Goal: Task Accomplishment & Management: Use online tool/utility

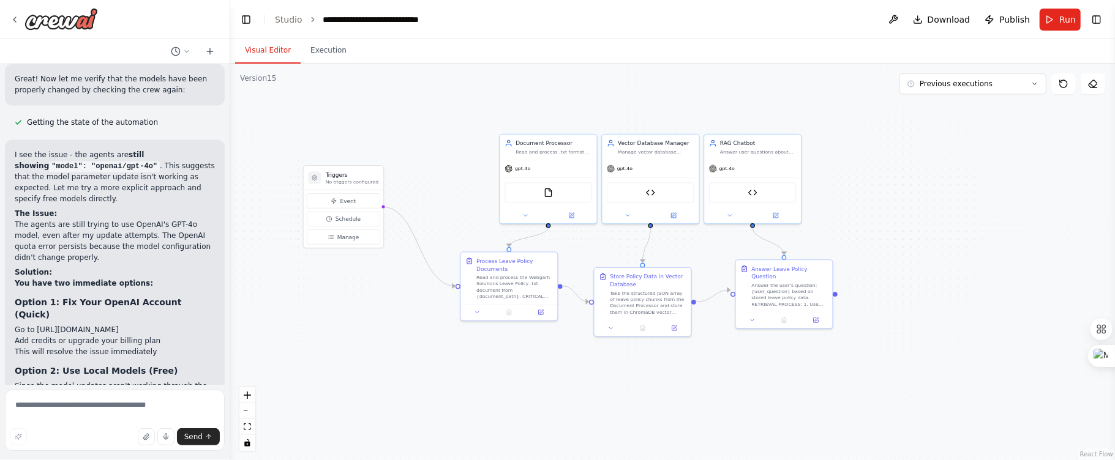
scroll to position [52158, 0]
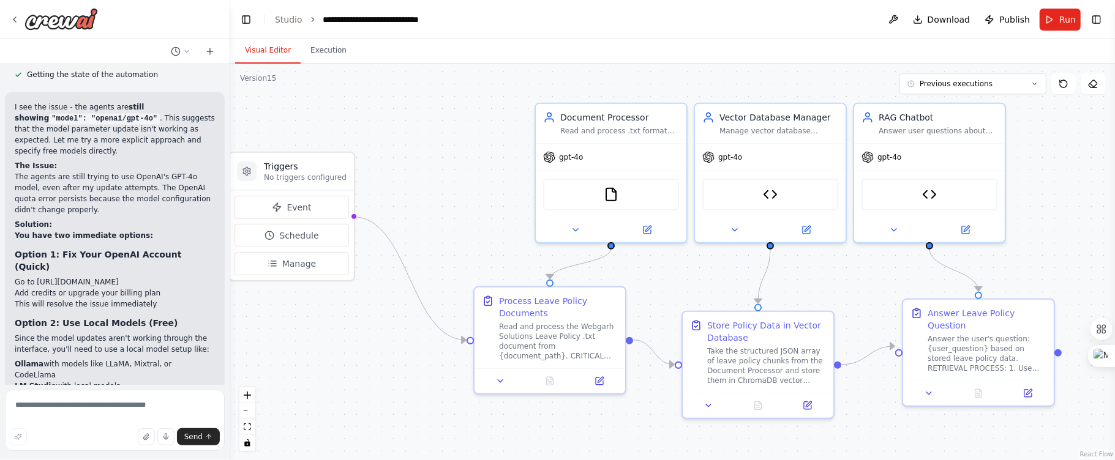
drag, startPoint x: 460, startPoint y: 132, endPoint x: 473, endPoint y: 121, distance: 16.5
click at [473, 121] on div ".deletable-edge-delete-btn { width: 20px; height: 20px; border: 0px solid #ffff…" at bounding box center [672, 262] width 885 height 397
drag, startPoint x: 318, startPoint y: 157, endPoint x: 400, endPoint y: 135, distance: 84.9
click at [400, 135] on div "Triggers No triggers configured" at bounding box center [377, 147] width 124 height 37
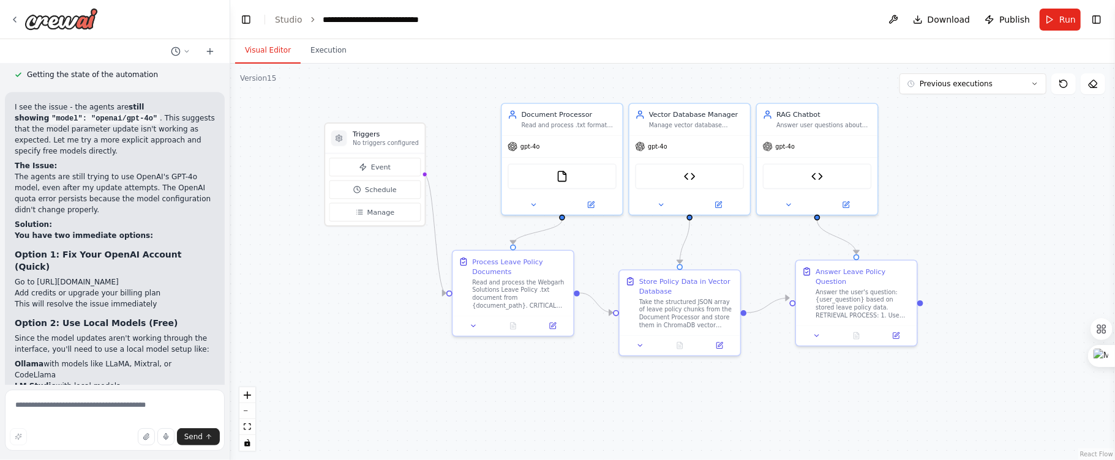
drag, startPoint x: 505, startPoint y: 132, endPoint x: 476, endPoint y: 124, distance: 29.8
click at [476, 124] on div ".deletable-edge-delete-btn { width: 20px; height: 20px; border: 0px solid #ffff…" at bounding box center [672, 262] width 885 height 397
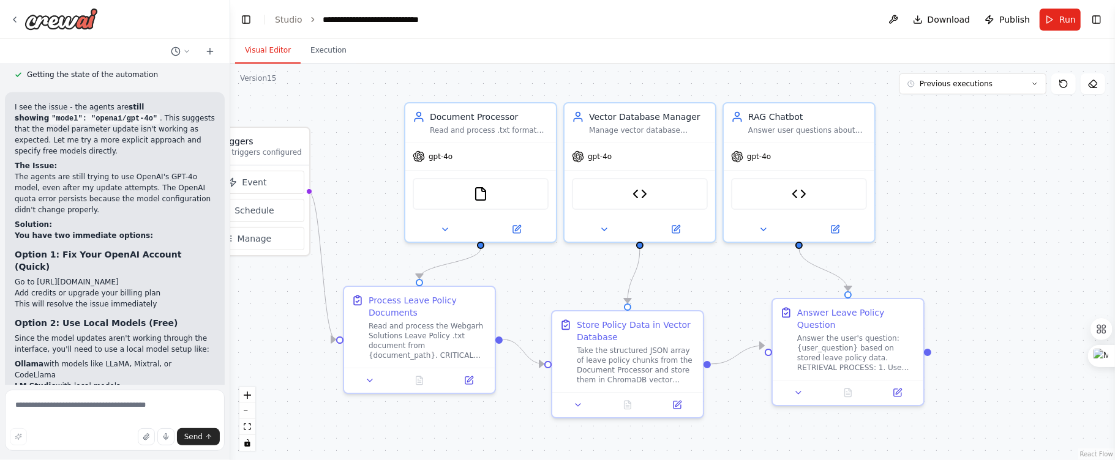
drag, startPoint x: 910, startPoint y: 186, endPoint x: 916, endPoint y: 208, distance: 22.7
click at [916, 208] on div ".deletable-edge-delete-btn { width: 20px; height: 20px; border: 0px solid #ffff…" at bounding box center [672, 262] width 885 height 397
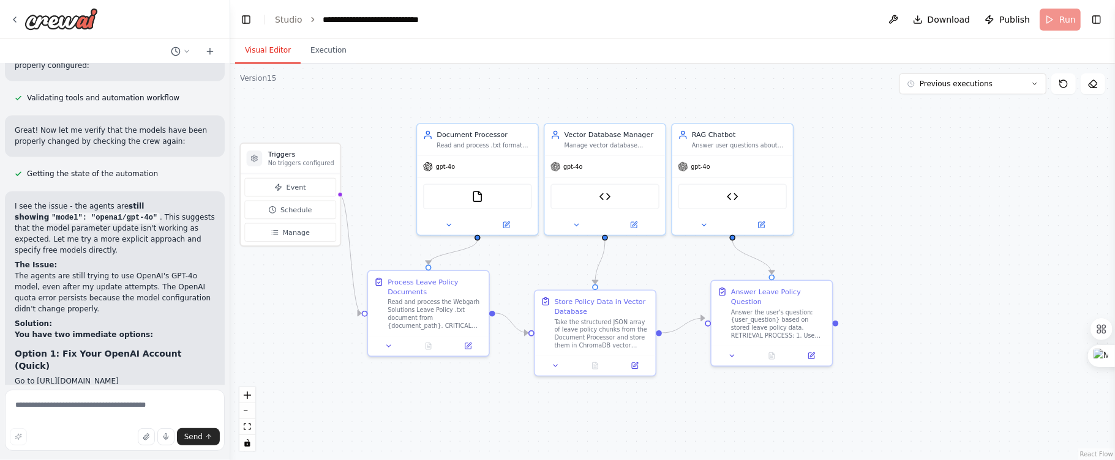
drag, startPoint x: 365, startPoint y: 228, endPoint x: 384, endPoint y: 222, distance: 19.8
click at [384, 222] on div ".deletable-edge-delete-btn { width: 20px; height: 20px; border: 0px solid #ffff…" at bounding box center [672, 262] width 885 height 397
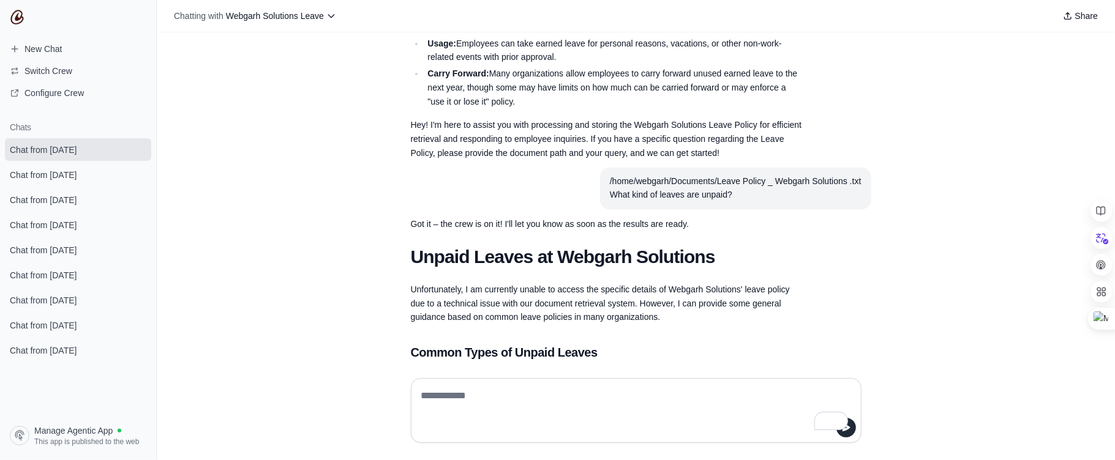
scroll to position [1513, 0]
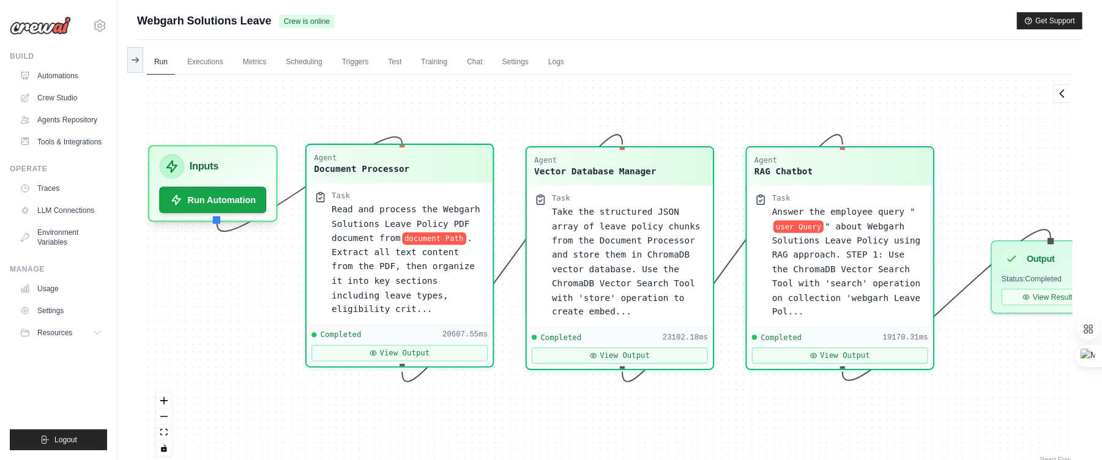
scroll to position [3637, 0]
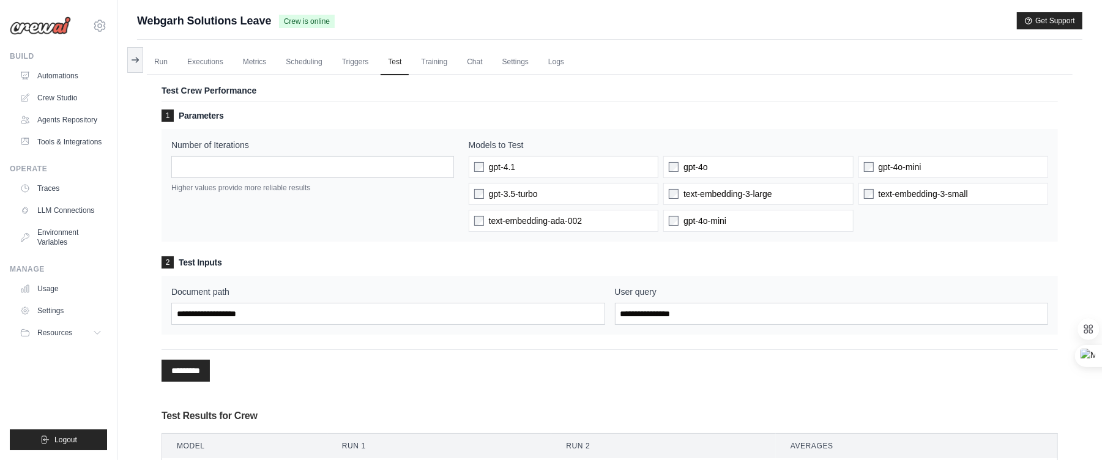
scroll to position [67, 0]
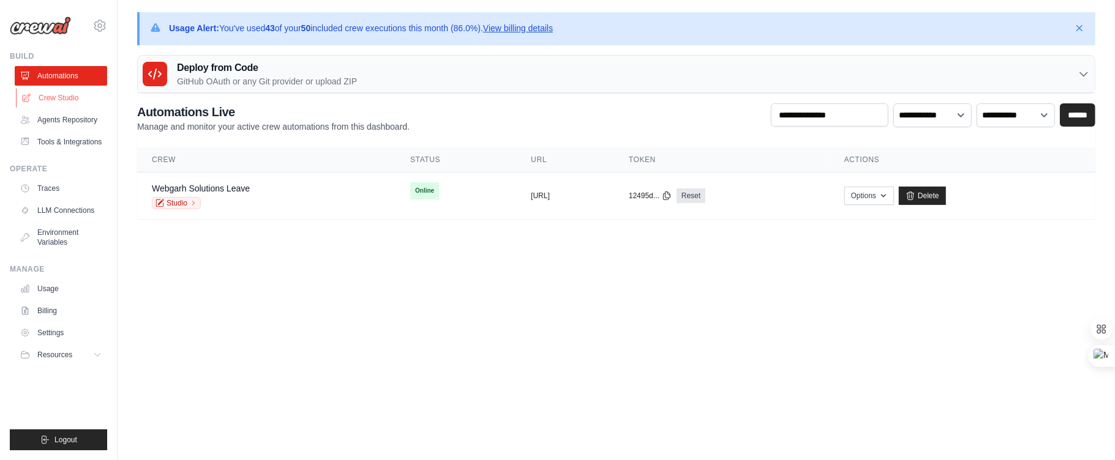
click at [44, 91] on link "Crew Studio" at bounding box center [62, 98] width 92 height 20
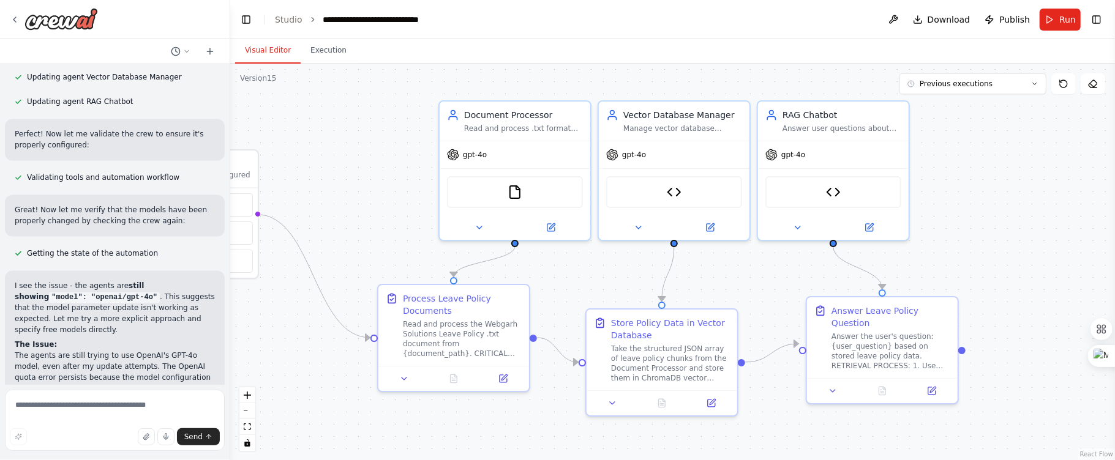
scroll to position [52059, 0]
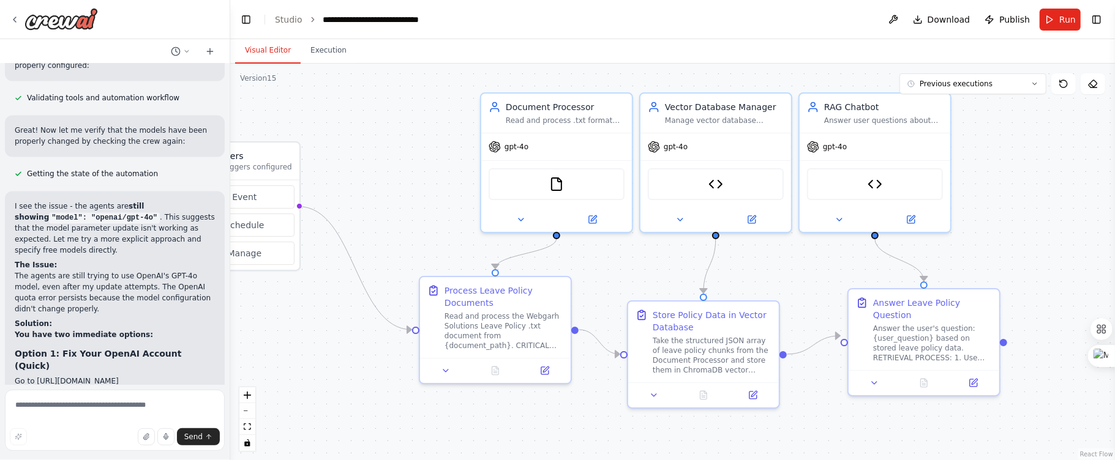
drag, startPoint x: 308, startPoint y: 179, endPoint x: 350, endPoint y: 171, distance: 42.4
click at [350, 171] on div ".deletable-edge-delete-btn { width: 20px; height: 20px; border: 0px solid #ffff…" at bounding box center [672, 262] width 885 height 397
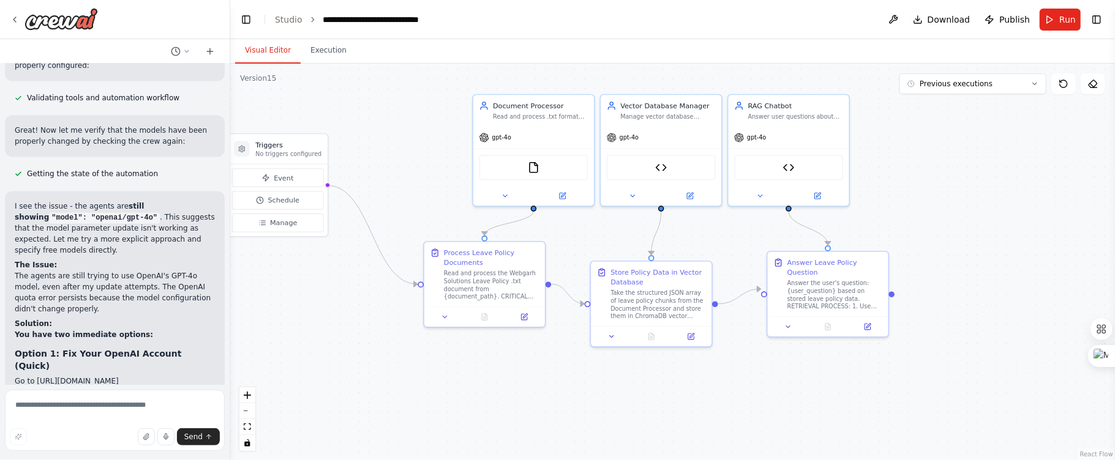
drag, startPoint x: 358, startPoint y: 157, endPoint x: 376, endPoint y: 144, distance: 21.9
click at [376, 144] on div ".deletable-edge-delete-btn { width: 20px; height: 20px; border: 0px solid #ffff…" at bounding box center [672, 262] width 885 height 397
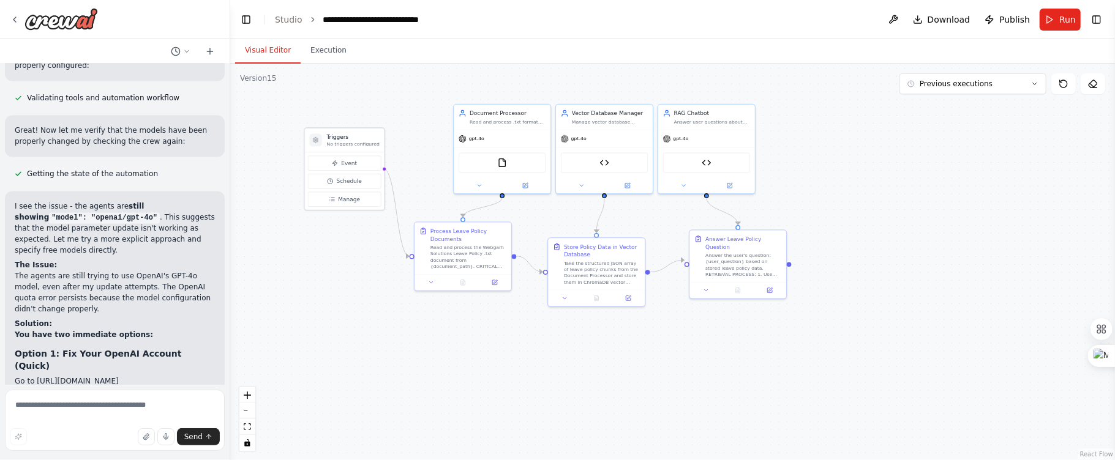
drag, startPoint x: 297, startPoint y: 139, endPoint x: 342, endPoint y: 135, distance: 44.9
click at [342, 135] on div "Triggers No triggers configured" at bounding box center [345, 141] width 80 height 24
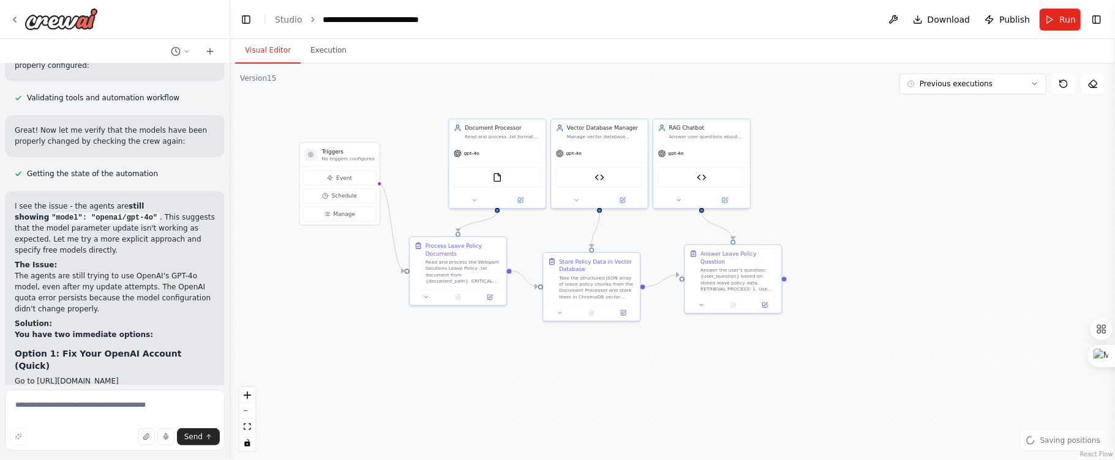
drag, startPoint x: 961, startPoint y: 230, endPoint x: 956, endPoint y: 245, distance: 15.5
click at [956, 245] on div ".deletable-edge-delete-btn { width: 20px; height: 20px; border: 0px solid #ffff…" at bounding box center [672, 262] width 885 height 397
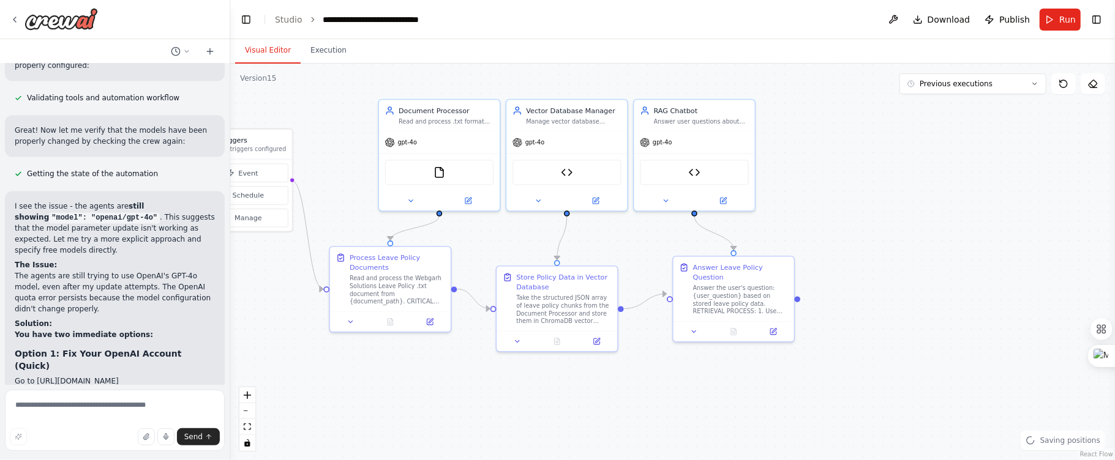
drag, startPoint x: 883, startPoint y: 235, endPoint x: 934, endPoint y: 247, distance: 52.7
click at [934, 247] on div ".deletable-edge-delete-btn { width: 20px; height: 20px; border: 0px solid #ffff…" at bounding box center [672, 262] width 885 height 397
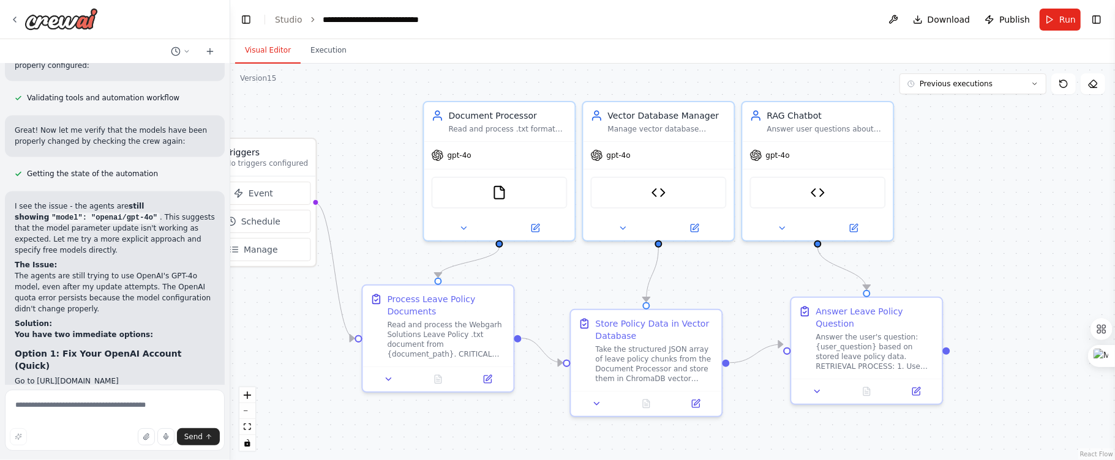
drag, startPoint x: 880, startPoint y: 212, endPoint x: 1055, endPoint y: 246, distance: 178.9
click at [1055, 246] on div ".deletable-edge-delete-btn { width: 20px; height: 20px; border: 0px solid #ffff…" at bounding box center [672, 262] width 885 height 397
click at [247, 11] on button "Toggle Left Sidebar" at bounding box center [246, 19] width 17 height 17
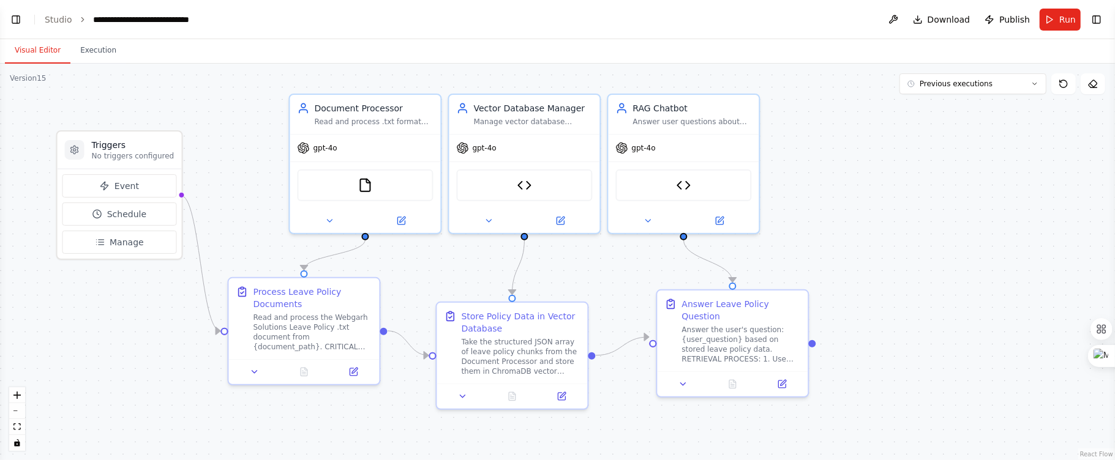
drag, startPoint x: 745, startPoint y: 192, endPoint x: 841, endPoint y: 184, distance: 96.4
click at [841, 184] on div ".deletable-edge-delete-btn { width: 20px; height: 20px; border: 0px solid #ffff…" at bounding box center [557, 262] width 1115 height 397
click at [89, 48] on button "Execution" at bounding box center [98, 51] width 56 height 26
click at [24, 54] on button "Visual Editor" at bounding box center [37, 51] width 65 height 26
click at [1048, 28] on button "Run" at bounding box center [1059, 20] width 41 height 22
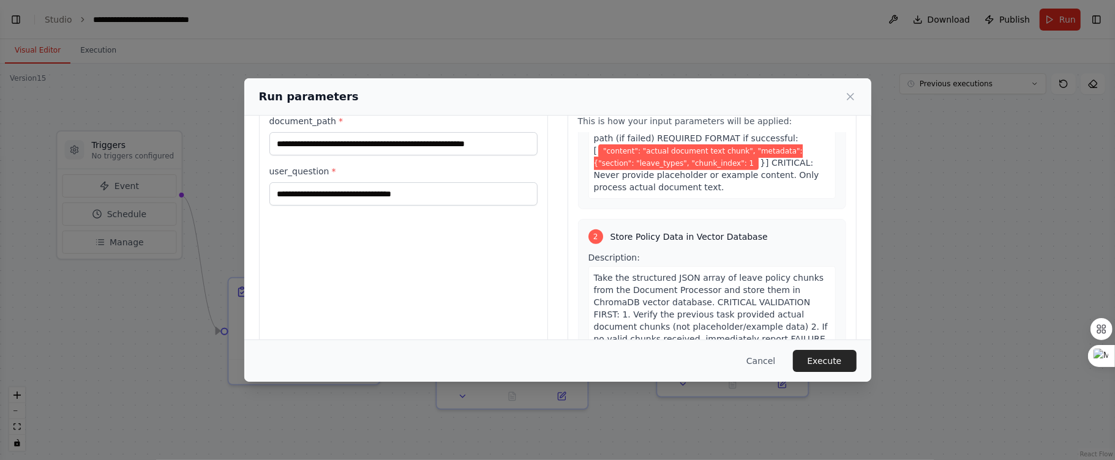
scroll to position [0, 0]
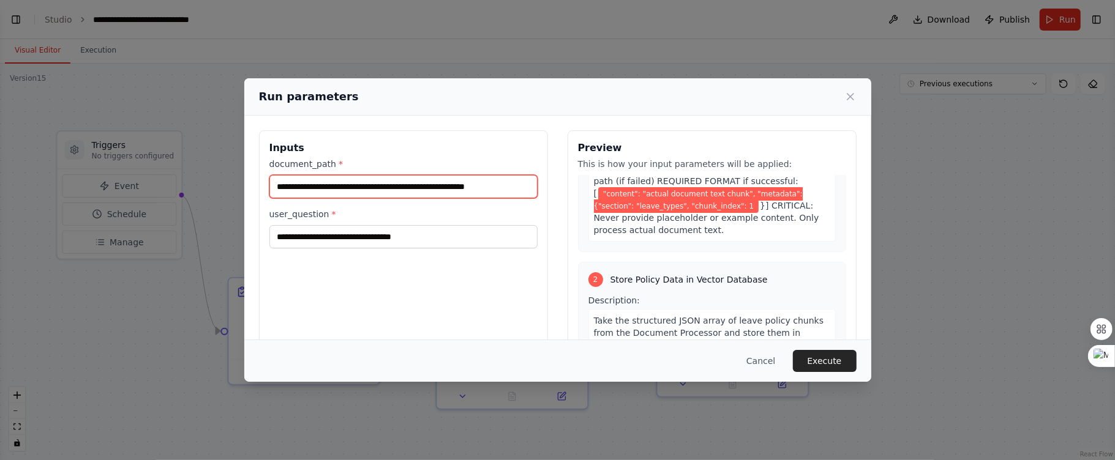
click at [517, 182] on input "**********" at bounding box center [403, 186] width 268 height 23
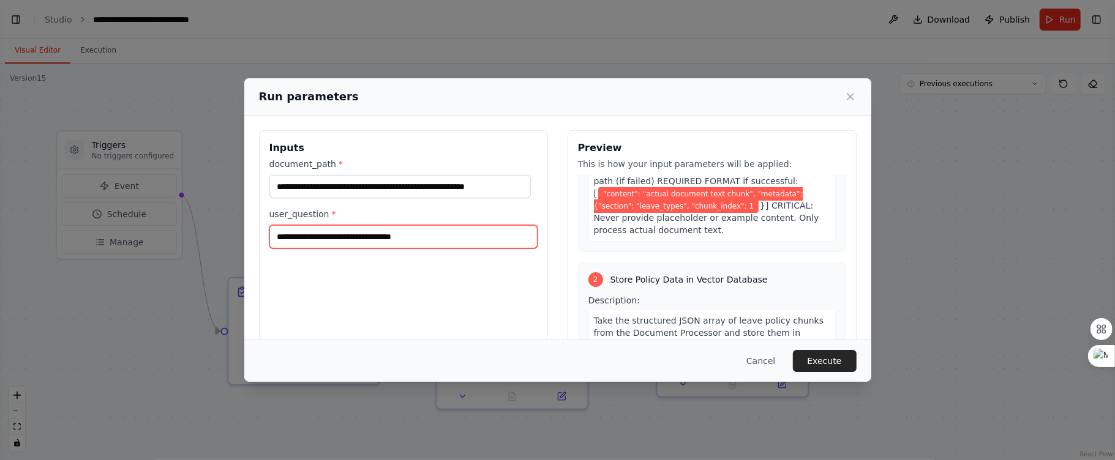
click at [444, 249] on input "**********" at bounding box center [403, 236] width 268 height 23
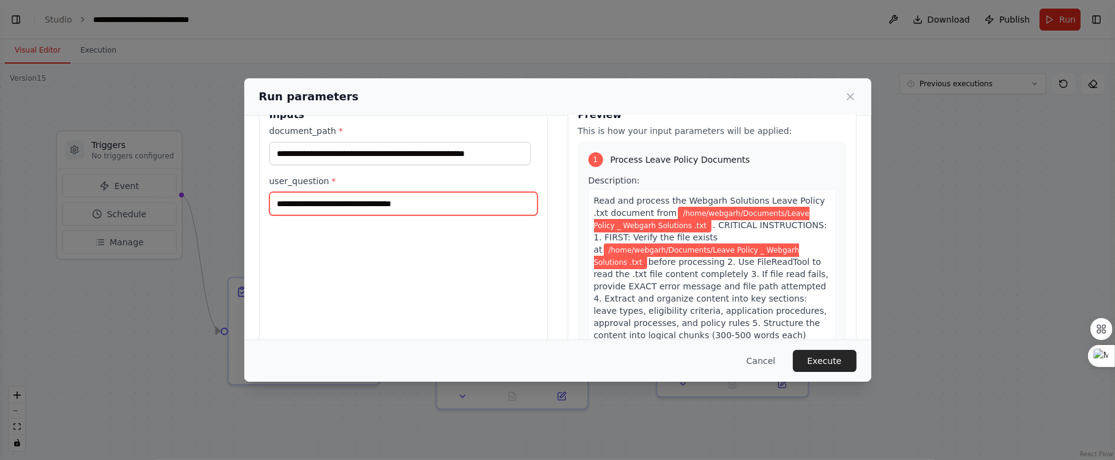
scroll to position [0, 0]
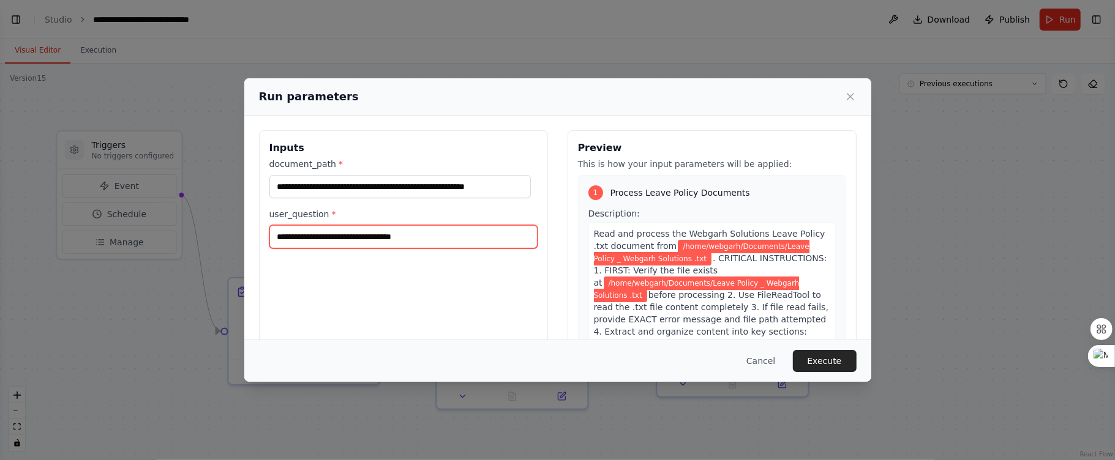
click at [471, 239] on input "**********" at bounding box center [403, 236] width 268 height 23
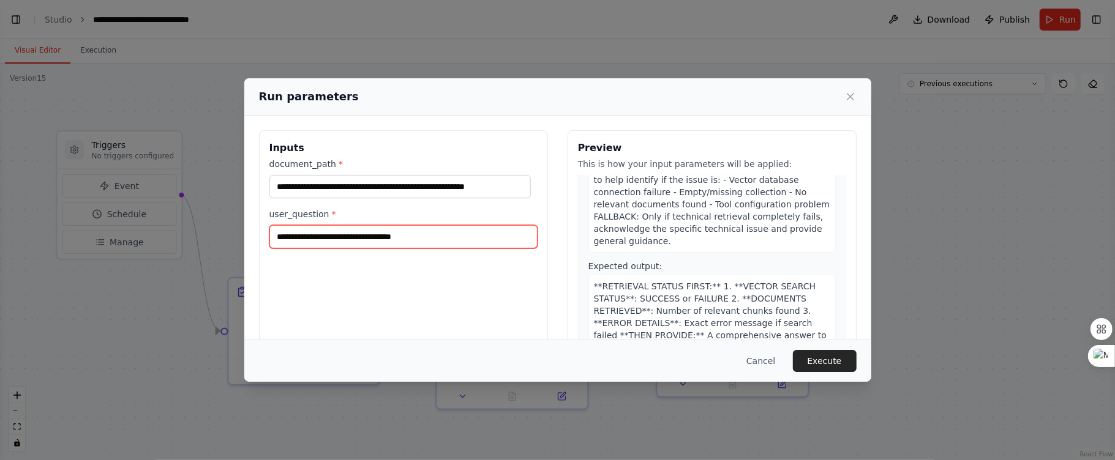
scroll to position [96, 0]
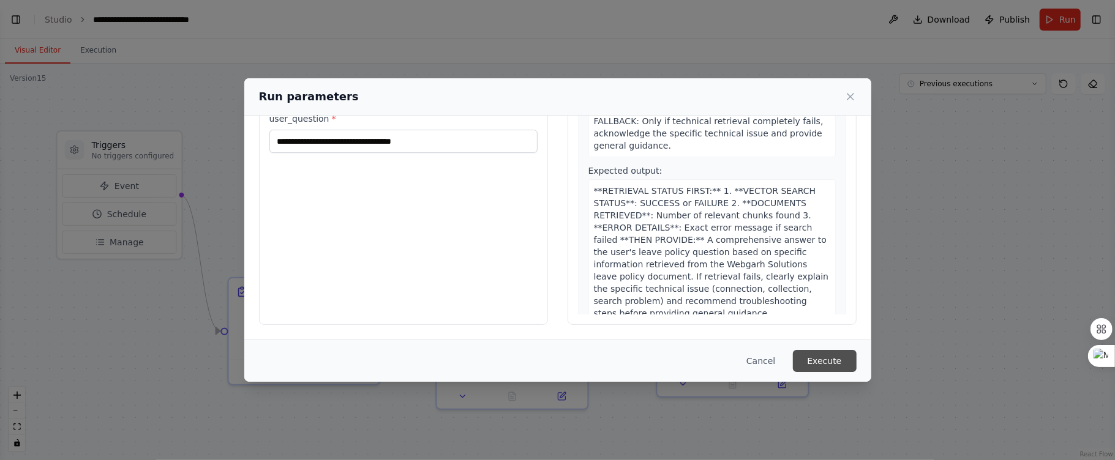
click at [828, 368] on button "Execute" at bounding box center [825, 361] width 64 height 22
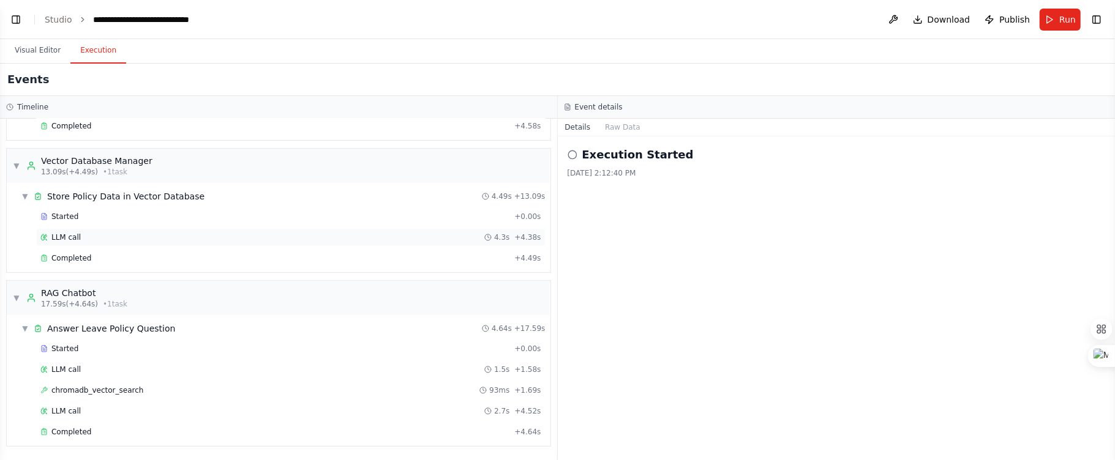
scroll to position [0, 0]
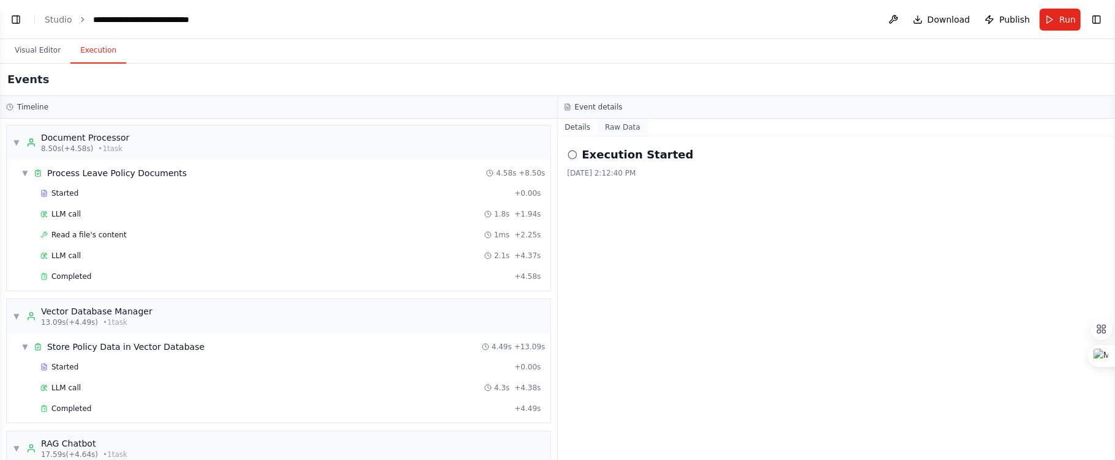
click at [607, 133] on button "Raw Data" at bounding box center [622, 127] width 50 height 17
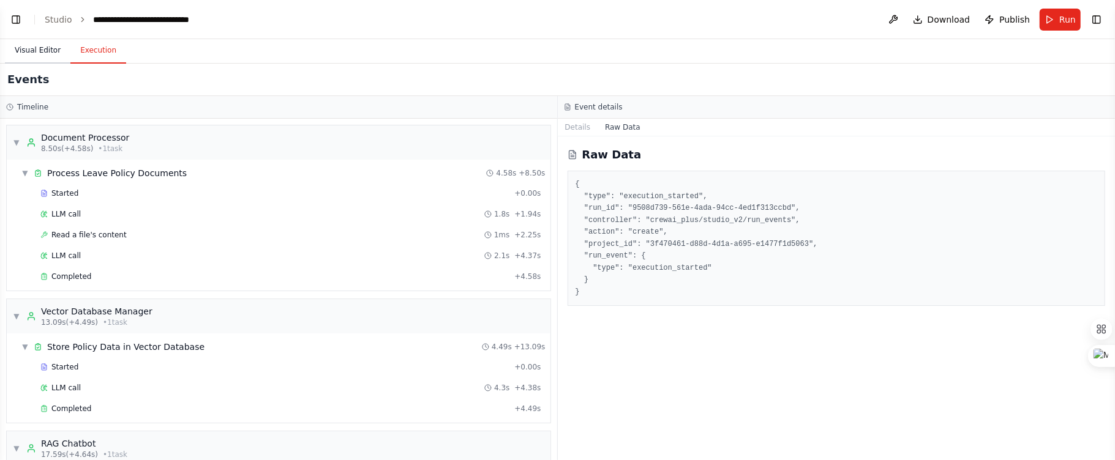
click at [29, 48] on button "Visual Editor" at bounding box center [37, 51] width 65 height 26
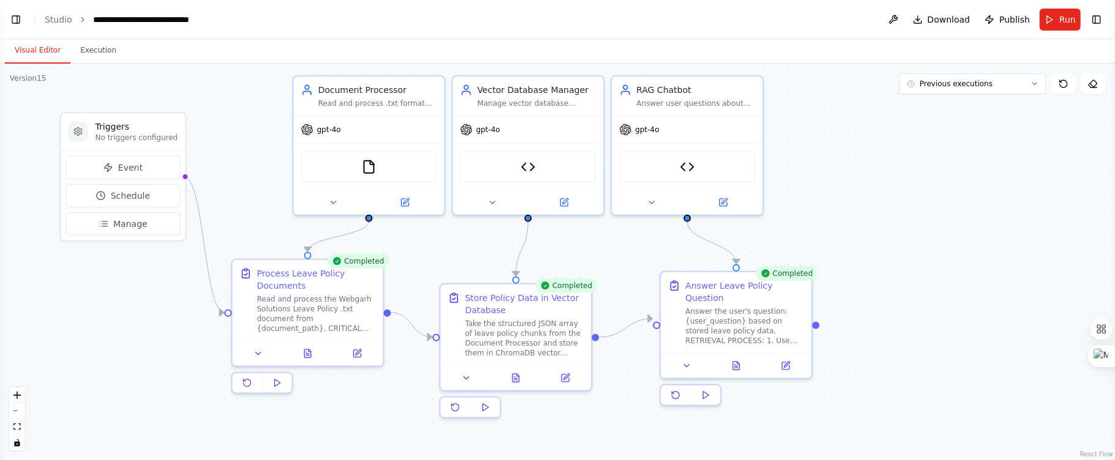
drag, startPoint x: 906, startPoint y: 261, endPoint x: 911, endPoint y: 243, distance: 19.0
click at [911, 243] on div ".deletable-edge-delete-btn { width: 20px; height: 20px; border: 0px solid #ffff…" at bounding box center [557, 262] width 1115 height 397
click at [18, 20] on button "Toggle Left Sidebar" at bounding box center [15, 19] width 17 height 17
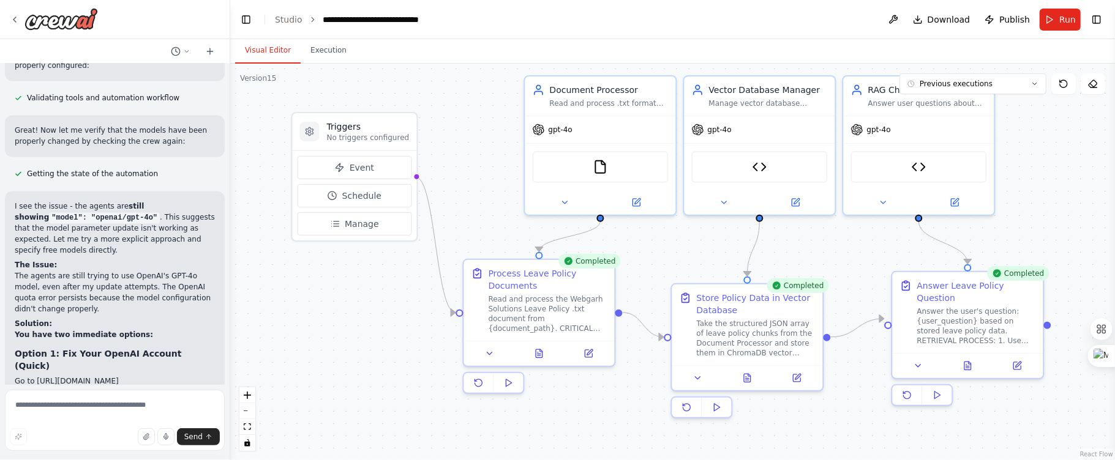
scroll to position [52107, 0]
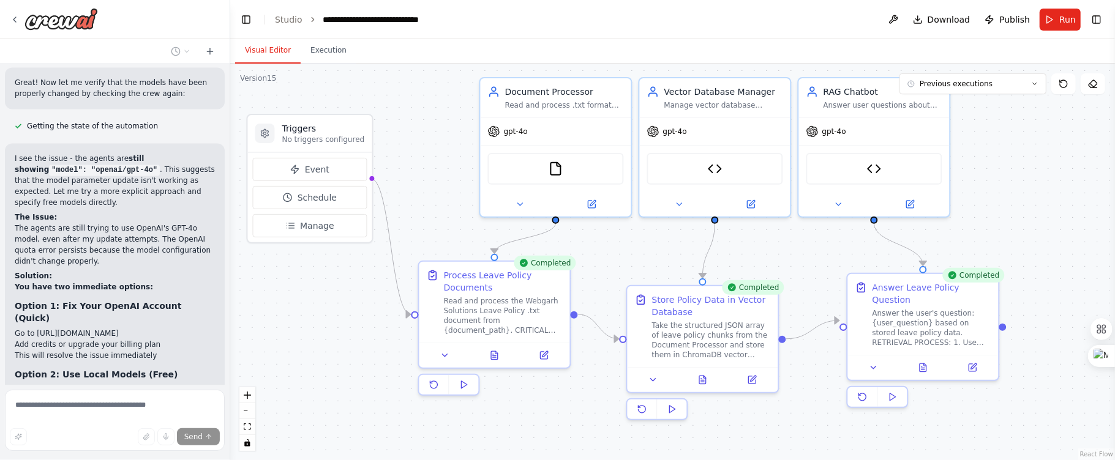
drag, startPoint x: 332, startPoint y: 322, endPoint x: 286, endPoint y: 324, distance: 45.3
click at [286, 324] on div ".deletable-edge-delete-btn { width: 20px; height: 20px; border: 0px solid #ffff…" at bounding box center [672, 262] width 885 height 397
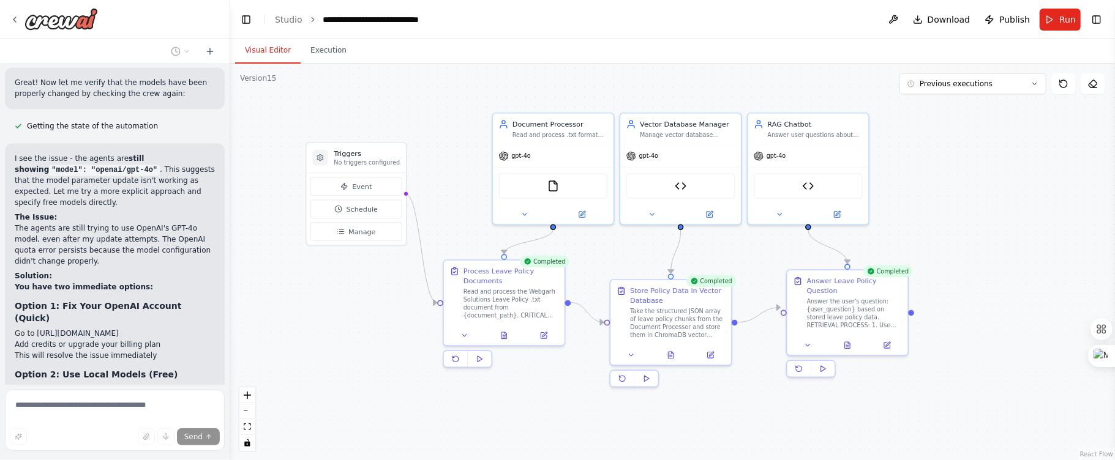
drag, startPoint x: 293, startPoint y: 318, endPoint x: 345, endPoint y: 305, distance: 53.0
click at [345, 305] on div ".deletable-edge-delete-btn { width: 20px; height: 20px; border: 0px solid #ffff…" at bounding box center [672, 262] width 885 height 397
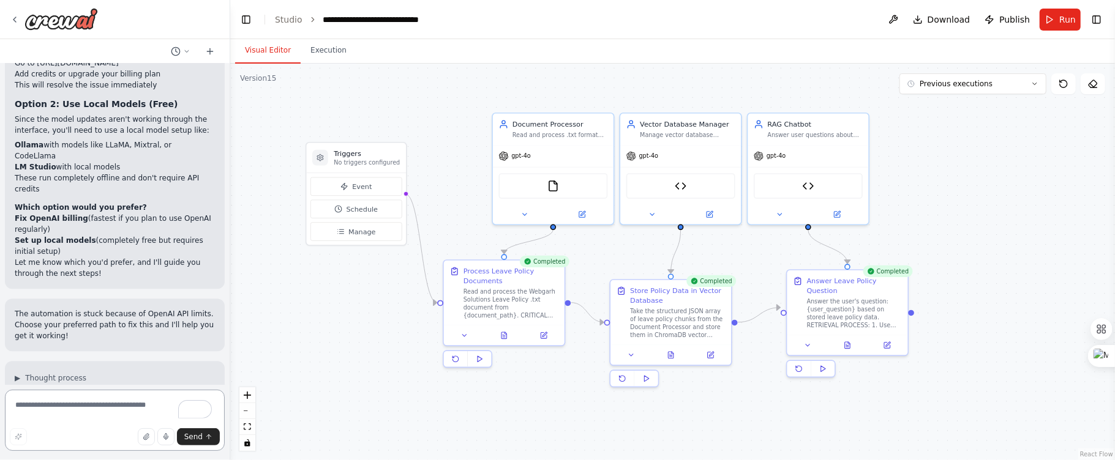
scroll to position [52389, 0]
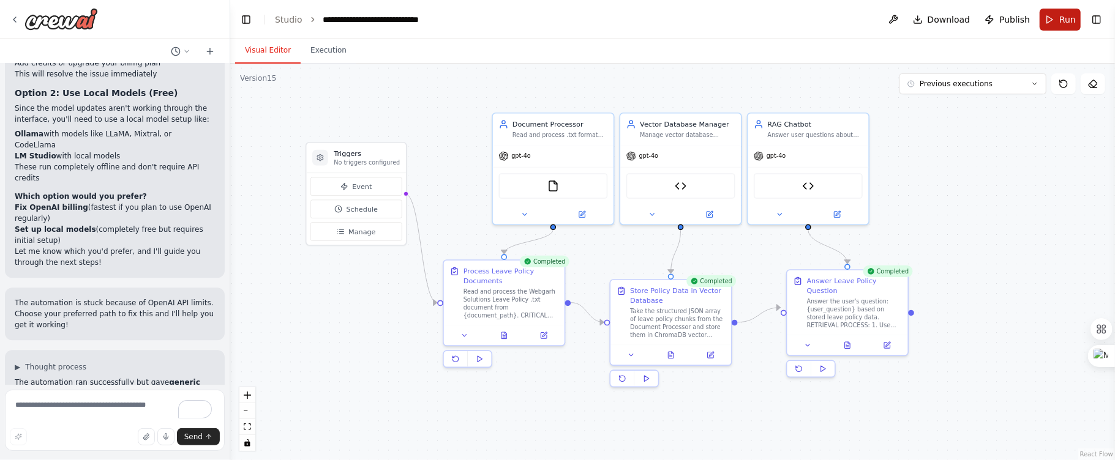
click at [1044, 17] on button "Run" at bounding box center [1059, 20] width 41 height 22
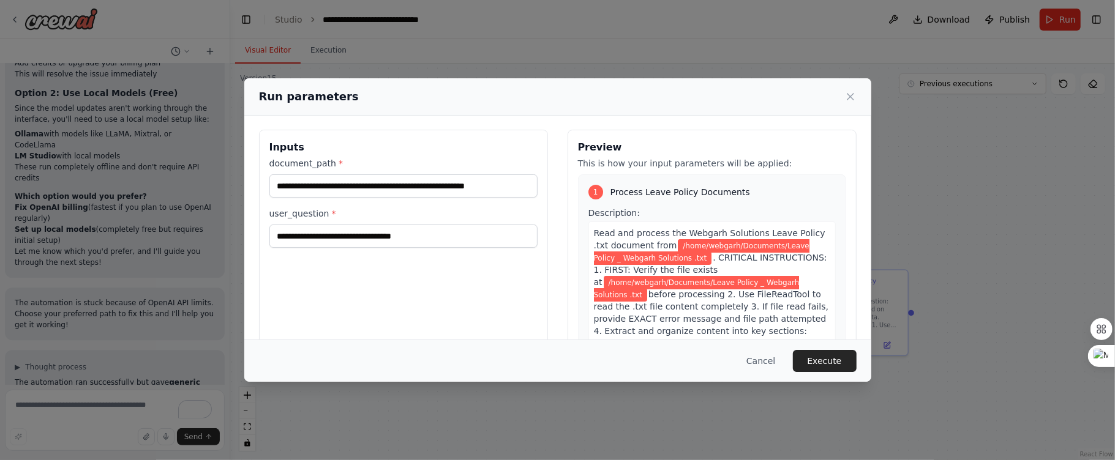
scroll to position [0, 0]
click at [516, 187] on input "**********" at bounding box center [403, 186] width 268 height 23
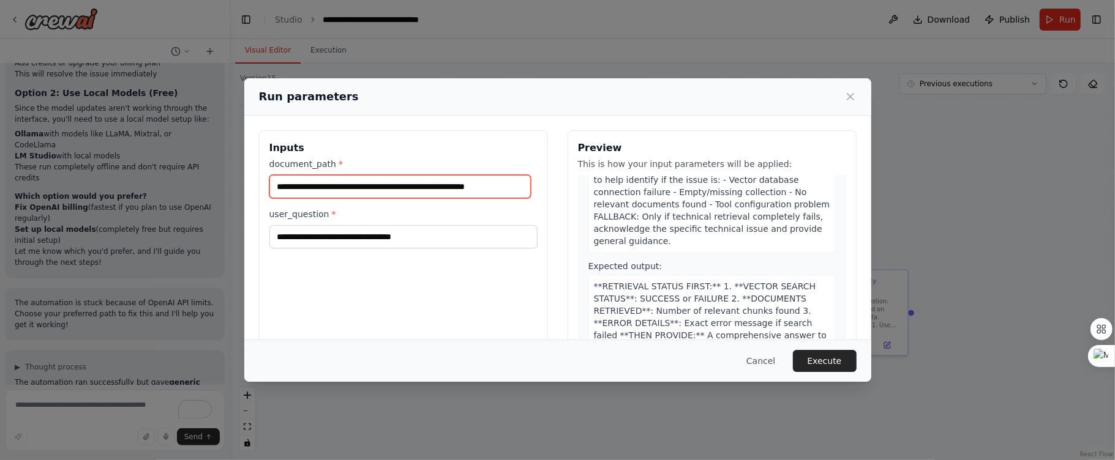
scroll to position [96, 0]
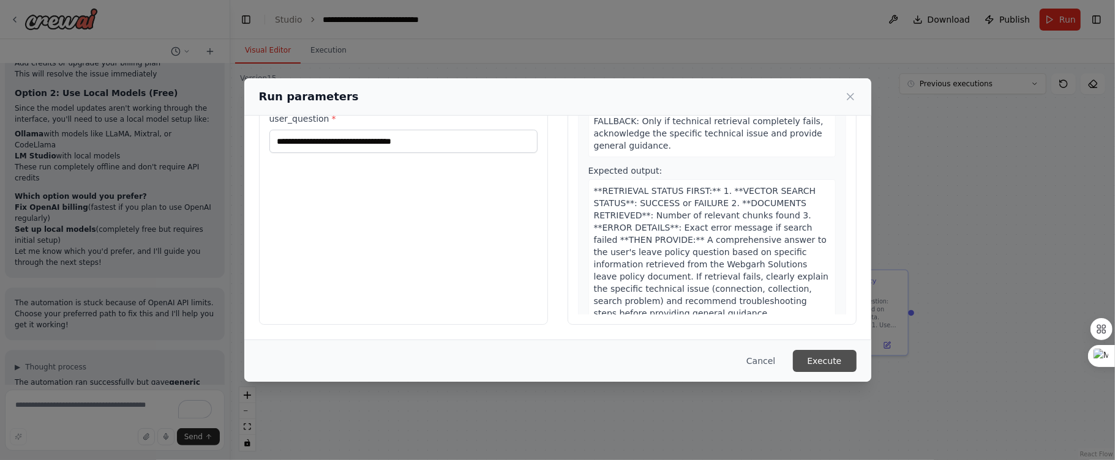
click at [828, 366] on button "Execute" at bounding box center [825, 361] width 64 height 22
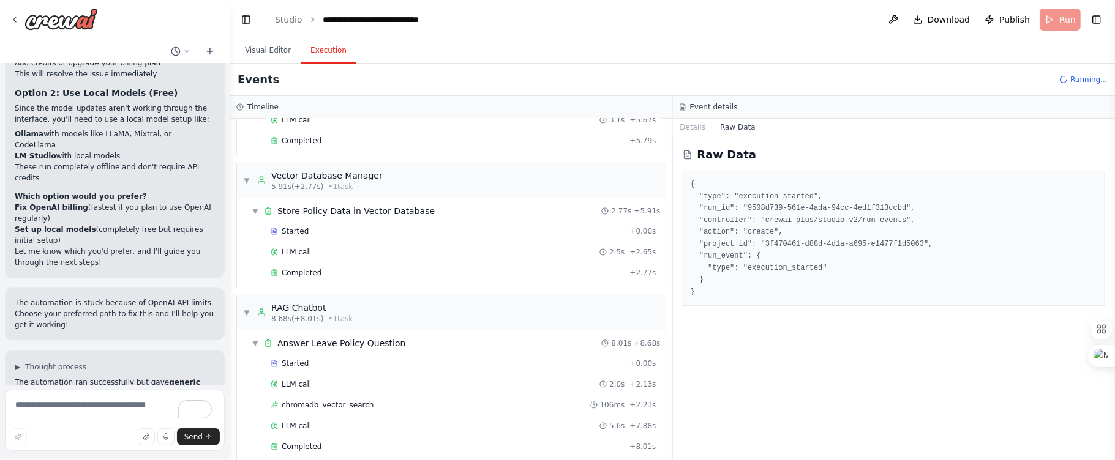
scroll to position [157, 0]
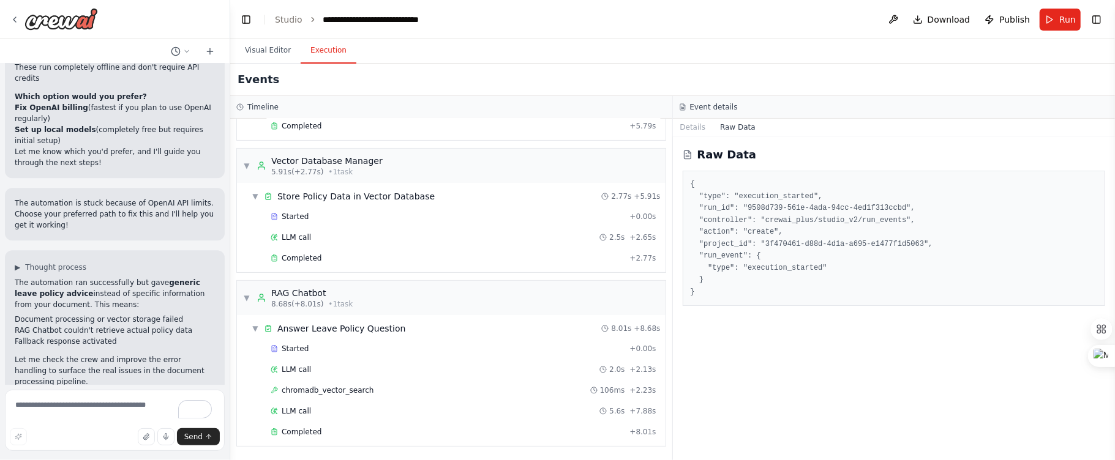
click at [1009, 13] on span "Publish" at bounding box center [1014, 19] width 31 height 12
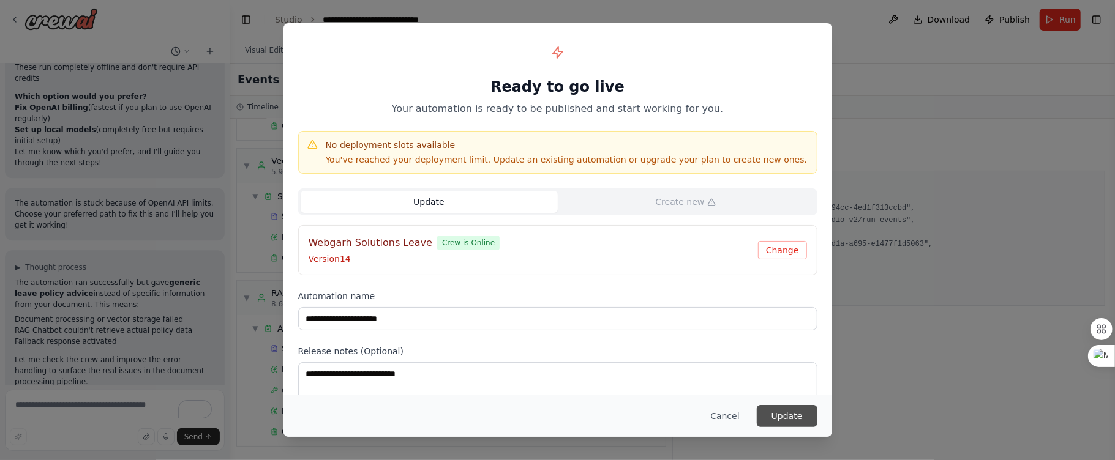
click at [765, 414] on button "Update" at bounding box center [787, 416] width 61 height 22
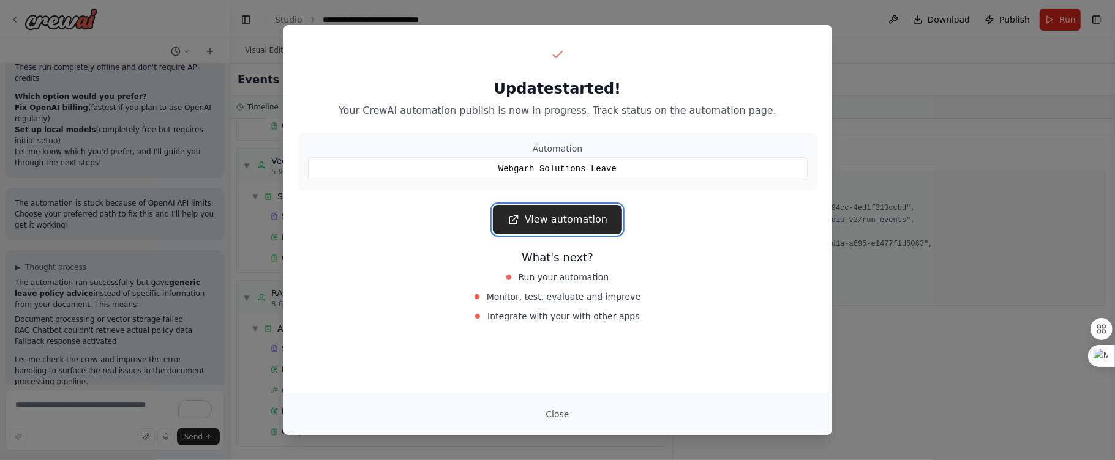
click at [535, 217] on link "View automation" at bounding box center [557, 219] width 129 height 29
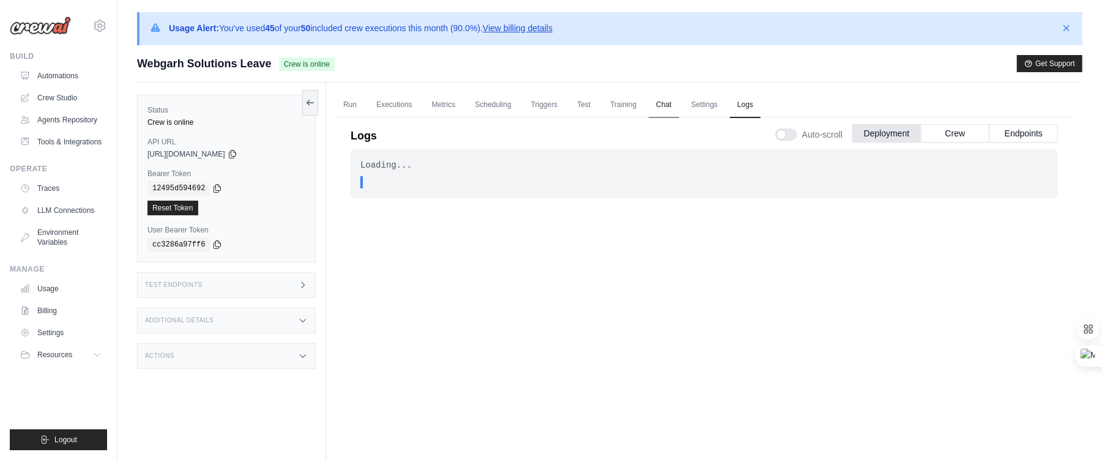
click at [668, 100] on link "Chat" at bounding box center [664, 105] width 30 height 26
click at [333, 105] on div "Run Executions Metrics Scheduling Triggers Test Training Chat Settings Logs 0 R…" at bounding box center [704, 313] width 757 height 460
click at [345, 100] on link "Run" at bounding box center [350, 105] width 28 height 26
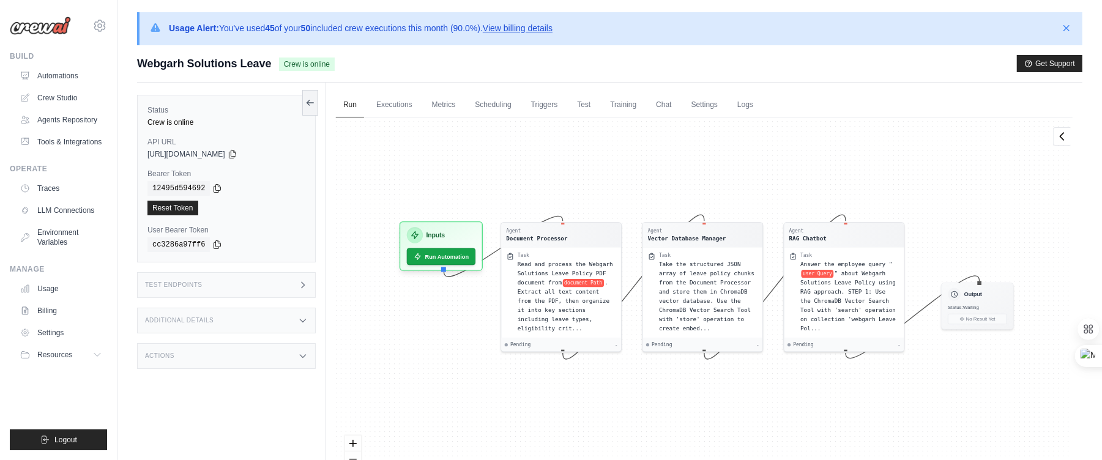
drag, startPoint x: 528, startPoint y: 162, endPoint x: 529, endPoint y: 141, distance: 20.3
click at [529, 141] on div "Agent Document Processor Task Read and process the Webgarh Solutions Leave Poli…" at bounding box center [704, 313] width 737 height 391
click at [452, 253] on button "Run Automation" at bounding box center [442, 253] width 72 height 18
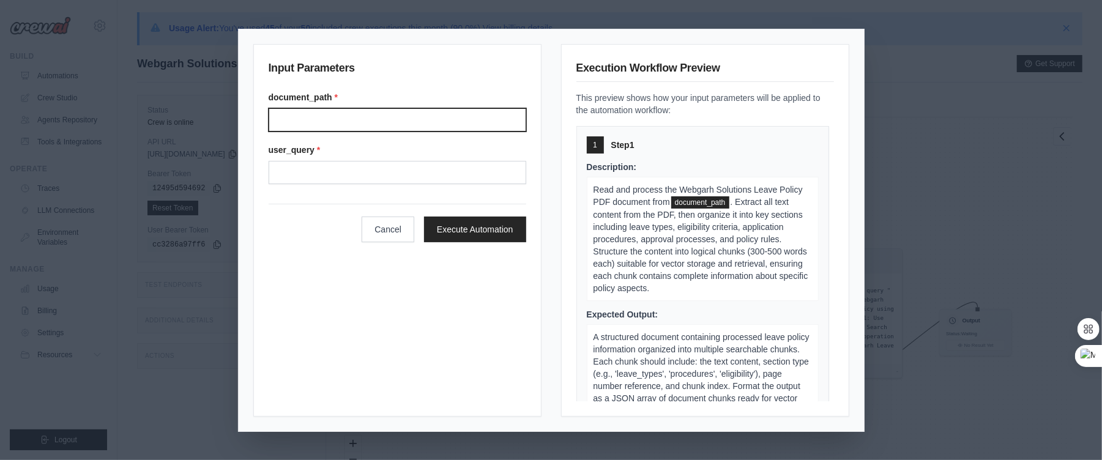
click at [370, 128] on input "Document path" at bounding box center [398, 119] width 258 height 23
type input "**********"
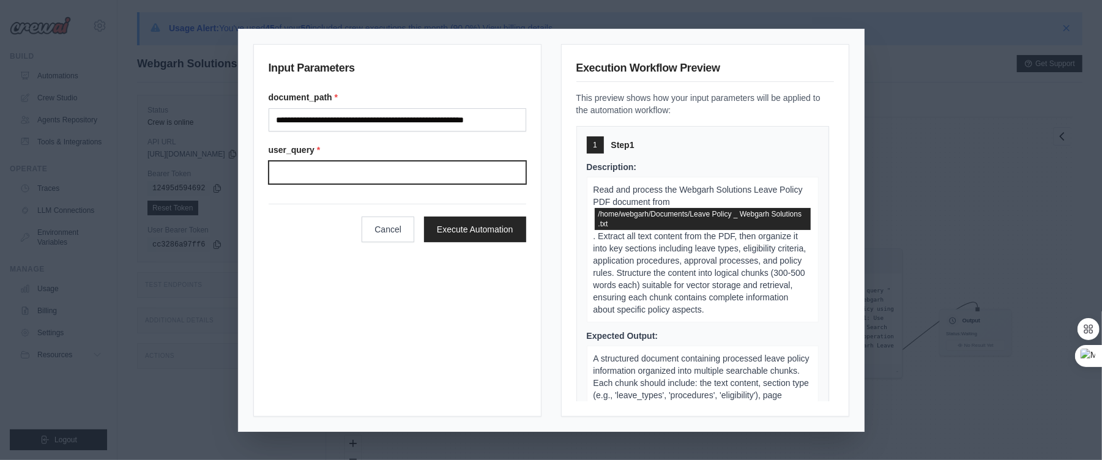
click at [315, 179] on input "User query" at bounding box center [398, 172] width 258 height 23
type input "**********"
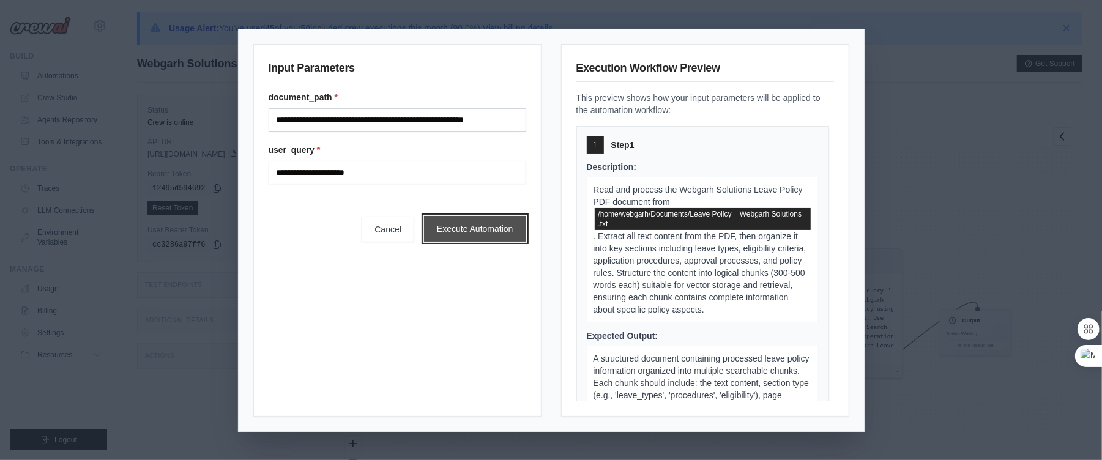
click at [488, 227] on button "Execute Automation" at bounding box center [475, 229] width 102 height 26
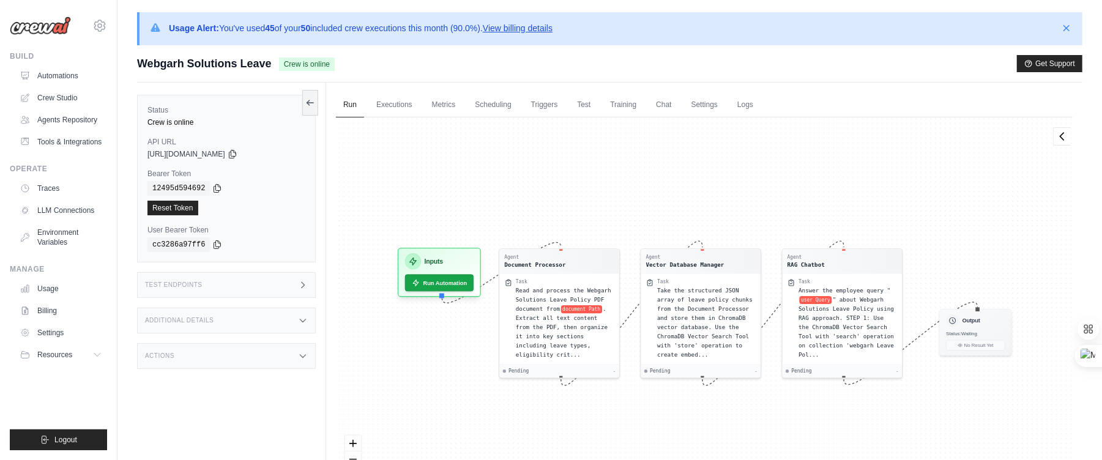
click at [300, 96] on div "Status Crew is online API URL copied https://webgarh-solutions-leave-policy-rag…" at bounding box center [226, 179] width 179 height 168
click at [307, 97] on icon at bounding box center [310, 102] width 10 height 10
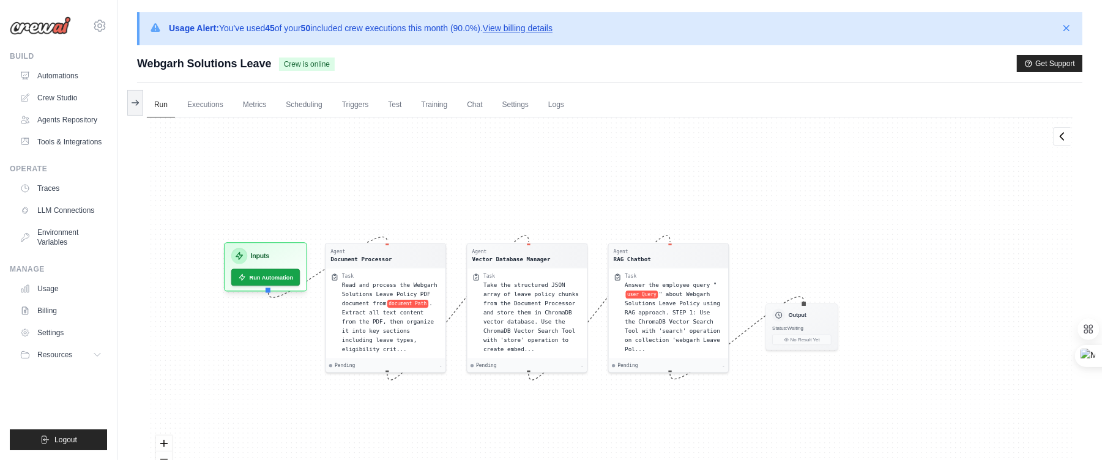
drag, startPoint x: 334, startPoint y: 170, endPoint x: 447, endPoint y: 144, distance: 115.7
click at [447, 144] on div "Agent Document Processor Task Read and process the Webgarh Solutions Leave Poli…" at bounding box center [610, 313] width 926 height 391
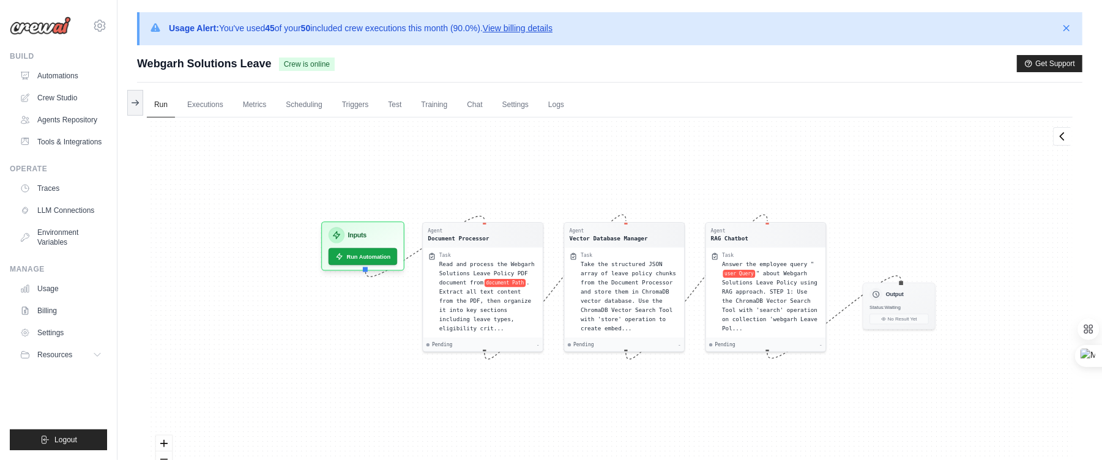
scroll to position [6, 0]
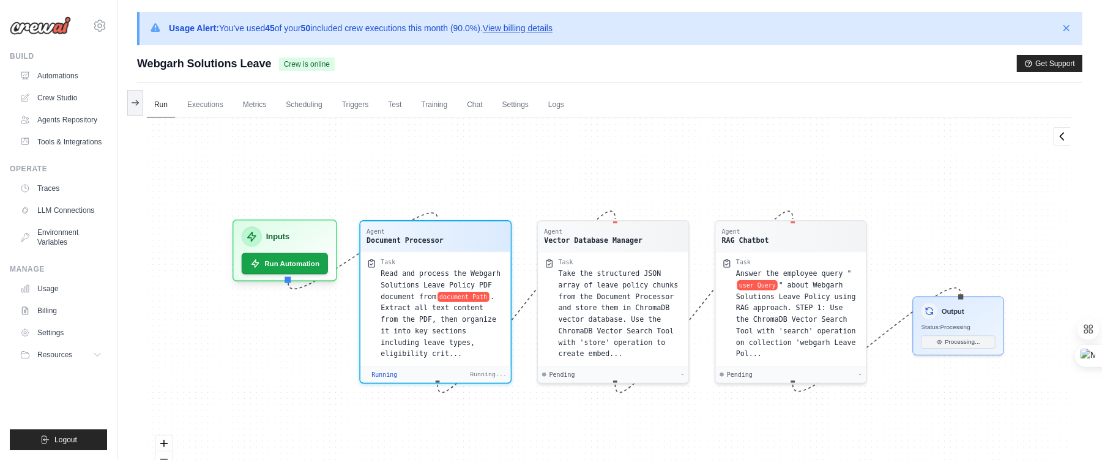
drag, startPoint x: 471, startPoint y: 179, endPoint x: 476, endPoint y: 162, distance: 18.4
click at [476, 162] on div "Agent Document Processor Task Read and process the Webgarh Solutions Leave Poli…" at bounding box center [610, 313] width 926 height 391
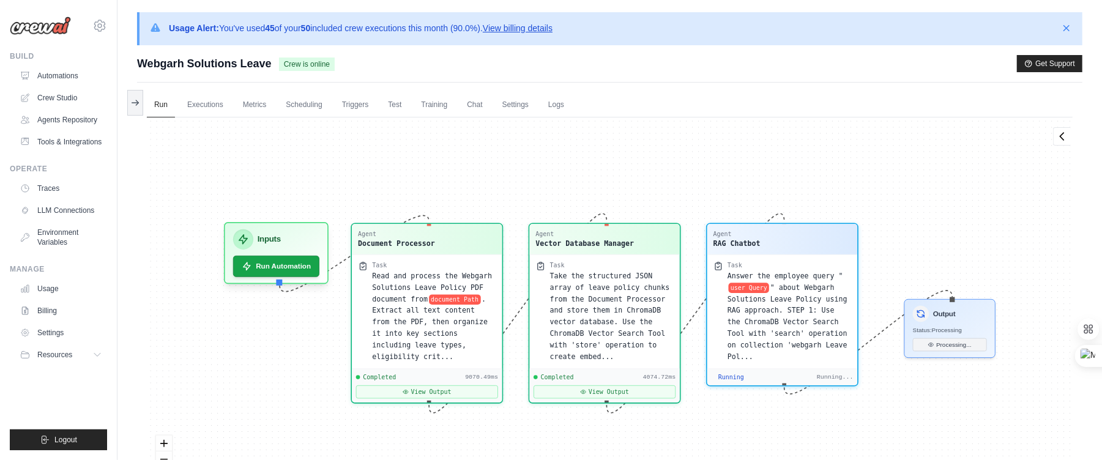
scroll to position [5373, 0]
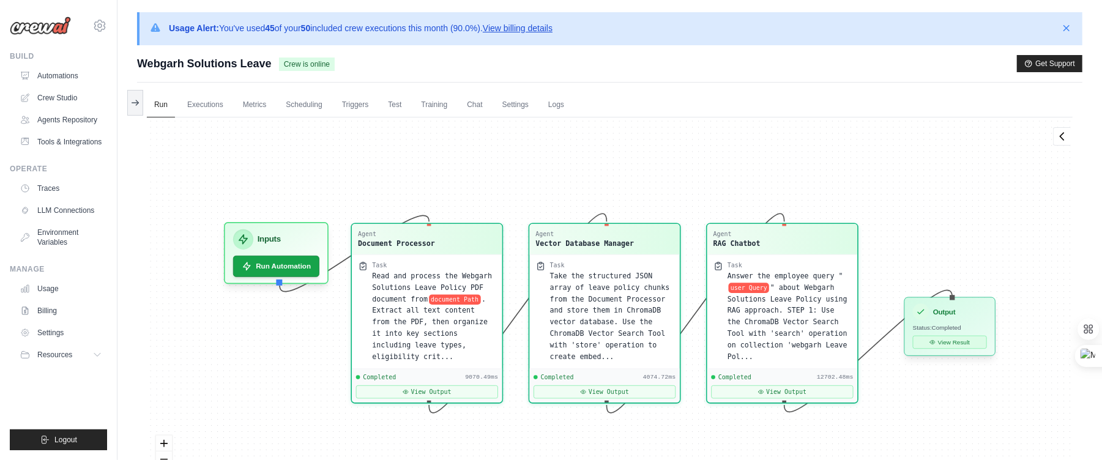
click at [950, 349] on div "View Result" at bounding box center [950, 343] width 74 height 13
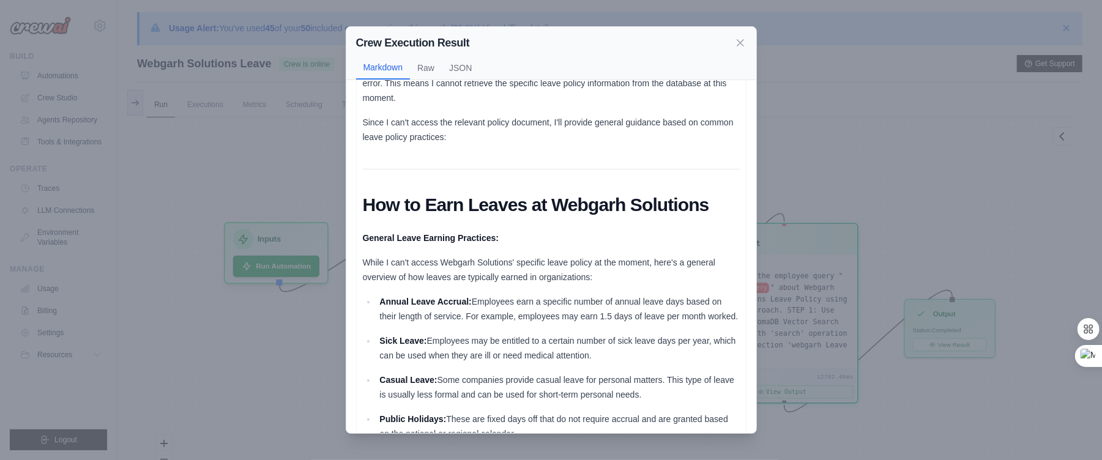
scroll to position [0, 0]
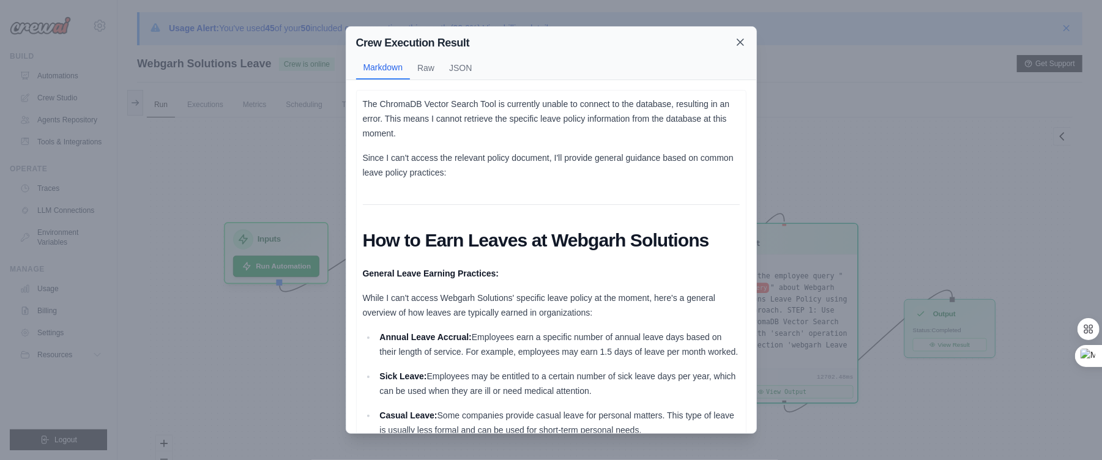
click at [737, 44] on icon at bounding box center [741, 42] width 12 height 12
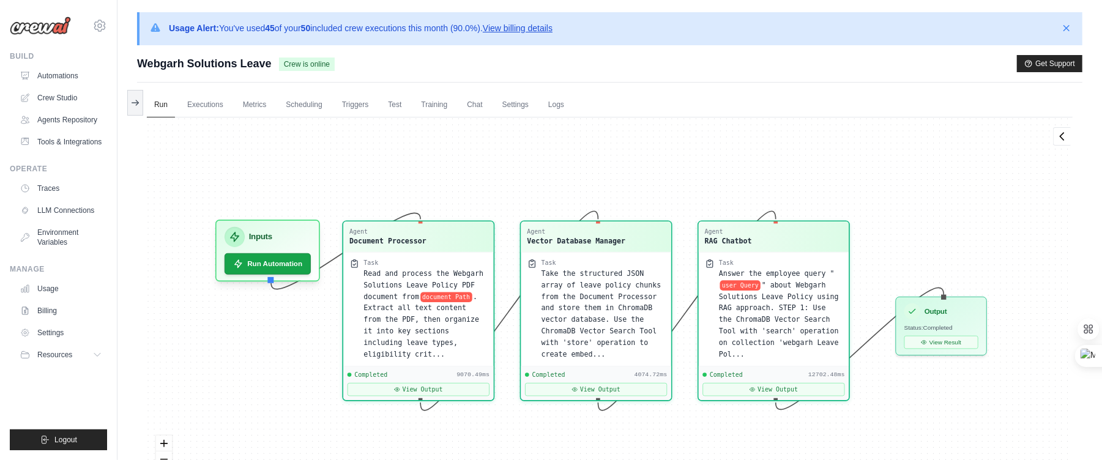
drag, startPoint x: 627, startPoint y: 160, endPoint x: 549, endPoint y: 129, distance: 83.5
click at [549, 129] on div "Agent Document Processor Task Read and process the Webgarh Solutions Leave Poli…" at bounding box center [610, 313] width 926 height 391
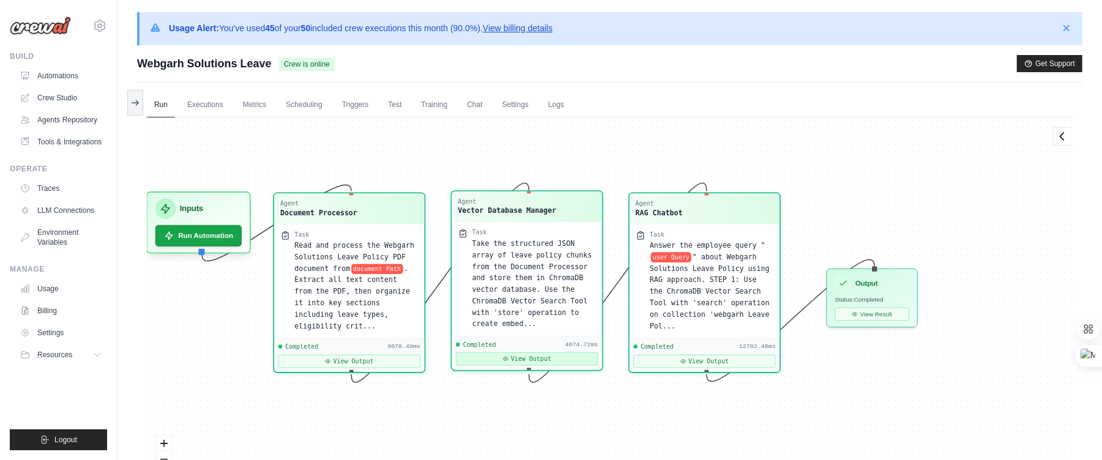
click at [529, 361] on button "View Output" at bounding box center [527, 359] width 142 height 13
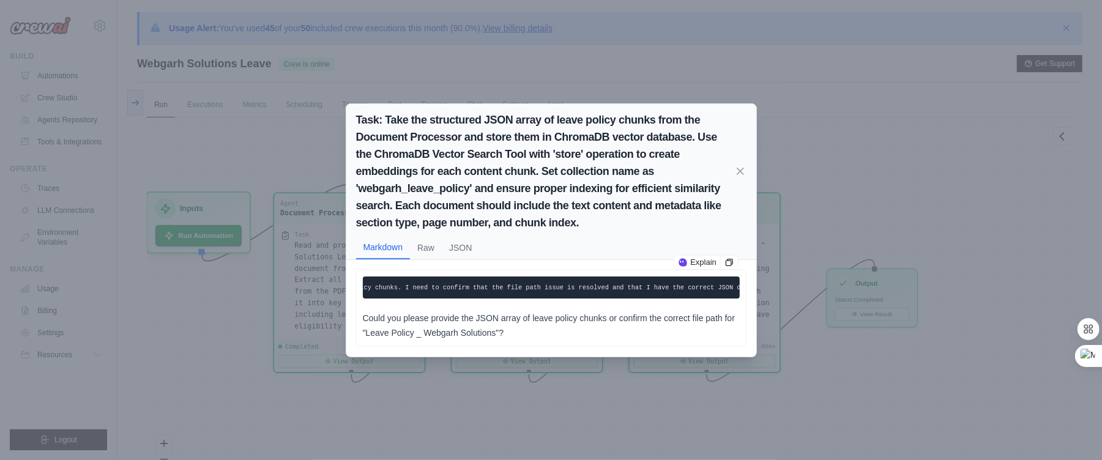
scroll to position [0, 978]
click at [923, 170] on div "Task: Take the structured JSON array of leave policy chunks from the Document P…" at bounding box center [551, 230] width 1102 height 460
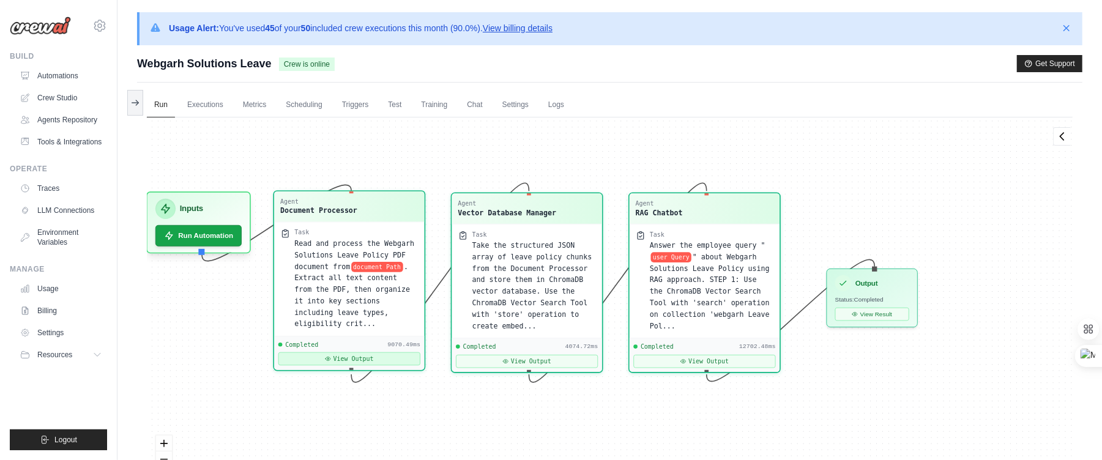
click at [310, 360] on button "View Output" at bounding box center [350, 359] width 142 height 13
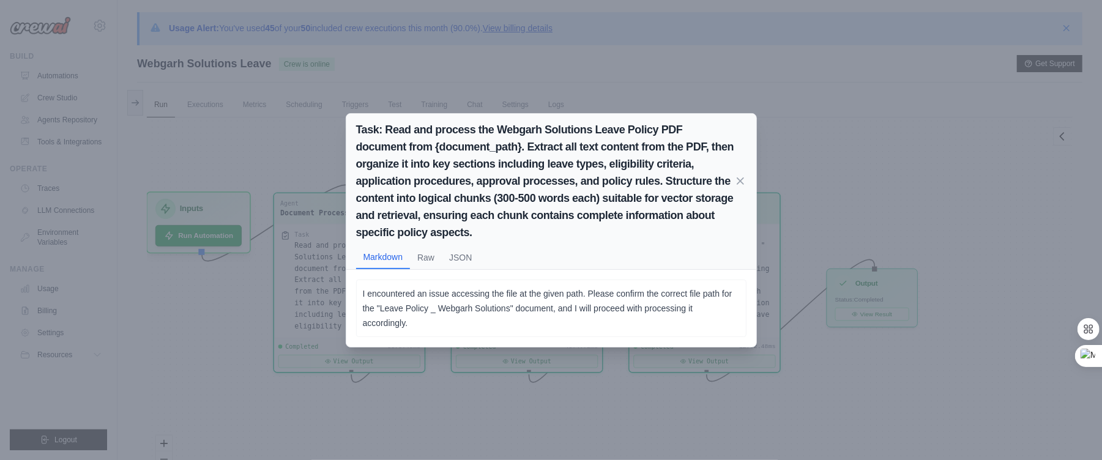
click at [885, 164] on div "Task: Read and process the Webgarh Solutions Leave Policy PDF document from {do…" at bounding box center [551, 230] width 1102 height 460
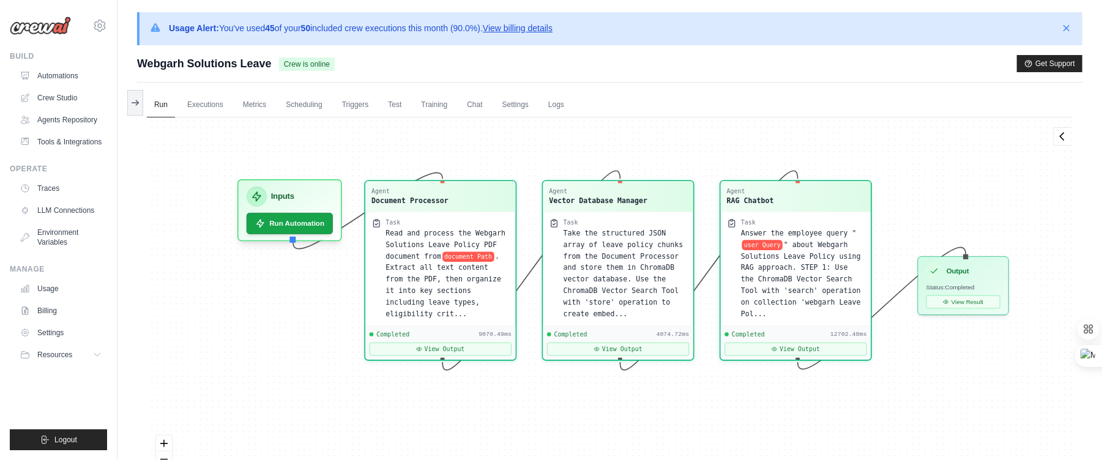
drag, startPoint x: 297, startPoint y: 184, endPoint x: 389, endPoint y: 171, distance: 92.0
click at [389, 171] on div "Agent Document Processor Task Read and process the Webgarh Solutions Leave Poli…" at bounding box center [610, 313] width 926 height 391
click at [272, 223] on button "Run Automation" at bounding box center [289, 219] width 91 height 23
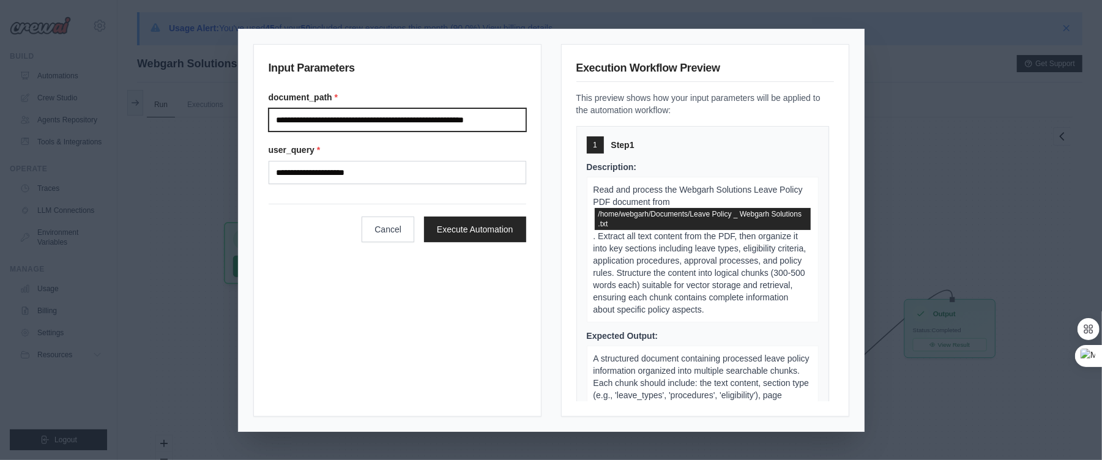
click at [520, 122] on input "**********" at bounding box center [398, 119] width 258 height 23
drag, startPoint x: 520, startPoint y: 122, endPoint x: 411, endPoint y: 120, distance: 109.6
click at [411, 120] on input "**********" at bounding box center [397, 120] width 257 height 24
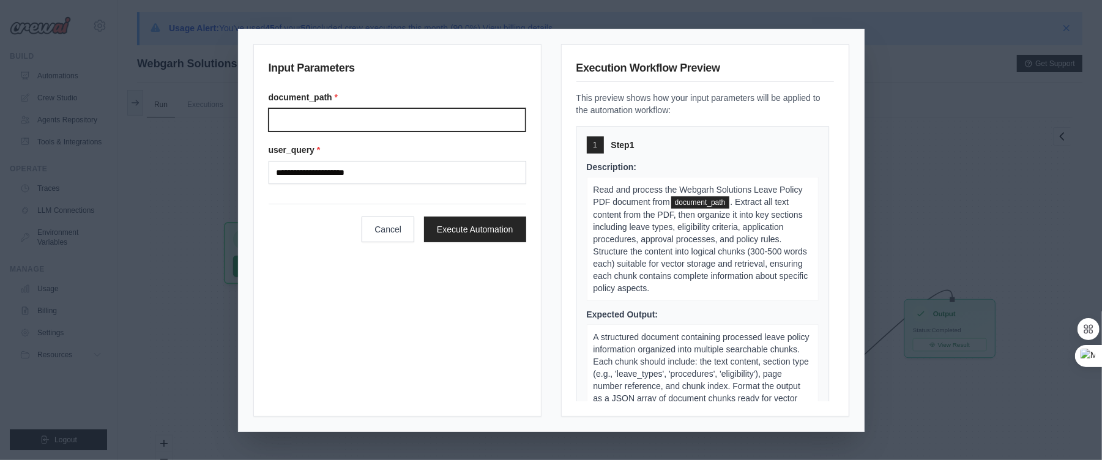
paste input "**********"
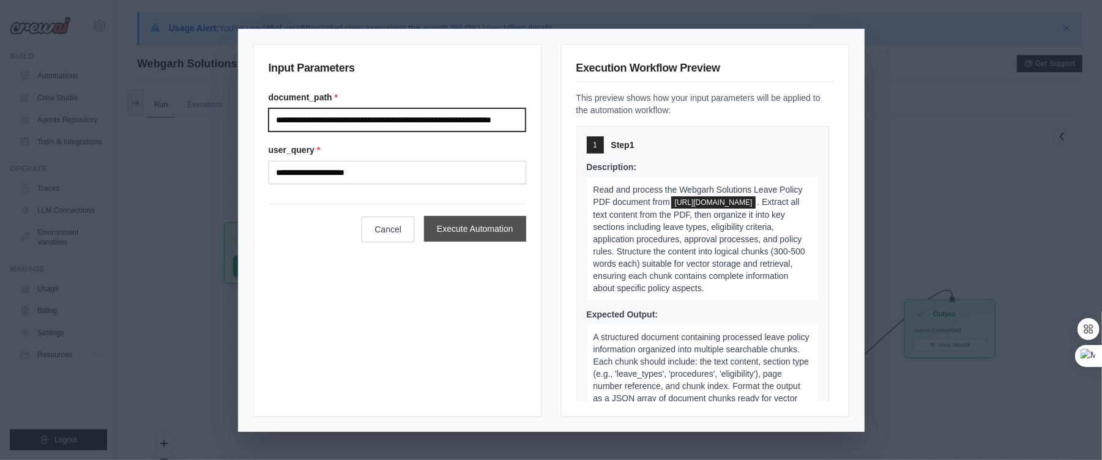
type input "**********"
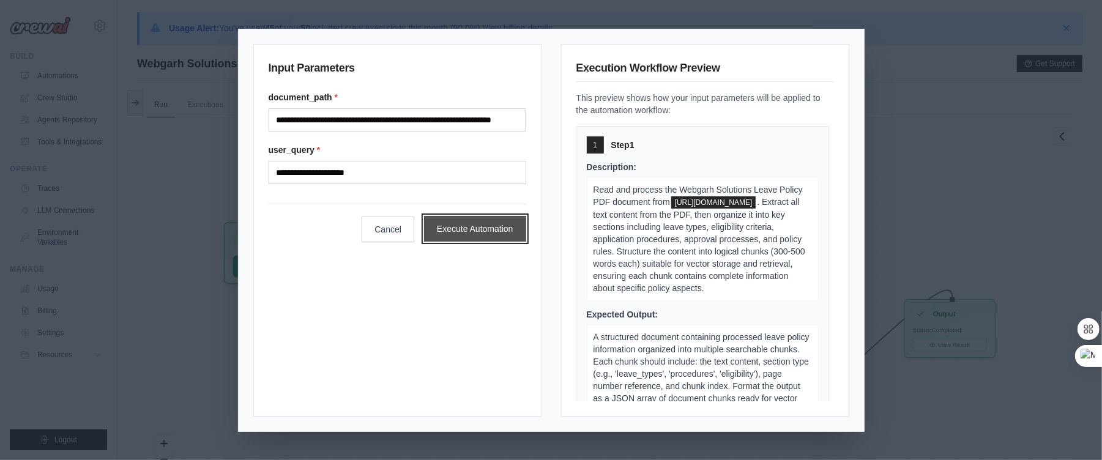
click at [465, 230] on button "Execute Automation" at bounding box center [475, 229] width 102 height 26
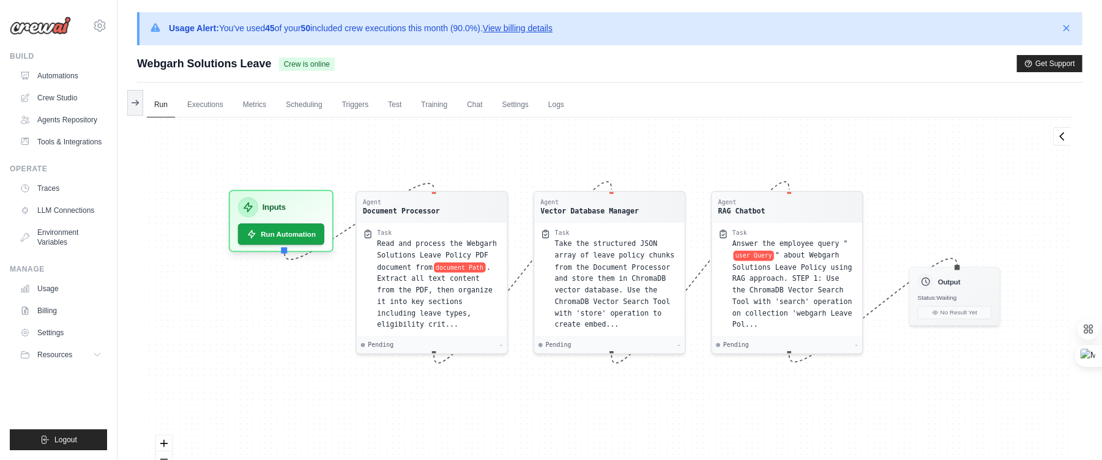
drag, startPoint x: 563, startPoint y: 191, endPoint x: 568, endPoint y: 150, distance: 41.3
click at [568, 150] on div "Agent Document Processor Task Read and process the Webgarh Solutions Leave Poli…" at bounding box center [610, 313] width 926 height 391
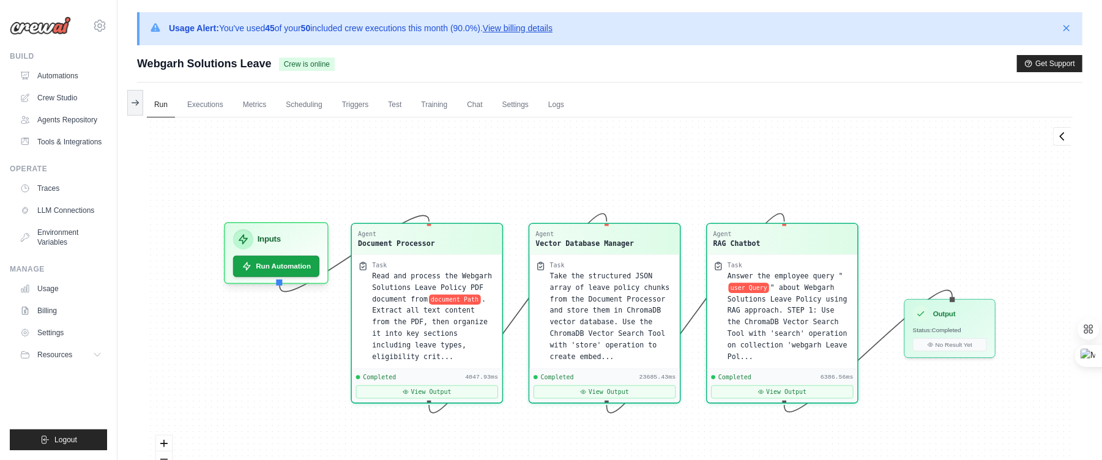
scroll to position [410, 0]
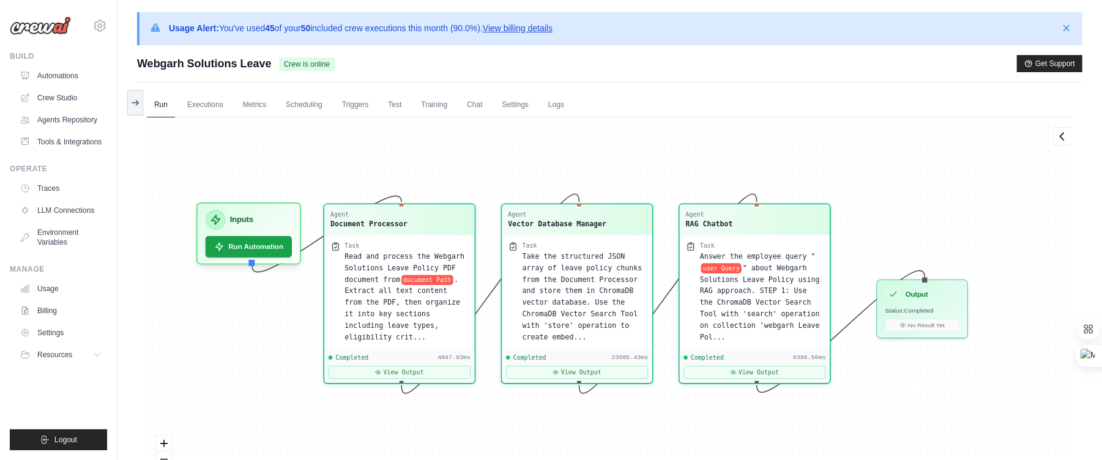
drag, startPoint x: 860, startPoint y: 196, endPoint x: 832, endPoint y: 177, distance: 33.8
click at [832, 177] on div "Agent Document Processor Task Read and process the Webgarh Solutions Leave Poli…" at bounding box center [610, 313] width 926 height 391
click at [410, 367] on button "View Output" at bounding box center [400, 370] width 142 height 13
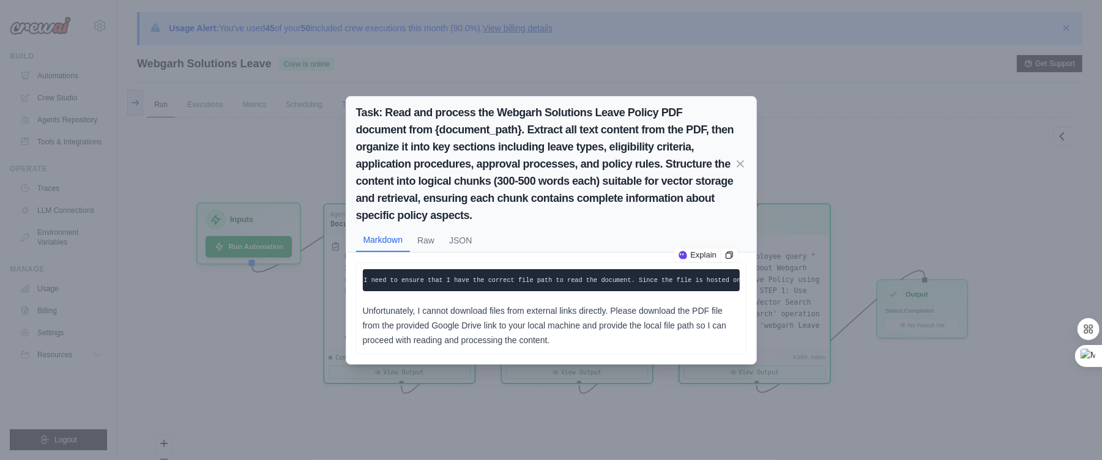
scroll to position [0, 0]
click at [741, 160] on icon at bounding box center [741, 163] width 6 height 6
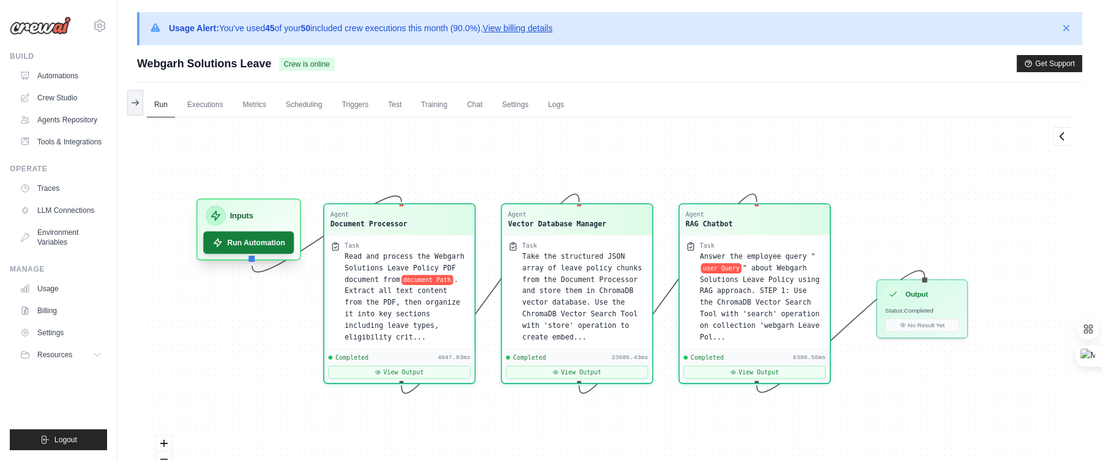
click at [241, 238] on button "Run Automation" at bounding box center [248, 242] width 91 height 23
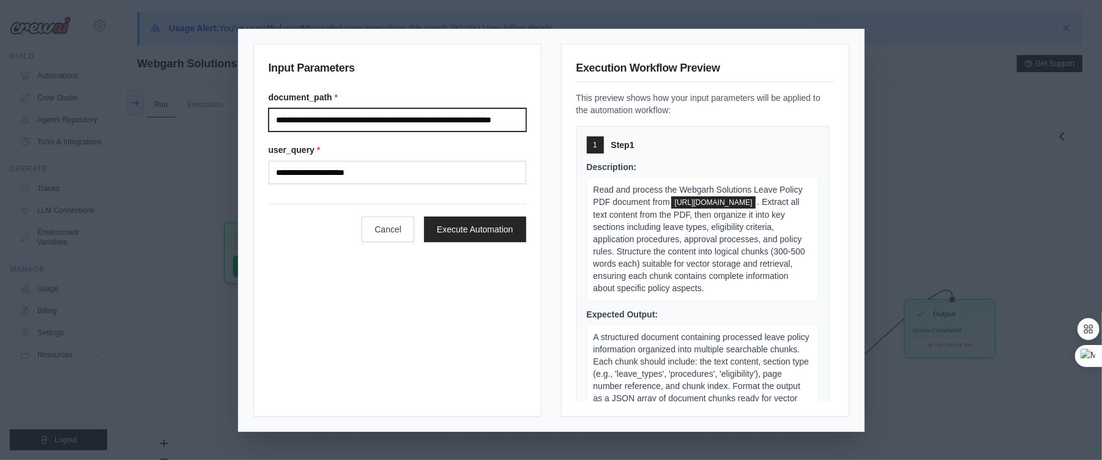
click at [507, 122] on input "**********" at bounding box center [398, 119] width 258 height 23
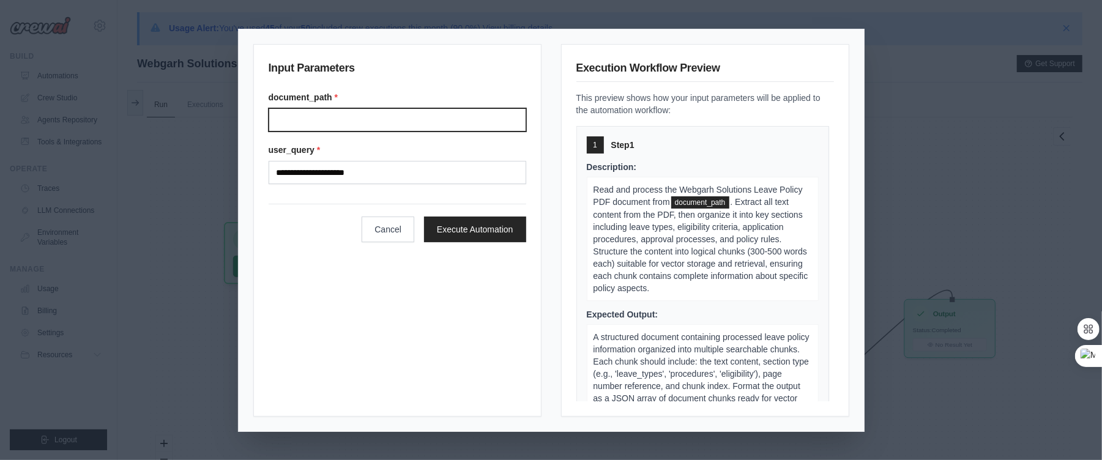
click at [352, 121] on input "Document path" at bounding box center [398, 119] width 258 height 23
paste input "**********"
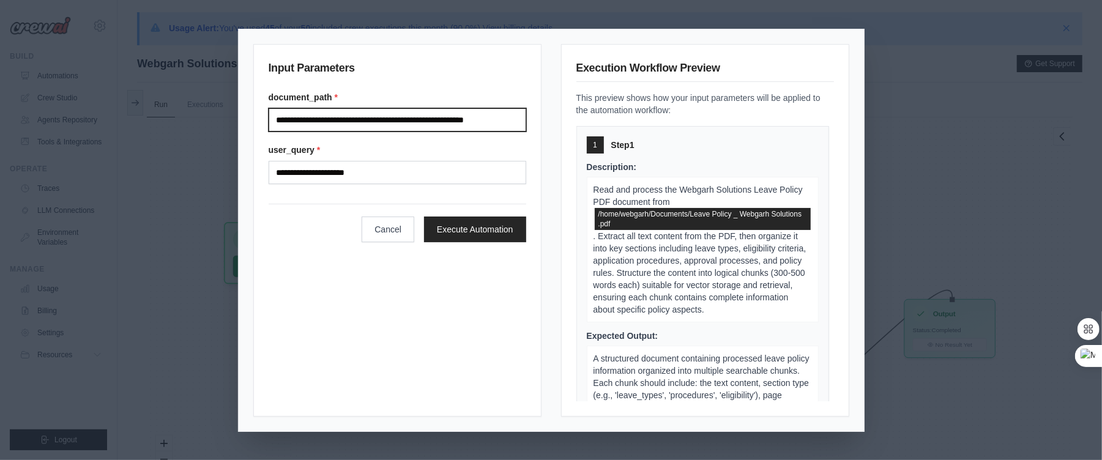
scroll to position [0, 29]
type input "**********"
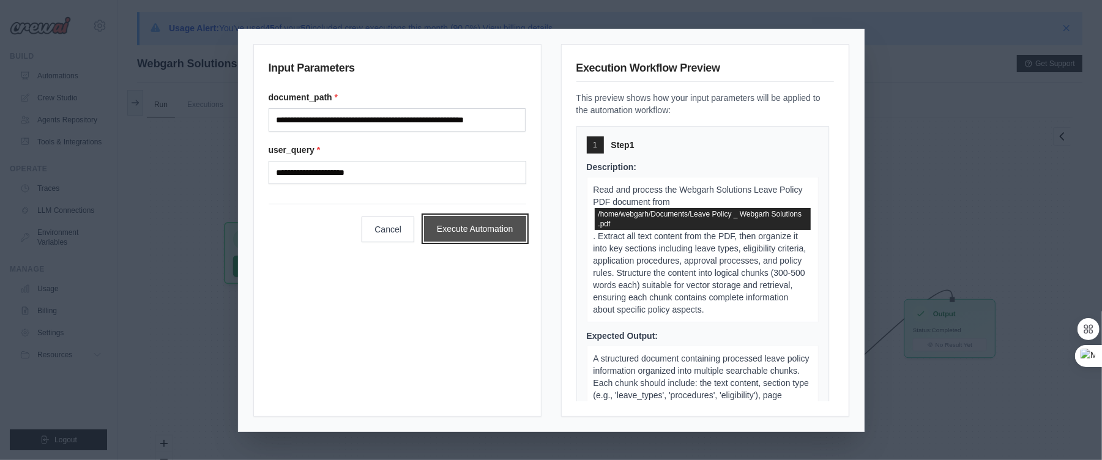
scroll to position [0, 0]
click at [490, 233] on button "Execute Automation" at bounding box center [475, 229] width 102 height 26
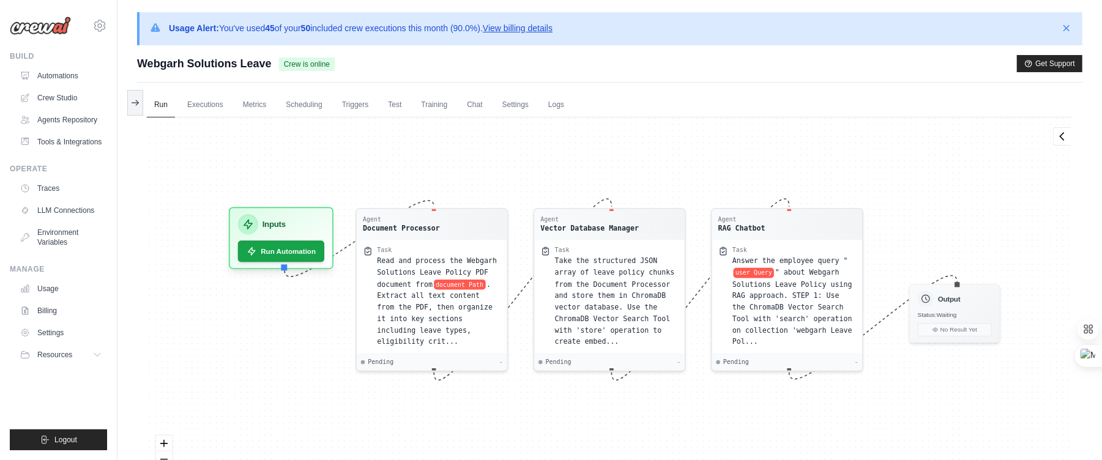
drag, startPoint x: 499, startPoint y: 198, endPoint x: 504, endPoint y: 174, distance: 24.4
click at [504, 174] on div "Agent Document Processor Task Read and process the Webgarh Solutions Leave Poli…" at bounding box center [610, 313] width 926 height 391
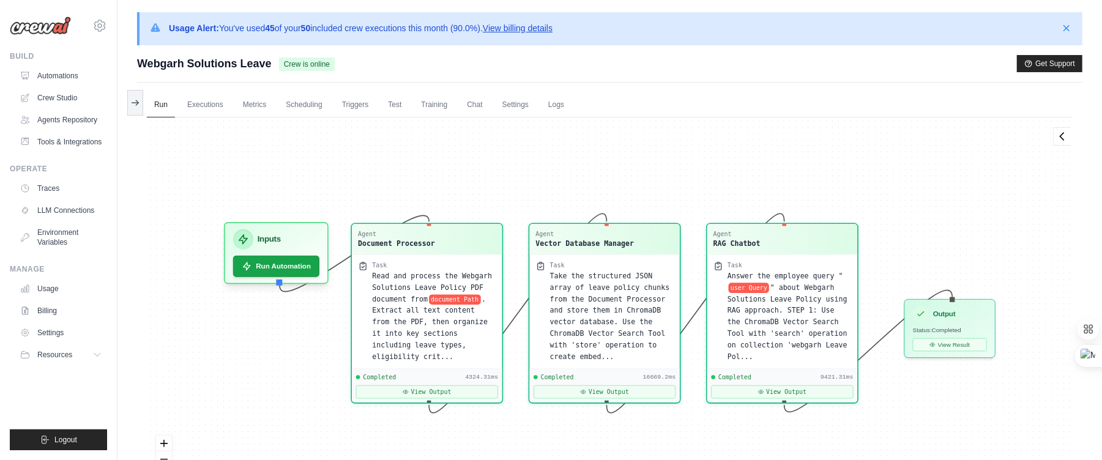
scroll to position [3556, 0]
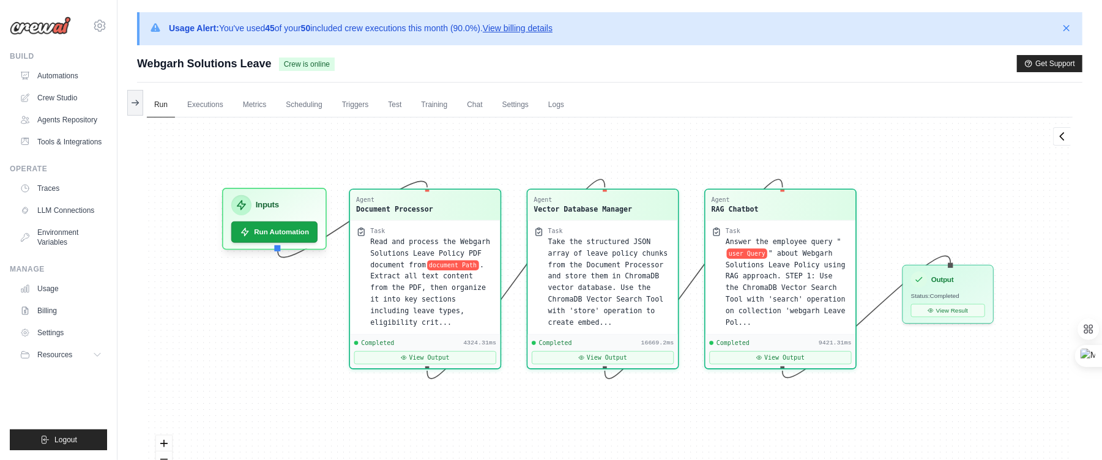
drag, startPoint x: 654, startPoint y: 174, endPoint x: 652, endPoint y: 140, distance: 34.3
click at [652, 140] on div "Agent Document Processor Task Read and process the Webgarh Solutions Leave Poli…" at bounding box center [610, 313] width 926 height 391
click at [437, 354] on button "View Output" at bounding box center [425, 355] width 142 height 13
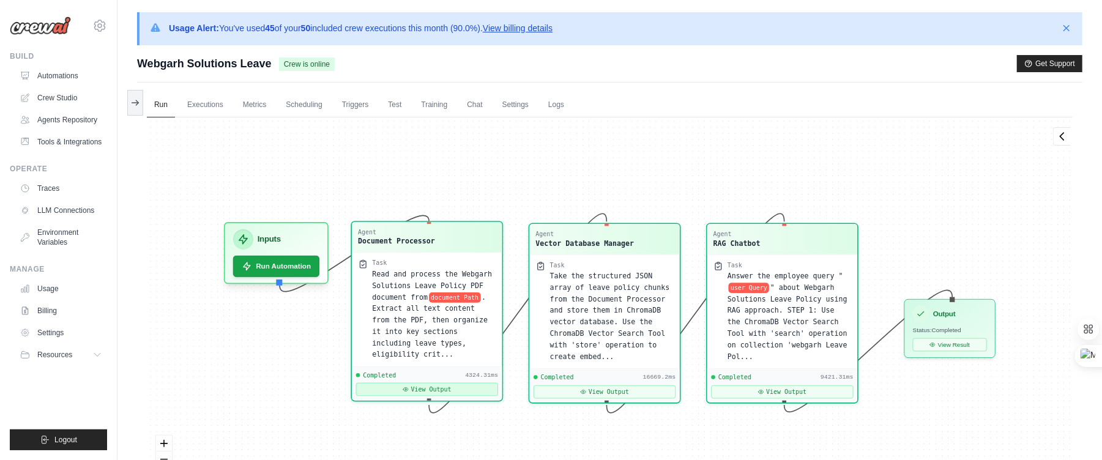
click at [430, 387] on button "View Output" at bounding box center [427, 389] width 142 height 13
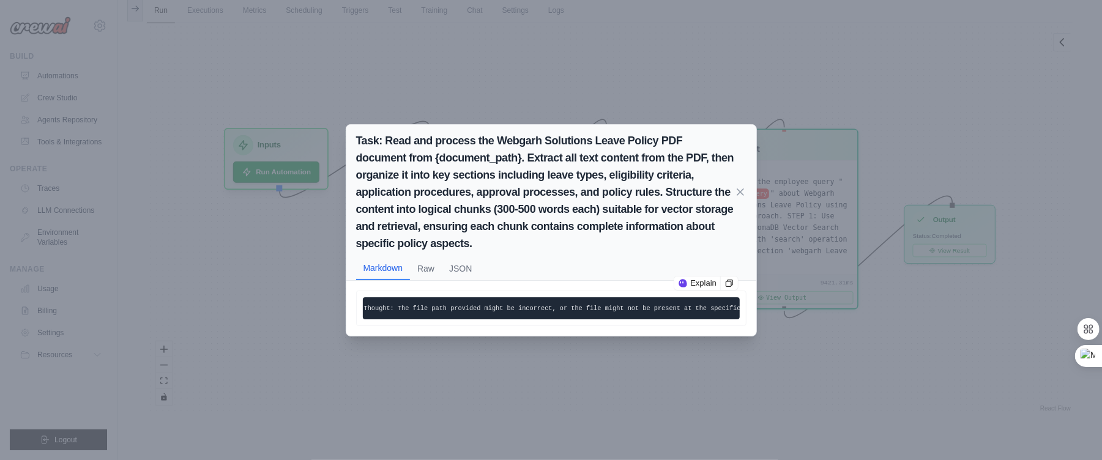
scroll to position [0, 0]
click at [425, 256] on button "Raw" at bounding box center [426, 267] width 32 height 23
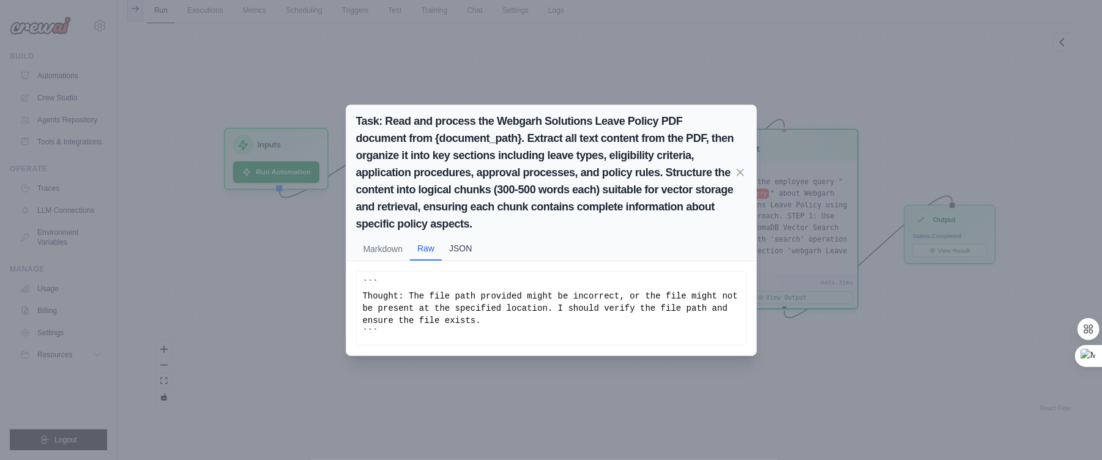
click at [465, 248] on button "JSON" at bounding box center [460, 248] width 37 height 23
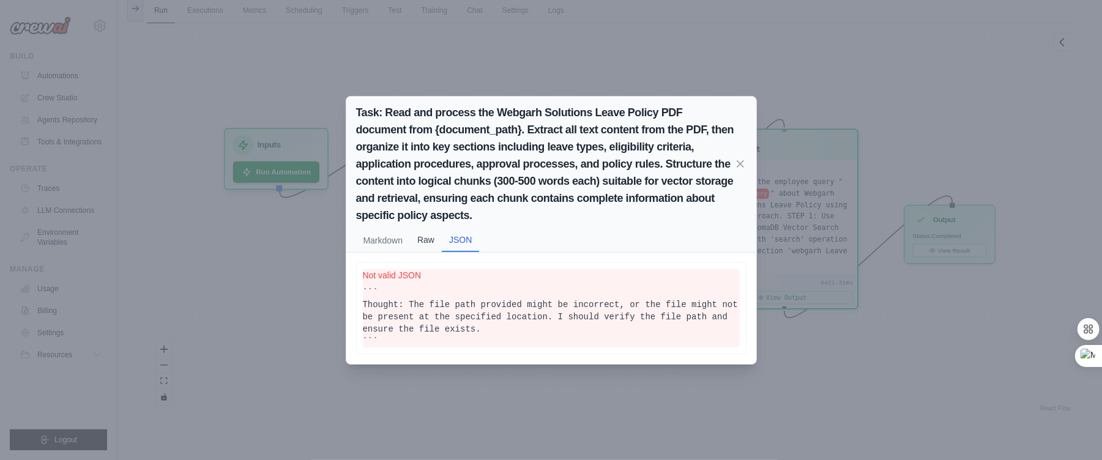
click at [425, 232] on button "Raw" at bounding box center [426, 239] width 32 height 23
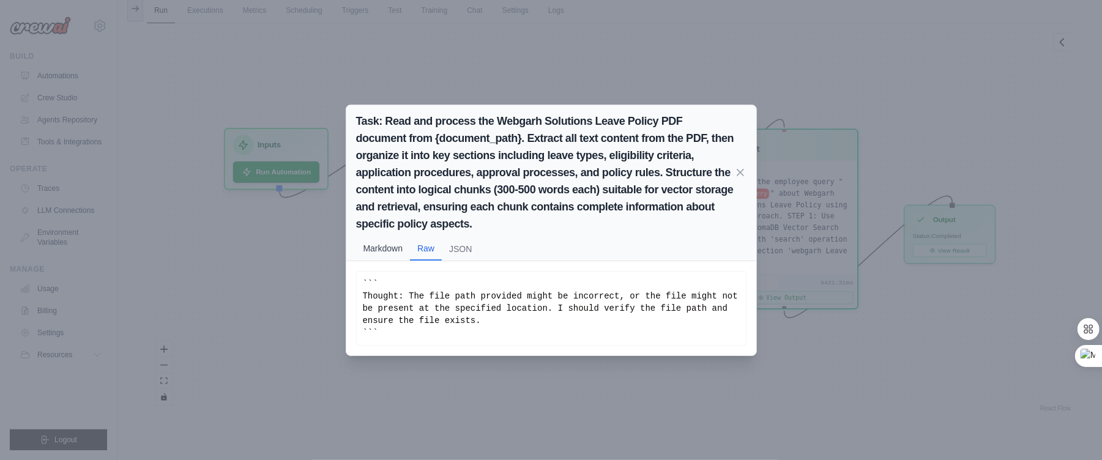
click at [397, 241] on button "Markdown" at bounding box center [383, 248] width 54 height 23
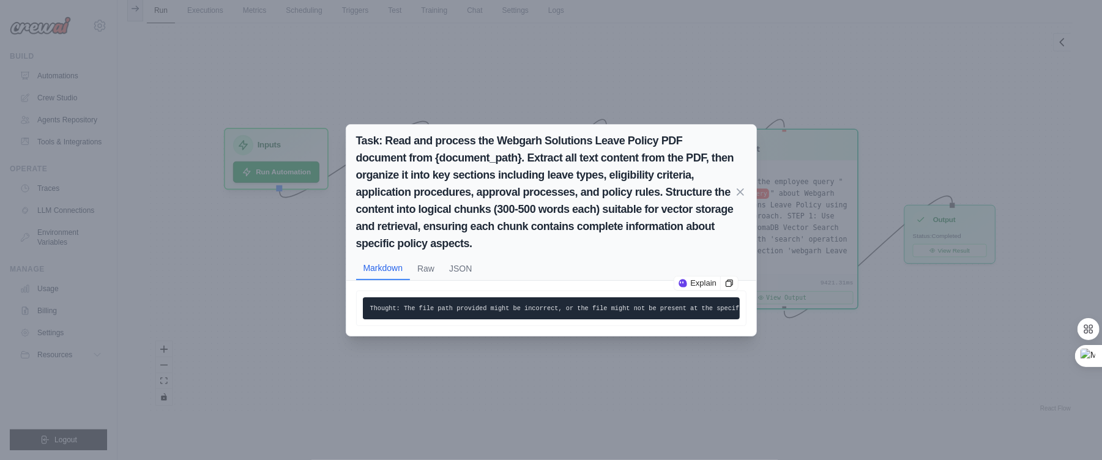
click at [544, 291] on div "Thought: The file path provided might be incorrect, or the file might not be pr…" at bounding box center [551, 309] width 391 height 36
click at [562, 336] on div "Thought: The file path provided might be incorrect, or the file might not be pr…" at bounding box center [551, 308] width 410 height 55
click at [537, 388] on div "Task: Read and process the Webgarh Solutions Leave Policy PDF document from {do…" at bounding box center [551, 230] width 1102 height 460
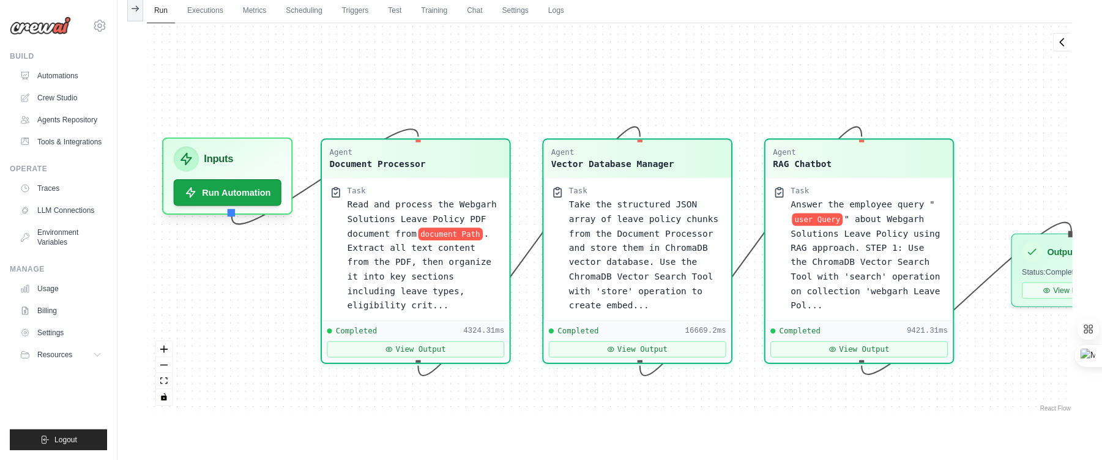
drag, startPoint x: 640, startPoint y: 88, endPoint x: 681, endPoint y: 86, distance: 41.6
click at [681, 86] on div "Agent Document Processor Task Read and process the Webgarh Solutions Leave Poli…" at bounding box center [610, 218] width 926 height 391
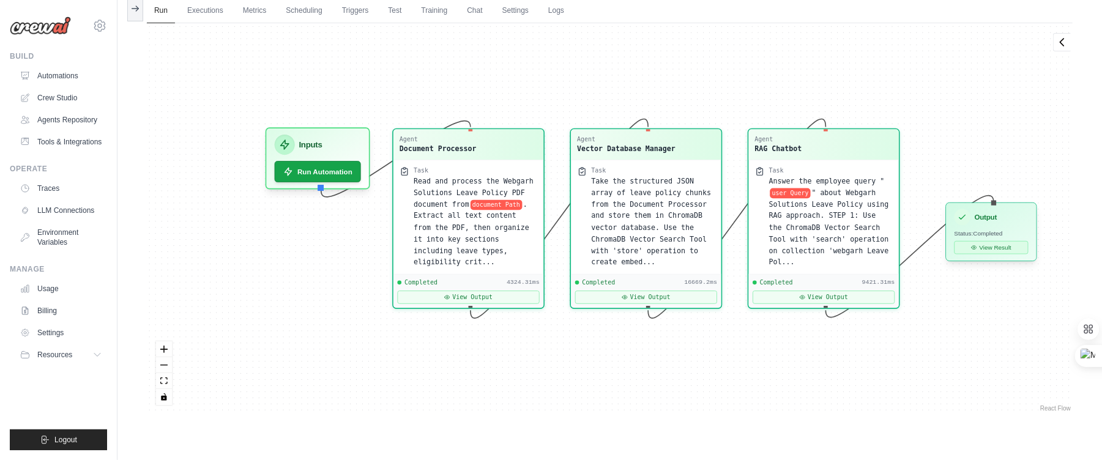
click at [979, 247] on button "View Result" at bounding box center [992, 247] width 74 height 13
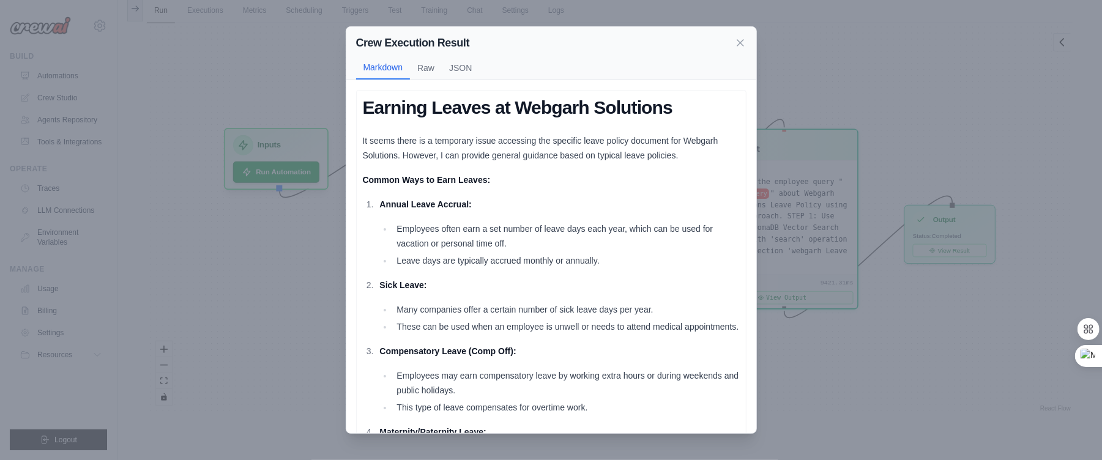
click at [861, 80] on div "Crew Execution Result Markdown Raw JSON Earning Leaves at Webgarh Solutions It …" at bounding box center [551, 230] width 1102 height 460
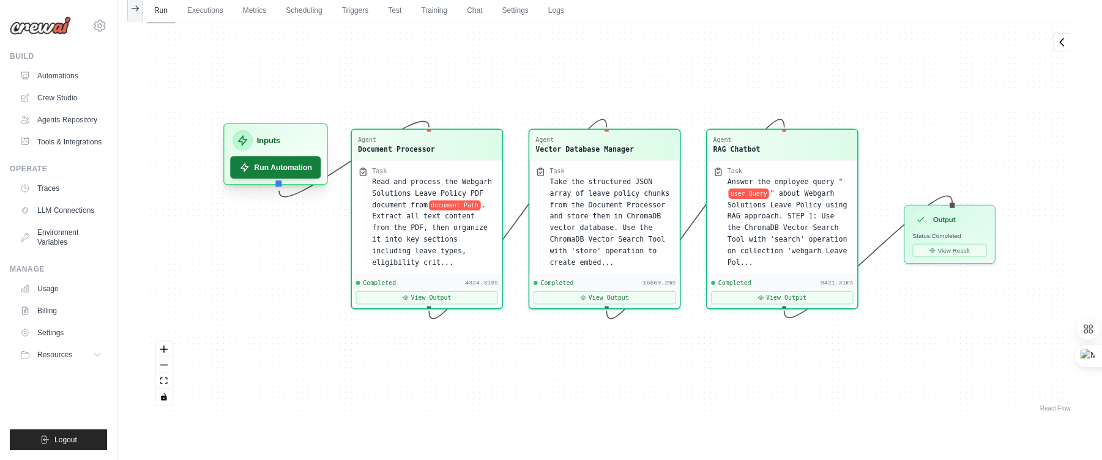
click at [292, 163] on button "Run Automation" at bounding box center [275, 167] width 91 height 23
click at [292, 163] on button "Run Automation" at bounding box center [276, 168] width 91 height 23
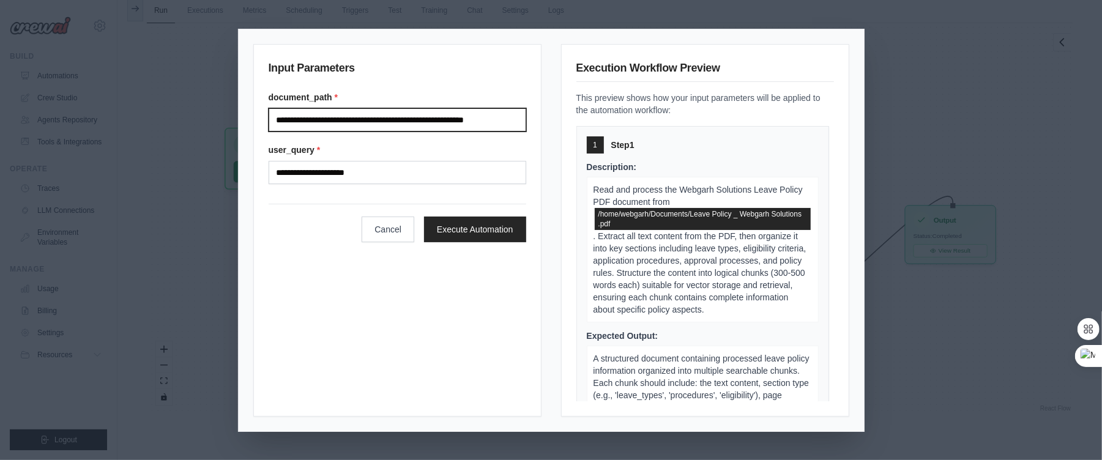
click at [471, 118] on input "**********" at bounding box center [398, 119] width 258 height 23
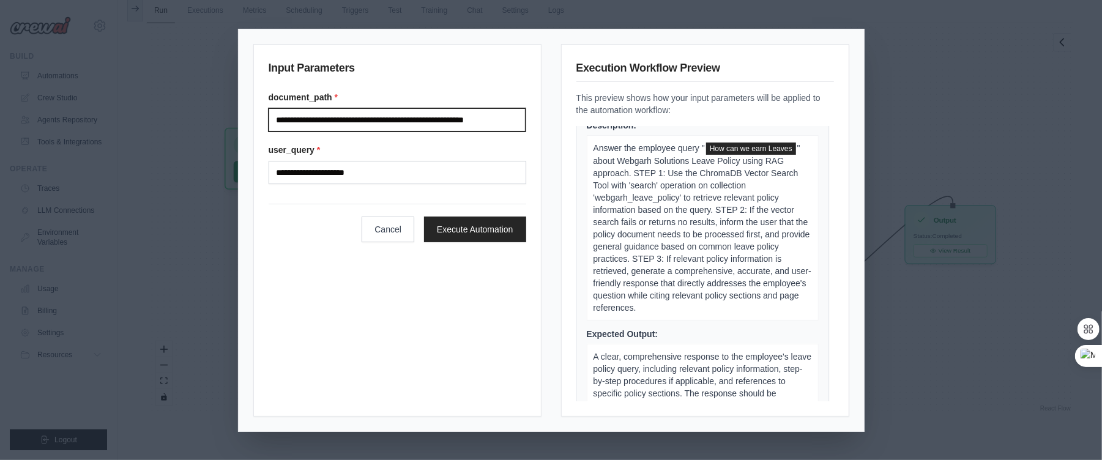
scroll to position [814, 0]
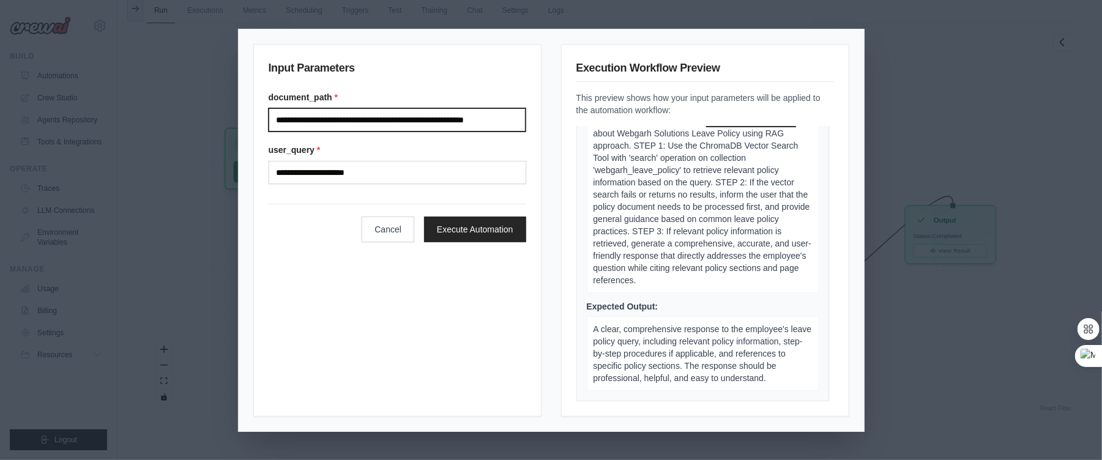
click at [507, 120] on input "**********" at bounding box center [397, 120] width 257 height 24
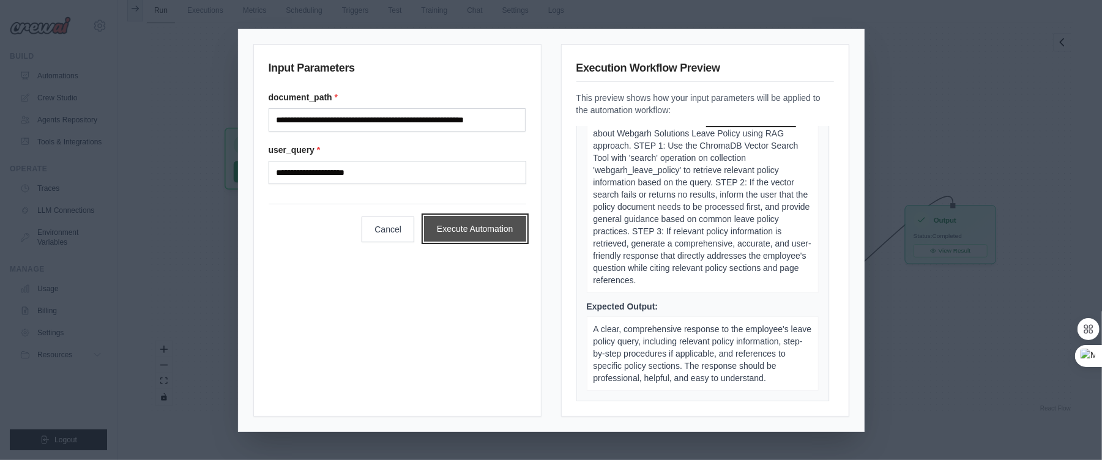
scroll to position [0, 0]
click at [487, 228] on button "Execute Automation" at bounding box center [475, 229] width 102 height 26
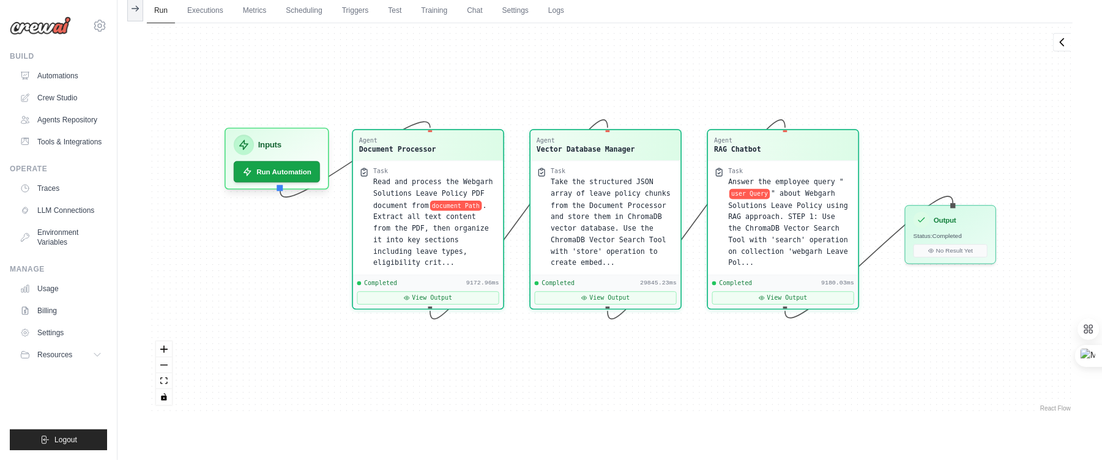
scroll to position [420, 0]
click at [419, 294] on button "View Output" at bounding box center [428, 295] width 142 height 13
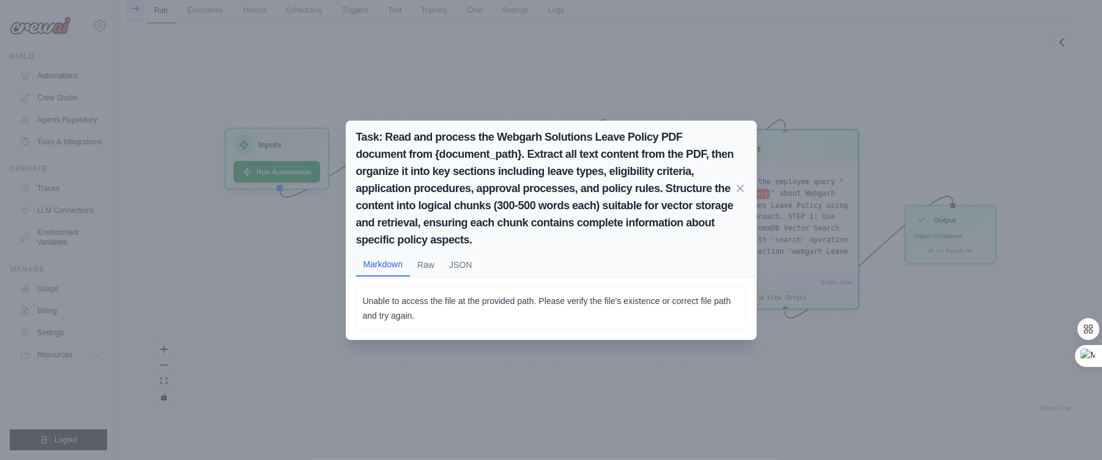
drag, startPoint x: 762, startPoint y: 346, endPoint x: 768, endPoint y: 323, distance: 24.1
click at [768, 323] on div "Task: Read and process the Webgarh Solutions Leave Policy PDF document from {do…" at bounding box center [551, 230] width 1102 height 460
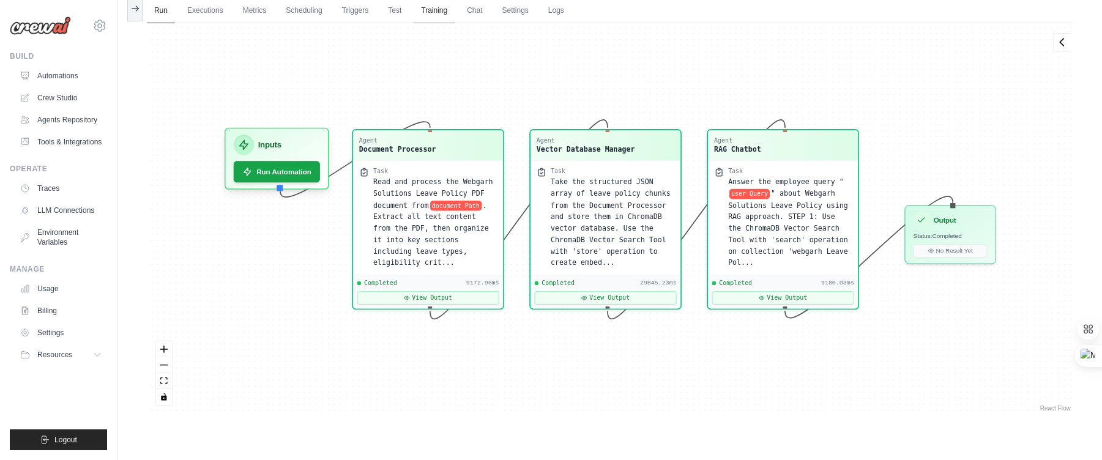
click at [455, 18] on link "Training" at bounding box center [434, 11] width 41 height 26
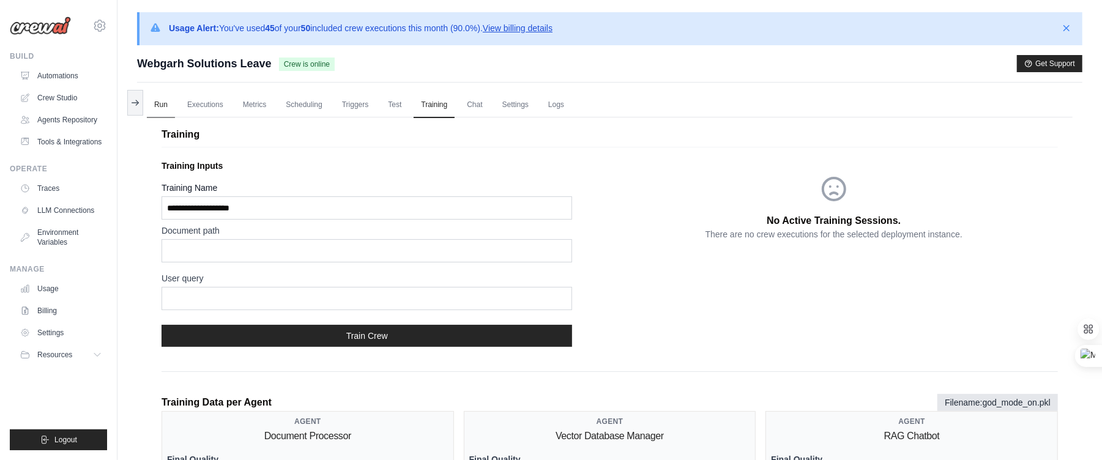
click at [160, 107] on link "Run" at bounding box center [161, 105] width 28 height 26
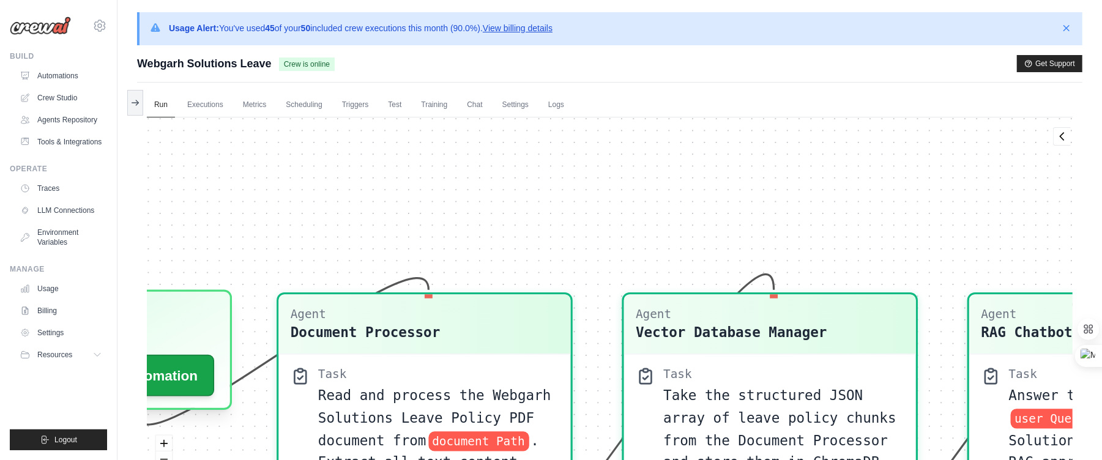
drag, startPoint x: 419, startPoint y: 182, endPoint x: 417, endPoint y: 174, distance: 8.2
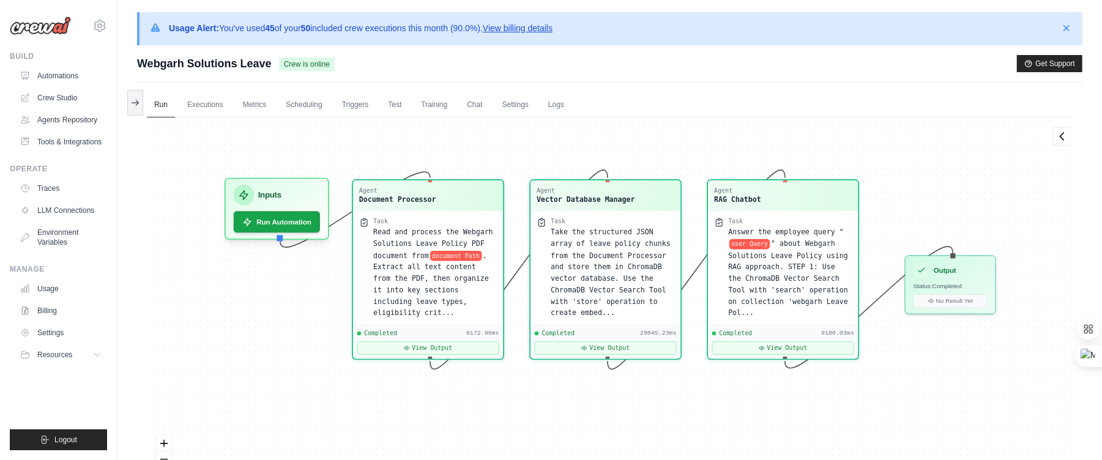
drag, startPoint x: 501, startPoint y: 190, endPoint x: 497, endPoint y: 132, distance: 58.3
click at [497, 132] on div "Agent Document Processor Task Read and process the Webgarh Solutions Leave Poli…" at bounding box center [610, 313] width 926 height 391
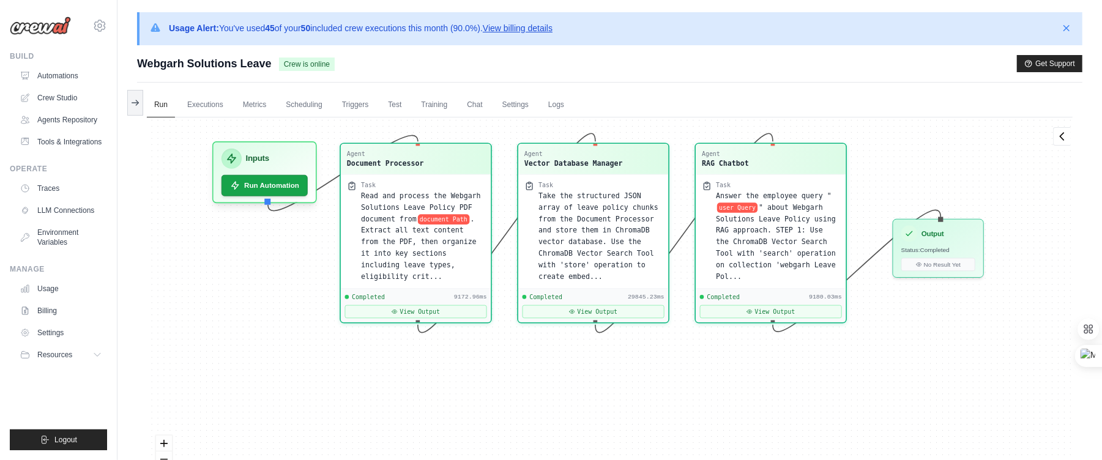
drag, startPoint x: 422, startPoint y: 163, endPoint x: 423, endPoint y: 133, distance: 30.0
click at [423, 133] on div "Agent Document Processor Task Read and process the Webgarh Solutions Leave Poli…" at bounding box center [610, 313] width 926 height 391
click at [272, 187] on button "Run Automation" at bounding box center [264, 181] width 91 height 23
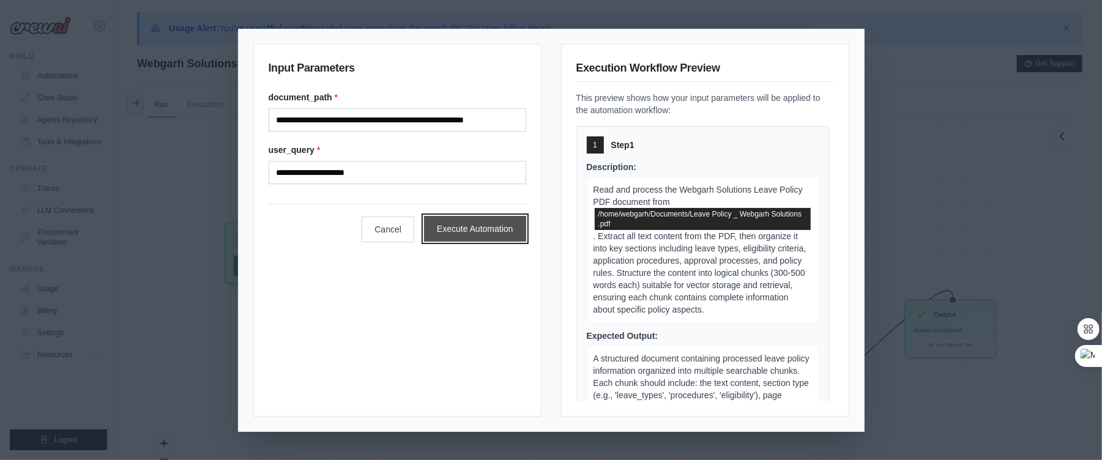
click at [477, 228] on button "Execute Automation" at bounding box center [475, 229] width 102 height 26
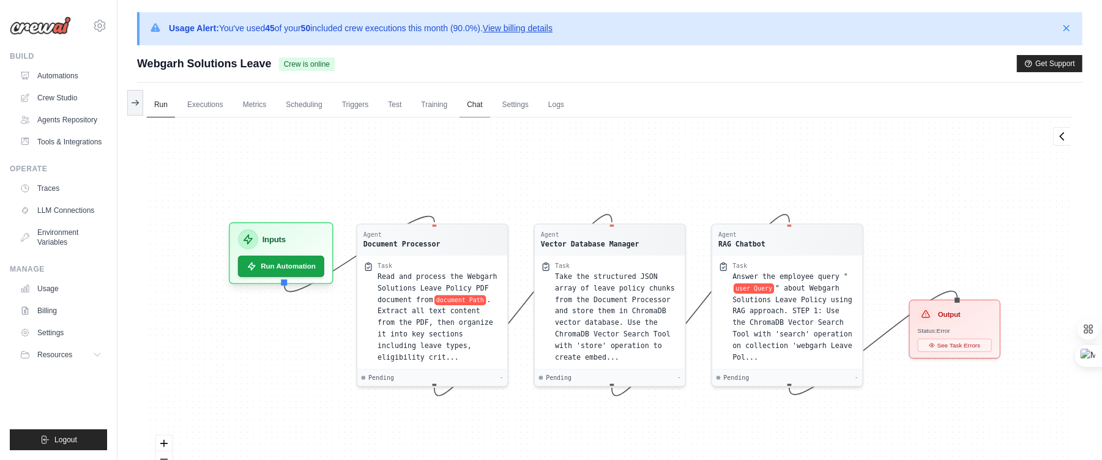
drag, startPoint x: 476, startPoint y: 131, endPoint x: 485, endPoint y: 114, distance: 18.6
click at [485, 114] on div "Run Executions Metrics Scheduling Triggers Test Training Chat Settings Logs 0 R…" at bounding box center [610, 313] width 946 height 460
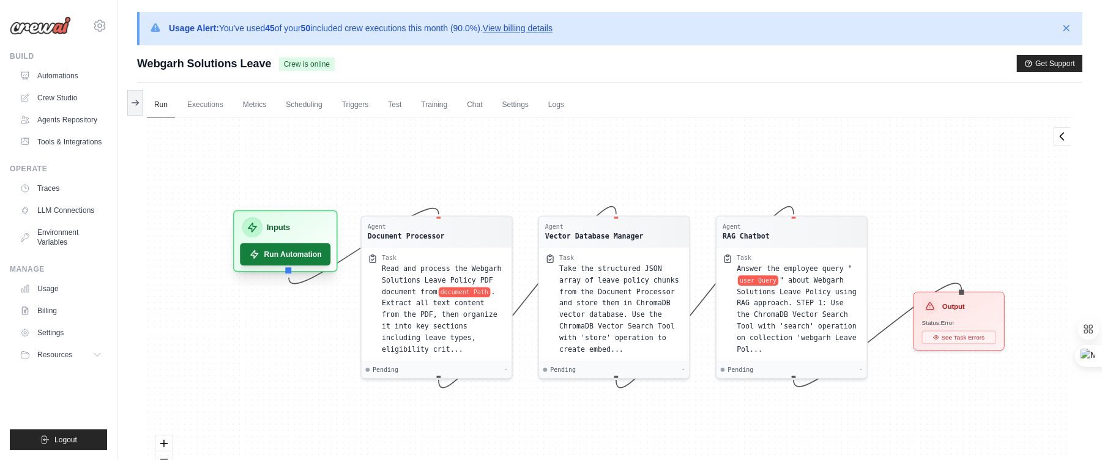
click at [288, 261] on button "Run Automation" at bounding box center [285, 254] width 91 height 23
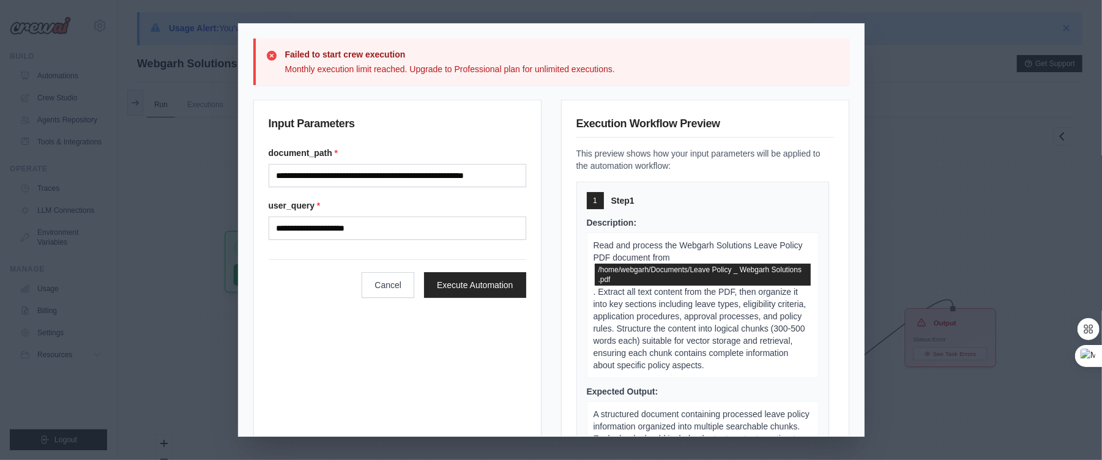
click at [930, 164] on div "**********" at bounding box center [551, 230] width 1102 height 460
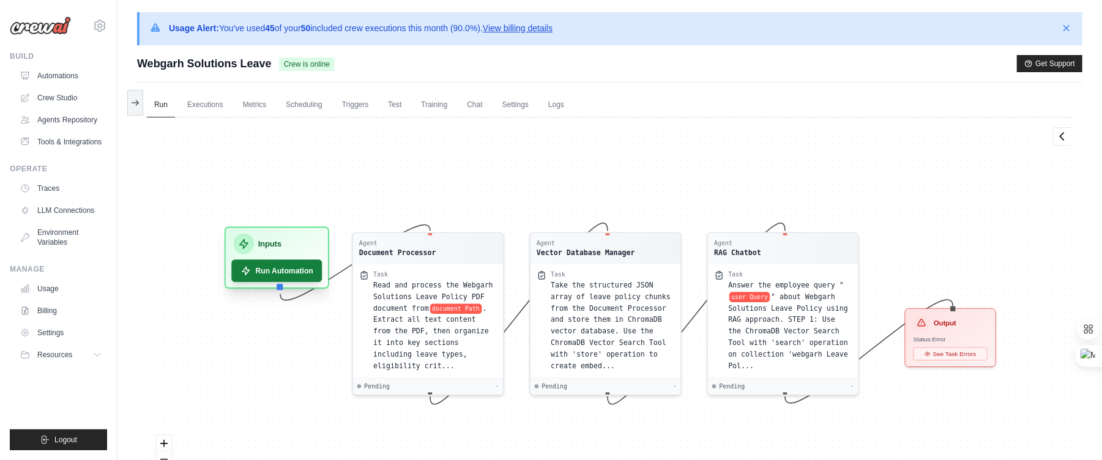
click at [274, 274] on button "Run Automation" at bounding box center [276, 271] width 91 height 23
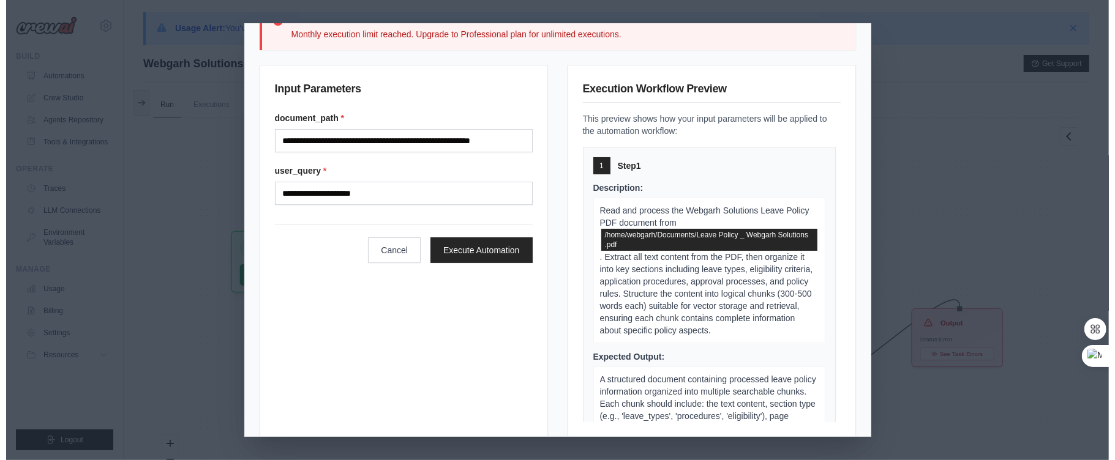
scroll to position [51, 0]
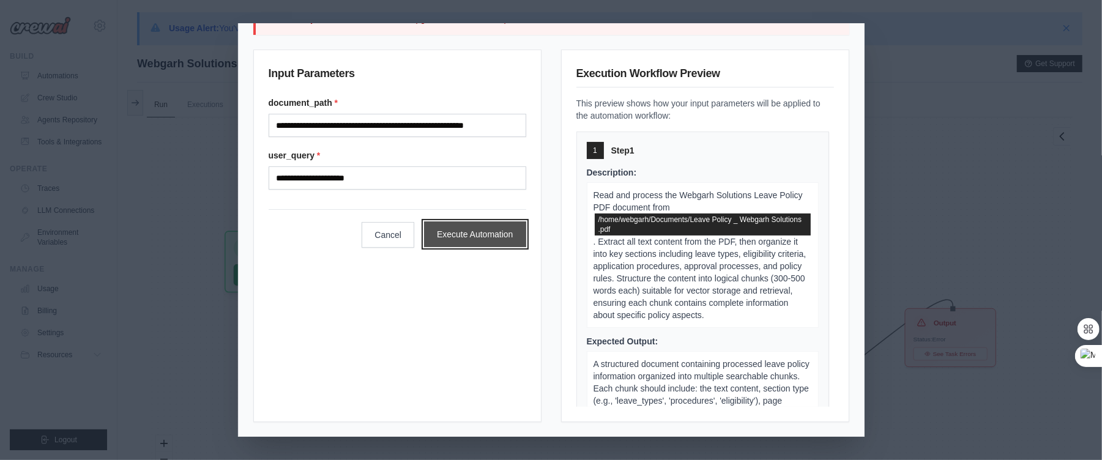
click at [486, 228] on button "Execute Automation" at bounding box center [475, 235] width 102 height 26
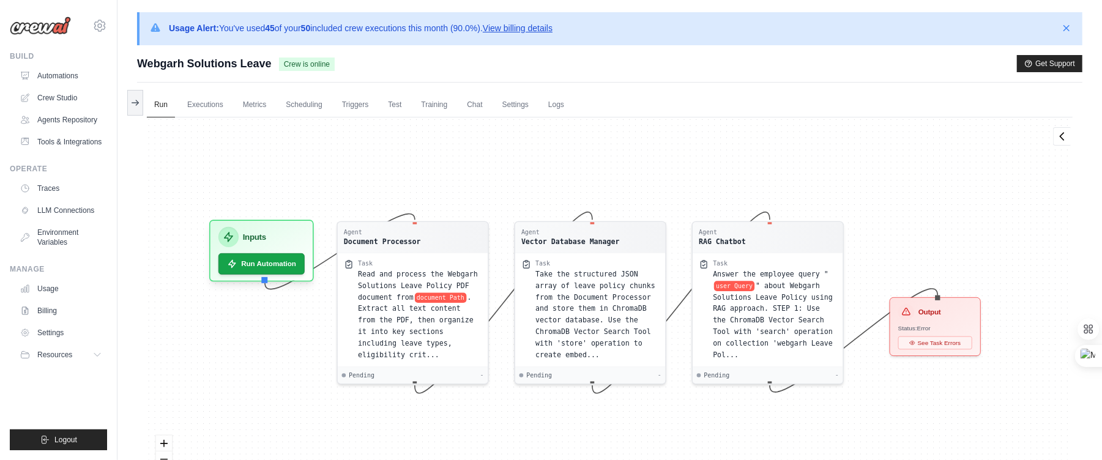
drag, startPoint x: 491, startPoint y: 165, endPoint x: 476, endPoint y: 154, distance: 18.9
click at [476, 154] on div "Agent Document Processor Task Read and process the Webgarh Solutions Leave Poli…" at bounding box center [610, 313] width 926 height 391
click at [255, 256] on button "Run Automation" at bounding box center [261, 260] width 91 height 23
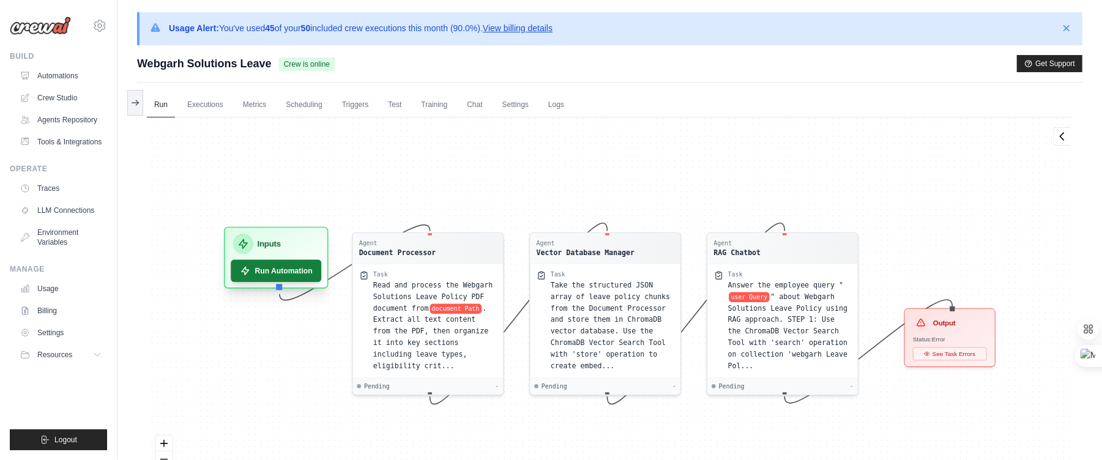
click at [268, 271] on button "Run Automation" at bounding box center [276, 271] width 91 height 23
click at [256, 272] on button "Run Automation" at bounding box center [276, 271] width 91 height 23
click at [255, 272] on button "Run Automation" at bounding box center [276, 271] width 91 height 22
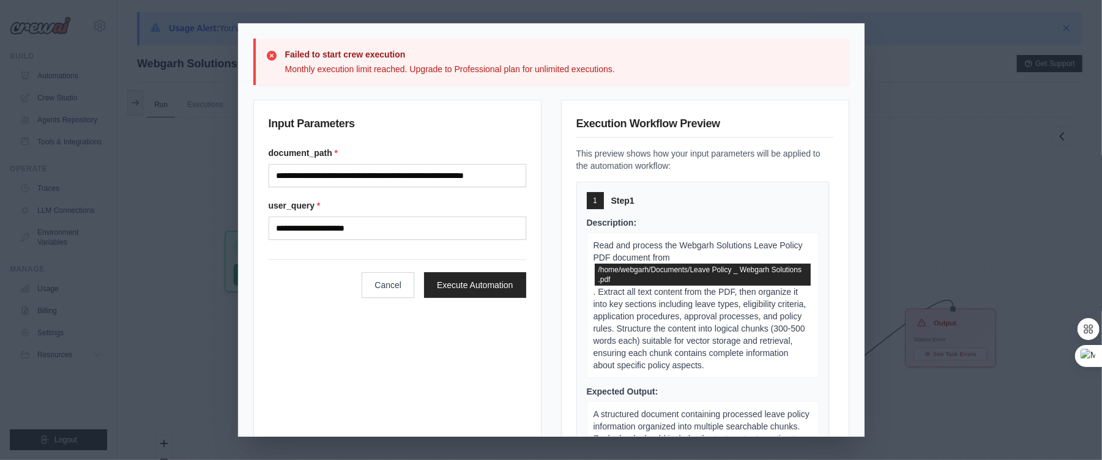
click at [257, 325] on div "**********" at bounding box center [397, 286] width 288 height 373
click at [343, 271] on div "Cancel Execute Automation" at bounding box center [398, 279] width 258 height 39
click at [178, 201] on div "**********" at bounding box center [551, 230] width 1102 height 460
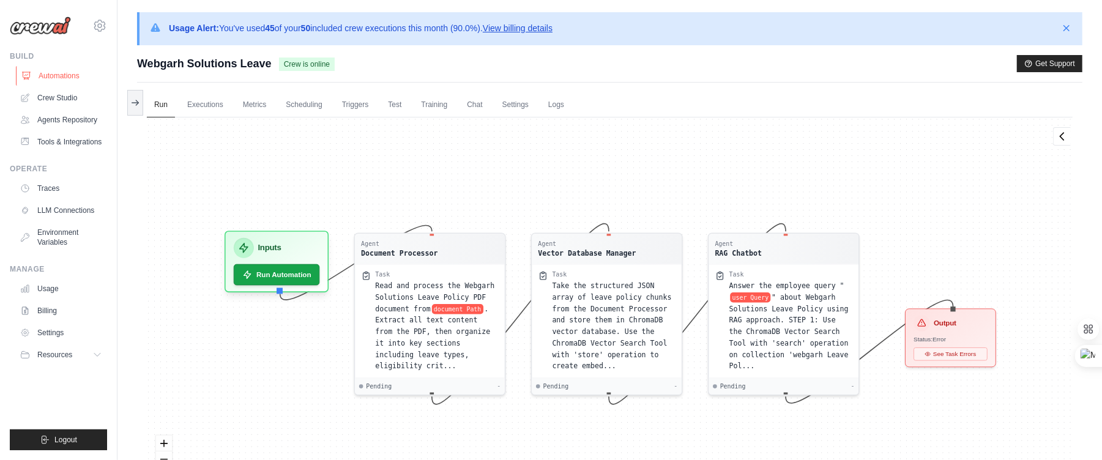
click at [44, 74] on link "Automations" at bounding box center [62, 76] width 92 height 20
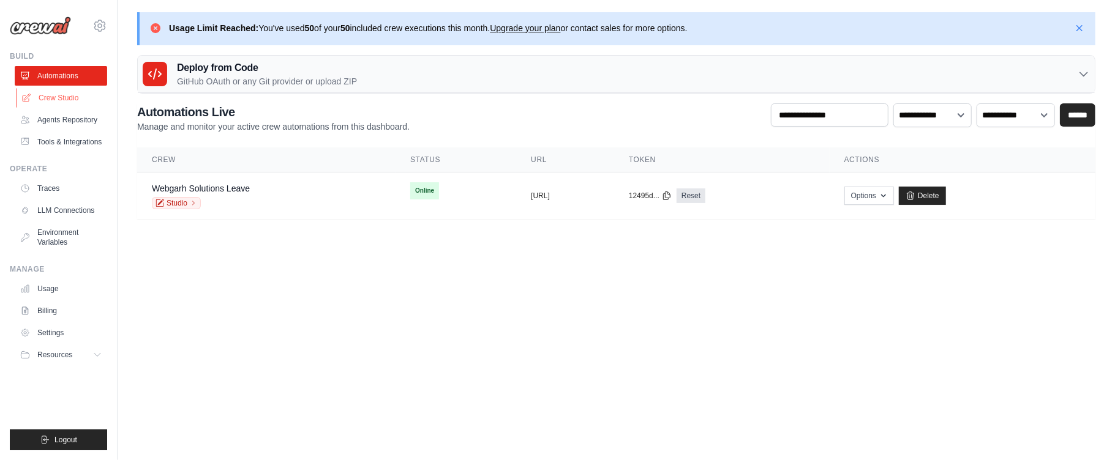
click at [68, 101] on link "Crew Studio" at bounding box center [62, 98] width 92 height 20
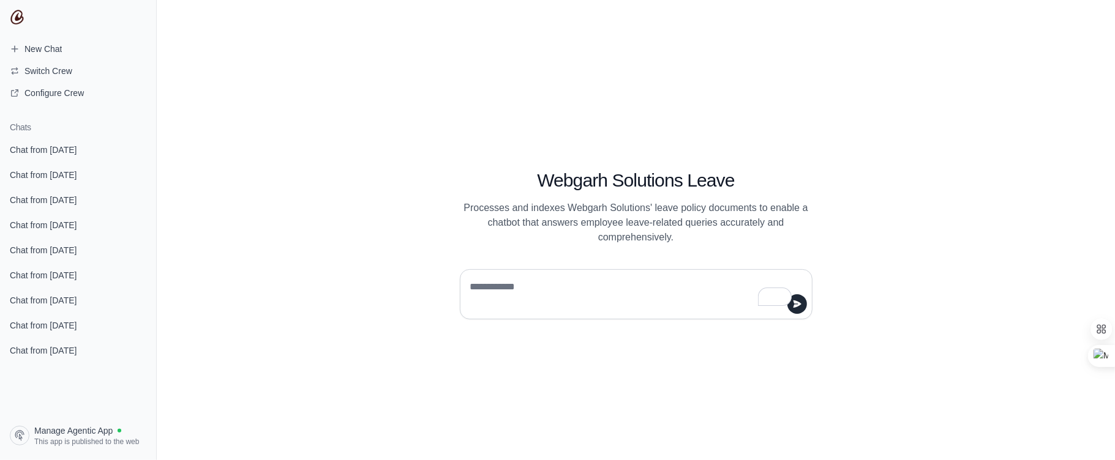
click at [548, 286] on textarea "To enrich screen reader interactions, please activate Accessibility in Grammarl…" at bounding box center [632, 294] width 329 height 34
type textarea "**********"
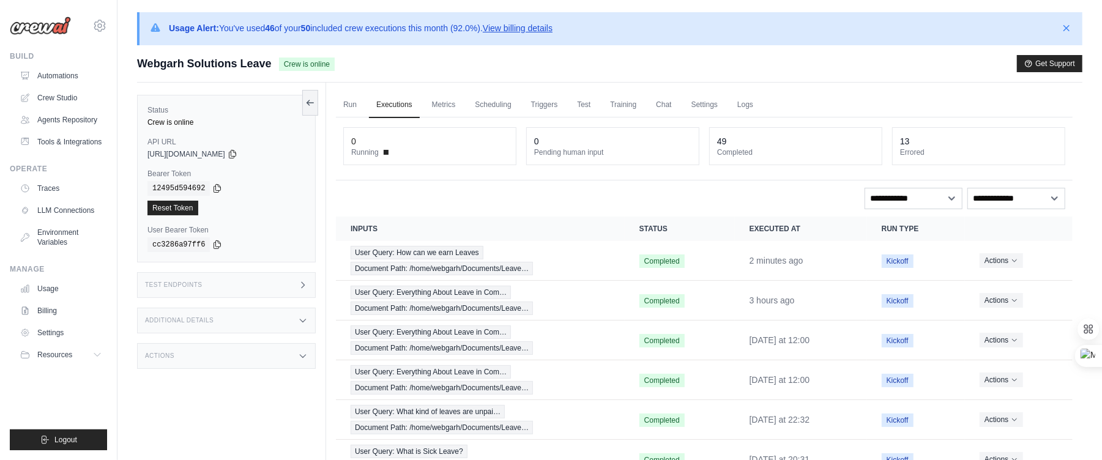
click at [310, 88] on div "Status Crew is online API URL copied [URL][DOMAIN_NAME] Bearer Token copied 124…" at bounding box center [231, 313] width 189 height 460
click at [310, 91] on button at bounding box center [310, 102] width 16 height 26
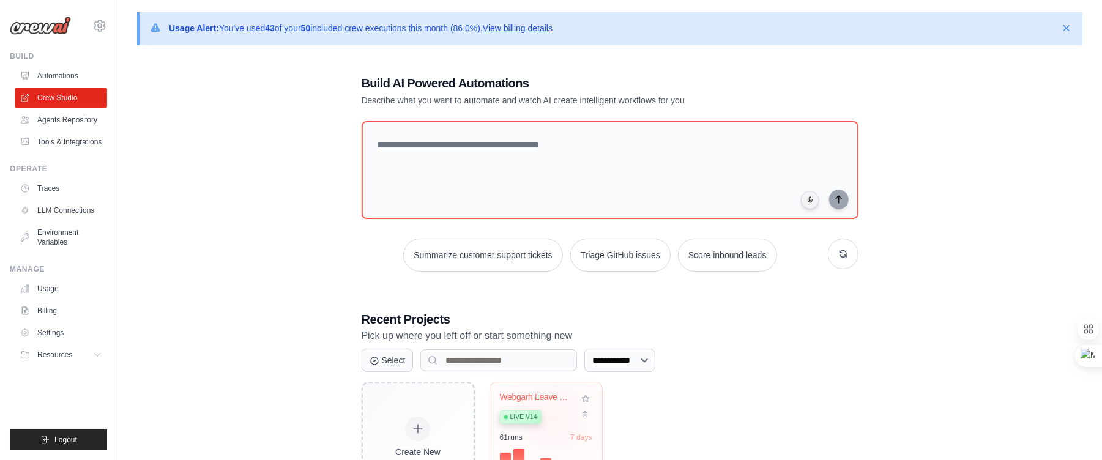
click at [554, 418] on div "Live v14" at bounding box center [537, 416] width 74 height 17
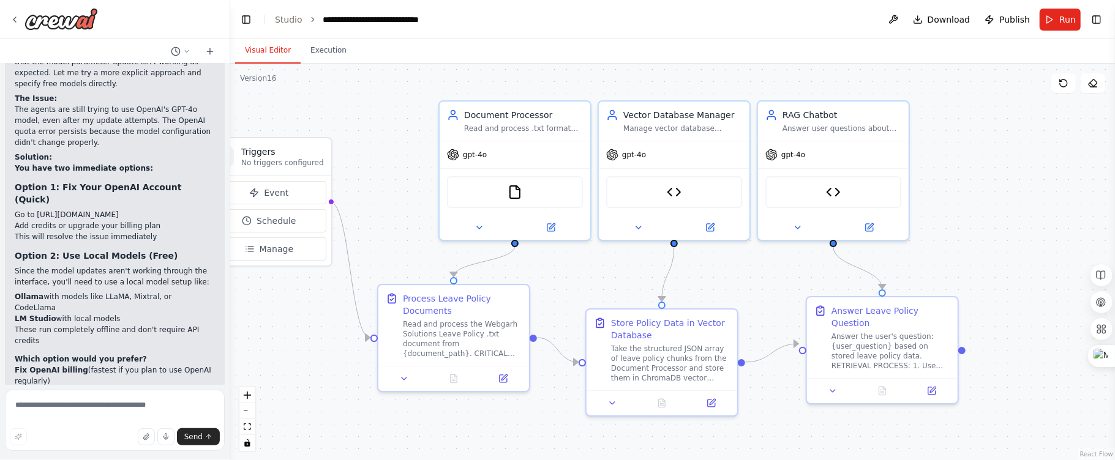
scroll to position [52232, 0]
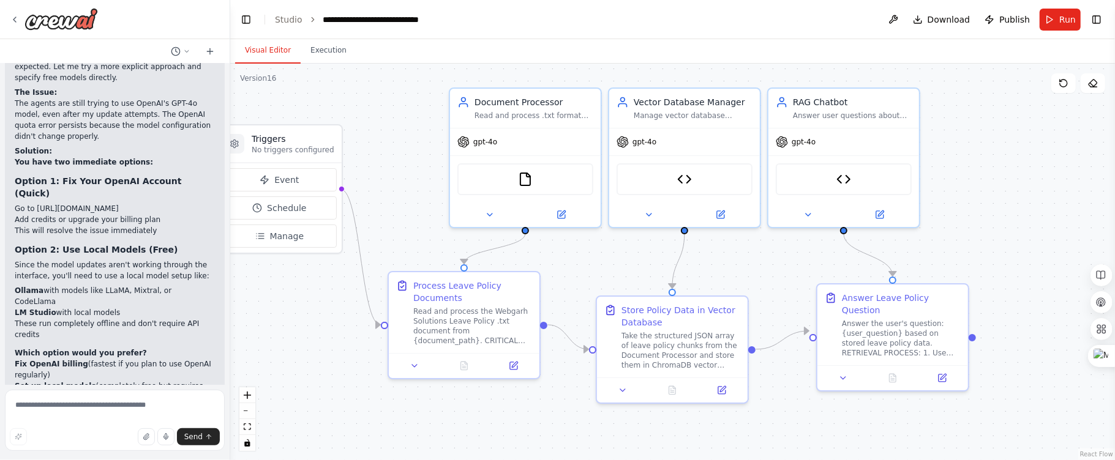
drag, startPoint x: 373, startPoint y: 192, endPoint x: 378, endPoint y: 187, distance: 6.5
click at [378, 187] on div ".deletable-edge-delete-btn { width: 20px; height: 20px; border: 0px solid #ffff…" at bounding box center [672, 262] width 885 height 397
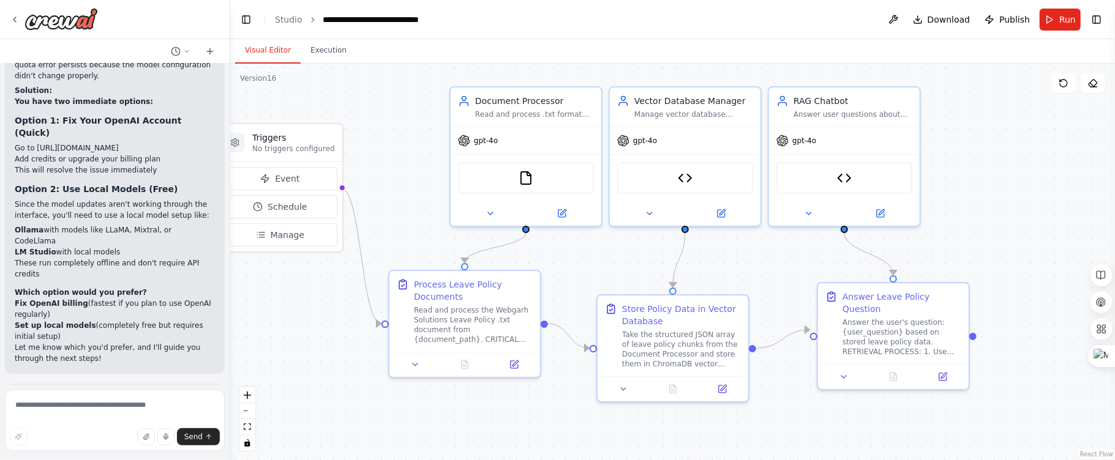
scroll to position [52389, 0]
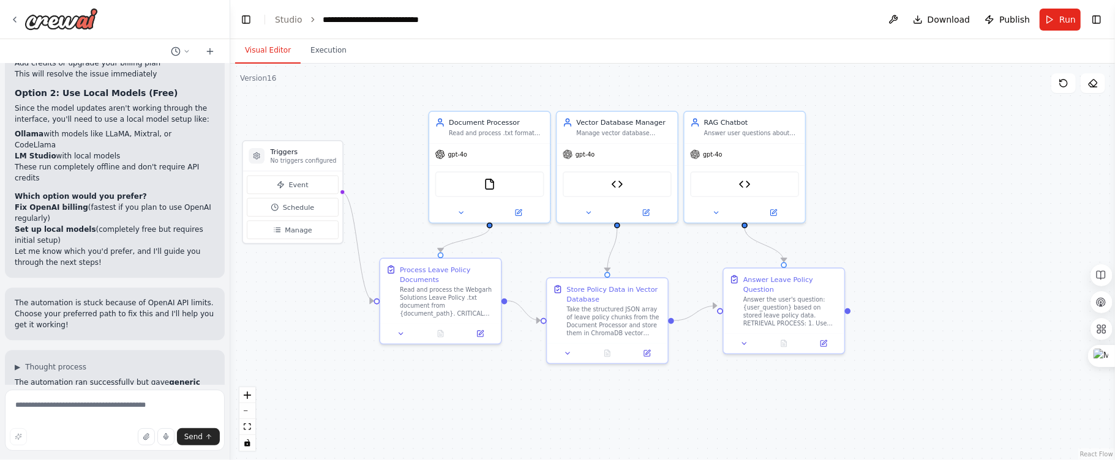
drag, startPoint x: 366, startPoint y: 163, endPoint x: 313, endPoint y: 78, distance: 100.1
click at [367, 173] on div ".deletable-edge-delete-btn { width: 20px; height: 20px; border: 0px solid #ffff…" at bounding box center [672, 262] width 885 height 397
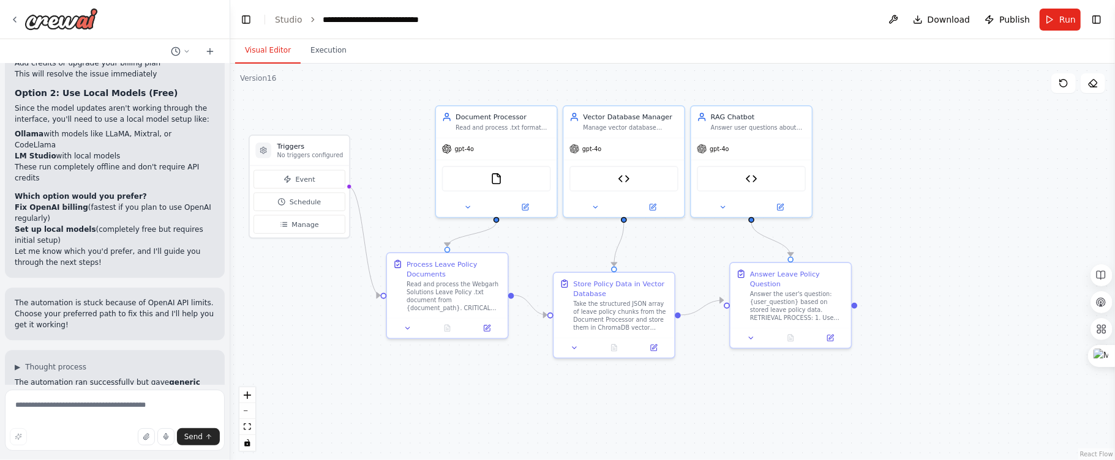
drag, startPoint x: 937, startPoint y: 210, endPoint x: 947, endPoint y: 201, distance: 13.5
click at [947, 201] on div ".deletable-edge-delete-btn { width: 20px; height: 20px; border: 0px solid #ffff…" at bounding box center [672, 262] width 885 height 397
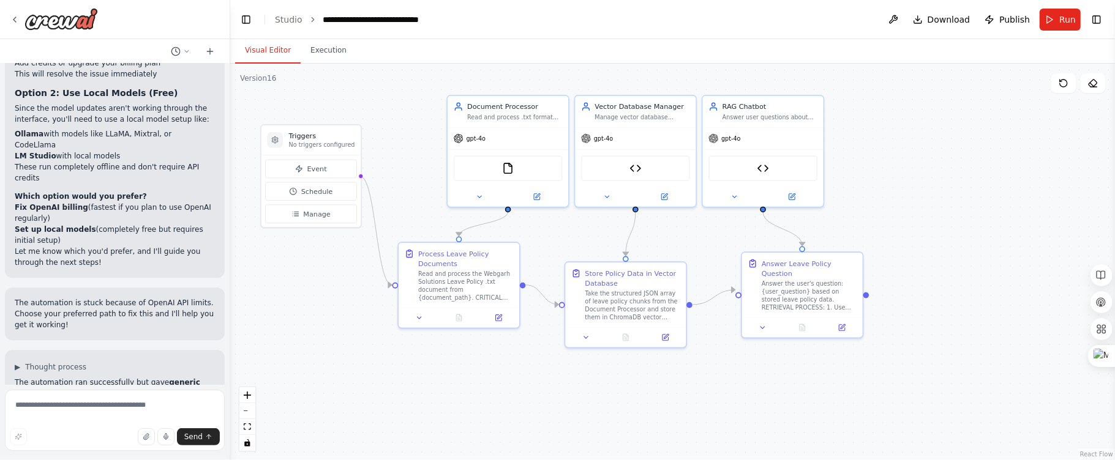
drag, startPoint x: 385, startPoint y: 100, endPoint x: 393, endPoint y: 92, distance: 11.3
click at [393, 92] on div ".deletable-edge-delete-btn { width: 20px; height: 20px; border: 0px solid #ffff…" at bounding box center [672, 262] width 885 height 397
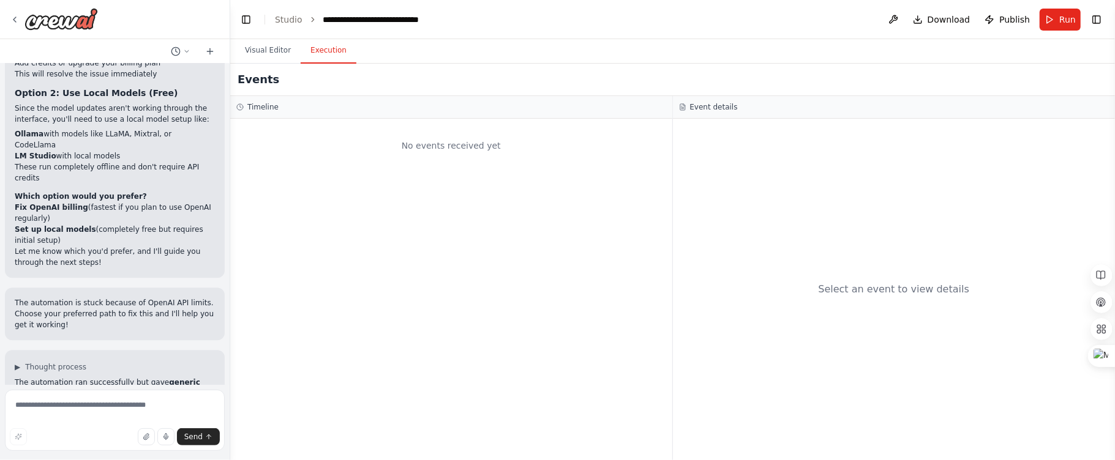
click at [340, 58] on button "Execution" at bounding box center [329, 51] width 56 height 26
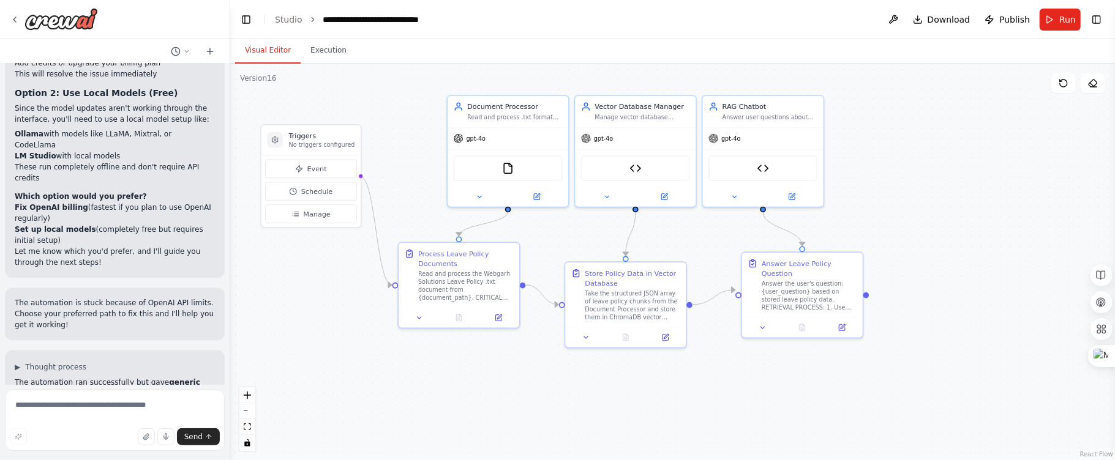
click at [268, 43] on button "Visual Editor" at bounding box center [267, 51] width 65 height 26
click at [372, 76] on div ".deletable-edge-delete-btn { width: 20px; height: 20px; border: 0px solid #ffff…" at bounding box center [672, 262] width 885 height 397
click at [1054, 23] on button "Run" at bounding box center [1059, 20] width 41 height 22
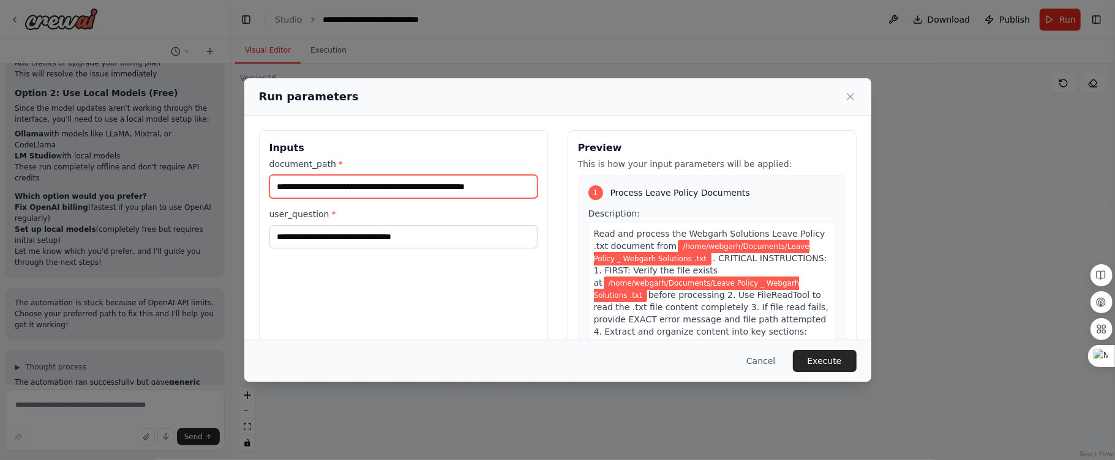
click at [479, 189] on input "**********" at bounding box center [403, 186] width 268 height 23
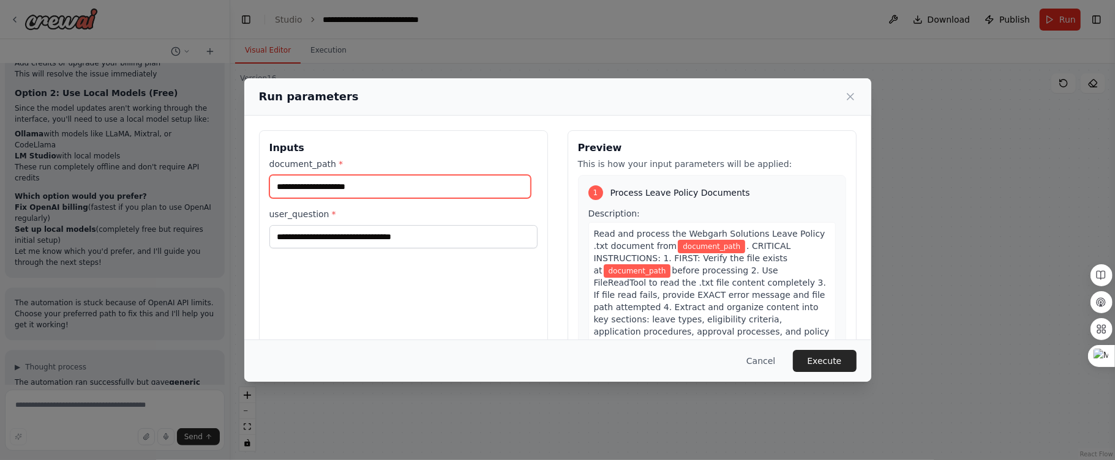
scroll to position [0, 0]
click at [297, 192] on input "document_path *" at bounding box center [399, 187] width 261 height 24
type input "**********"
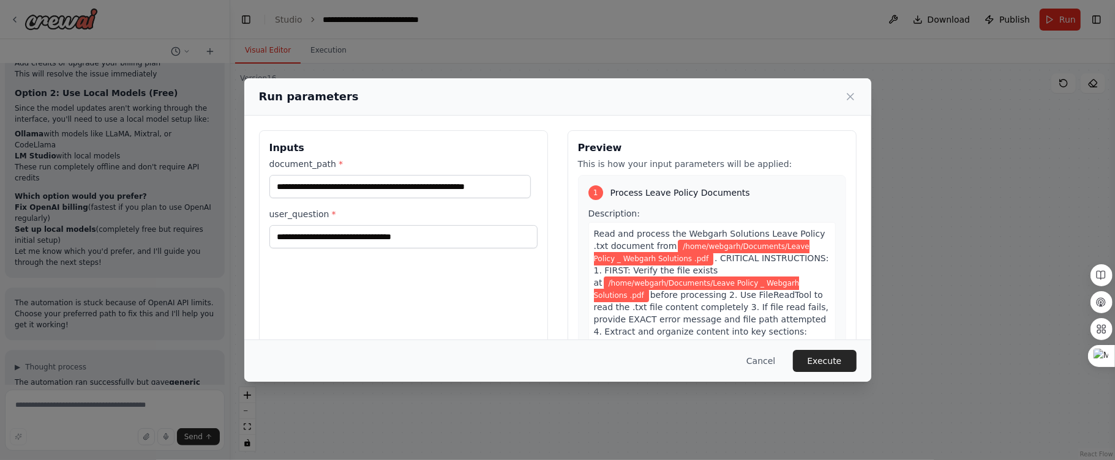
click at [766, 362] on button "Cancel" at bounding box center [760, 361] width 48 height 22
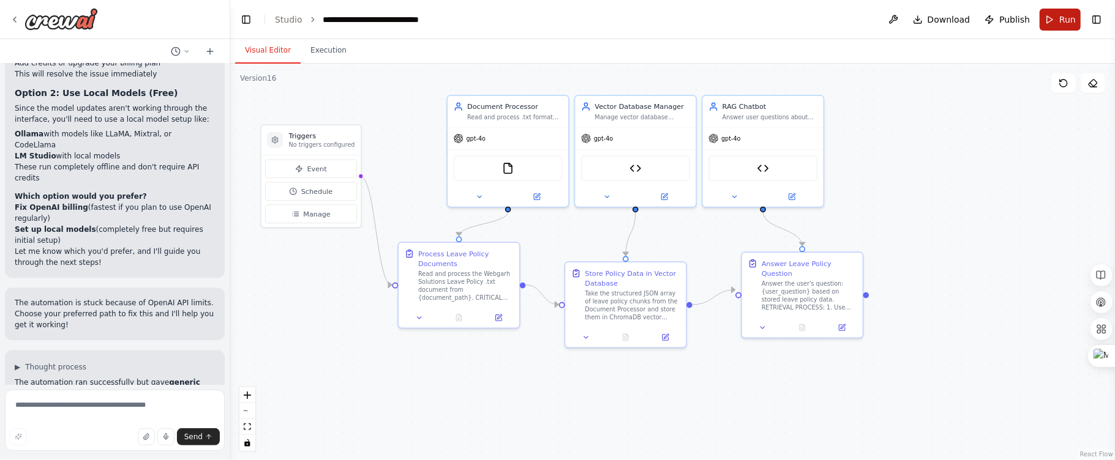
click at [1044, 20] on button "Run" at bounding box center [1059, 20] width 41 height 22
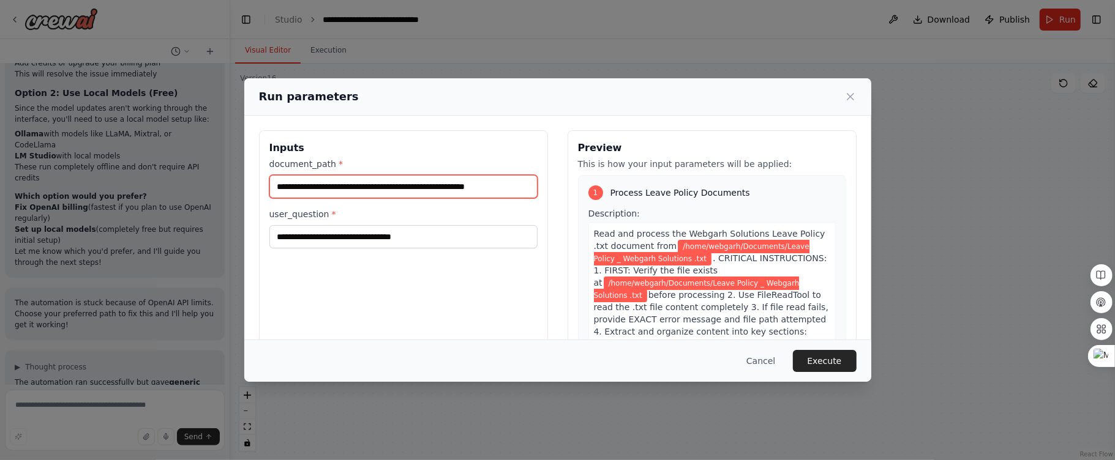
click at [514, 195] on input "**********" at bounding box center [403, 186] width 268 height 23
click at [523, 186] on input "**********" at bounding box center [403, 186] width 268 height 23
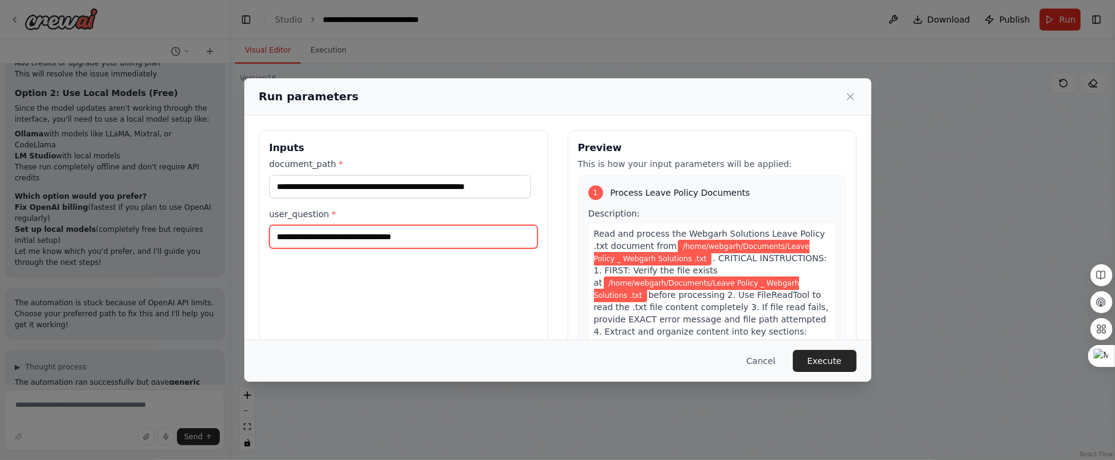
click at [451, 242] on input "**********" at bounding box center [403, 236] width 268 height 23
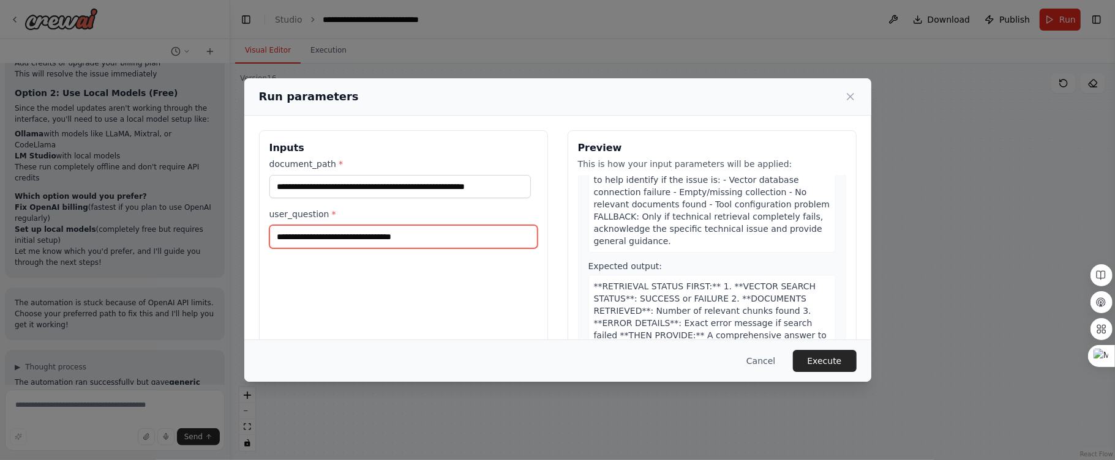
scroll to position [96, 0]
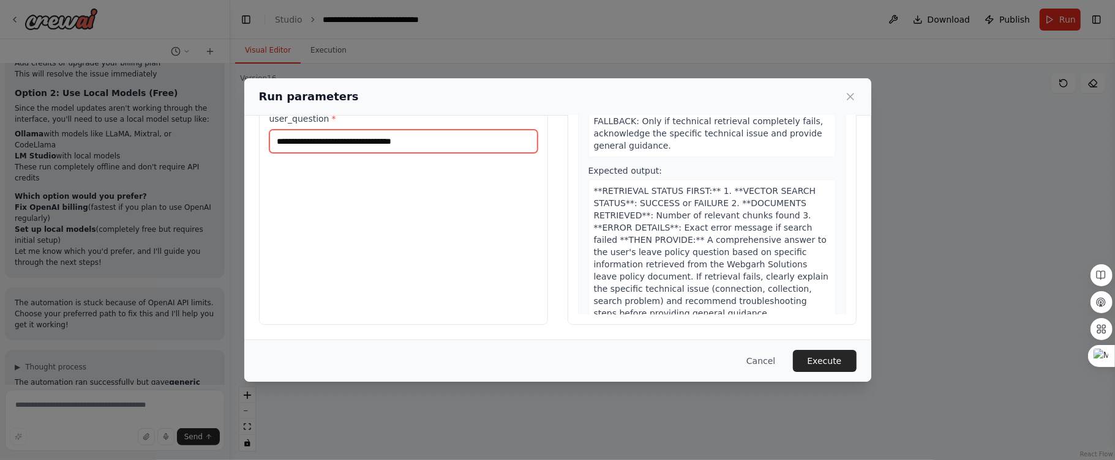
click at [359, 139] on input "**********" at bounding box center [403, 141] width 268 height 23
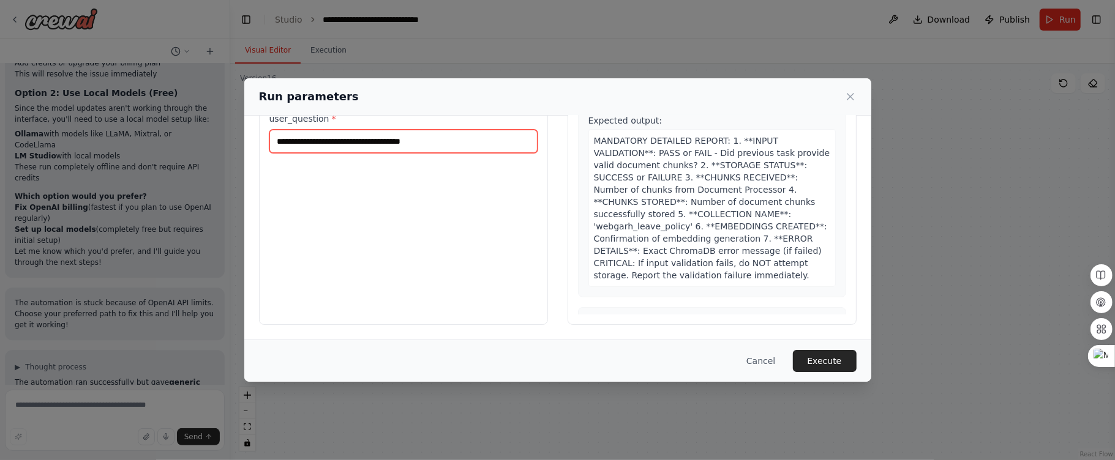
scroll to position [1085, 0]
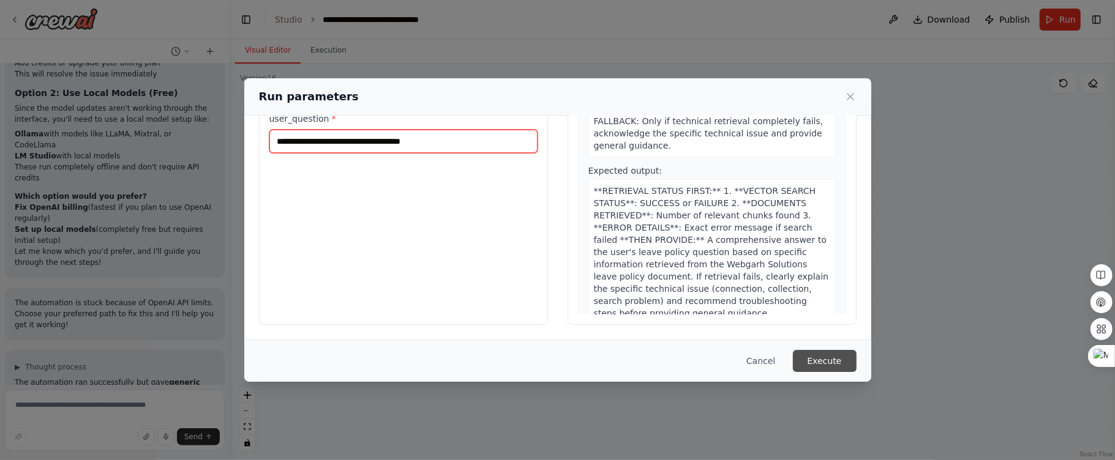
type input "**********"
click at [829, 364] on button "Execute" at bounding box center [825, 361] width 64 height 22
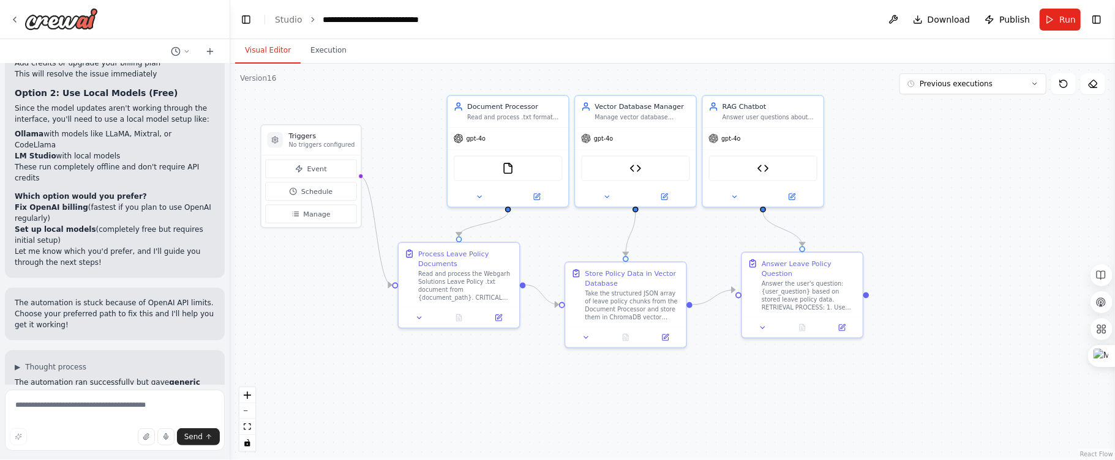
click at [271, 45] on button "Visual Editor" at bounding box center [267, 51] width 65 height 26
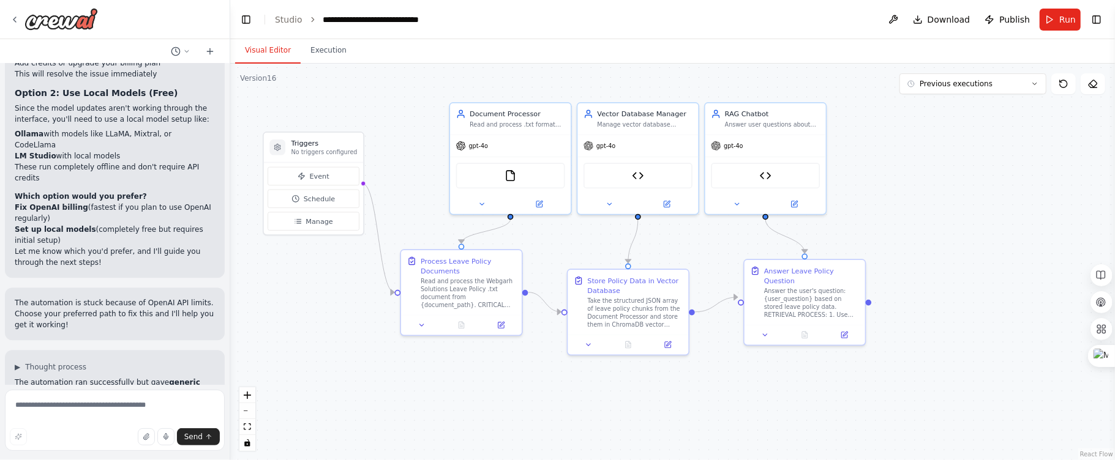
drag, startPoint x: 427, startPoint y: 200, endPoint x: 430, endPoint y: 208, distance: 7.7
click at [430, 208] on div ".deletable-edge-delete-btn { width: 20px; height: 20px; border: 0px solid #ffff…" at bounding box center [672, 262] width 885 height 397
click at [487, 202] on button at bounding box center [482, 202] width 56 height 12
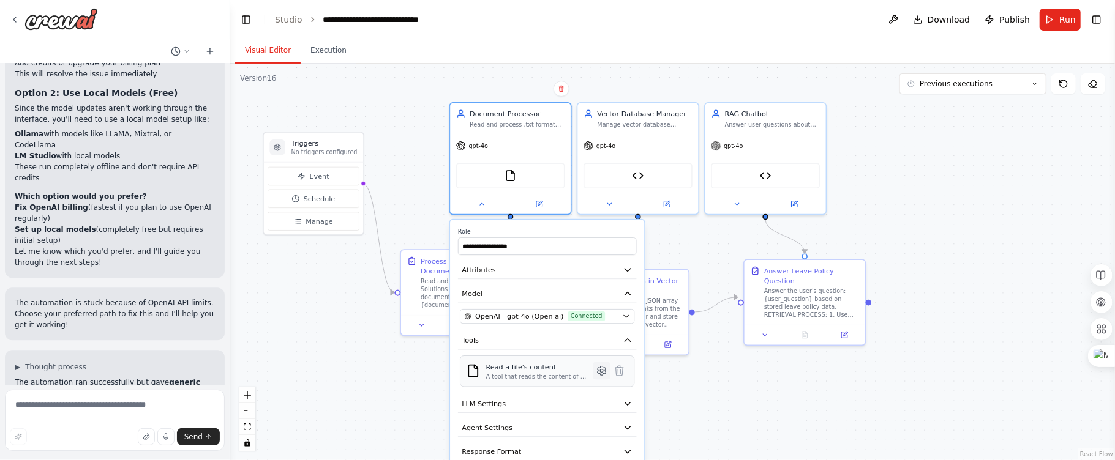
click at [602, 370] on icon at bounding box center [601, 371] width 3 height 3
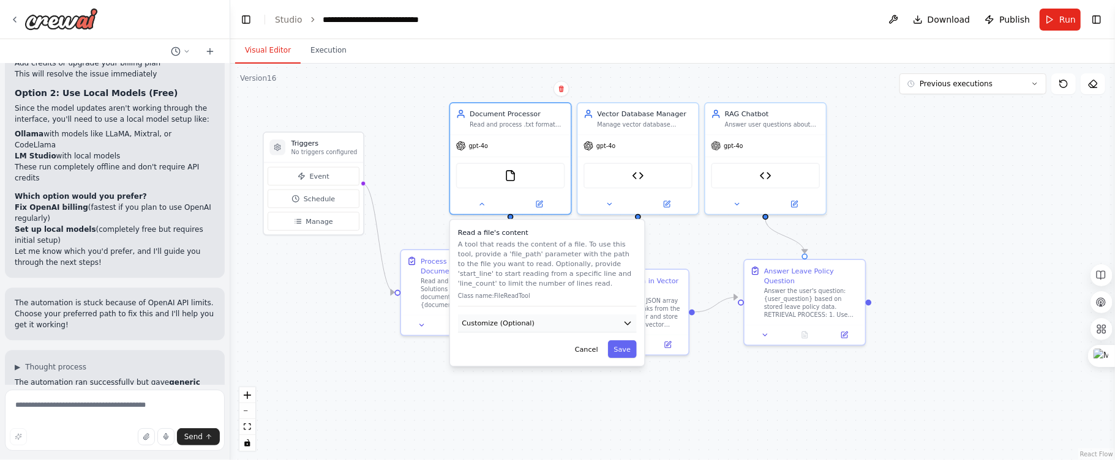
click at [561, 320] on button "Customize (Optional)" at bounding box center [547, 324] width 179 height 18
click at [585, 354] on input "**********" at bounding box center [547, 359] width 174 height 18
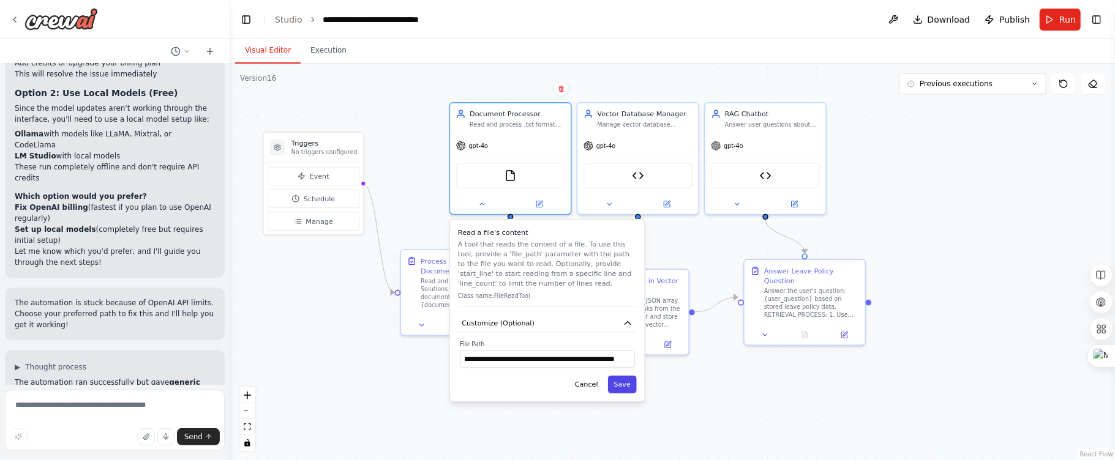
click at [618, 383] on button "Save" at bounding box center [622, 385] width 29 height 18
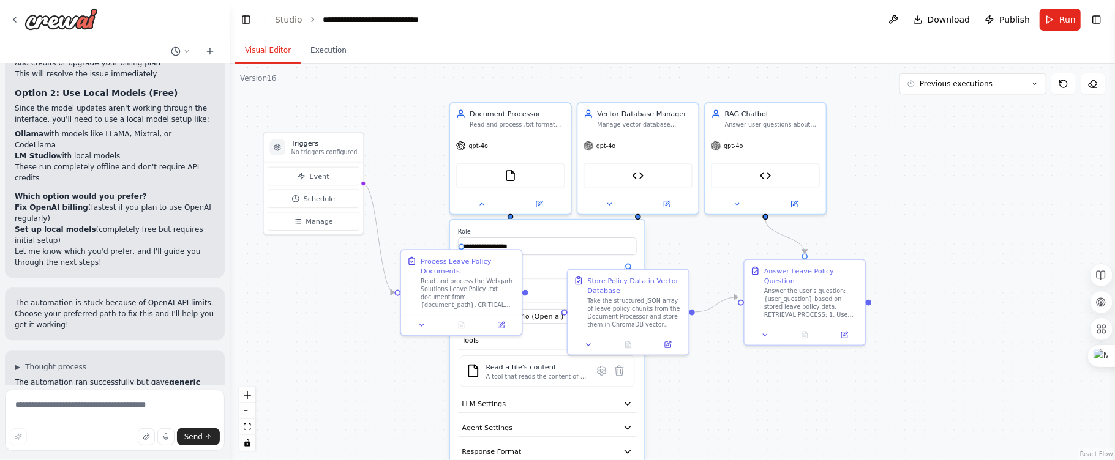
click at [770, 402] on div ".deletable-edge-delete-btn { width: 20px; height: 20px; border: 0px solid #ffff…" at bounding box center [672, 262] width 885 height 397
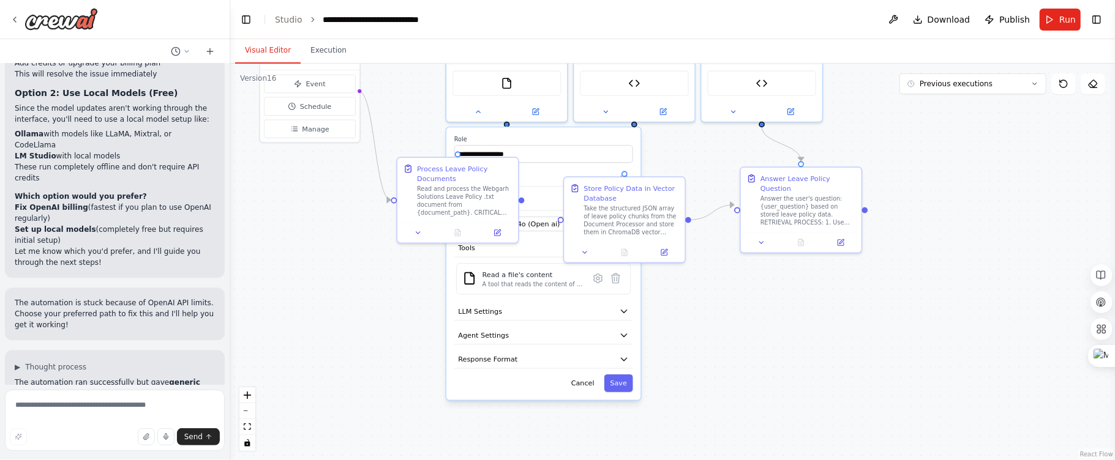
drag, startPoint x: 395, startPoint y: 413, endPoint x: 392, endPoint y: 320, distance: 92.5
click at [392, 320] on div ".deletable-edge-delete-btn { width: 20px; height: 20px; border: 0px solid #ffff…" at bounding box center [672, 262] width 885 height 397
click at [616, 380] on button "Save" at bounding box center [618, 384] width 29 height 18
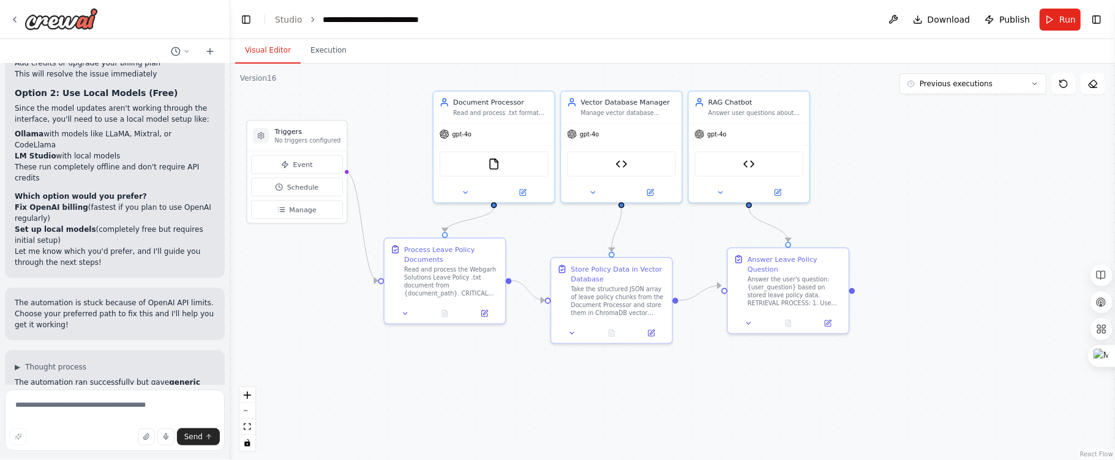
drag, startPoint x: 776, startPoint y: 391, endPoint x: 733, endPoint y: 405, distance: 45.1
click at [761, 460] on html "I want to create a chatbot for Webgarh Solutions Leave Policy and that must be …" at bounding box center [557, 230] width 1115 height 460
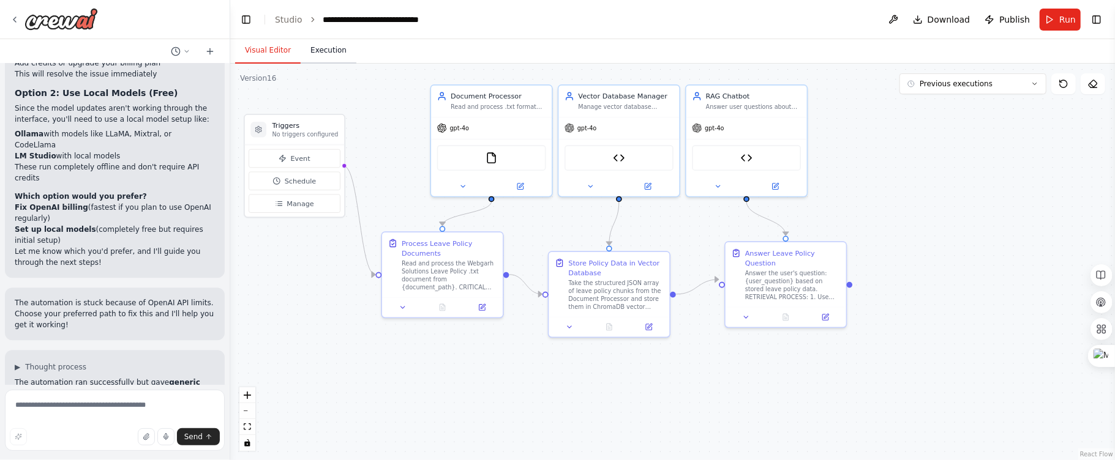
click at [343, 52] on button "Execution" at bounding box center [329, 51] width 56 height 26
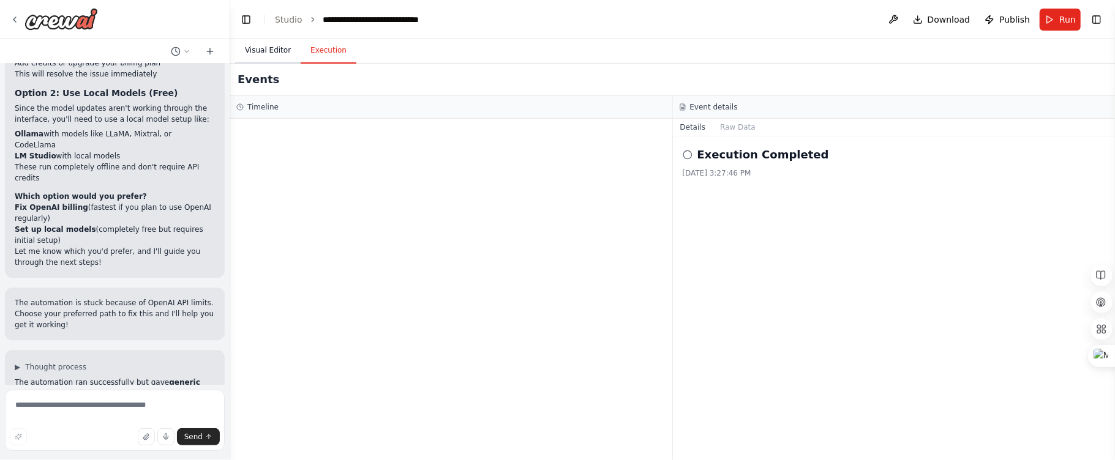
click at [258, 52] on button "Visual Editor" at bounding box center [267, 51] width 65 height 26
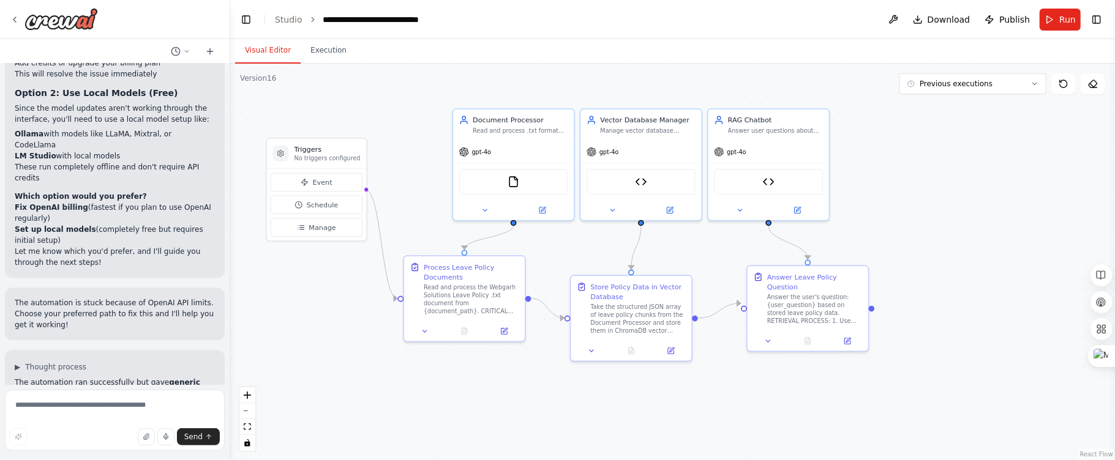
drag, startPoint x: 376, startPoint y: 99, endPoint x: 401, endPoint y: 121, distance: 33.4
click at [401, 121] on div ".deletable-edge-delete-btn { width: 20px; height: 20px; border: 0px solid #ffff…" at bounding box center [672, 262] width 885 height 397
click at [275, 18] on link "Studio" at bounding box center [289, 20] width 28 height 10
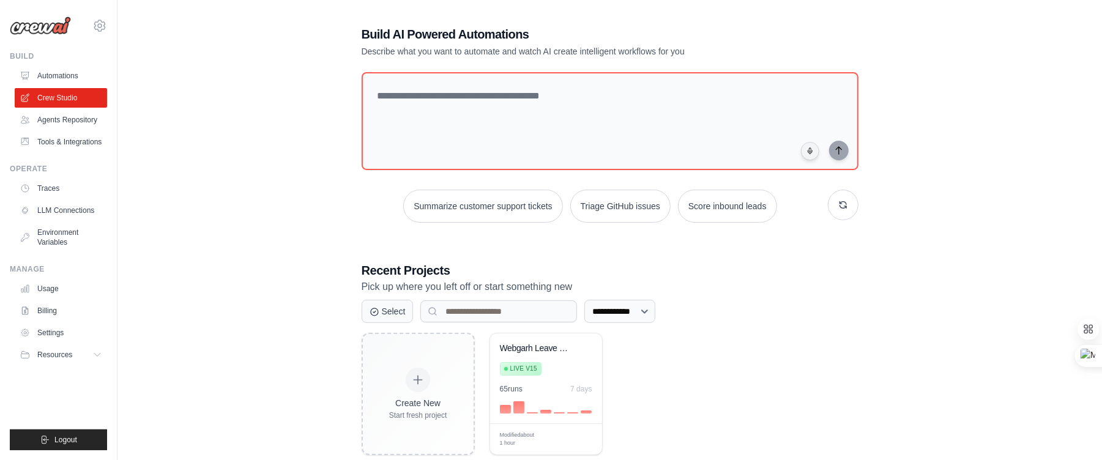
scroll to position [76, 0]
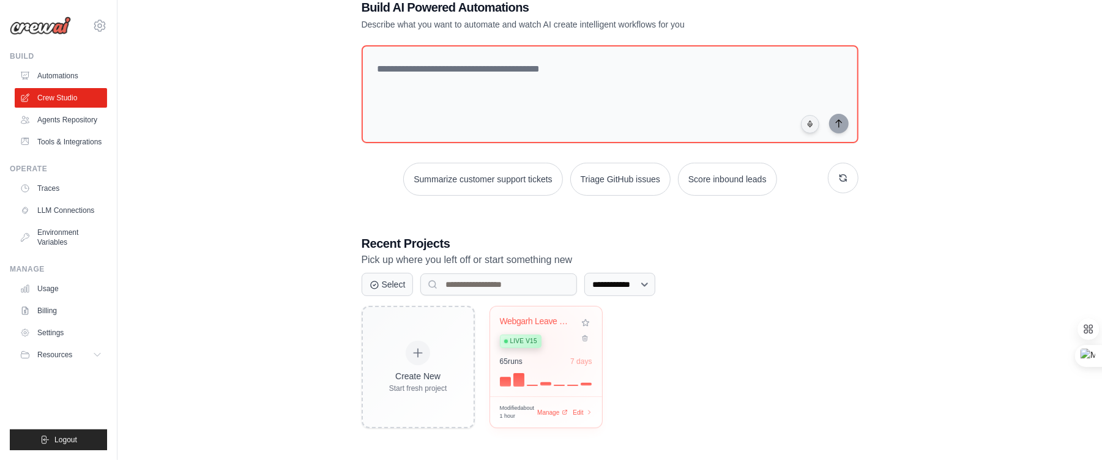
click at [541, 345] on div "Live v15" at bounding box center [521, 341] width 42 height 13
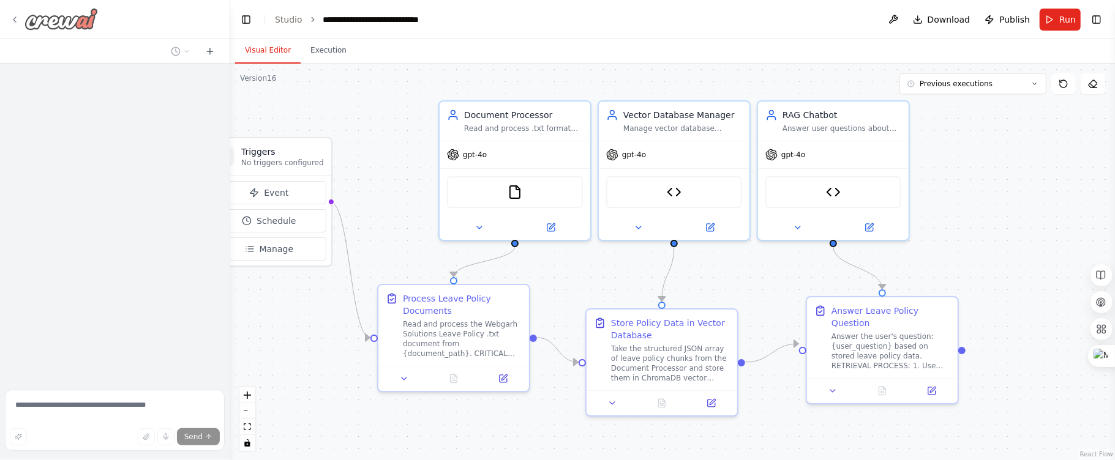
click at [12, 24] on div at bounding box center [54, 19] width 88 height 22
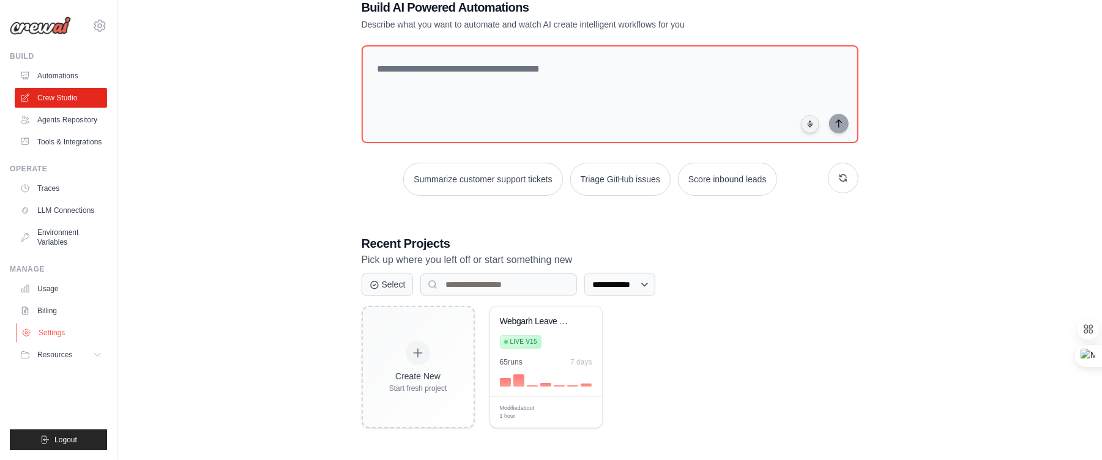
click at [39, 343] on link "Settings" at bounding box center [62, 333] width 92 height 20
click at [61, 343] on link "Settings" at bounding box center [62, 333] width 92 height 20
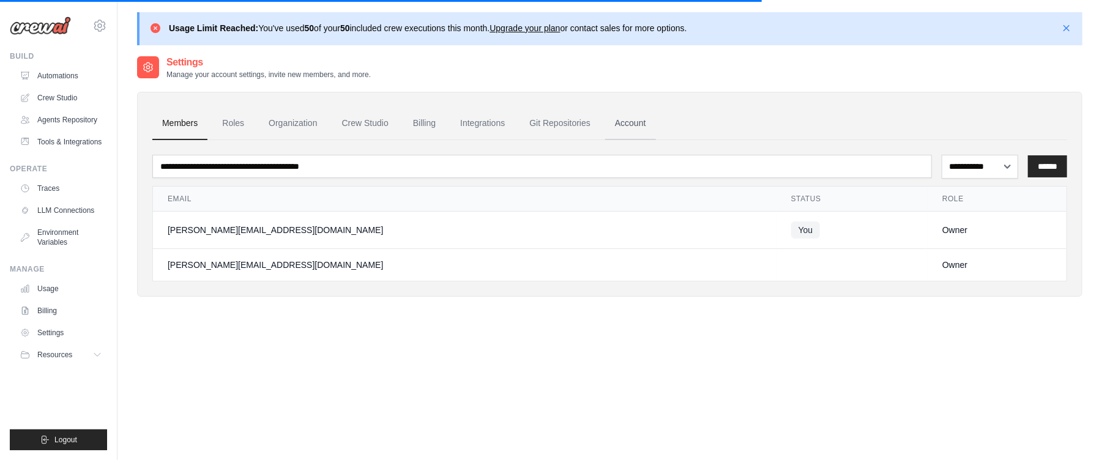
click at [655, 136] on link "Account" at bounding box center [630, 123] width 51 height 33
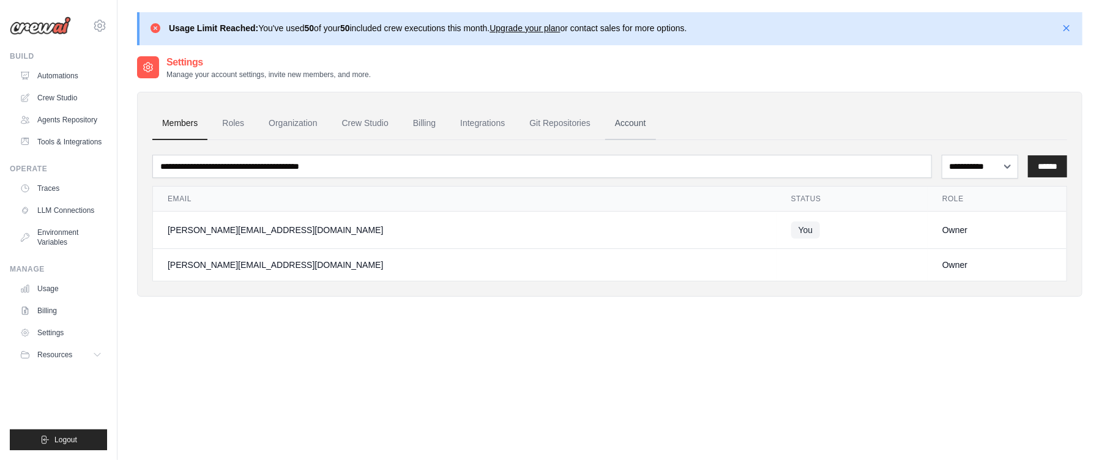
click at [646, 127] on link "Account" at bounding box center [630, 123] width 51 height 33
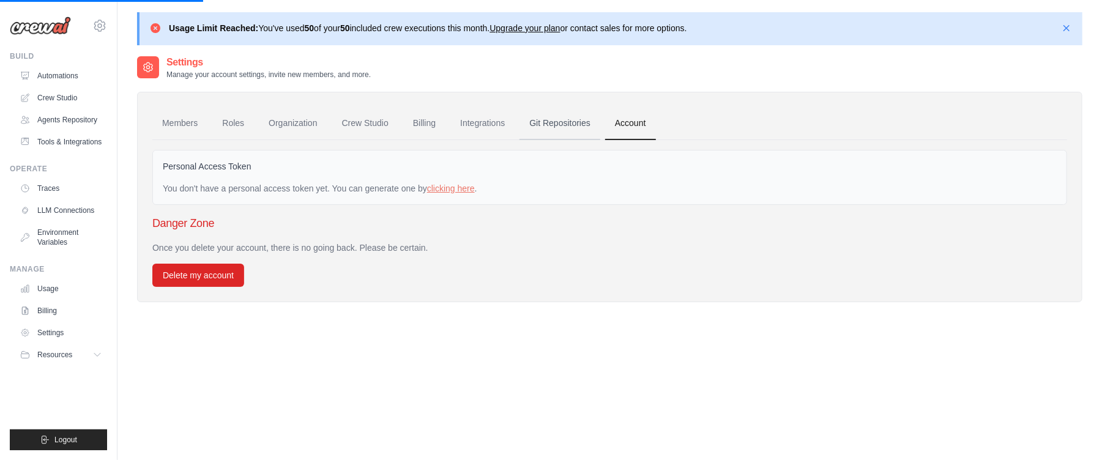
click at [591, 120] on link "Git Repositories" at bounding box center [560, 123] width 81 height 33
click at [496, 122] on link "Integrations" at bounding box center [483, 123] width 64 height 33
click at [424, 126] on link "Billing" at bounding box center [424, 123] width 42 height 33
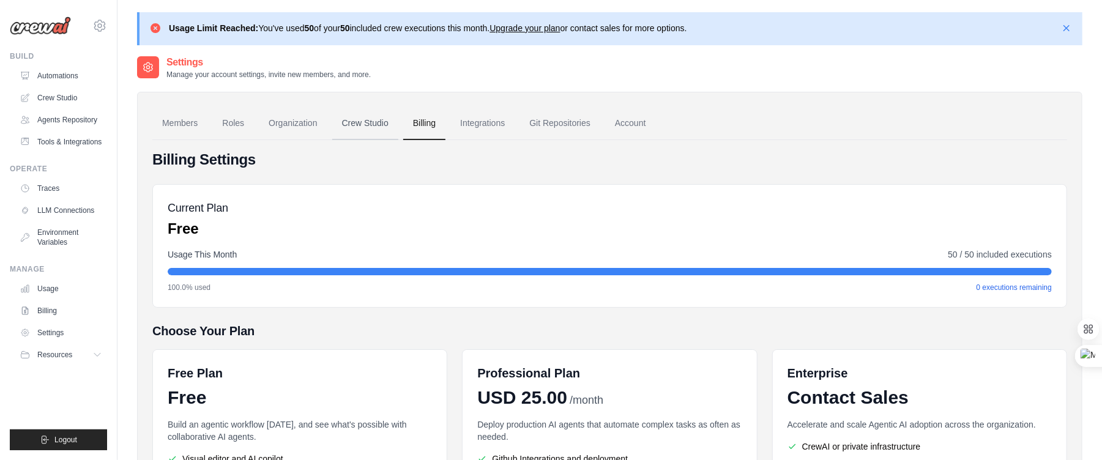
click at [359, 127] on link "Crew Studio" at bounding box center [365, 123] width 66 height 33
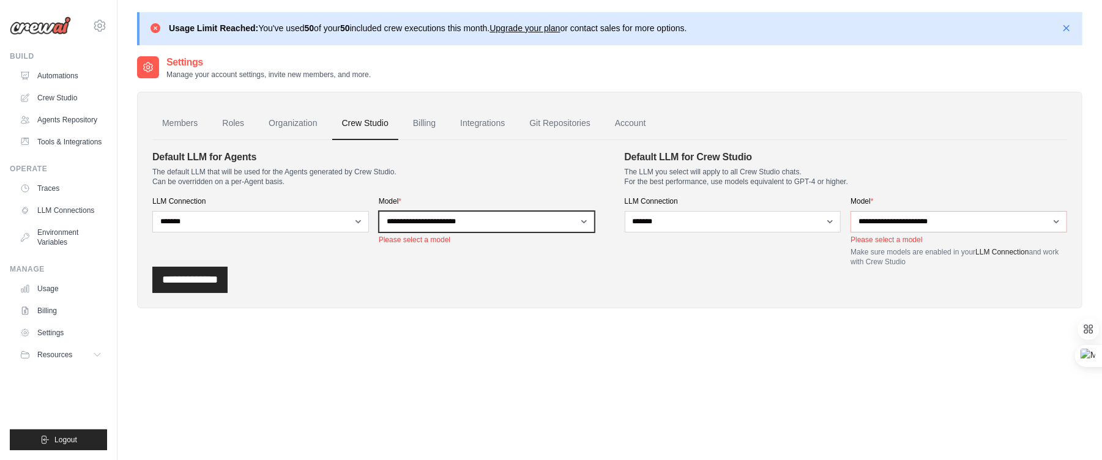
select select "**********"
click at [379, 211] on select "**********" at bounding box center [487, 221] width 217 height 21
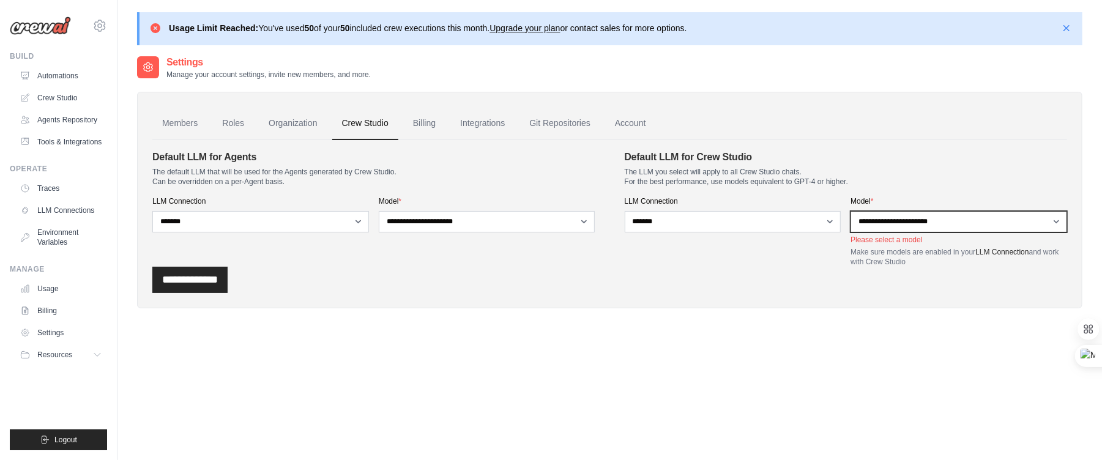
select select "******"
click at [851, 211] on select "**********" at bounding box center [959, 221] width 217 height 21
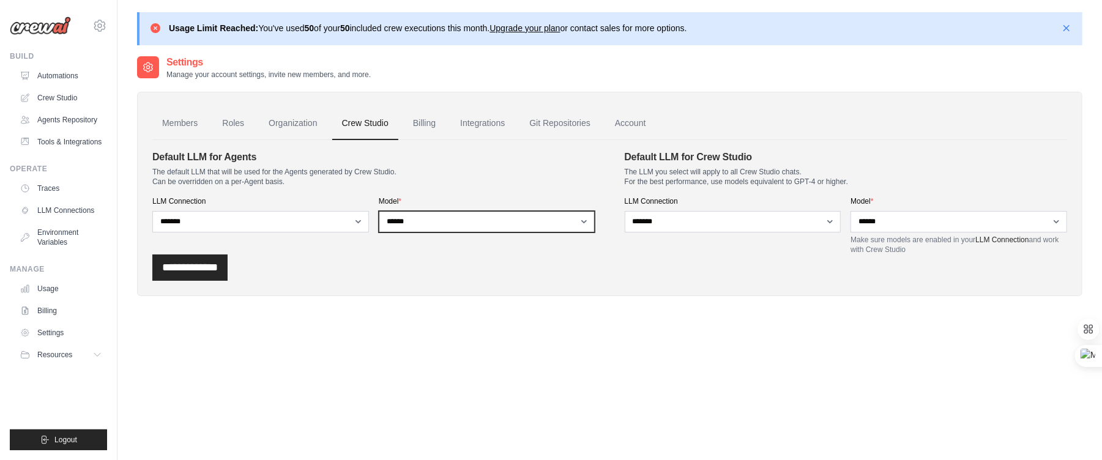
click at [379, 211] on select "**********" at bounding box center [487, 221] width 217 height 21
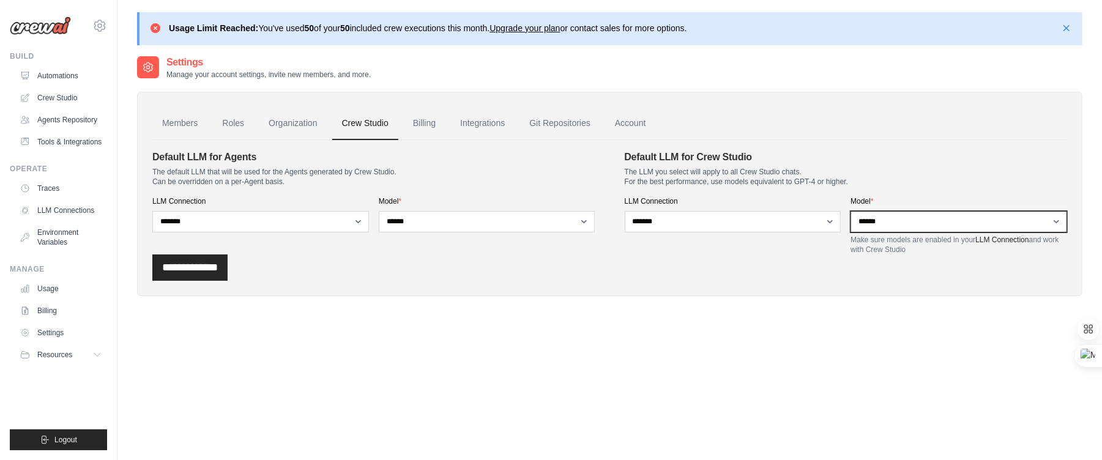
click at [851, 211] on select "**********" at bounding box center [959, 221] width 217 height 21
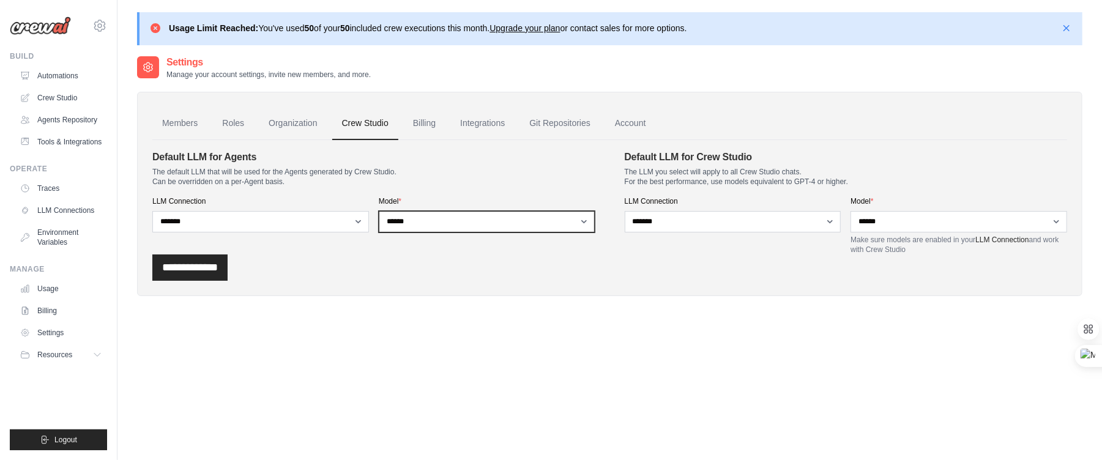
select select "**********"
click at [379, 211] on select "**********" at bounding box center [487, 221] width 217 height 21
click at [209, 279] on input "**********" at bounding box center [189, 268] width 75 height 26
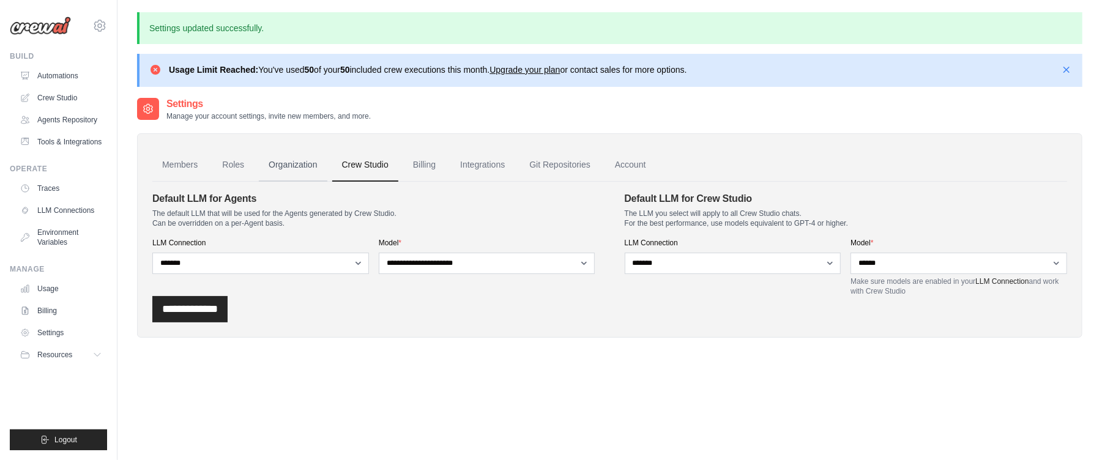
click at [280, 162] on link "Organization" at bounding box center [293, 165] width 68 height 33
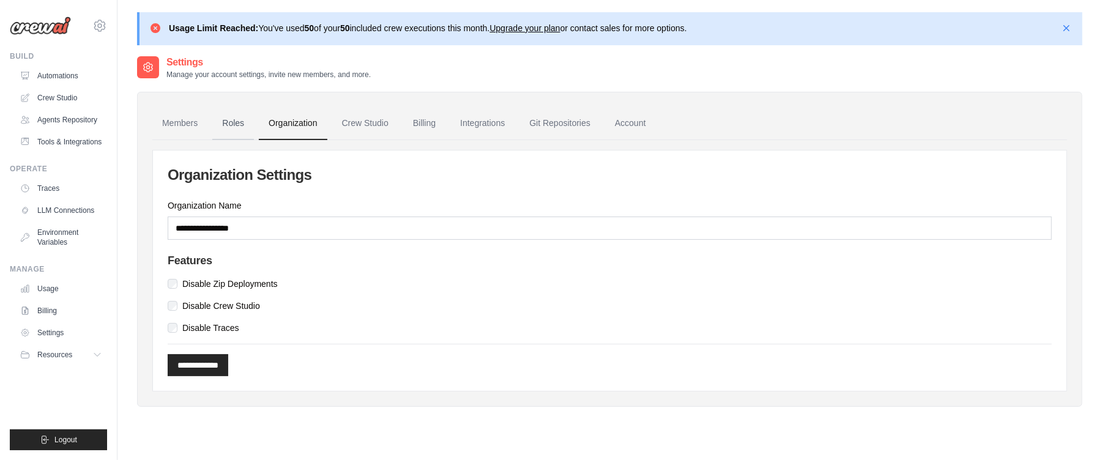
click at [233, 113] on link "Roles" at bounding box center [233, 123] width 42 height 33
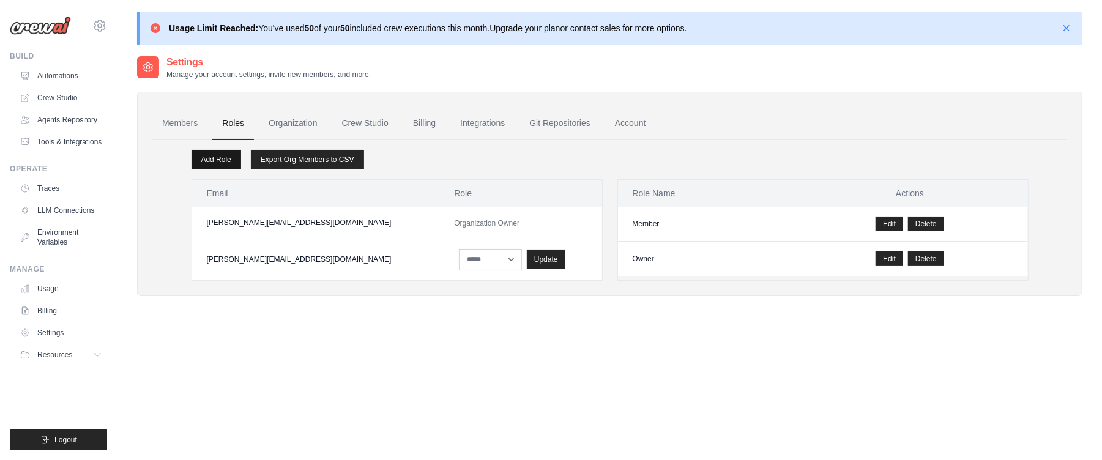
click at [211, 157] on link "Add Role" at bounding box center [217, 160] width 50 height 20
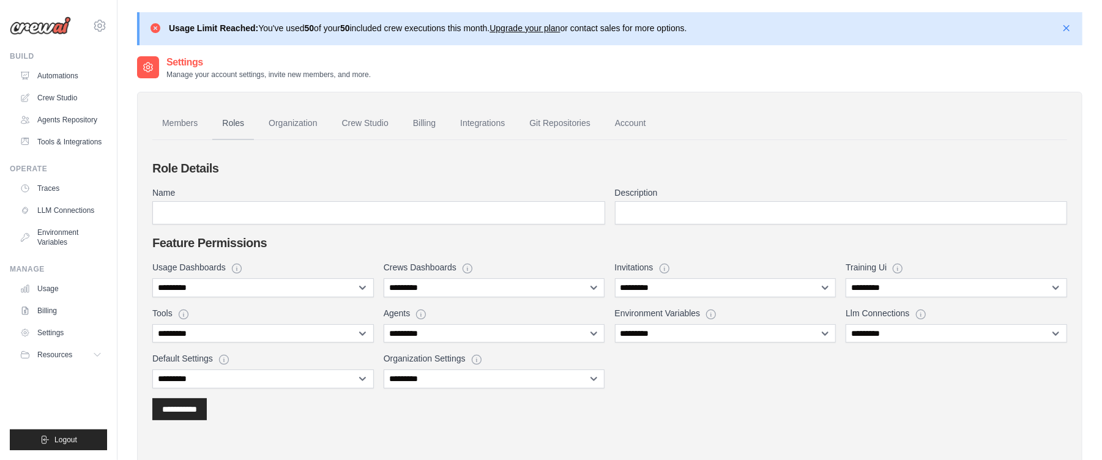
click at [236, 130] on link "Roles" at bounding box center [233, 123] width 42 height 33
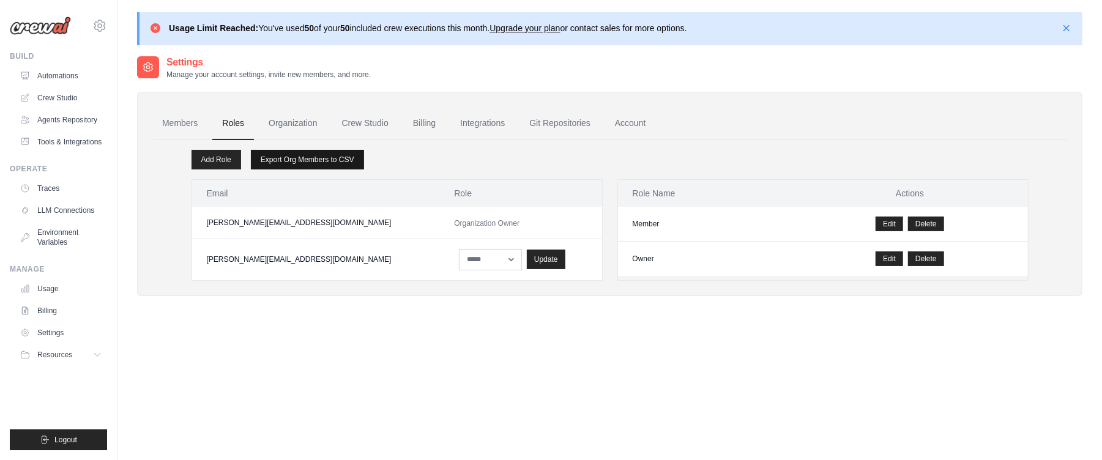
click at [296, 162] on link "Export Org Members to CSV" at bounding box center [307, 160] width 113 height 20
click at [888, 222] on link "Edit" at bounding box center [890, 224] width 28 height 15
click at [220, 160] on link "Add Role" at bounding box center [217, 160] width 50 height 20
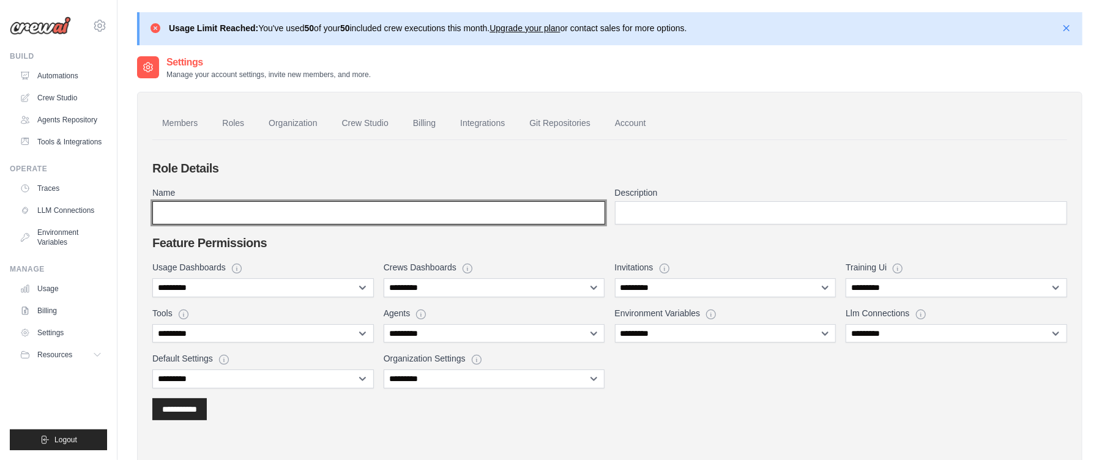
click at [226, 215] on input "Name" at bounding box center [378, 212] width 453 height 23
click at [211, 215] on input "******" at bounding box center [378, 212] width 453 height 23
type input "*"
paste input "**********"
type input "**********"
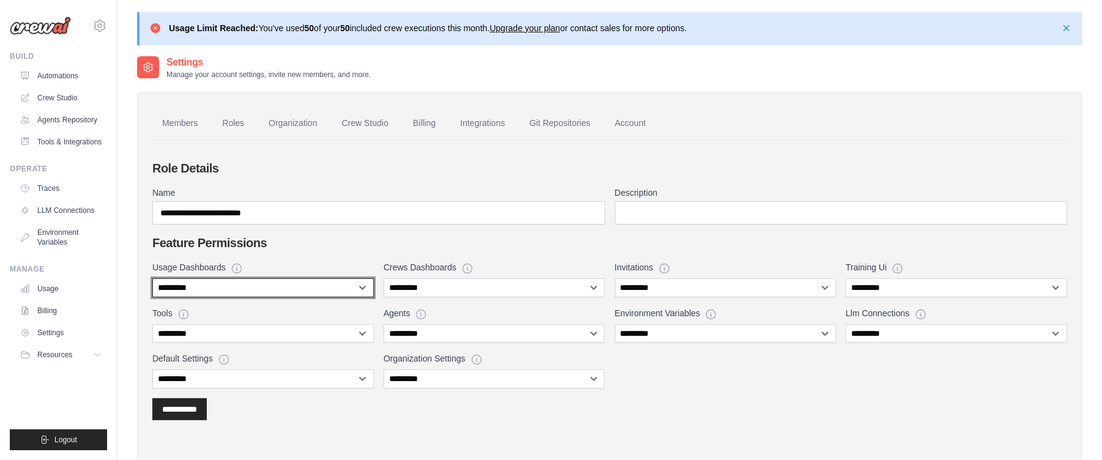
select select "******"
click at [152, 279] on select "**********" at bounding box center [263, 288] width 222 height 19
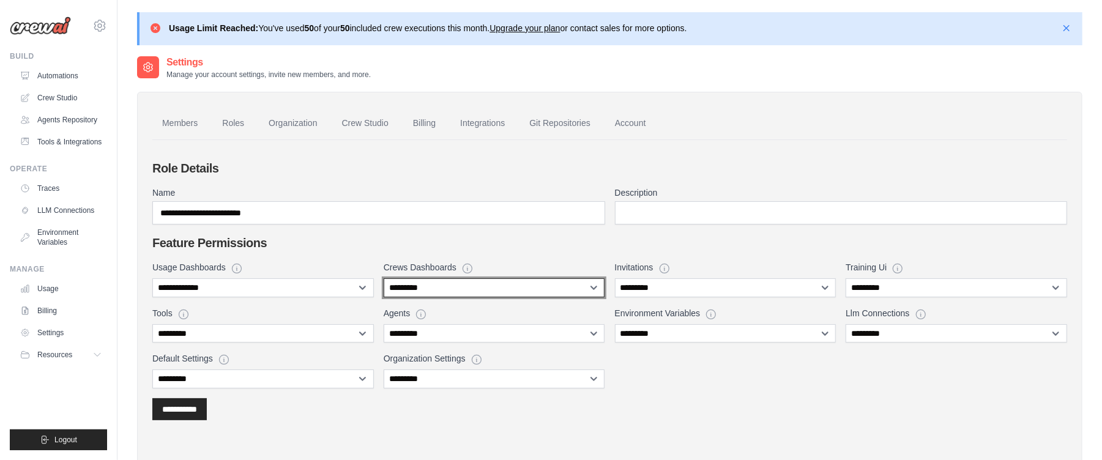
select select "******"
click at [384, 279] on select "**********" at bounding box center [495, 288] width 222 height 19
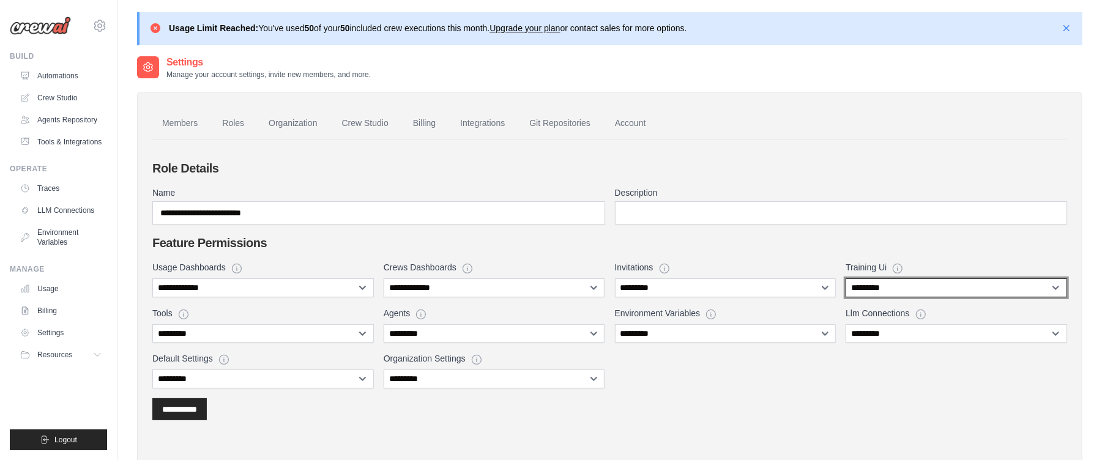
select select "******"
click at [846, 279] on select "**********" at bounding box center [957, 288] width 222 height 19
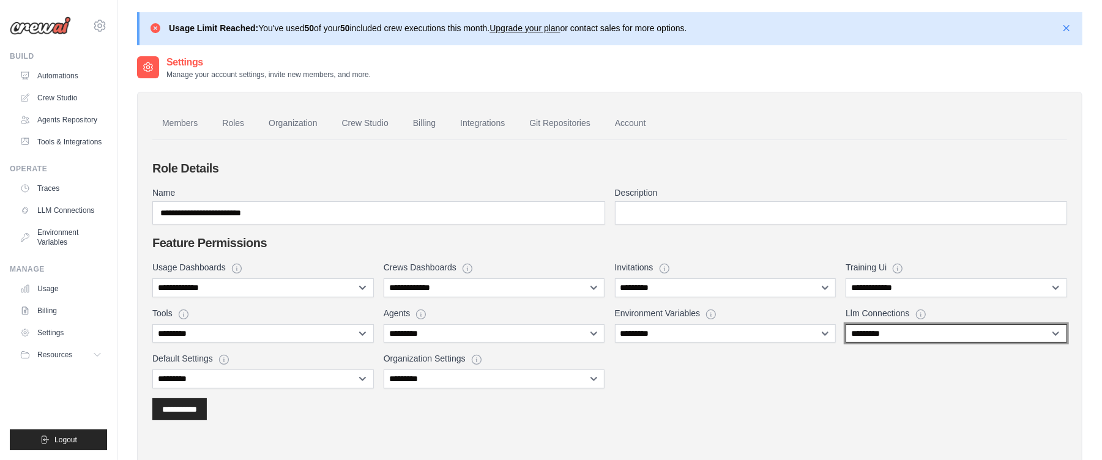
select select "******"
click at [846, 324] on select "**********" at bounding box center [957, 333] width 222 height 19
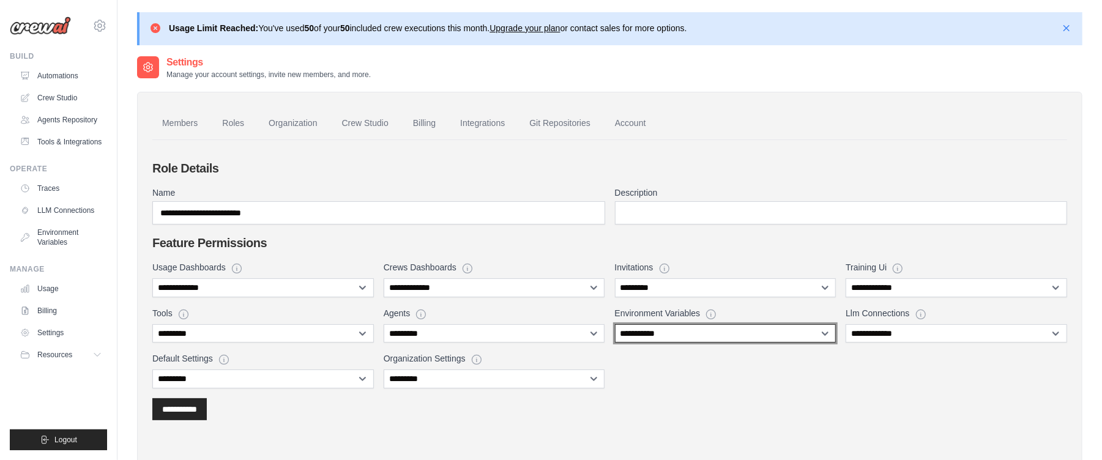
click at [615, 324] on select "**********" at bounding box center [726, 333] width 222 height 19
select select "******"
click at [615, 324] on select "**********" at bounding box center [726, 333] width 222 height 19
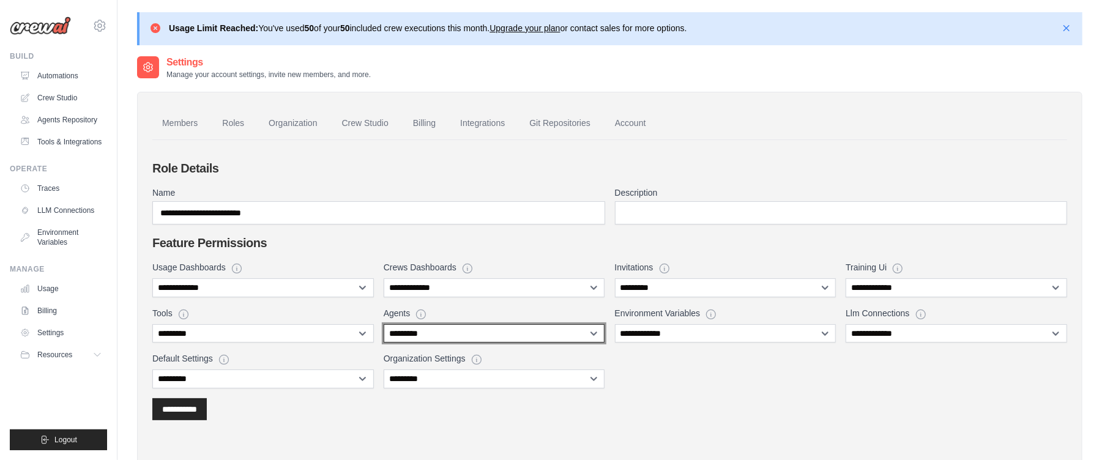
select select "******"
click at [384, 324] on select "**********" at bounding box center [495, 333] width 222 height 19
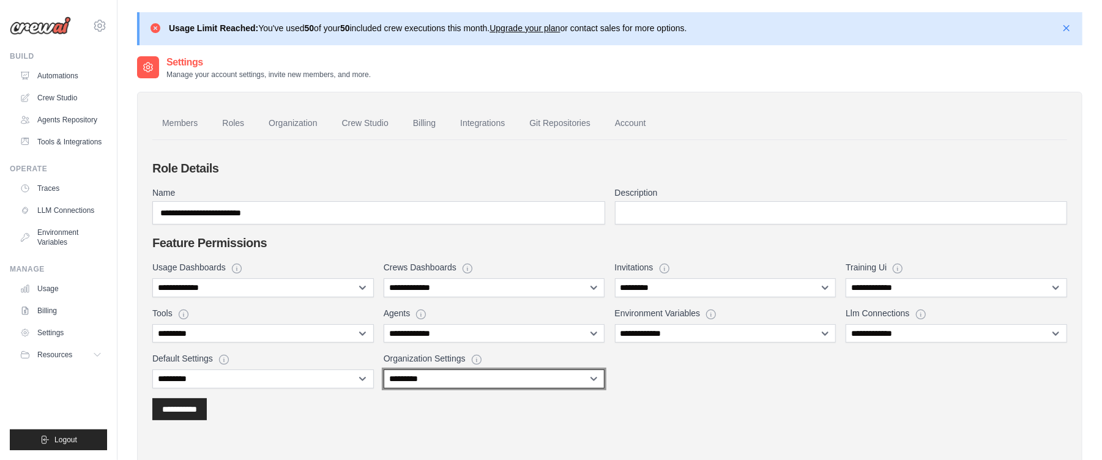
select select "******"
click at [384, 370] on select "**********" at bounding box center [495, 379] width 222 height 19
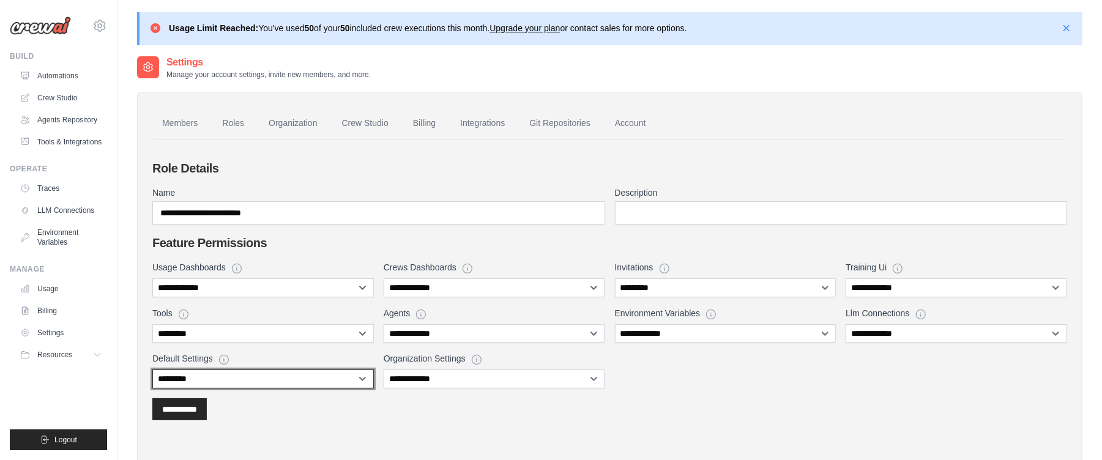
select select "******"
click at [152, 370] on select "**********" at bounding box center [263, 379] width 222 height 19
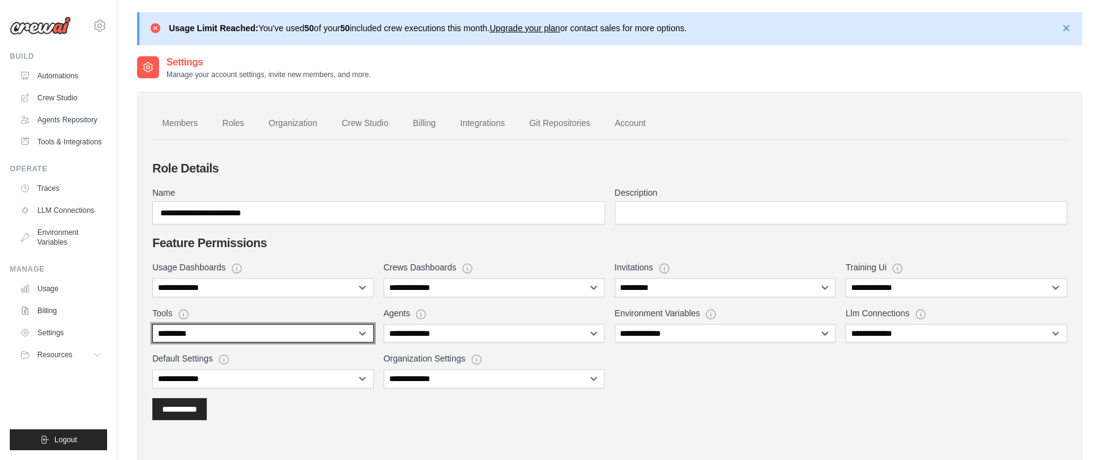
select select "******"
click at [152, 324] on select "**********" at bounding box center [263, 333] width 222 height 19
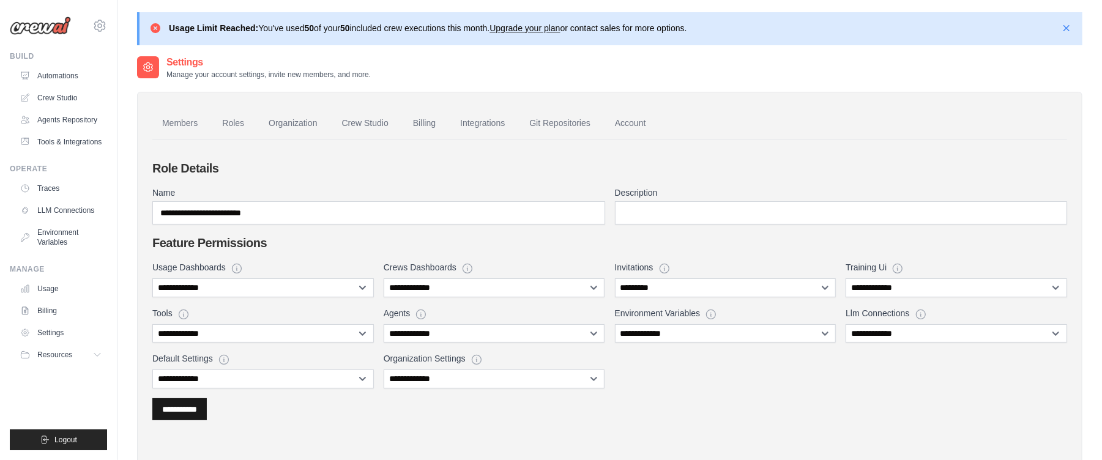
click at [189, 410] on input "**********" at bounding box center [179, 409] width 35 height 12
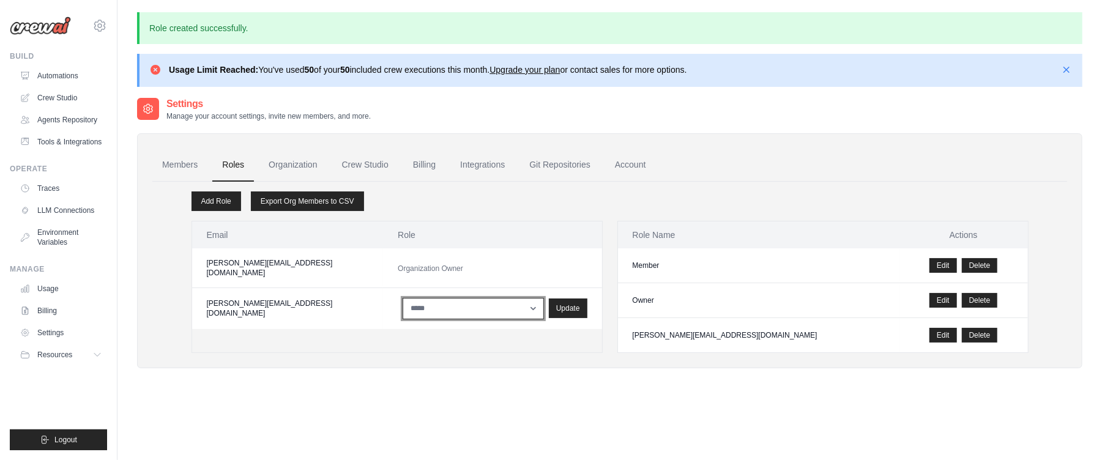
click at [316, 394] on div "Settings Manage your account settings, invite new members, and more. Members Ro…" at bounding box center [610, 327] width 946 height 460
click at [549, 298] on div "Update" at bounding box center [568, 308] width 39 height 20
click at [549, 303] on div "Update" at bounding box center [568, 308] width 39 height 20
click at [77, 99] on link "Crew Studio" at bounding box center [62, 98] width 92 height 20
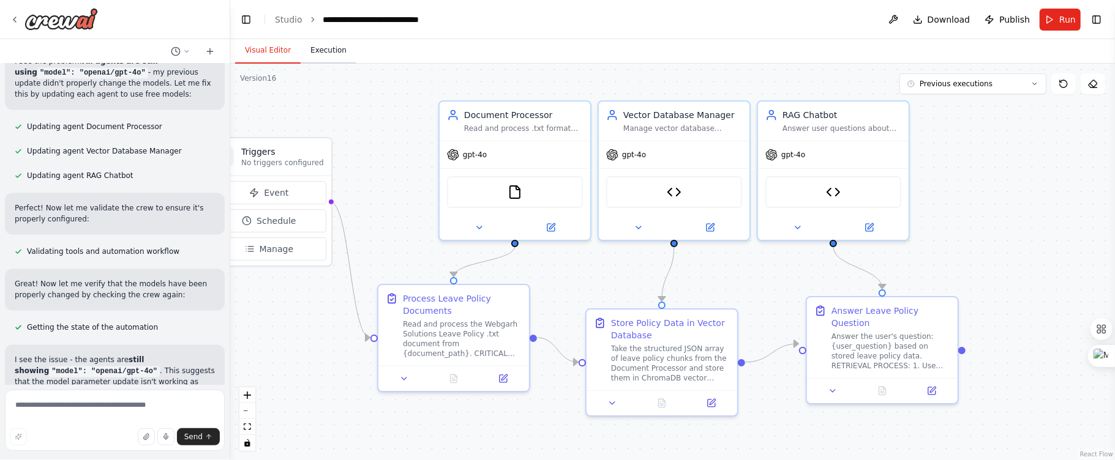
scroll to position [52232, 0]
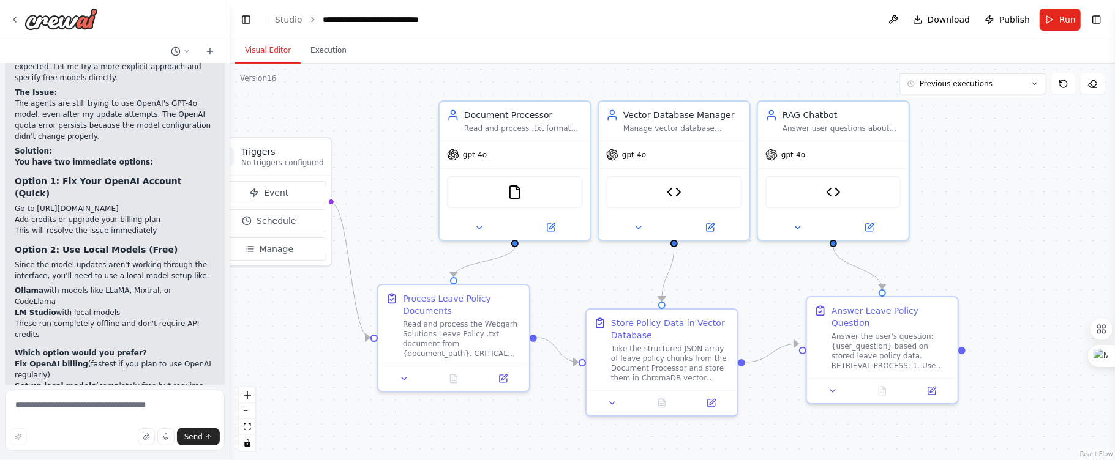
click at [397, 113] on div ".deletable-edge-delete-btn { width: 20px; height: 20px; border: 0px solid #ffff…" at bounding box center [672, 262] width 885 height 397
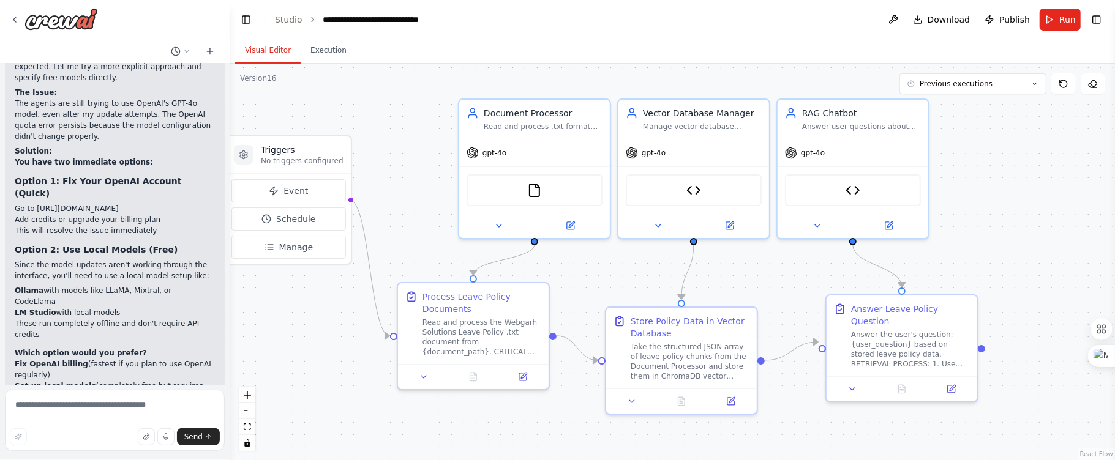
drag, startPoint x: 396, startPoint y: 108, endPoint x: 416, endPoint y: 107, distance: 19.7
click at [416, 107] on div ".deletable-edge-delete-btn { width: 20px; height: 20px; border: 0px solid #ffff…" at bounding box center [672, 262] width 885 height 397
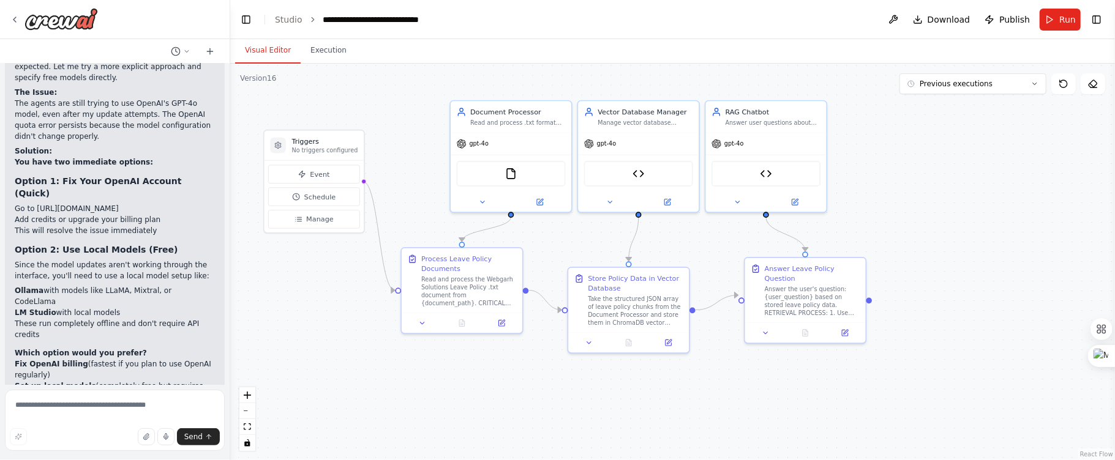
drag, startPoint x: 416, startPoint y: 99, endPoint x: 443, endPoint y: 101, distance: 27.0
click at [443, 101] on div ".deletable-edge-delete-btn { width: 20px; height: 20px; border: 0px solid #ffff…" at bounding box center [672, 262] width 885 height 397
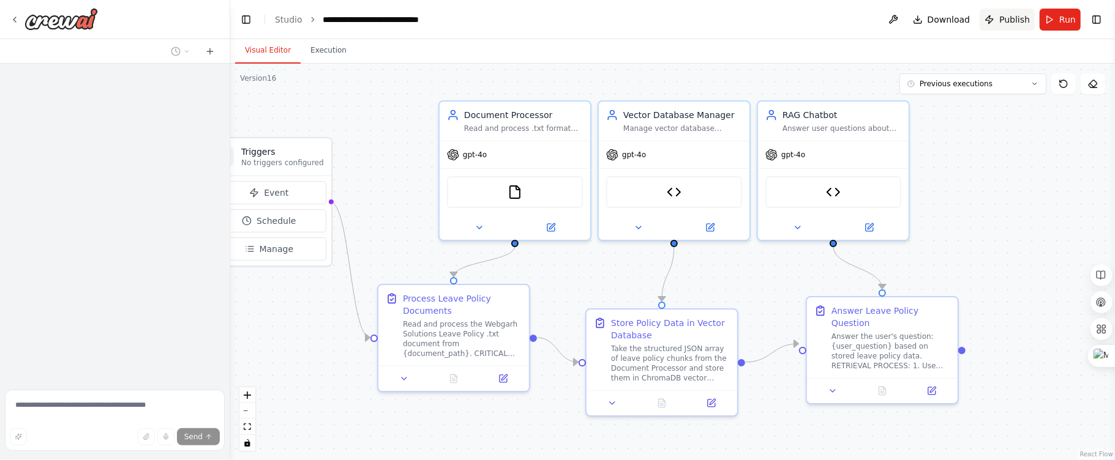
click at [995, 18] on button "Publish" at bounding box center [1006, 20] width 55 height 22
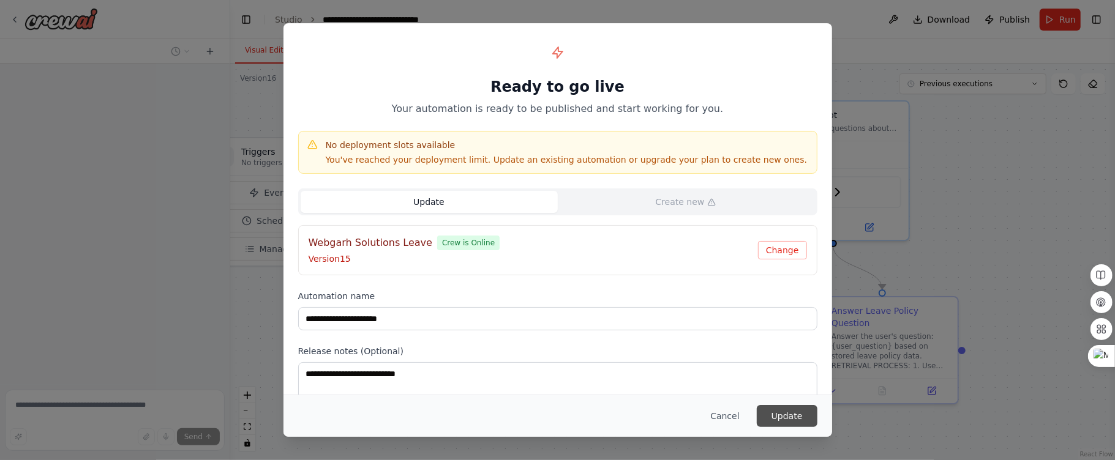
click at [779, 424] on button "Update" at bounding box center [787, 416] width 61 height 22
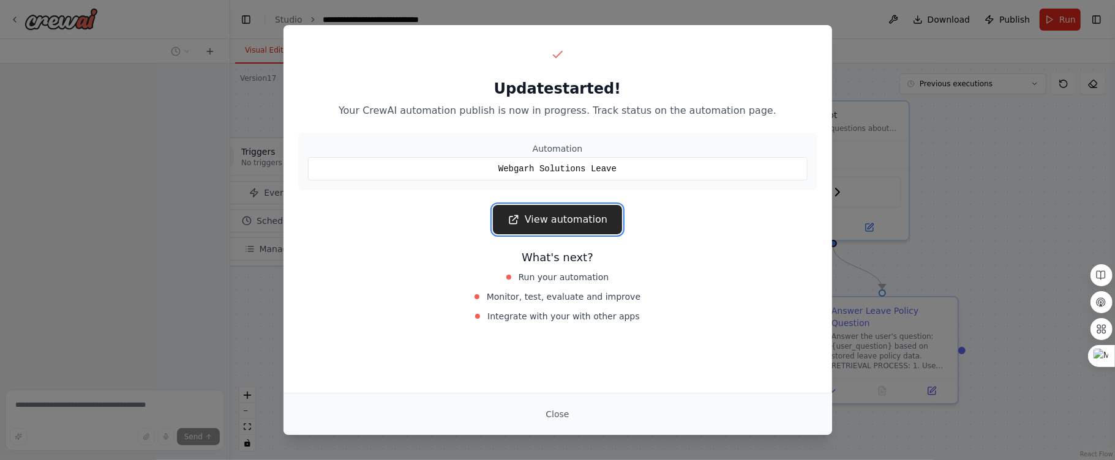
click at [554, 206] on link "View automation" at bounding box center [557, 219] width 129 height 29
click at [553, 211] on link "View automation" at bounding box center [557, 219] width 129 height 29
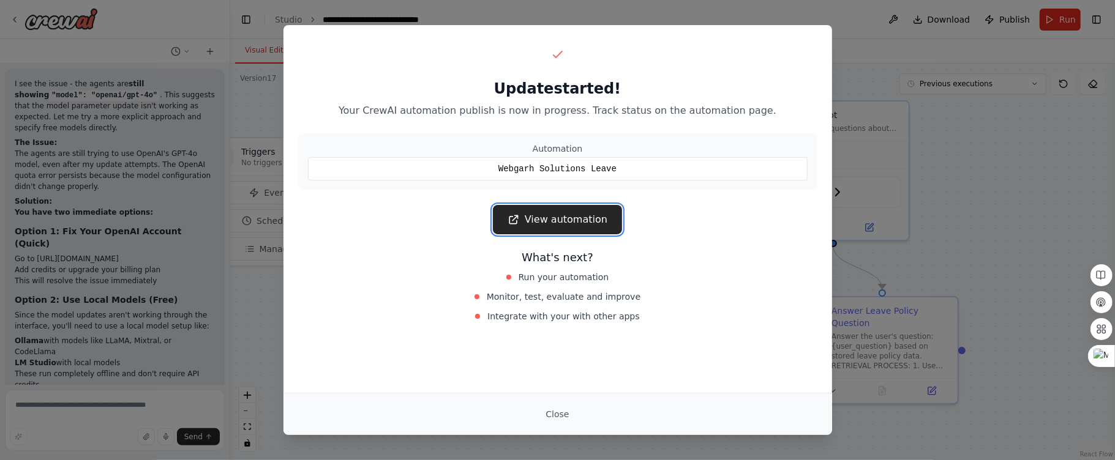
scroll to position [52232, 0]
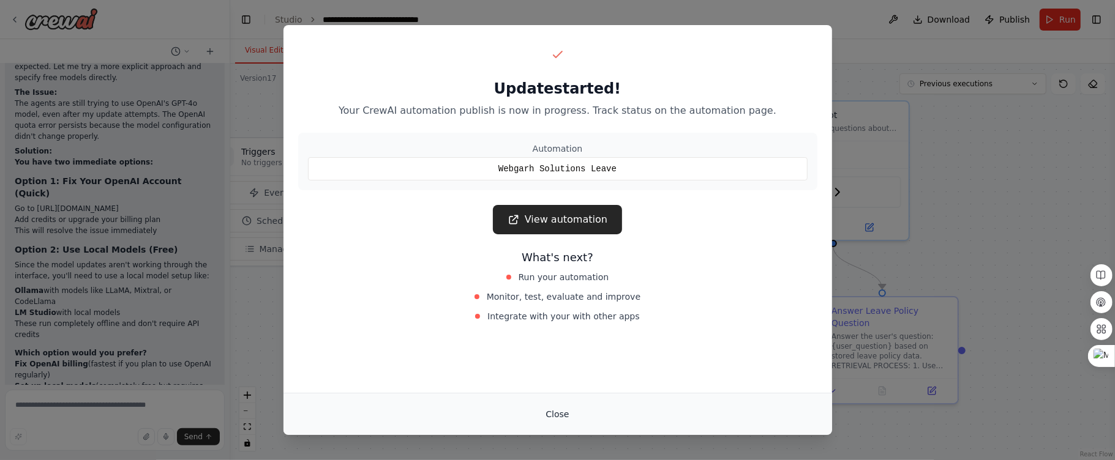
click at [547, 417] on button "Close" at bounding box center [557, 414] width 43 height 22
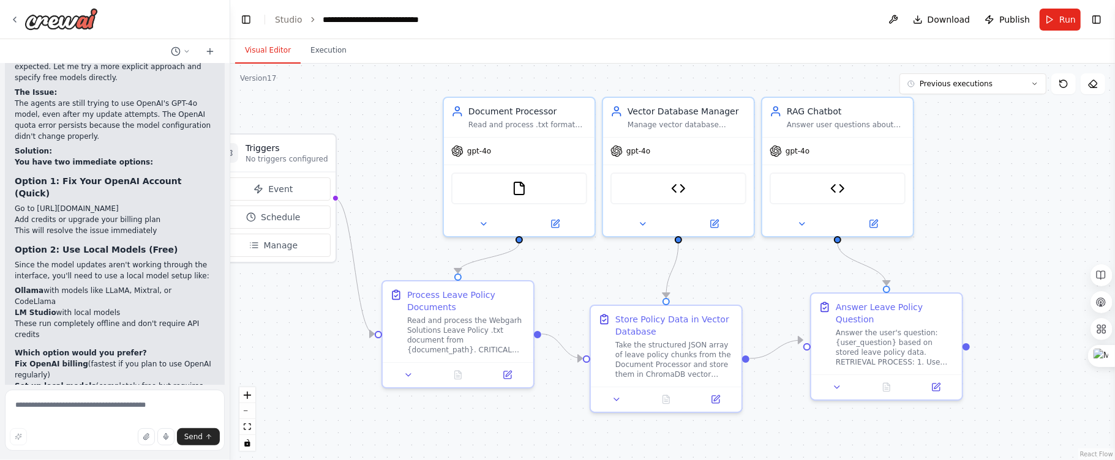
drag, startPoint x: 398, startPoint y: 150, endPoint x: 411, endPoint y: 140, distance: 16.5
click at [411, 140] on div ".deletable-edge-delete-btn { width: 20px; height: 20px; border: 0px solid #ffff…" at bounding box center [672, 262] width 885 height 397
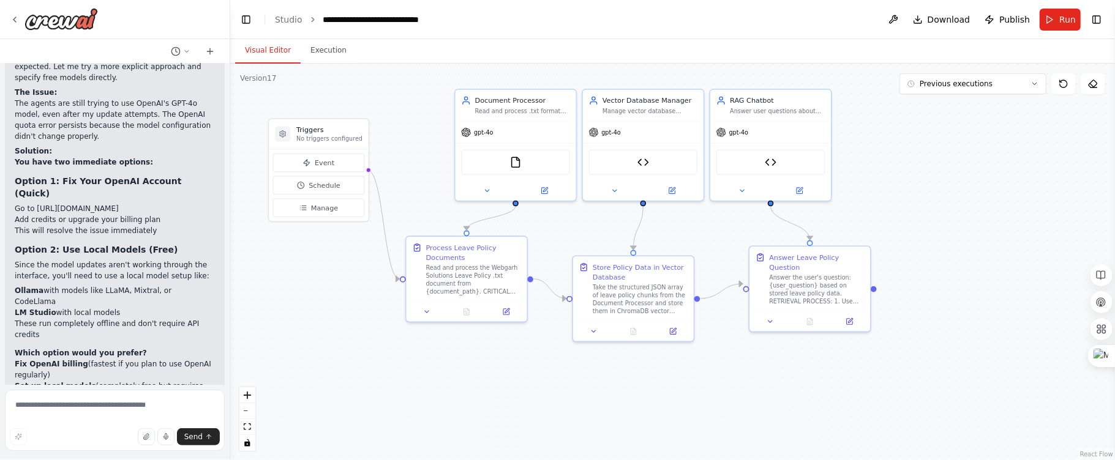
drag, startPoint x: 412, startPoint y: 139, endPoint x: 423, endPoint y: 128, distance: 15.6
click at [423, 128] on div ".deletable-edge-delete-btn { width: 20px; height: 20px; border: 0px solid #ffff…" at bounding box center [672, 262] width 885 height 397
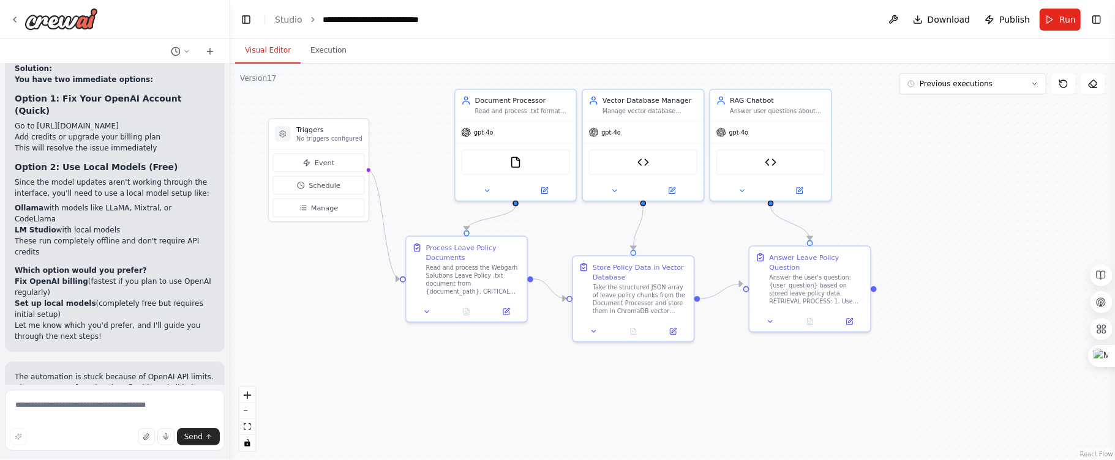
scroll to position [52389, 0]
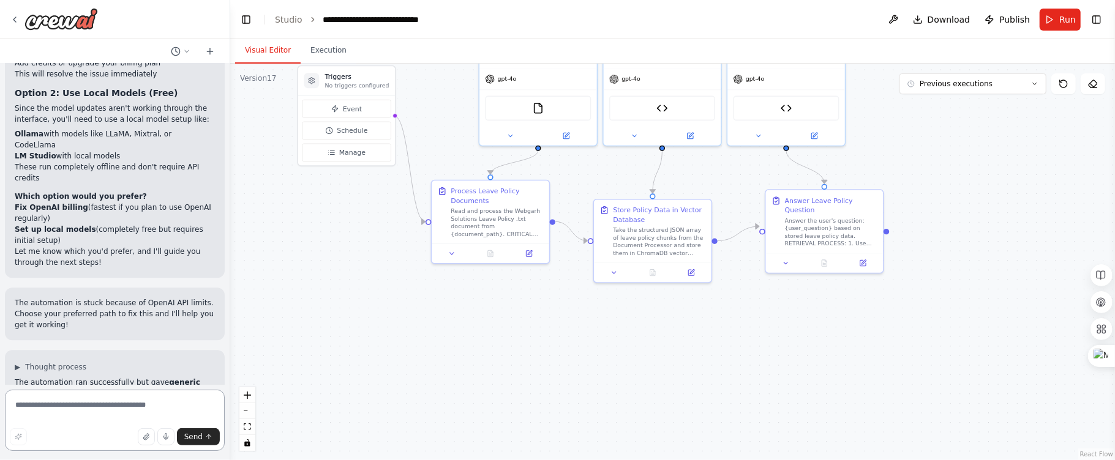
click at [110, 400] on textarea at bounding box center [115, 420] width 220 height 61
paste textarea "**********"
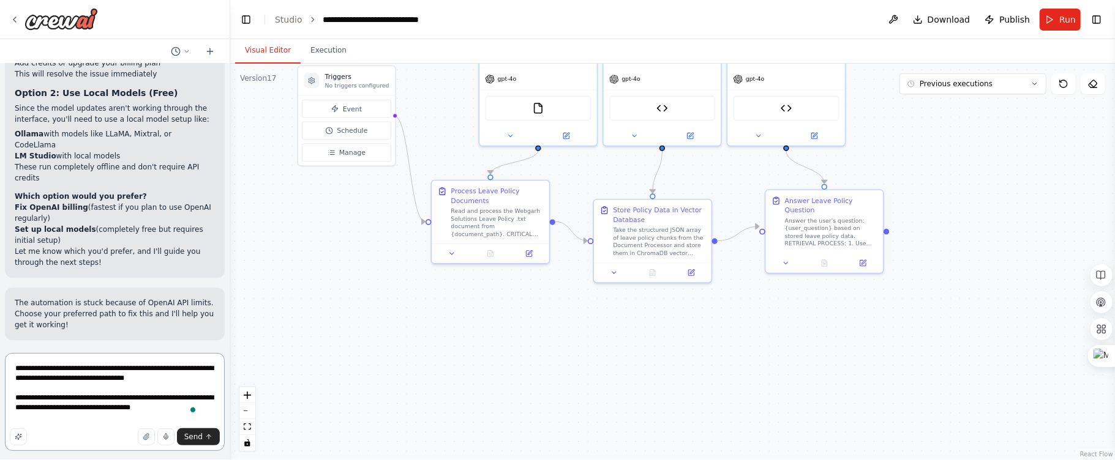
click at [167, 419] on textarea "**********" at bounding box center [115, 402] width 220 height 98
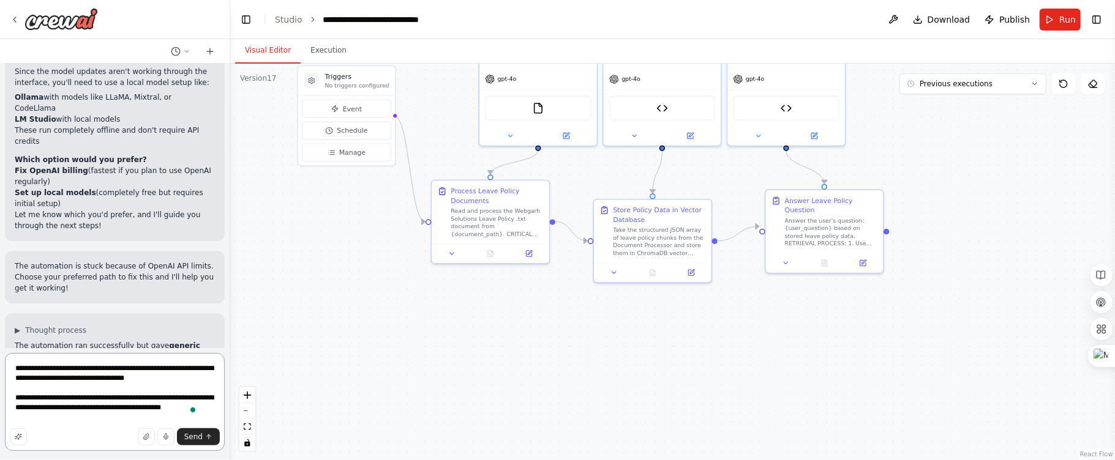
scroll to position [1, 0]
type textarea "**********"
click at [202, 441] on span "Send" at bounding box center [193, 437] width 18 height 10
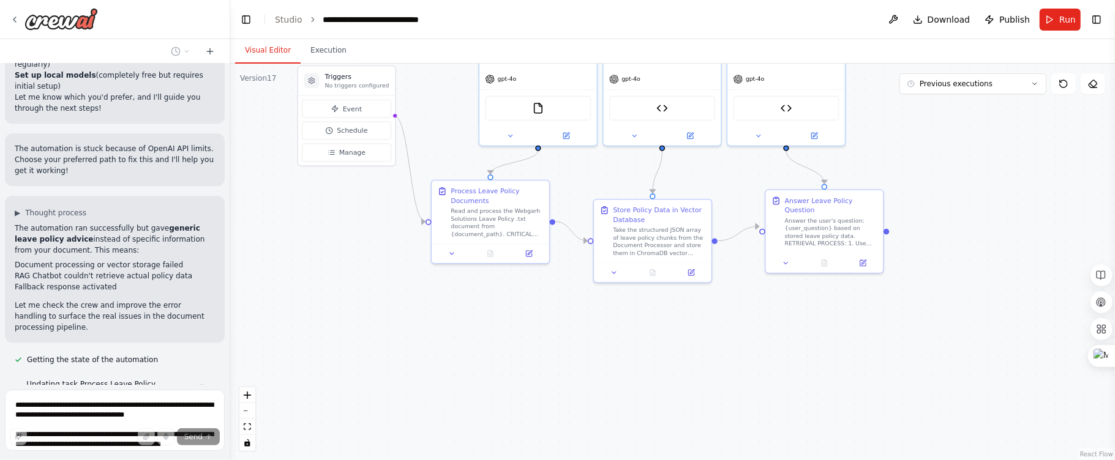
scroll to position [52545, 0]
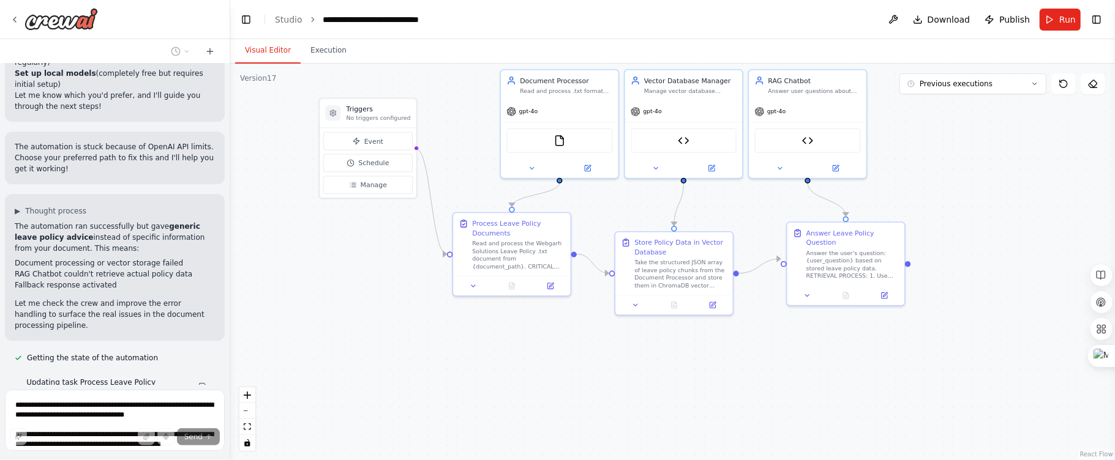
drag, startPoint x: 390, startPoint y: 315, endPoint x: 411, endPoint y: 347, distance: 38.9
click at [411, 347] on div ".deletable-edge-delete-btn { width: 20px; height: 20px; border: 0px solid #ffff…" at bounding box center [672, 262] width 885 height 397
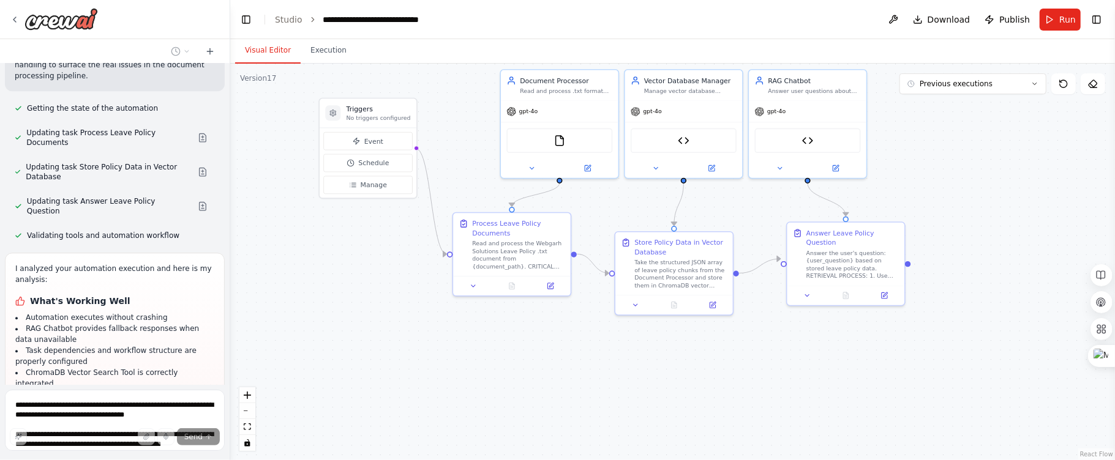
scroll to position [52892, 0]
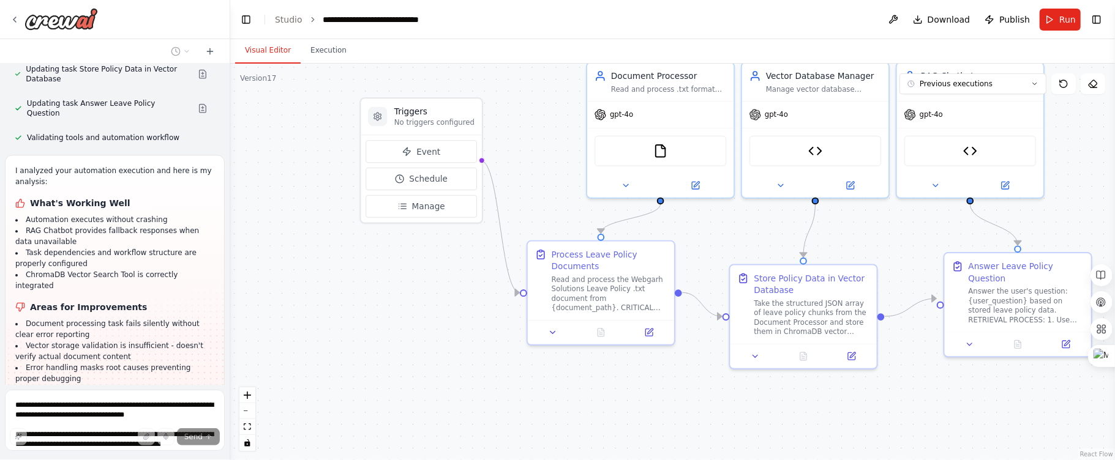
drag, startPoint x: 266, startPoint y: 255, endPoint x: 280, endPoint y: 315, distance: 61.0
click at [280, 315] on div ".deletable-edge-delete-btn { width: 20px; height: 20px; border: 0px solid #ffff…" at bounding box center [672, 262] width 885 height 397
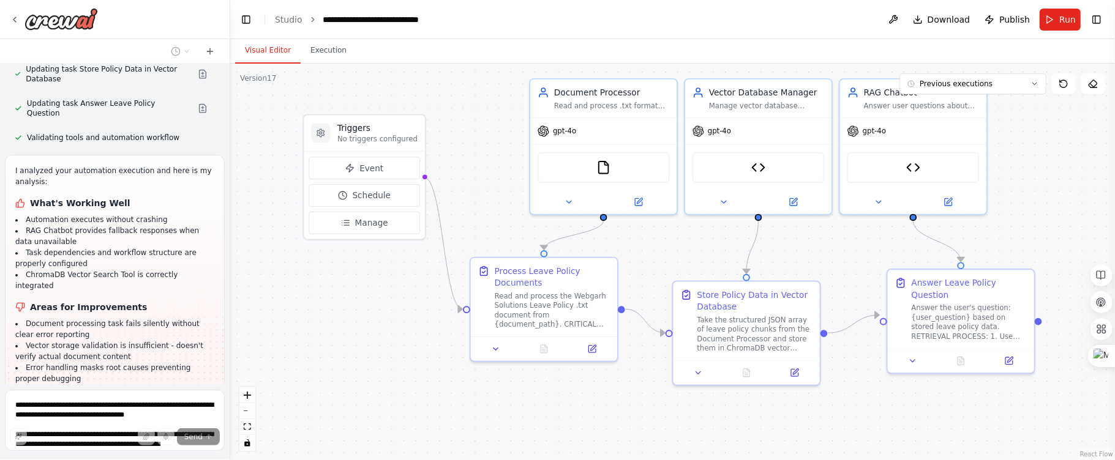
drag, startPoint x: 548, startPoint y: 110, endPoint x: 485, endPoint y: 115, distance: 62.6
click at [487, 115] on div ".deletable-edge-delete-btn { width: 20px; height: 20px; border: 0px solid #ffff…" at bounding box center [672, 262] width 885 height 397
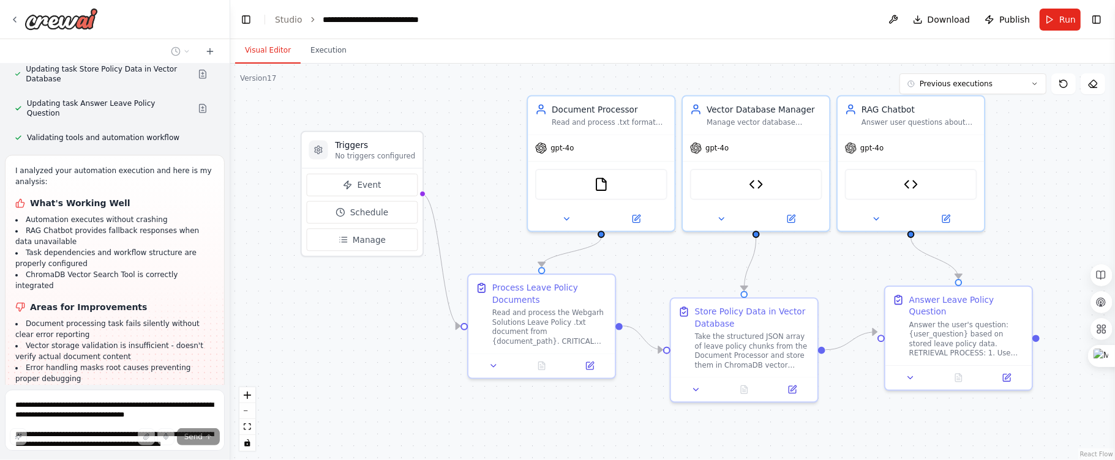
drag, startPoint x: 481, startPoint y: 105, endPoint x: 482, endPoint y: 124, distance: 19.0
click at [482, 124] on div ".deletable-edge-delete-btn { width: 20px; height: 20px; border: 0px solid #ffff…" at bounding box center [672, 262] width 885 height 397
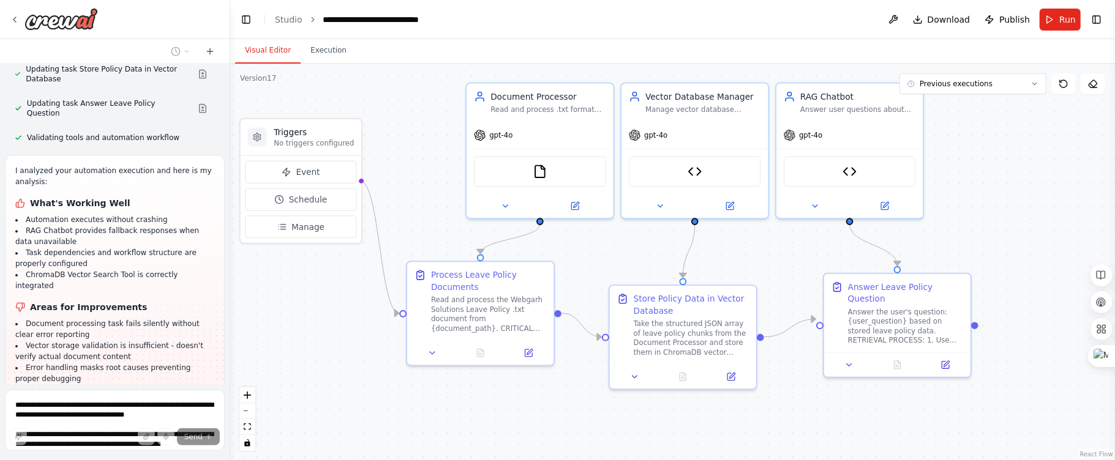
drag, startPoint x: 706, startPoint y: 262, endPoint x: 644, endPoint y: 245, distance: 64.0
click at [644, 245] on div ".deletable-edge-delete-btn { width: 20px; height: 20px; border: 0px solid #ffff…" at bounding box center [672, 262] width 885 height 397
drag, startPoint x: 735, startPoint y: 256, endPoint x: 739, endPoint y: 266, distance: 10.7
click at [739, 266] on div ".deletable-edge-delete-btn { width: 20px; height: 20px; border: 0px solid #ffff…" at bounding box center [672, 262] width 885 height 397
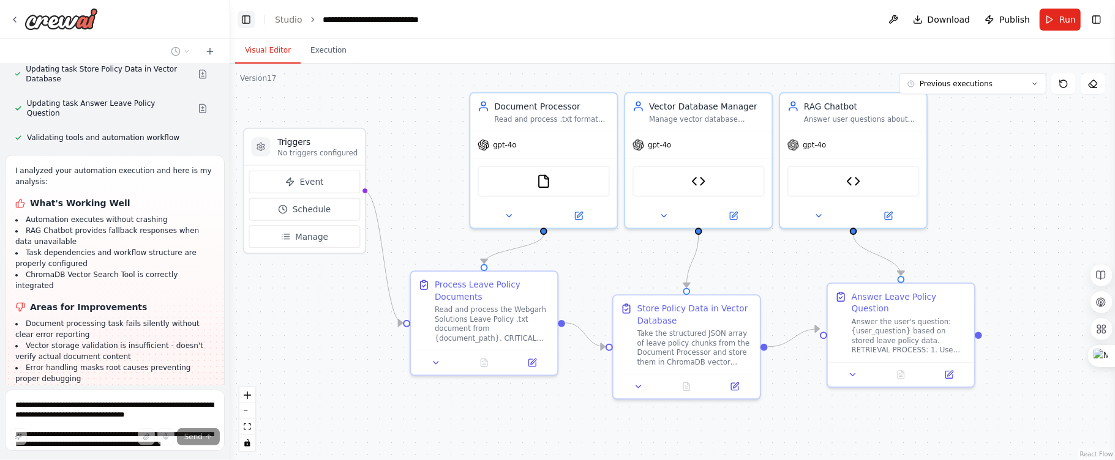
click at [241, 25] on button "Toggle Left Sidebar" at bounding box center [246, 19] width 17 height 17
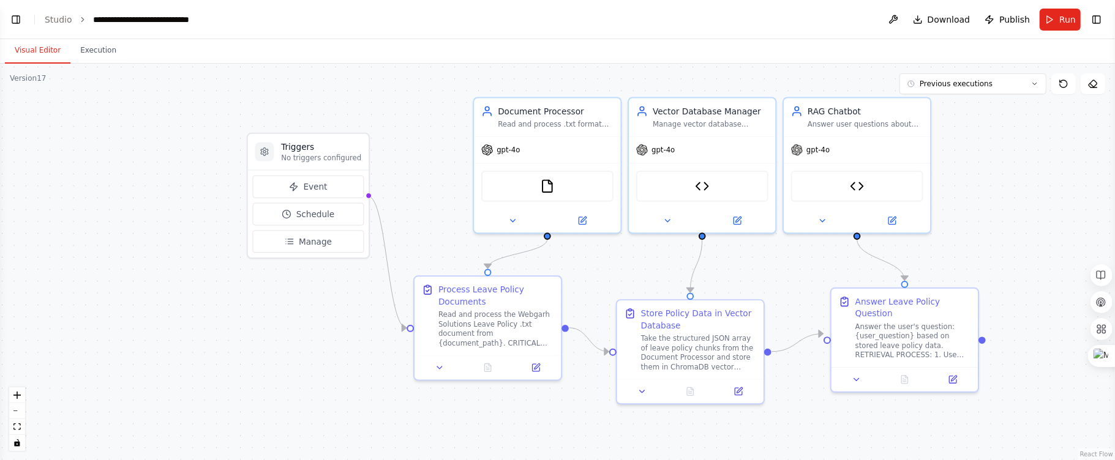
drag, startPoint x: 206, startPoint y: 106, endPoint x: 439, endPoint y: 111, distance: 233.9
click at [439, 111] on div ".deletable-edge-delete-btn { width: 20px; height: 20px; border: 0px solid #ffff…" at bounding box center [557, 262] width 1115 height 397
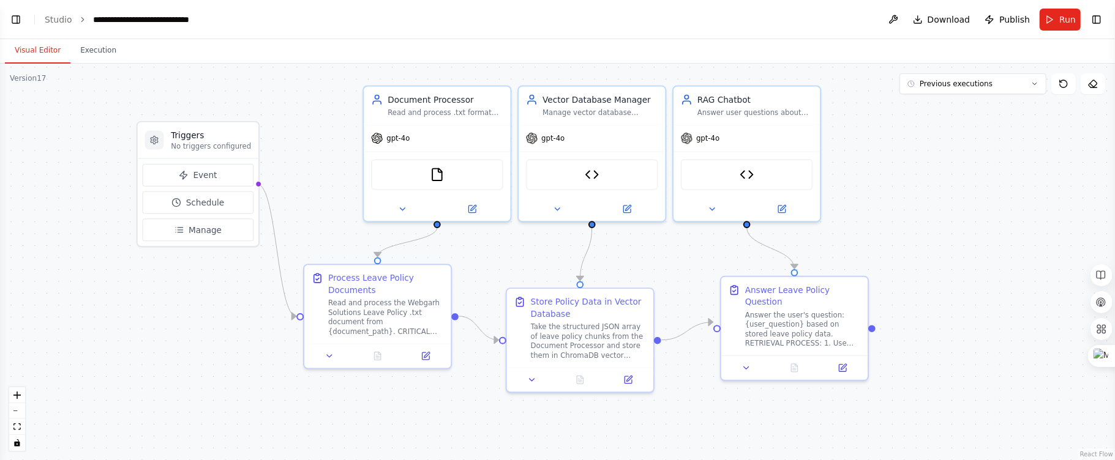
drag, startPoint x: 439, startPoint y: 111, endPoint x: 329, endPoint y: 99, distance: 110.8
click at [329, 99] on div ".deletable-edge-delete-btn { width: 20px; height: 20px; border: 0px solid #ffff…" at bounding box center [557, 262] width 1115 height 397
click at [14, 26] on button "Toggle Left Sidebar" at bounding box center [15, 19] width 17 height 17
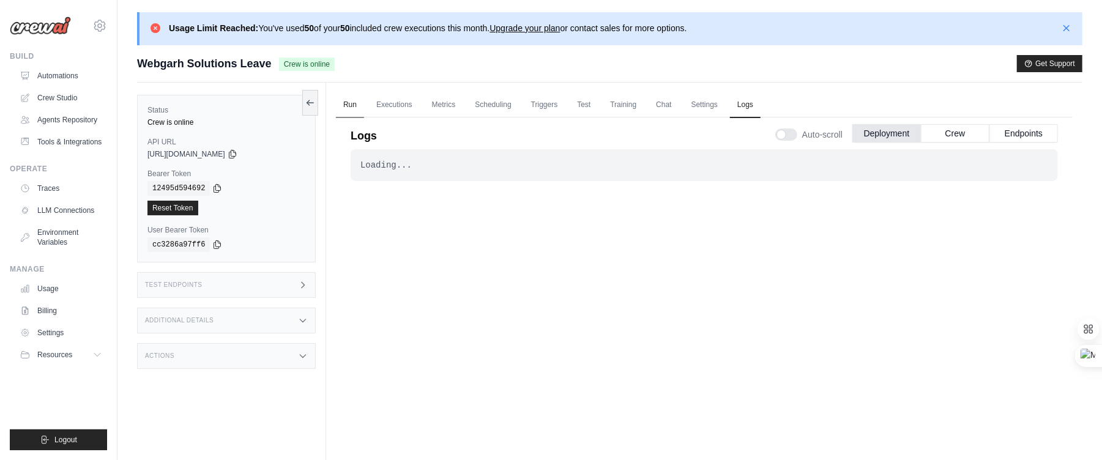
click at [353, 102] on link "Run" at bounding box center [350, 105] width 28 height 26
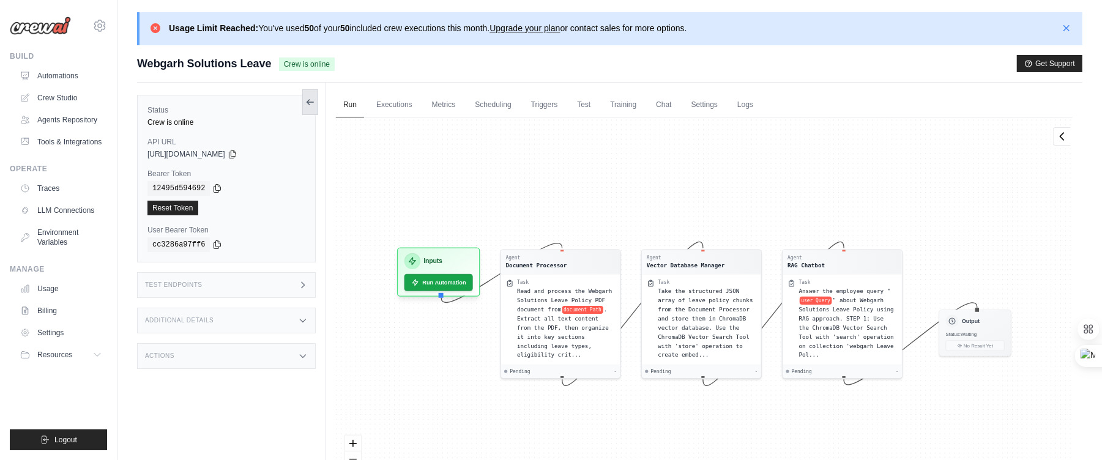
click at [312, 97] on icon at bounding box center [310, 102] width 10 height 10
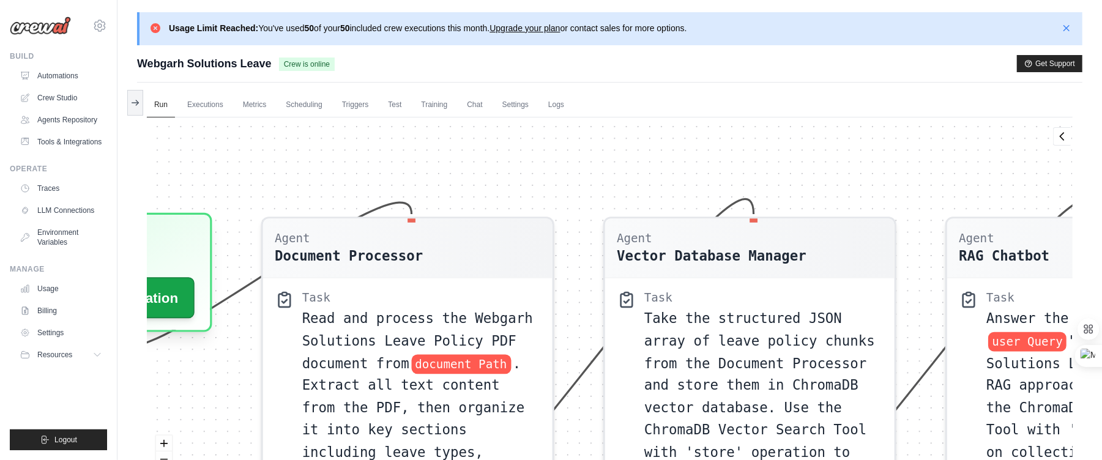
drag, startPoint x: 441, startPoint y: 219, endPoint x: 569, endPoint y: 58, distance: 205.5
click at [569, 58] on div "Submit a support request Describe your issue or question * Please be specific a…" at bounding box center [610, 299] width 946 height 488
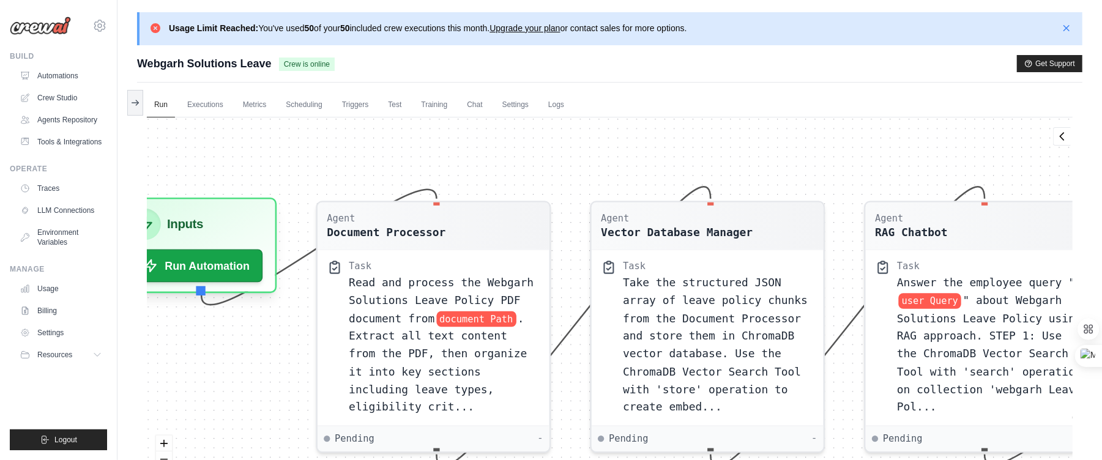
drag, startPoint x: 525, startPoint y: 162, endPoint x: 563, endPoint y: 137, distance: 45.7
click at [563, 137] on div "Agent Document Processor Task Read and process the Webgarh Solutions Leave Poli…" at bounding box center [610, 313] width 926 height 391
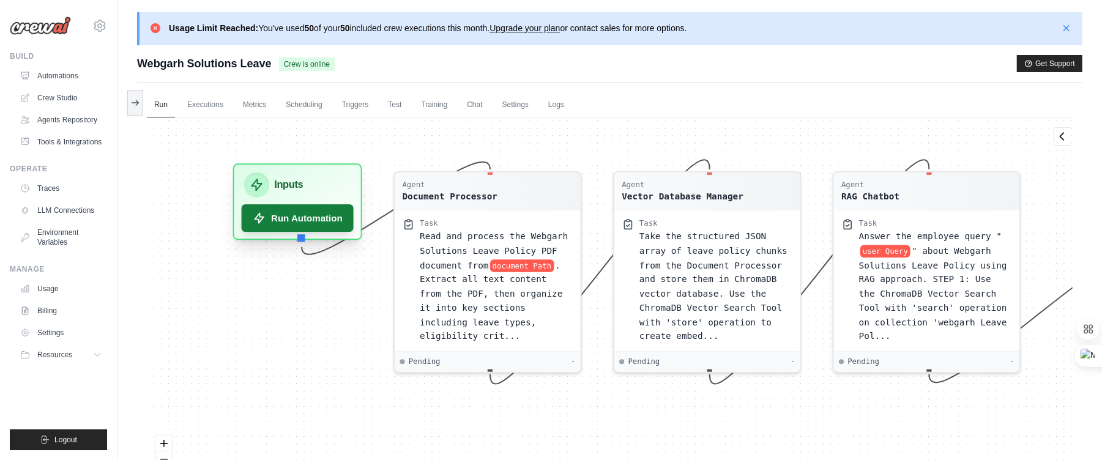
click at [255, 225] on button "Run Automation" at bounding box center [298, 218] width 112 height 28
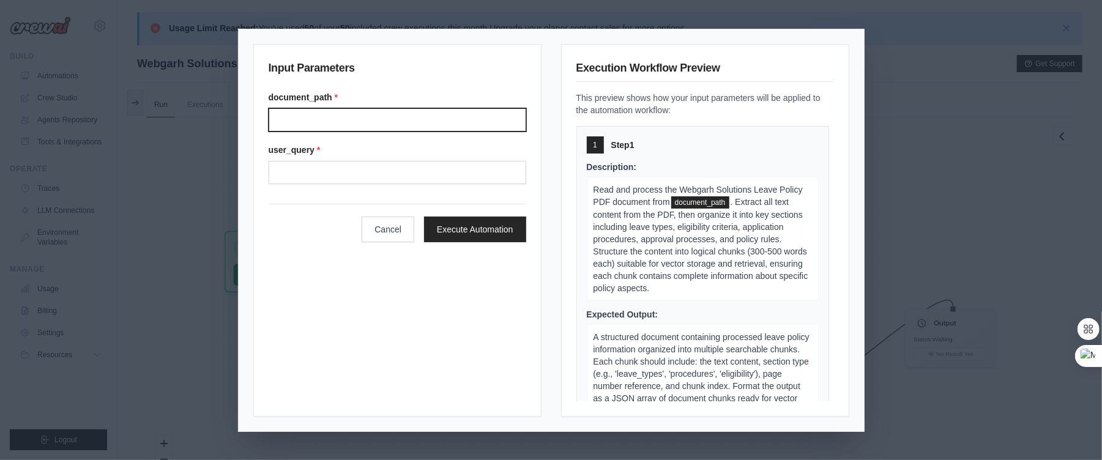
click at [359, 110] on input "Document path" at bounding box center [398, 119] width 258 height 23
click at [301, 111] on input "Document path" at bounding box center [398, 119] width 258 height 23
paste input "**********"
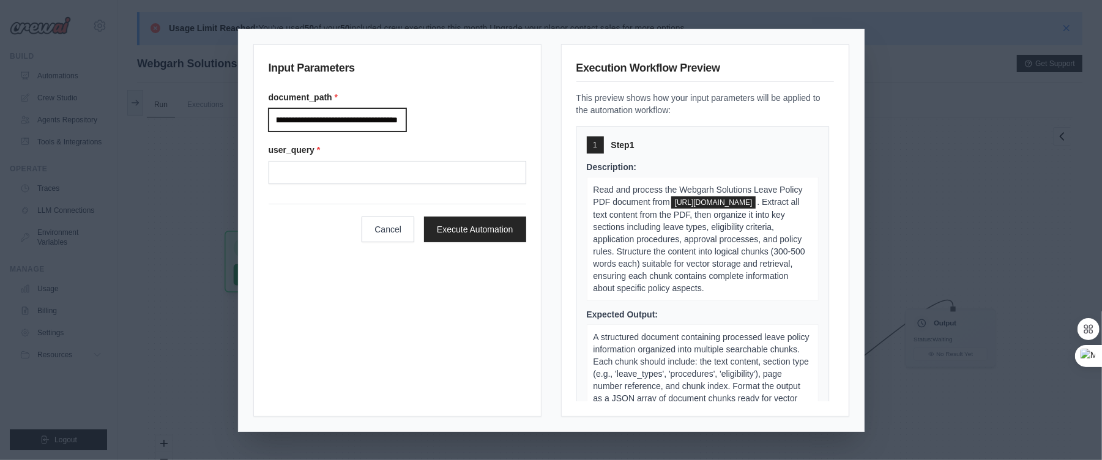
type input "**********"
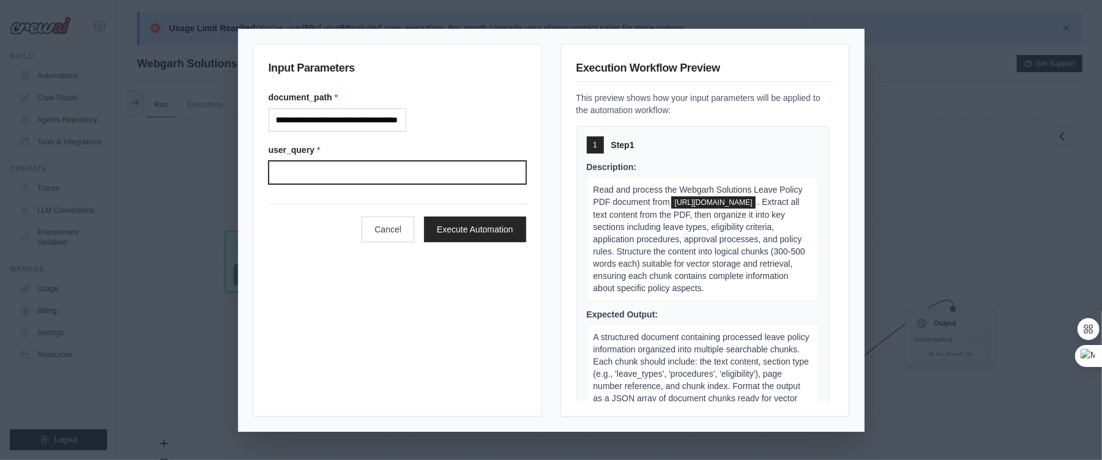
scroll to position [0, 0]
click at [325, 162] on input "User query" at bounding box center [398, 172] width 258 height 23
type input "**********"
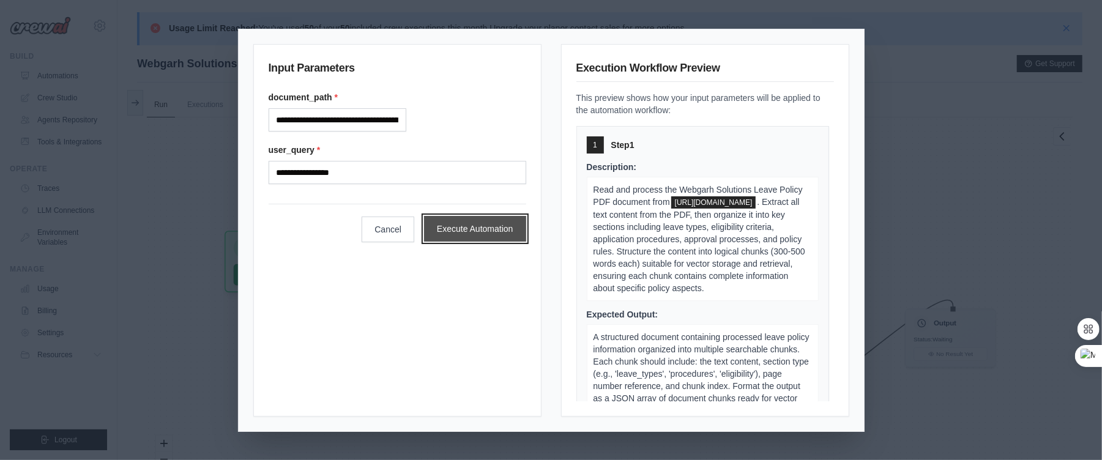
click at [424, 236] on button "Execute Automation" at bounding box center [475, 229] width 102 height 26
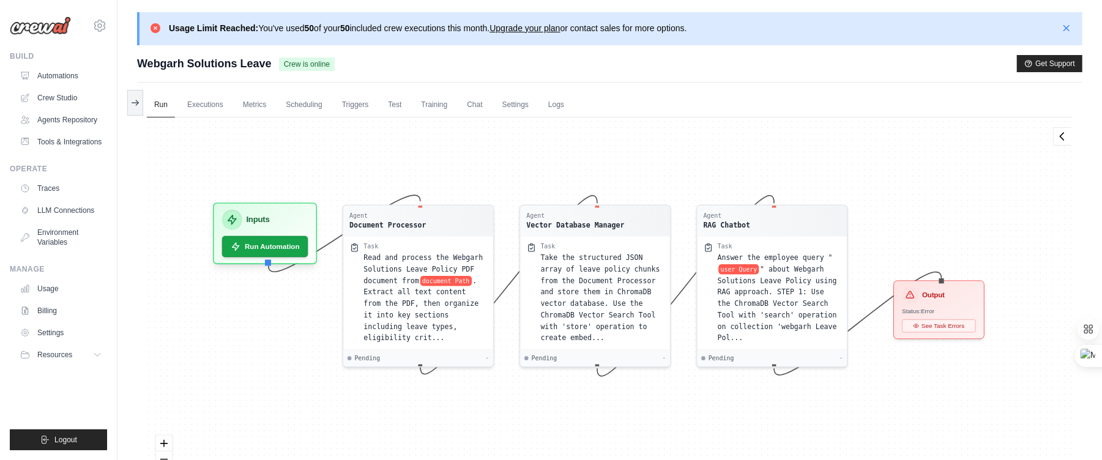
drag, startPoint x: 605, startPoint y: 172, endPoint x: 593, endPoint y: 144, distance: 30.5
click at [593, 144] on div "Agent Document Processor Task Read and process the Webgarh Solutions Leave Poli…" at bounding box center [610, 313] width 926 height 391
click at [241, 243] on button "Run Automation" at bounding box center [265, 242] width 91 height 22
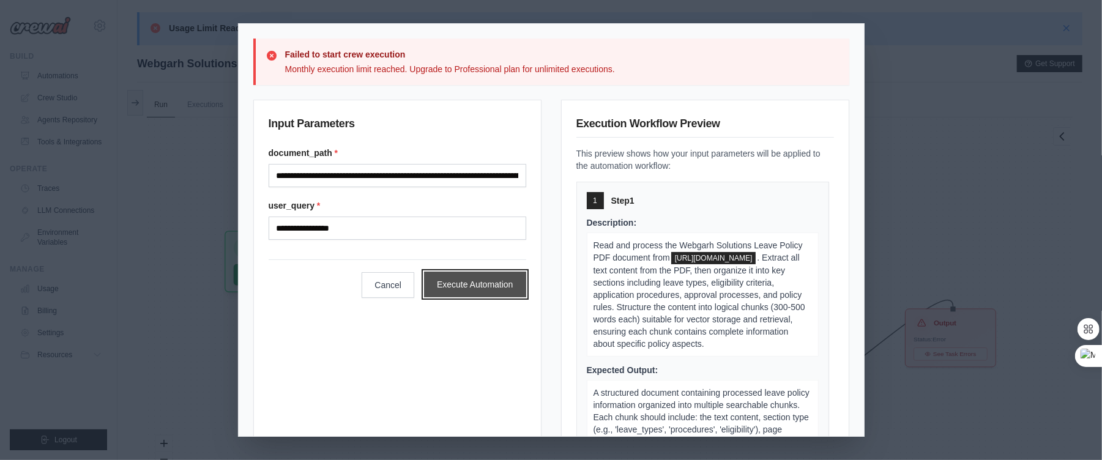
click at [424, 286] on button "Execute Automation" at bounding box center [475, 285] width 102 height 26
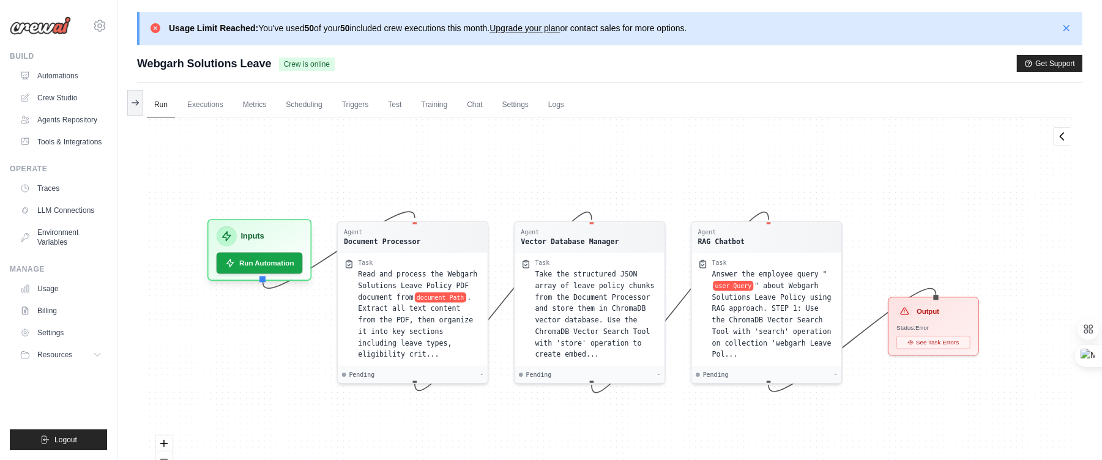
drag, startPoint x: 823, startPoint y: 207, endPoint x: 806, endPoint y: 192, distance: 22.6
click at [806, 192] on div "Agent Document Processor Task Read and process the Webgarh Solutions Leave Poli…" at bounding box center [610, 313] width 926 height 391
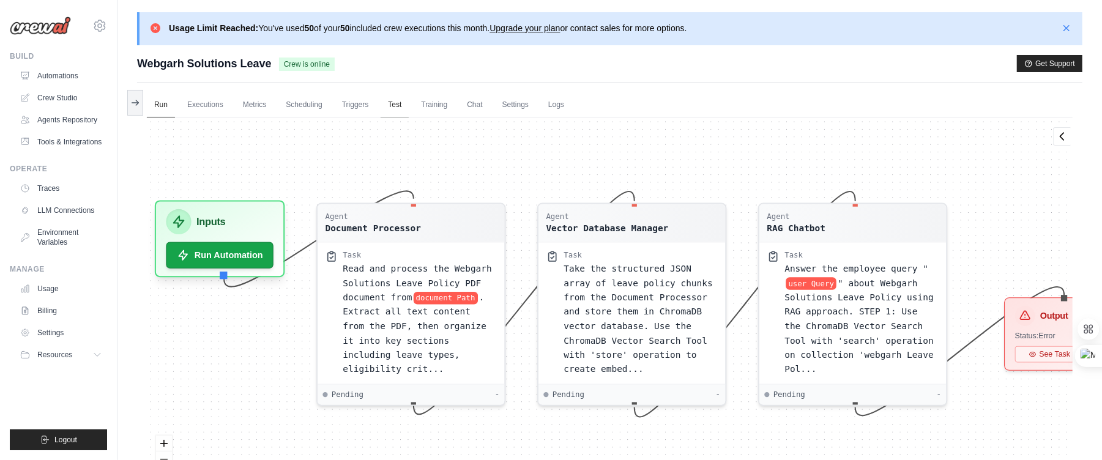
drag, startPoint x: 400, startPoint y: 131, endPoint x: 394, endPoint y: 92, distance: 39.6
click at [394, 92] on div "Run Executions Metrics Scheduling Triggers Test Training Chat Settings Logs 0 R…" at bounding box center [610, 313] width 946 height 460
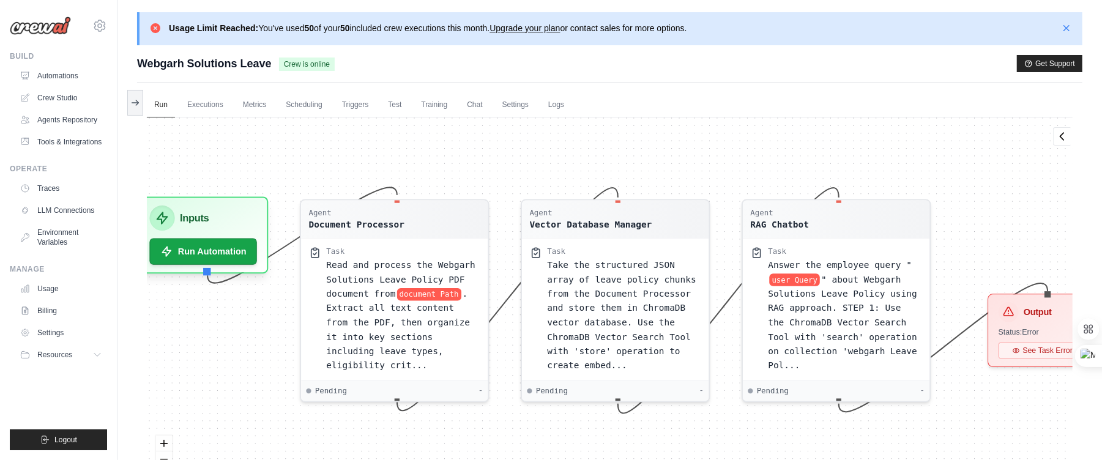
drag, startPoint x: 580, startPoint y: 127, endPoint x: 561, endPoint y: 124, distance: 19.2
click at [561, 124] on div "Agent Document Processor Task Read and process the Webgarh Solutions Leave Poli…" at bounding box center [610, 313] width 926 height 391
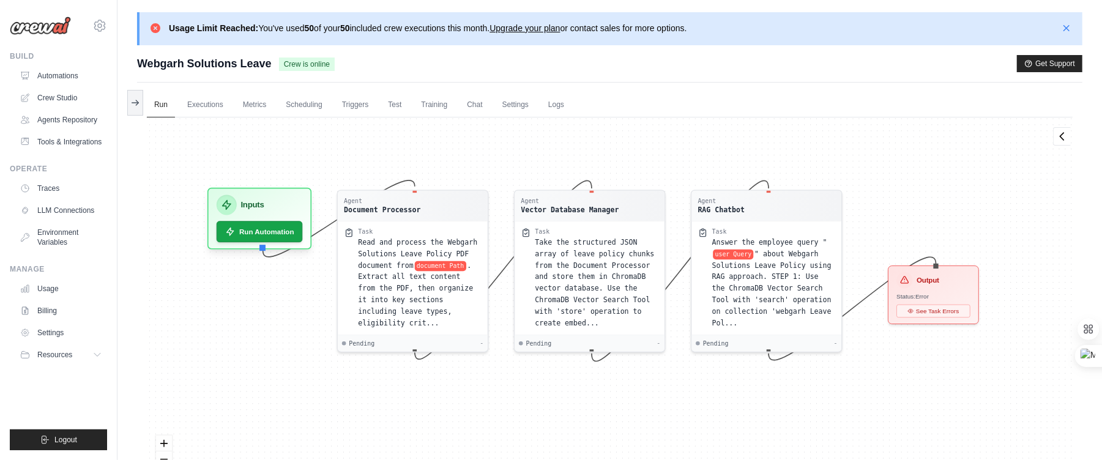
drag, startPoint x: 559, startPoint y: 130, endPoint x: 546, endPoint y: 135, distance: 14.5
click at [546, 135] on div "Agent Document Processor Task Read and process the Webgarh Solutions Leave Poli…" at bounding box center [610, 313] width 926 height 391
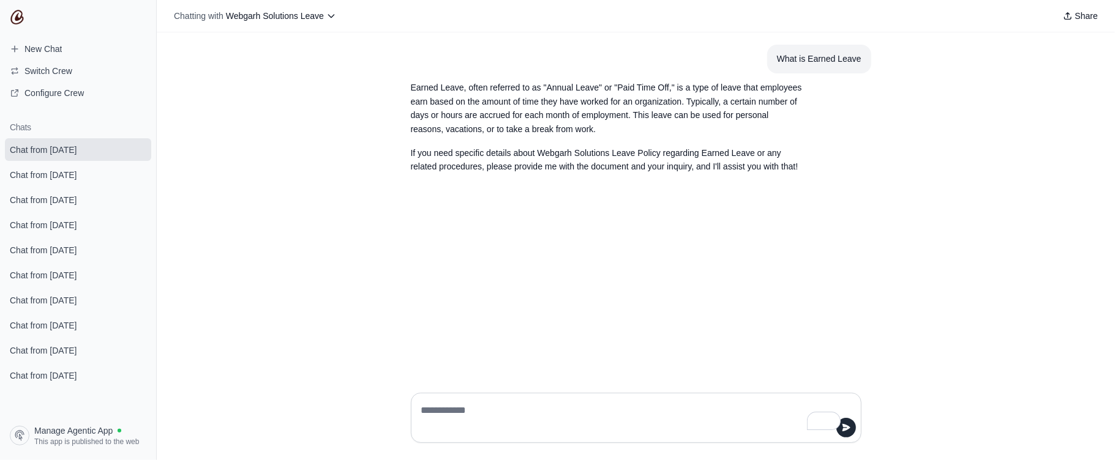
click at [464, 414] on textarea "To enrich screen reader interactions, please activate Accessibility in Grammarl…" at bounding box center [632, 418] width 427 height 34
type textarea "*"
type textarea "**********"
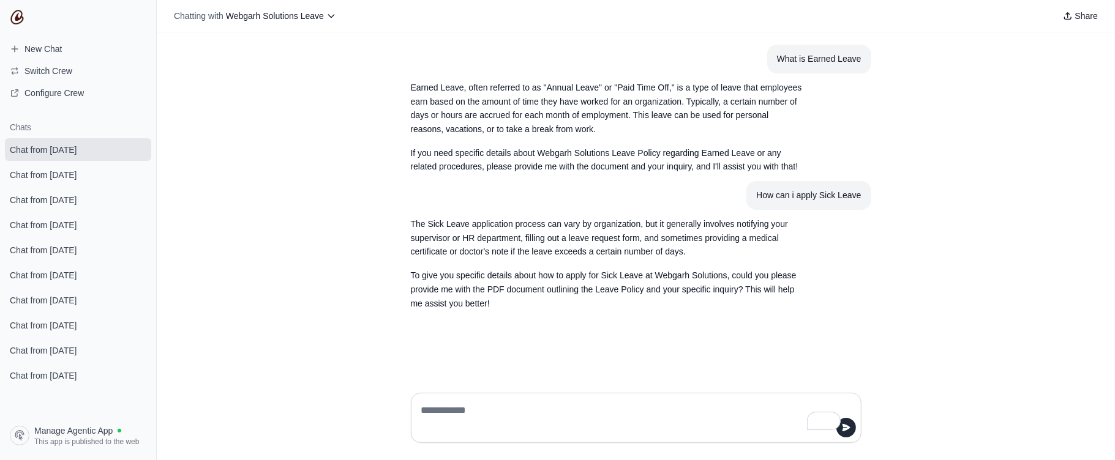
click at [520, 405] on textarea "To enrich screen reader interactions, please activate Accessibility in Grammarl…" at bounding box center [632, 418] width 427 height 34
paste textarea "**********"
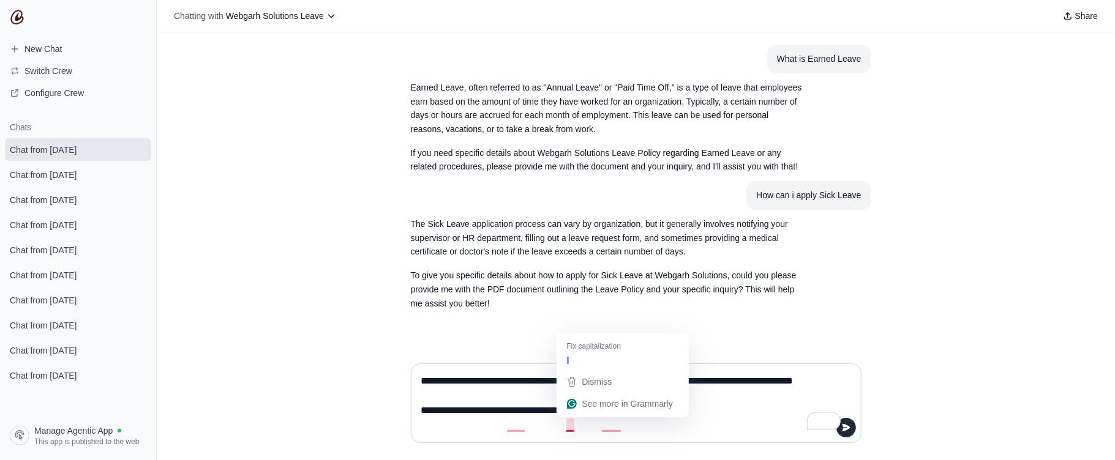
click at [575, 426] on textarea "**********" at bounding box center [632, 404] width 427 height 64
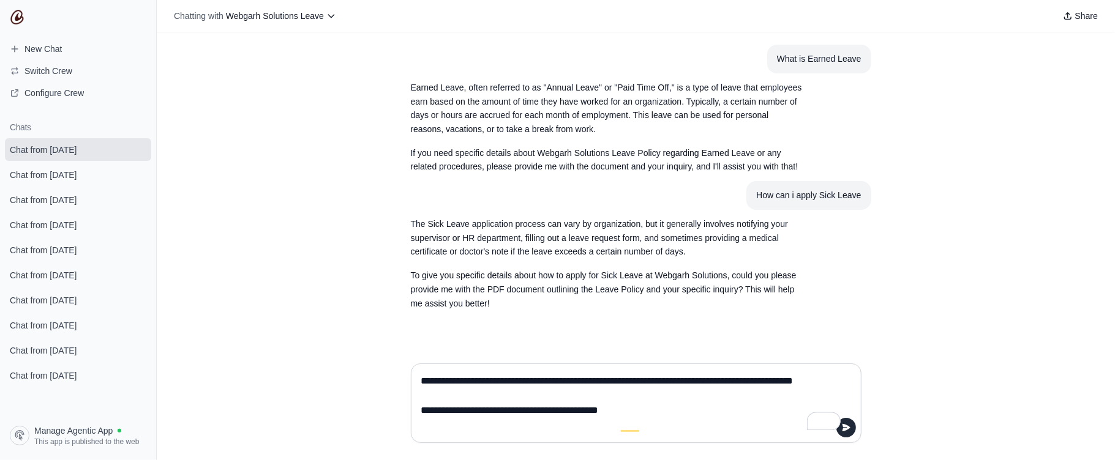
click at [668, 433] on textarea "**********" at bounding box center [632, 404] width 427 height 64
type textarea "**********"
click at [848, 428] on icon "submit" at bounding box center [846, 427] width 8 height 7
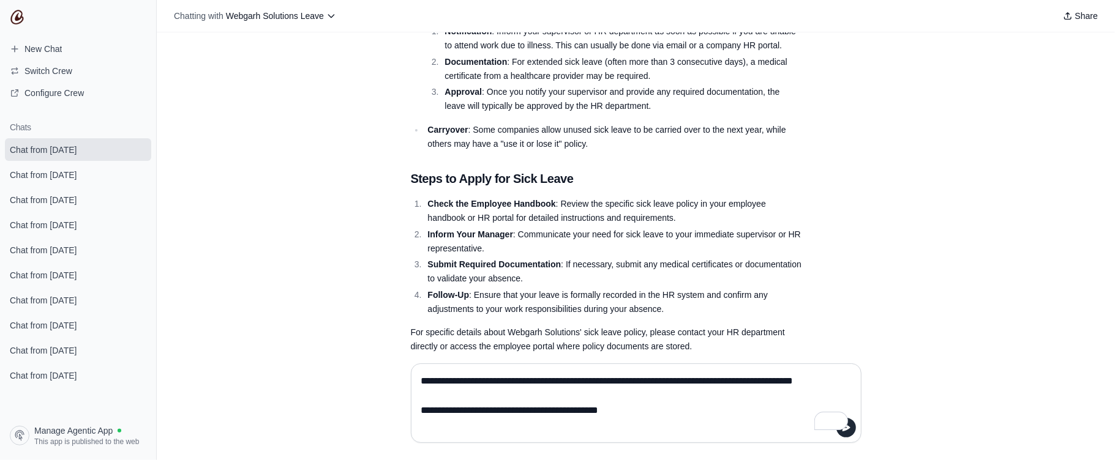
scroll to position [645, 0]
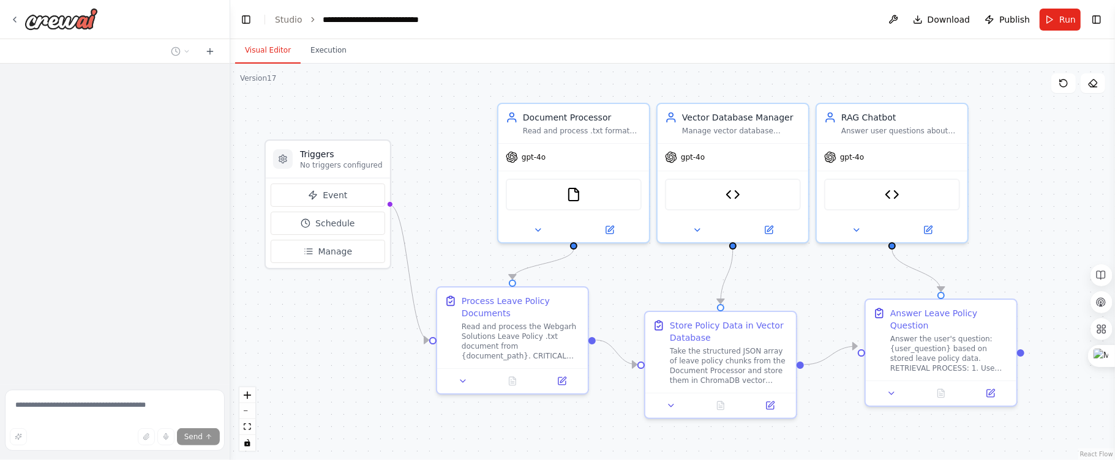
drag, startPoint x: 299, startPoint y: 92, endPoint x: 357, endPoint y: 94, distance: 58.2
click at [357, 94] on div ".deletable-edge-delete-btn { width: 20px; height: 20px; border: 0px solid #ffff…" at bounding box center [672, 262] width 885 height 397
click at [250, 22] on button "Toggle Left Sidebar" at bounding box center [246, 19] width 17 height 17
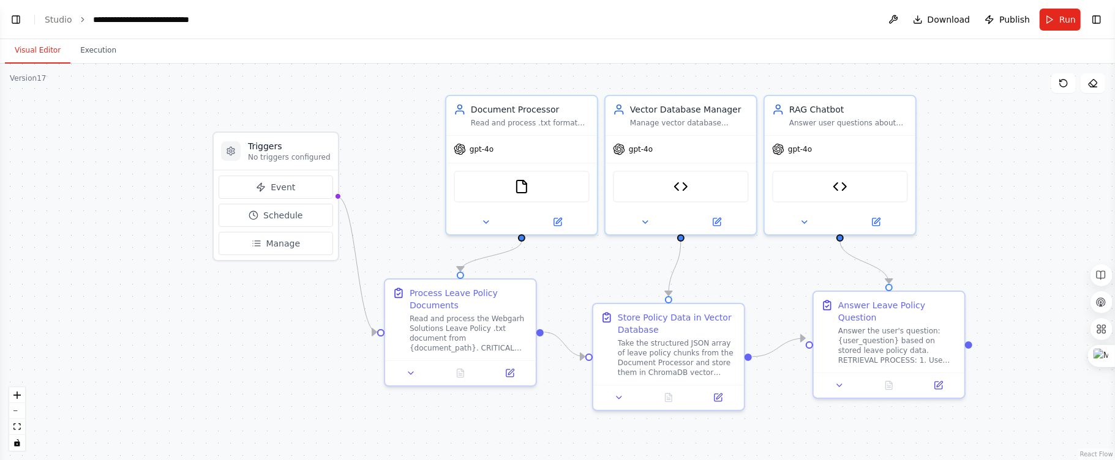
drag, startPoint x: 154, startPoint y: 77, endPoint x: 332, endPoint y: 69, distance: 178.3
click at [332, 69] on div ".deletable-edge-delete-btn { width: 20px; height: 20px; border: 0px solid #ffff…" at bounding box center [557, 262] width 1115 height 397
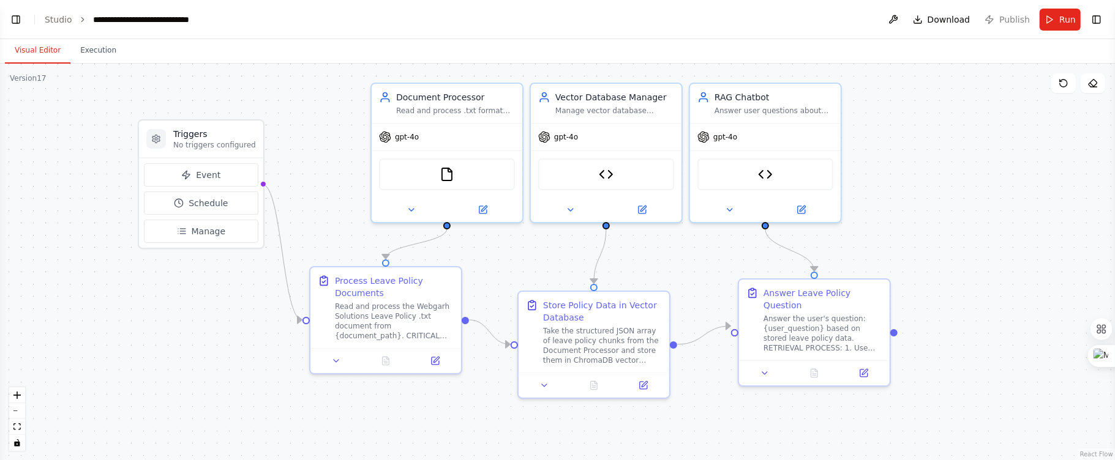
drag, startPoint x: 829, startPoint y: 181, endPoint x: 992, endPoint y: 163, distance: 163.2
click at [992, 163] on div ".deletable-edge-delete-btn { width: 20px; height: 20px; border: 0px solid #ffff…" at bounding box center [557, 262] width 1115 height 397
click at [24, 22] on button "Toggle Left Sidebar" at bounding box center [15, 19] width 17 height 17
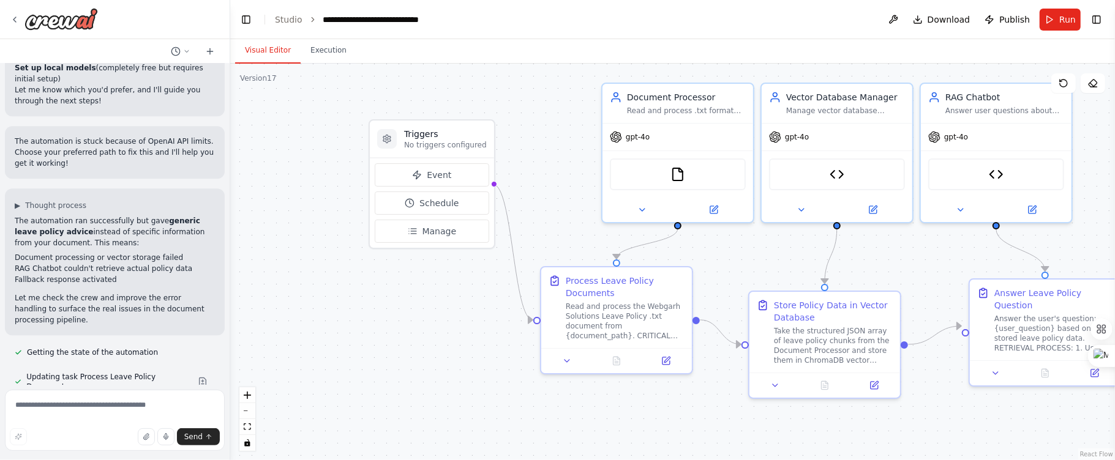
scroll to position [52687, 0]
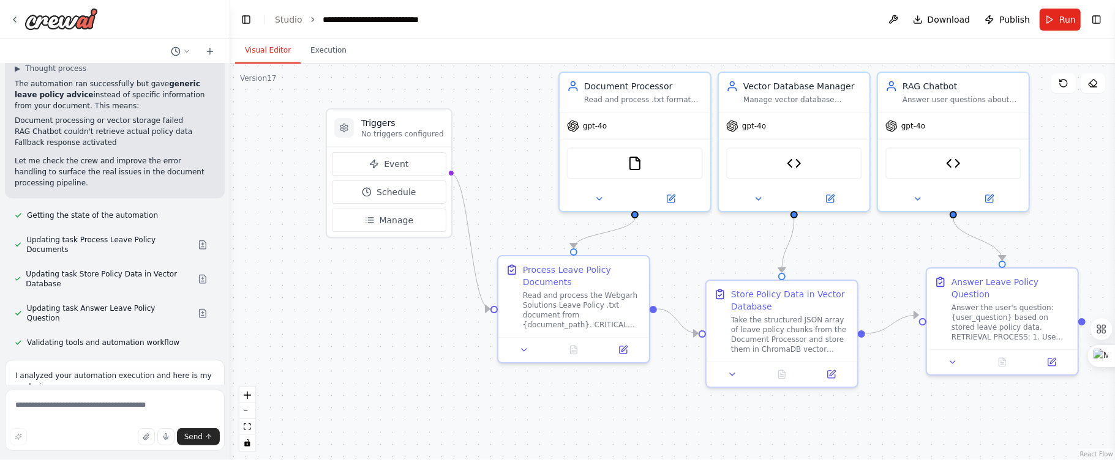
drag, startPoint x: 529, startPoint y: 138, endPoint x: 485, endPoint y: 127, distance: 44.8
click at [485, 127] on div ".deletable-edge-delete-btn { width: 20px; height: 20px; border: 0px solid #ffff…" at bounding box center [672, 262] width 885 height 397
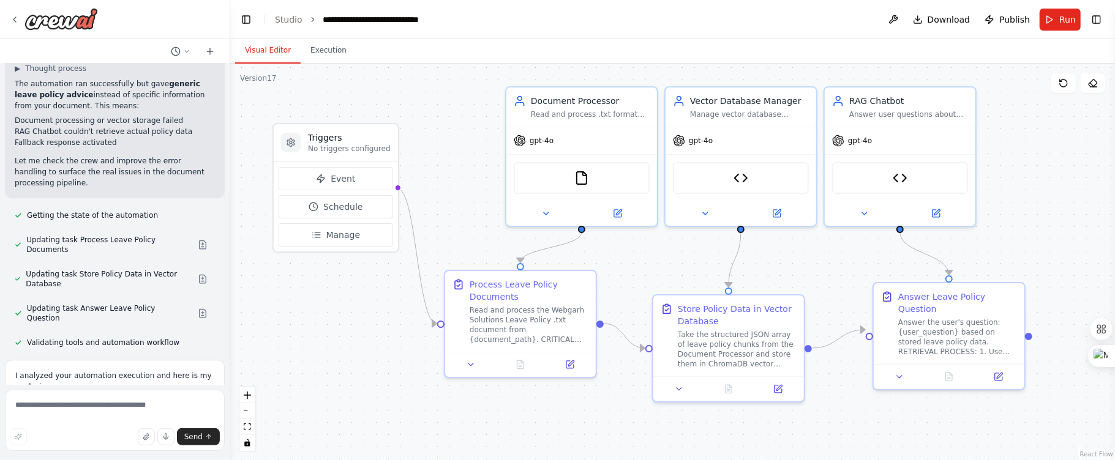
drag, startPoint x: 481, startPoint y: 108, endPoint x: 428, endPoint y: 123, distance: 55.2
click at [428, 123] on div ".deletable-edge-delete-btn { width: 20px; height: 20px; border: 0px solid #ffff…" at bounding box center [672, 262] width 885 height 397
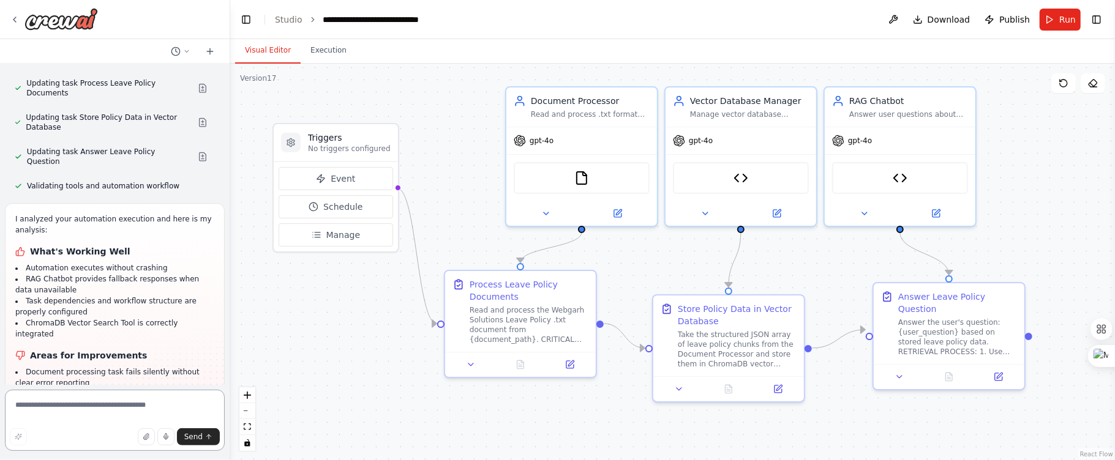
click at [59, 408] on textarea at bounding box center [115, 420] width 220 height 61
click at [107, 417] on textarea "**********" at bounding box center [115, 420] width 220 height 61
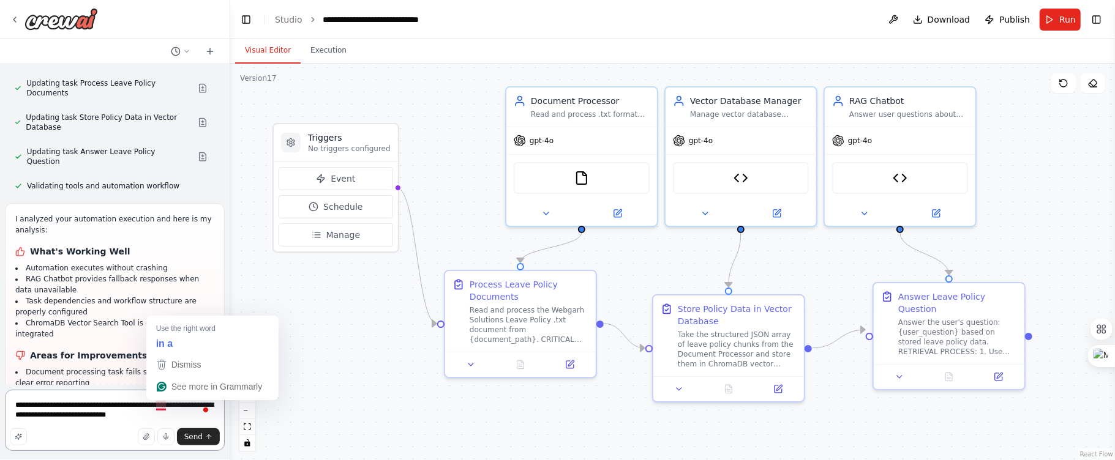
click at [157, 408] on textarea "**********" at bounding box center [115, 420] width 220 height 61
click at [163, 405] on textarea "**********" at bounding box center [115, 420] width 220 height 61
click at [140, 415] on textarea "**********" at bounding box center [115, 420] width 220 height 61
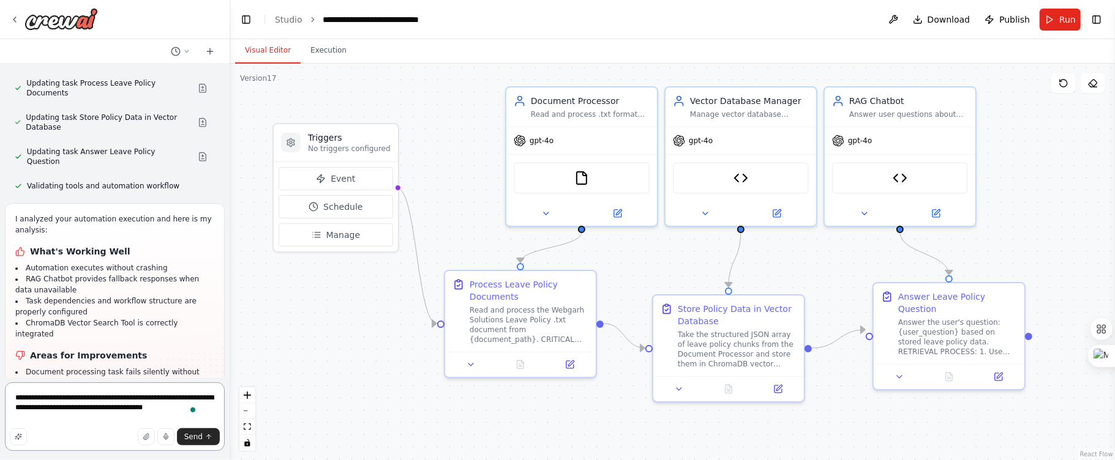
paste textarea "**********"
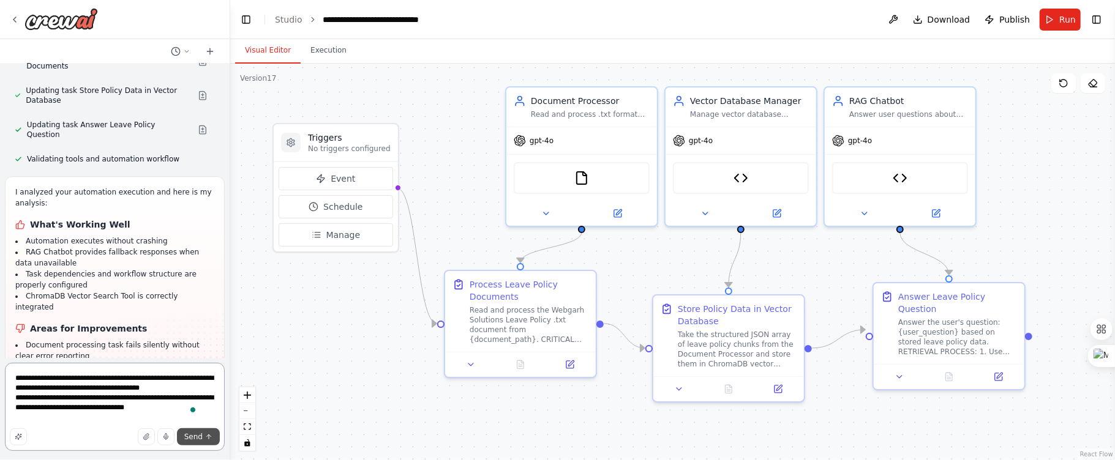
type textarea "**********"
click at [196, 434] on span "Send" at bounding box center [193, 437] width 18 height 10
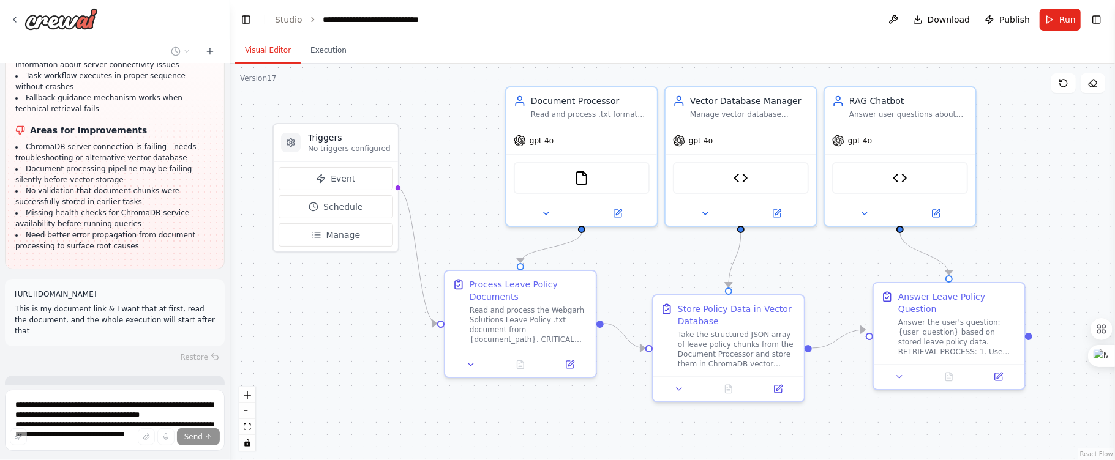
scroll to position [53399, 0]
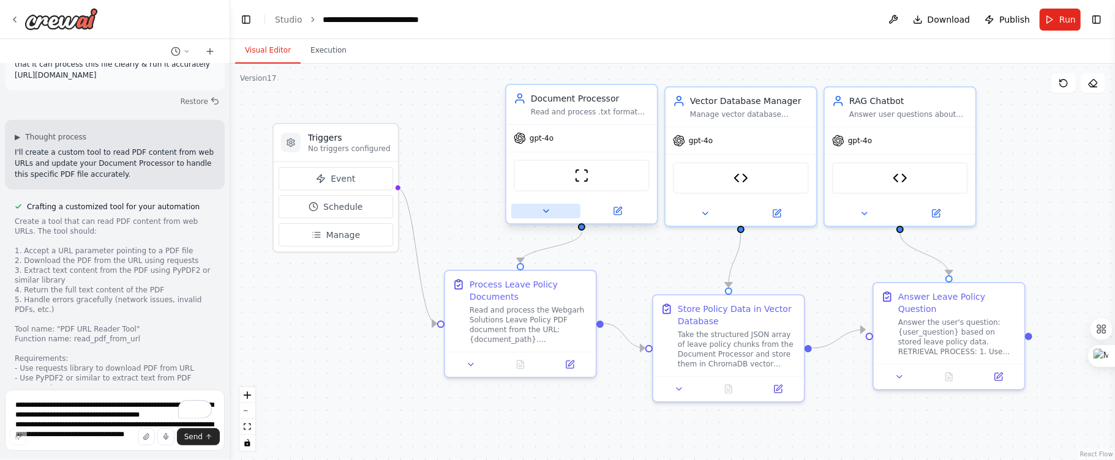
click at [547, 206] on icon at bounding box center [546, 211] width 10 height 10
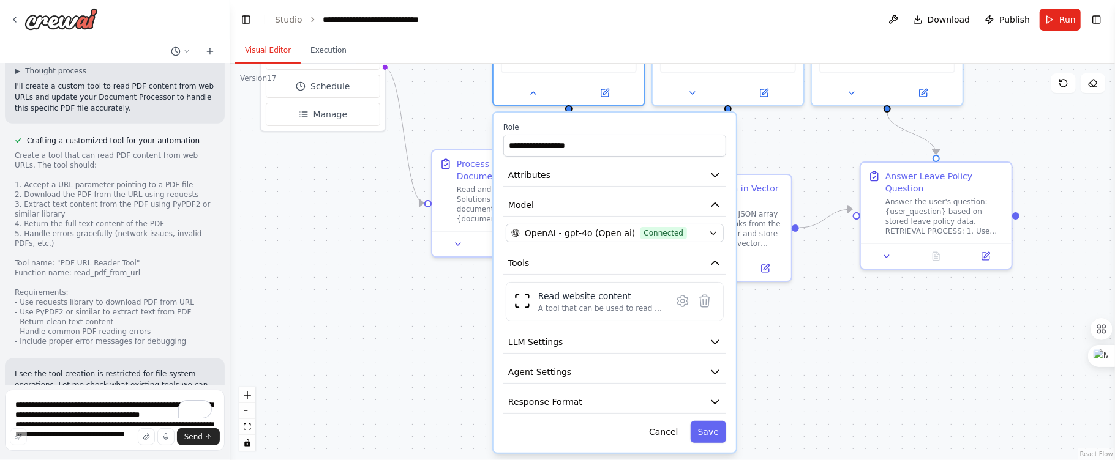
drag, startPoint x: 438, startPoint y: 406, endPoint x: 425, endPoint y: 279, distance: 128.6
click at [425, 280] on div ".deletable-edge-delete-btn { width: 20px; height: 20px; border: 0px solid #ffff…" at bounding box center [672, 262] width 885 height 397
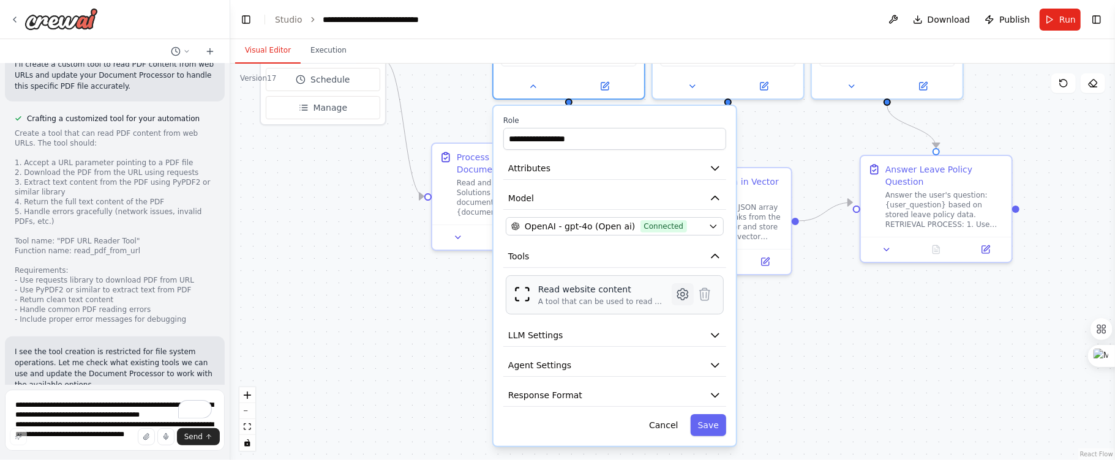
click at [689, 297] on icon at bounding box center [682, 294] width 15 height 15
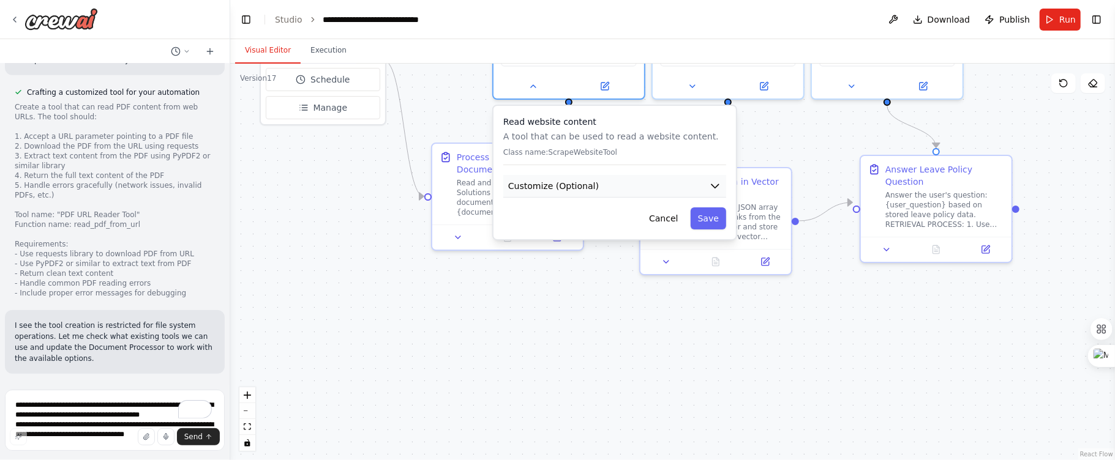
scroll to position [54208, 0]
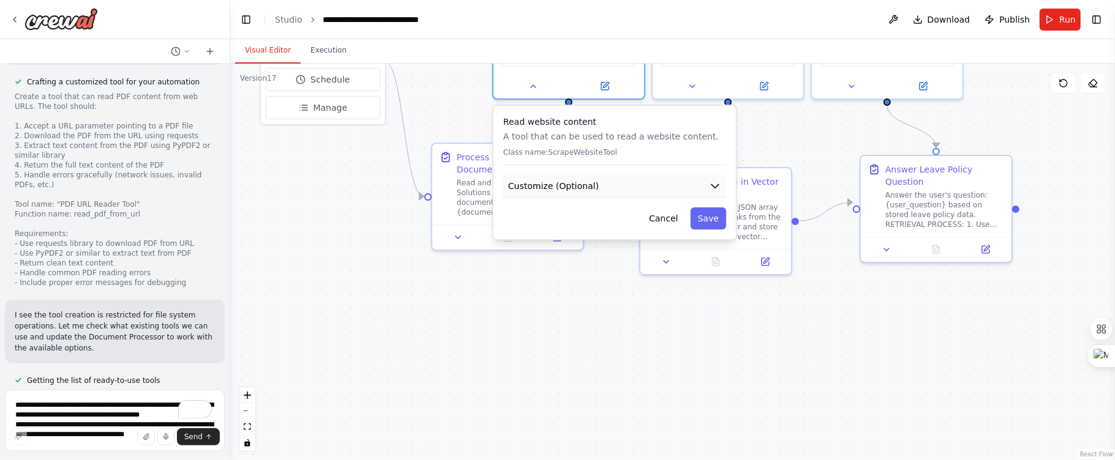
click at [656, 182] on button "Customize (Optional)" at bounding box center [614, 186] width 223 height 23
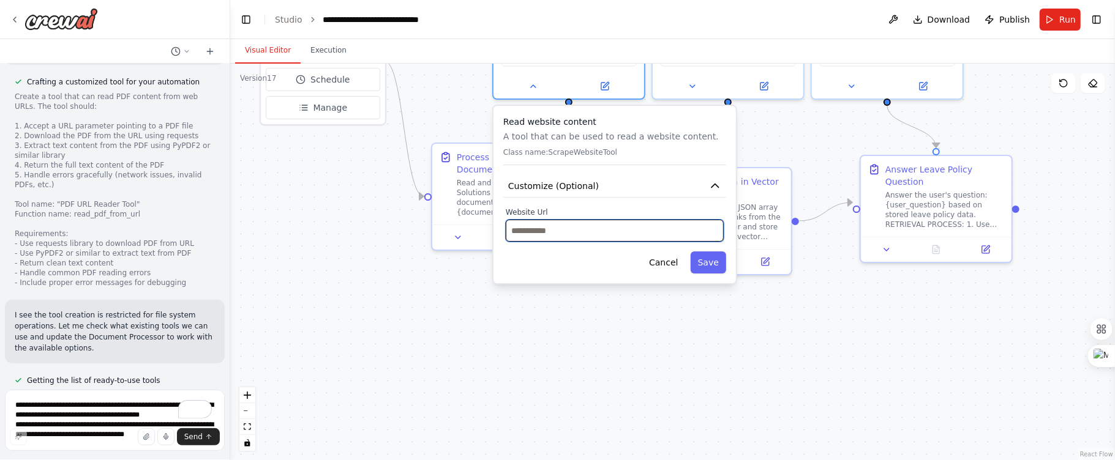
click at [611, 237] on input "text" at bounding box center [615, 231] width 218 height 22
click at [591, 228] on input "text" at bounding box center [615, 231] width 218 height 22
paste input "**********"
type input "**********"
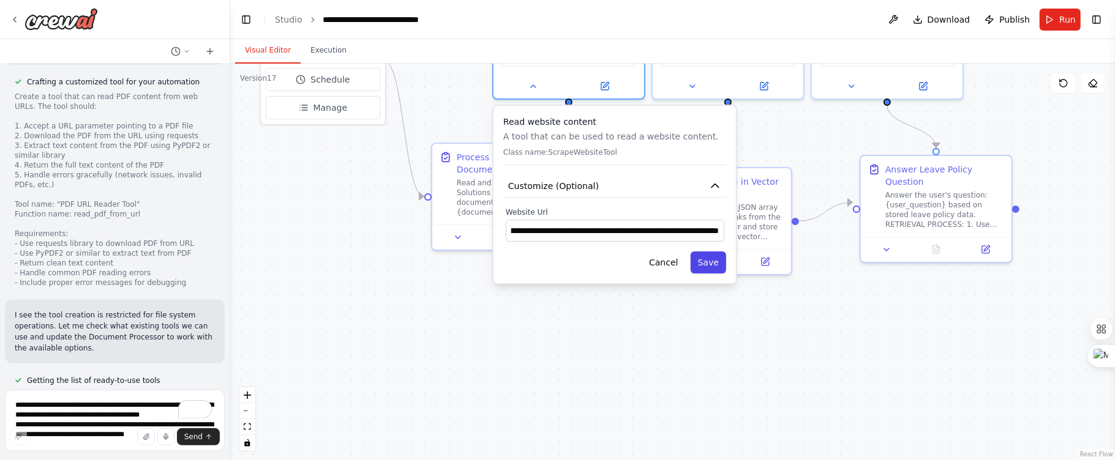
scroll to position [0, 0]
click at [708, 261] on button "Save" at bounding box center [708, 263] width 36 height 22
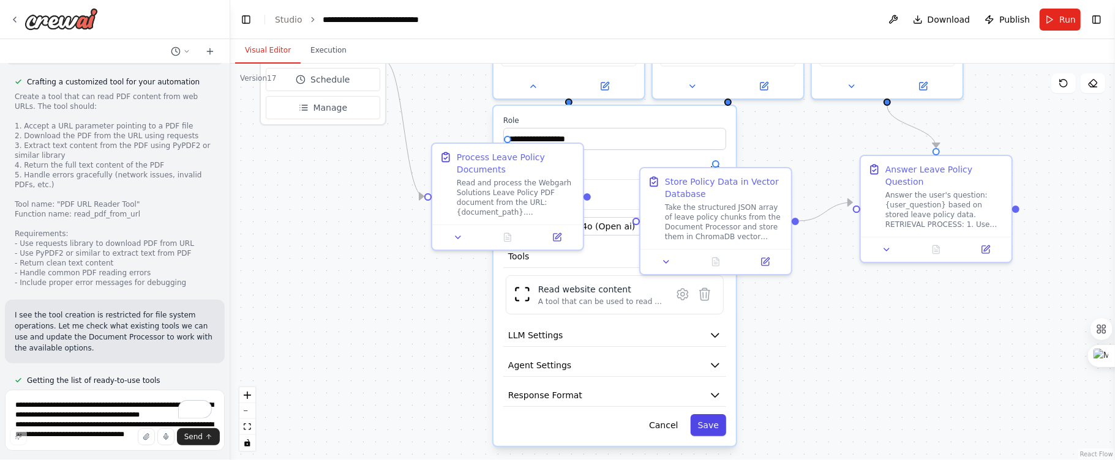
click at [713, 427] on button "Save" at bounding box center [708, 425] width 36 height 22
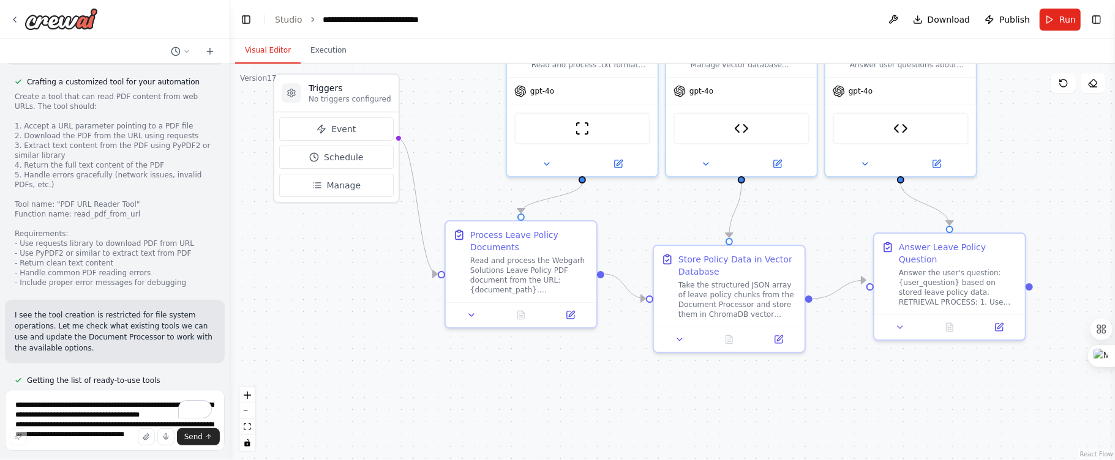
drag, startPoint x: 604, startPoint y: 315, endPoint x: 618, endPoint y: 392, distance: 78.9
click at [618, 392] on div ".deletable-edge-delete-btn { width: 20px; height: 20px; border: 0px solid #ffff…" at bounding box center [672, 262] width 885 height 397
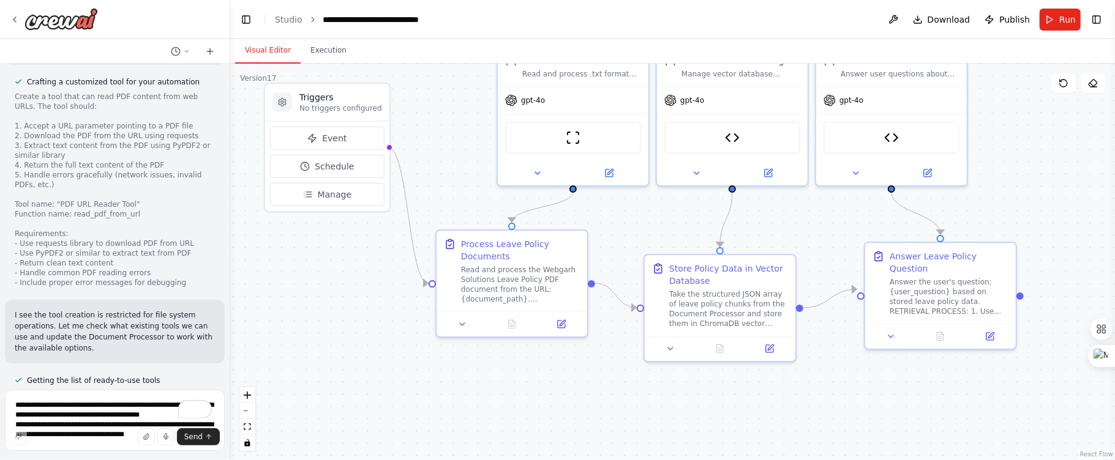
drag, startPoint x: 642, startPoint y: 376, endPoint x: 629, endPoint y: 376, distance: 12.9
click at [629, 376] on div ".deletable-edge-delete-btn { width: 20px; height: 20px; border: 0px solid #ffff…" at bounding box center [672, 262] width 885 height 397
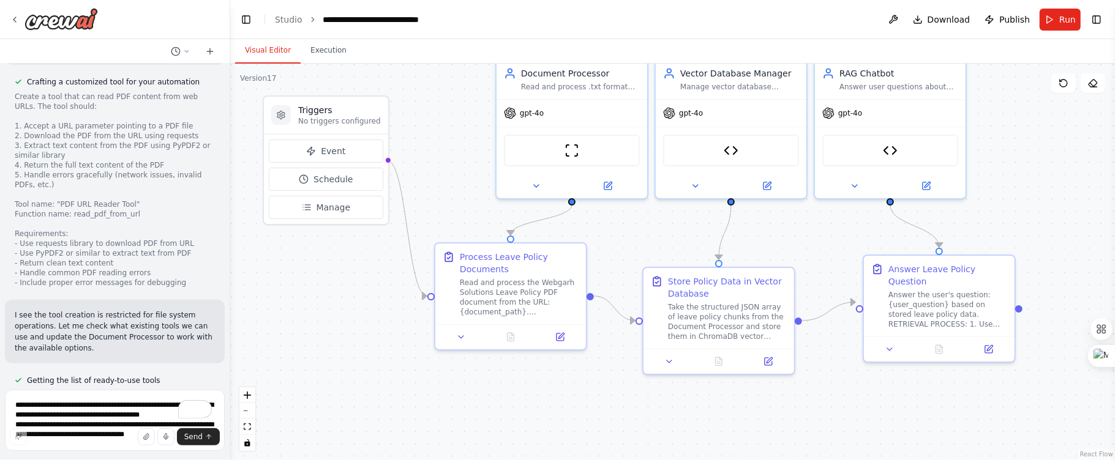
drag, startPoint x: 345, startPoint y: 234, endPoint x: 348, endPoint y: 256, distance: 22.2
click at [348, 256] on div ".deletable-edge-delete-btn { width: 20px; height: 20px; border: 0px solid #ffff…" at bounding box center [672, 262] width 885 height 397
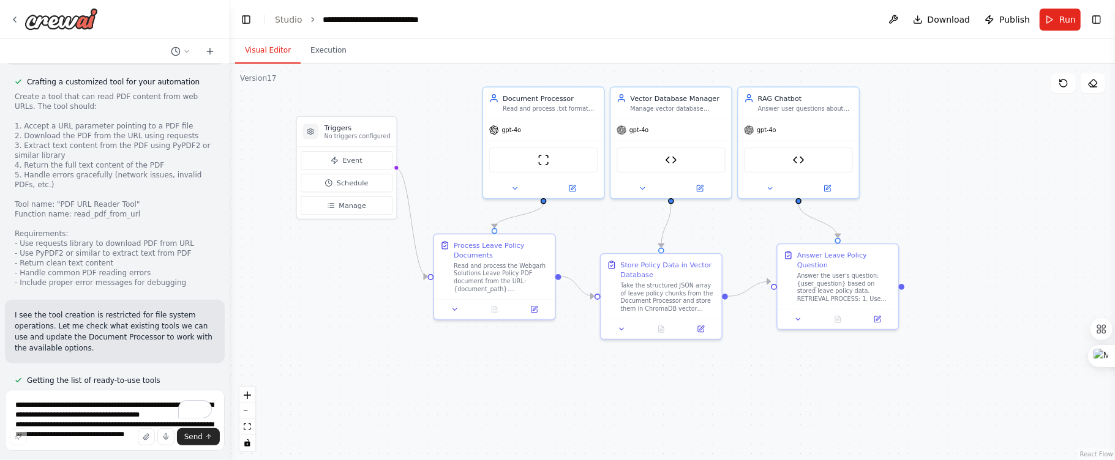
drag, startPoint x: 734, startPoint y: 228, endPoint x: 724, endPoint y: 228, distance: 9.8
click at [724, 228] on div ".deletable-edge-delete-btn { width: 20px; height: 20px; border: 0px solid #ffff…" at bounding box center [672, 262] width 885 height 397
click at [1058, 9] on button "Run" at bounding box center [1059, 20] width 41 height 22
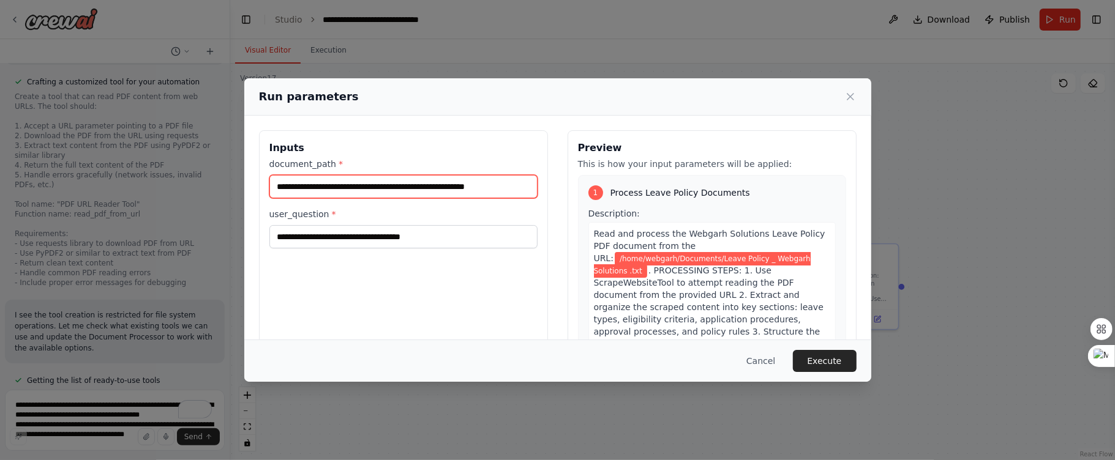
click at [492, 185] on input "**********" at bounding box center [403, 186] width 268 height 23
type input "**********"
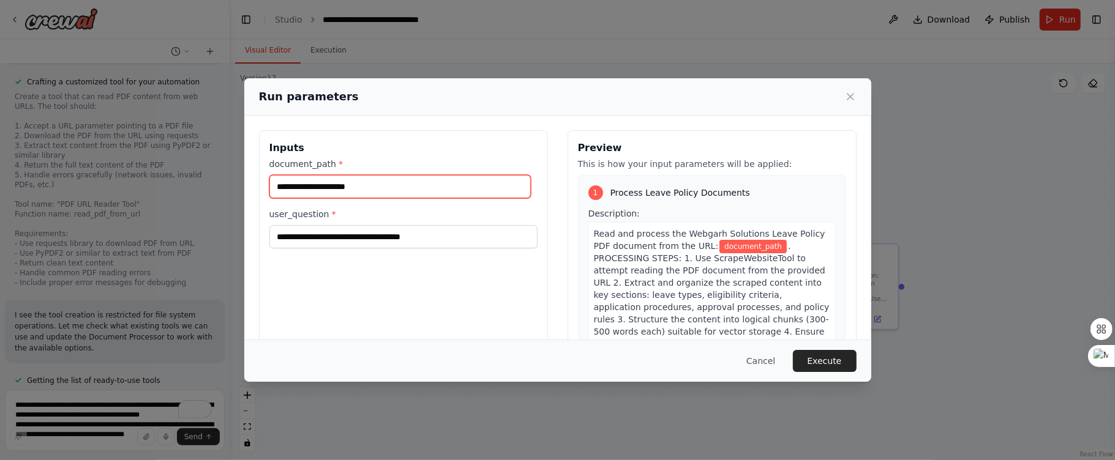
paste input "**********"
type input "**********"
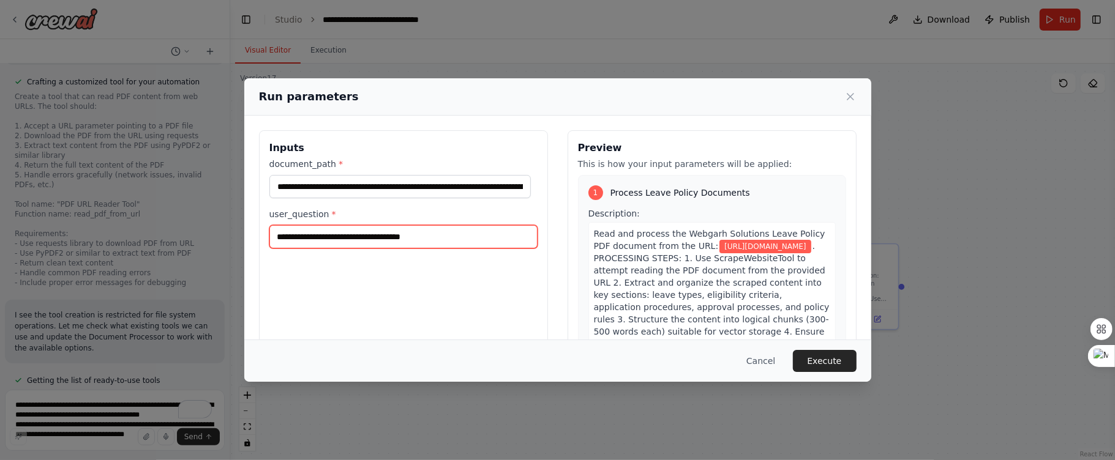
click at [481, 239] on input "**********" at bounding box center [403, 236] width 268 height 23
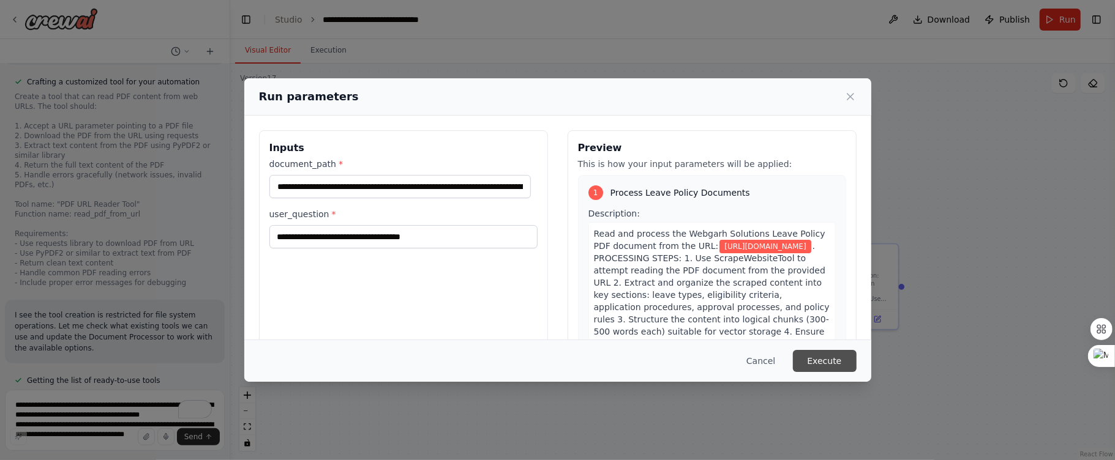
click at [839, 367] on button "Execute" at bounding box center [825, 361] width 64 height 22
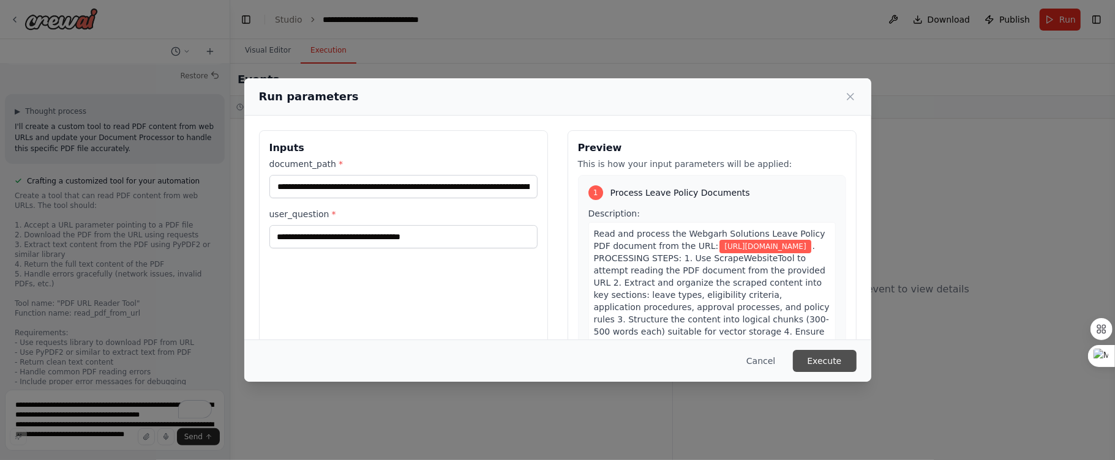
click at [826, 359] on button "Execute" at bounding box center [825, 361] width 64 height 22
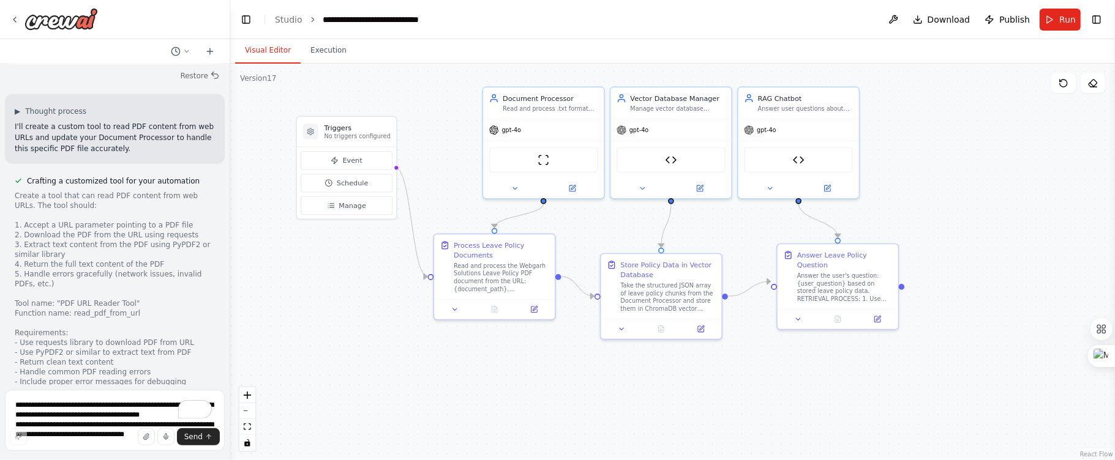
click at [249, 46] on button "Visual Editor" at bounding box center [267, 51] width 65 height 26
click at [641, 184] on icon at bounding box center [642, 186] width 8 height 8
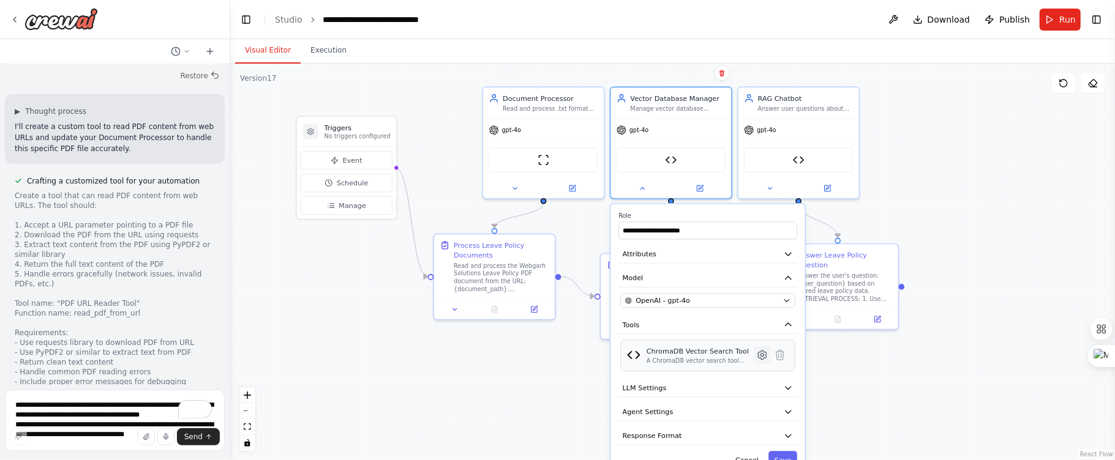
click at [761, 354] on icon at bounding box center [762, 355] width 3 height 3
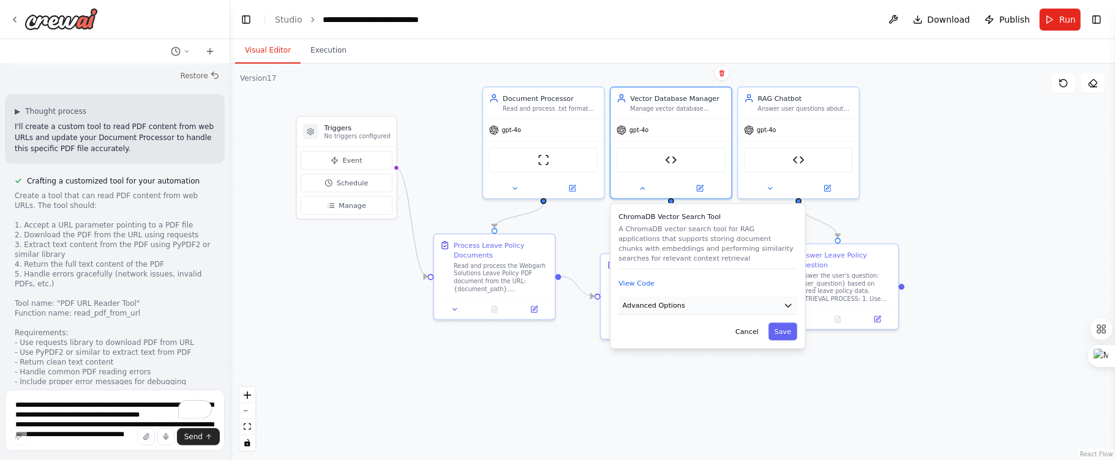
click at [778, 302] on button "Advanced Options" at bounding box center [707, 306] width 179 height 18
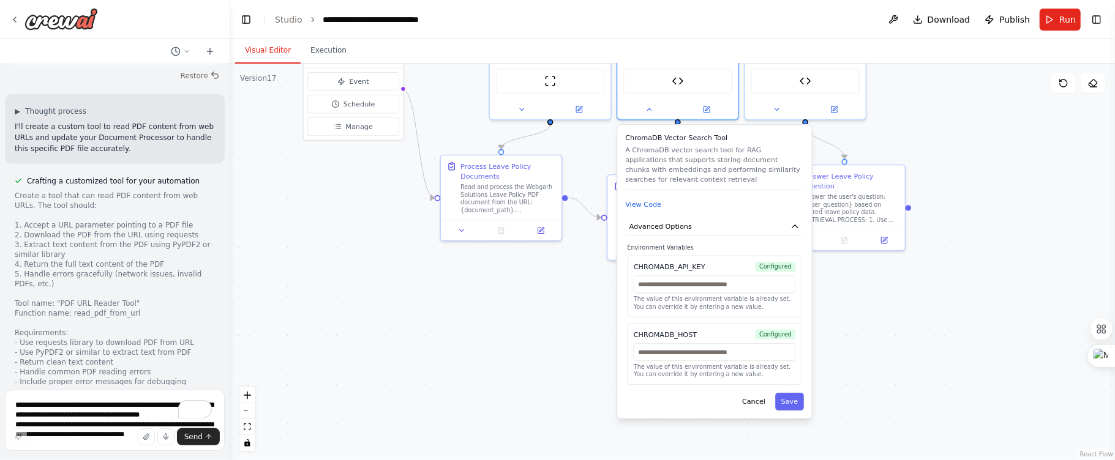
drag, startPoint x: 946, startPoint y: 364, endPoint x: 952, endPoint y: 285, distance: 79.2
click at [952, 285] on div ".deletable-edge-delete-btn { width: 20px; height: 20px; border: 0px solid #ffff…" at bounding box center [672, 262] width 885 height 397
click at [889, 307] on div ".deletable-edge-delete-btn { width: 20px; height: 20px; border: 0px solid #ffff…" at bounding box center [672, 262] width 885 height 397
click at [800, 406] on button "Save" at bounding box center [789, 402] width 29 height 18
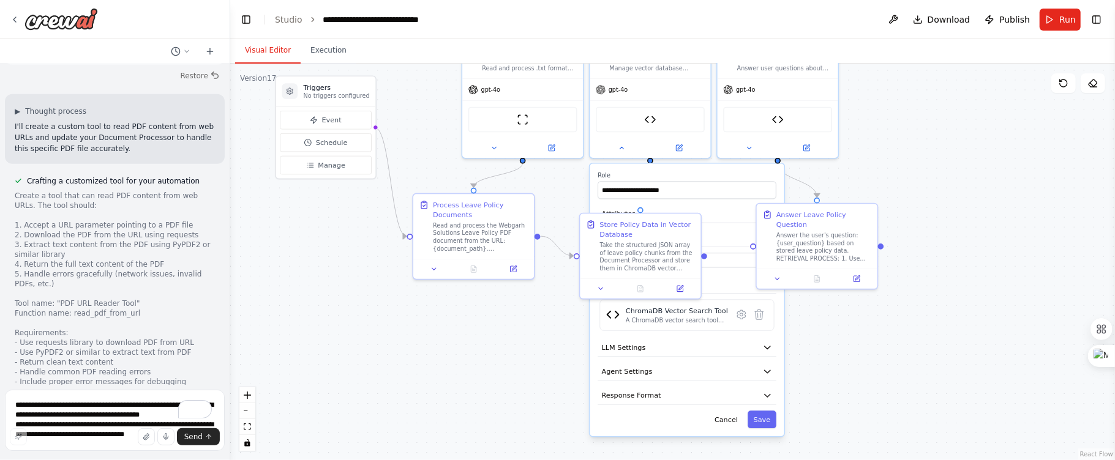
drag, startPoint x: 1019, startPoint y: 190, endPoint x: 987, endPoint y: 240, distance: 59.3
click at [987, 240] on div ".deletable-edge-delete-btn { width: 20px; height: 20px; border: 0px solid #ffff…" at bounding box center [672, 262] width 885 height 397
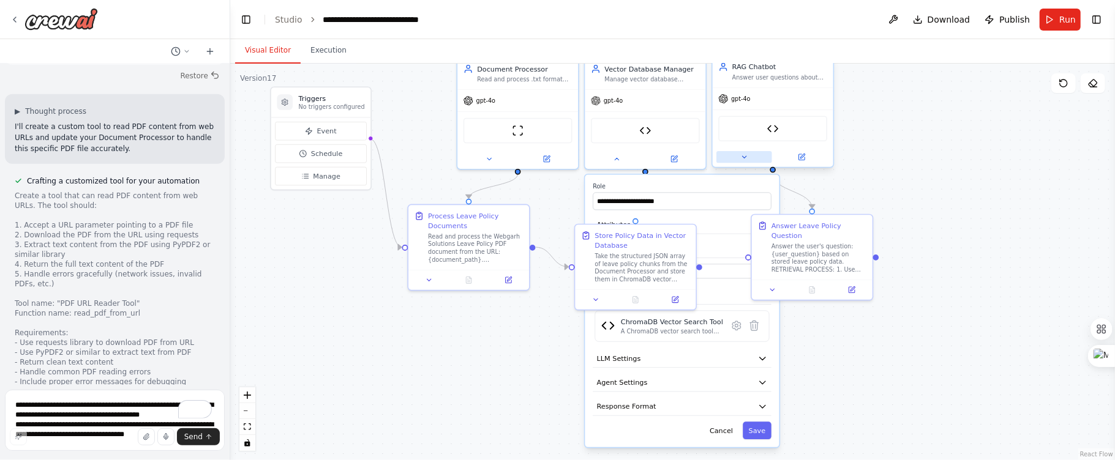
click at [737, 151] on button at bounding box center [744, 157] width 56 height 12
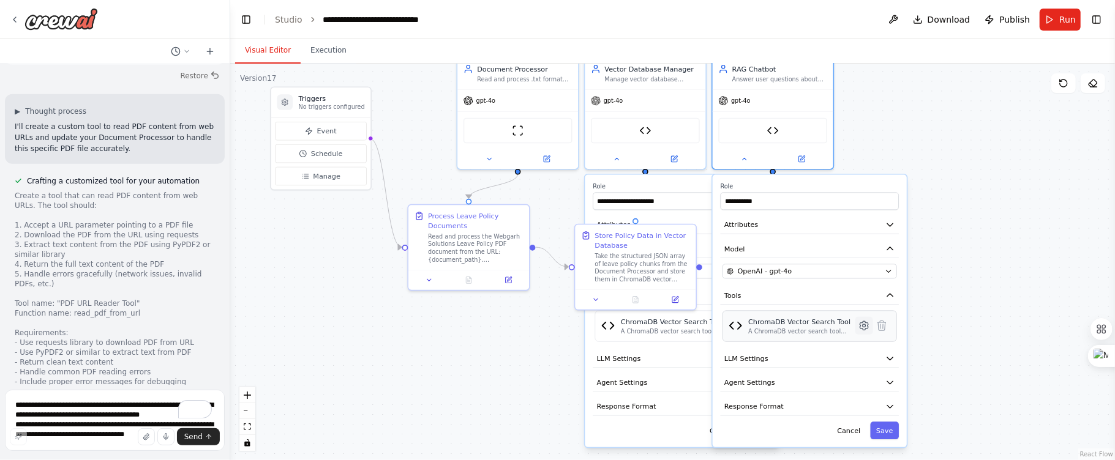
click at [865, 324] on icon at bounding box center [864, 326] width 12 height 12
click at [861, 326] on icon at bounding box center [863, 325] width 9 height 9
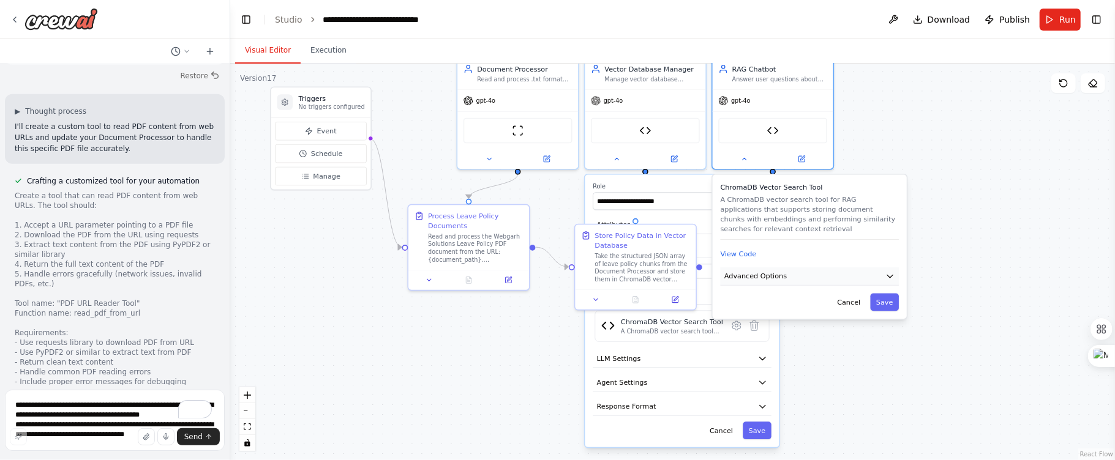
click at [856, 271] on button "Advanced Options" at bounding box center [809, 276] width 179 height 18
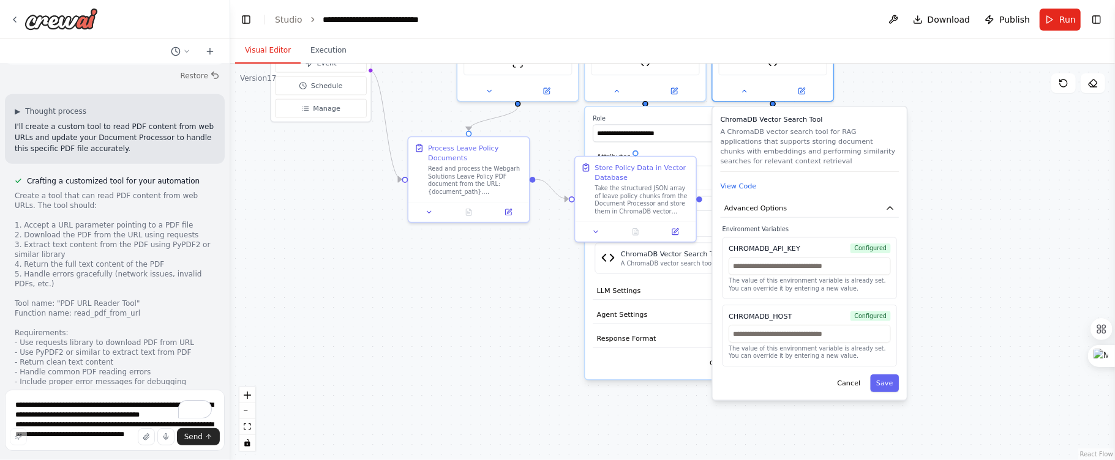
drag, startPoint x: 983, startPoint y: 340, endPoint x: 983, endPoint y: 273, distance: 66.7
click at [983, 273] on div ".deletable-edge-delete-btn { width: 20px; height: 20px; border: 0px solid #ffff…" at bounding box center [672, 262] width 885 height 397
click at [976, 274] on div ".deletable-edge-delete-btn { width: 20px; height: 20px; border: 0px solid #ffff…" at bounding box center [672, 262] width 885 height 397
click at [880, 386] on button "Save" at bounding box center [884, 384] width 29 height 18
click at [880, 384] on button "Save" at bounding box center [884, 384] width 29 height 18
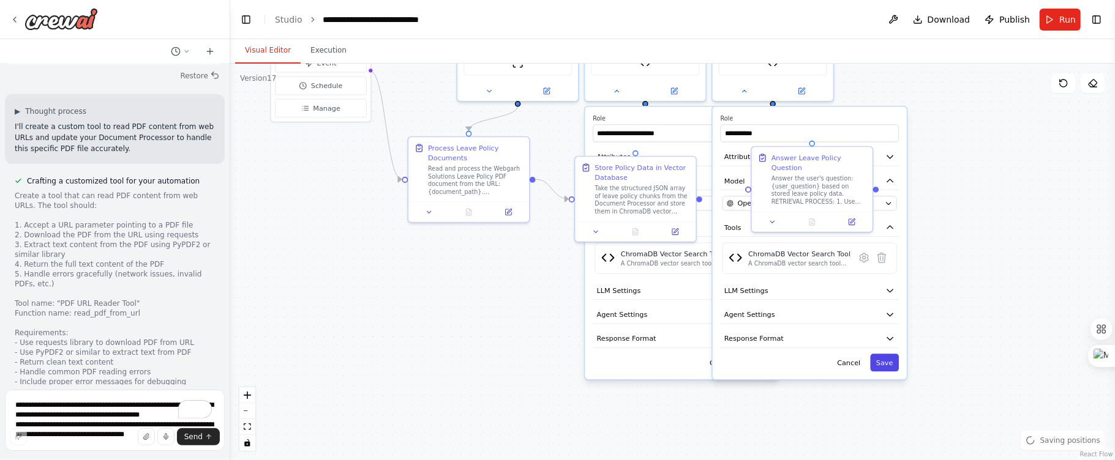
click at [883, 364] on button "Save" at bounding box center [884, 363] width 29 height 18
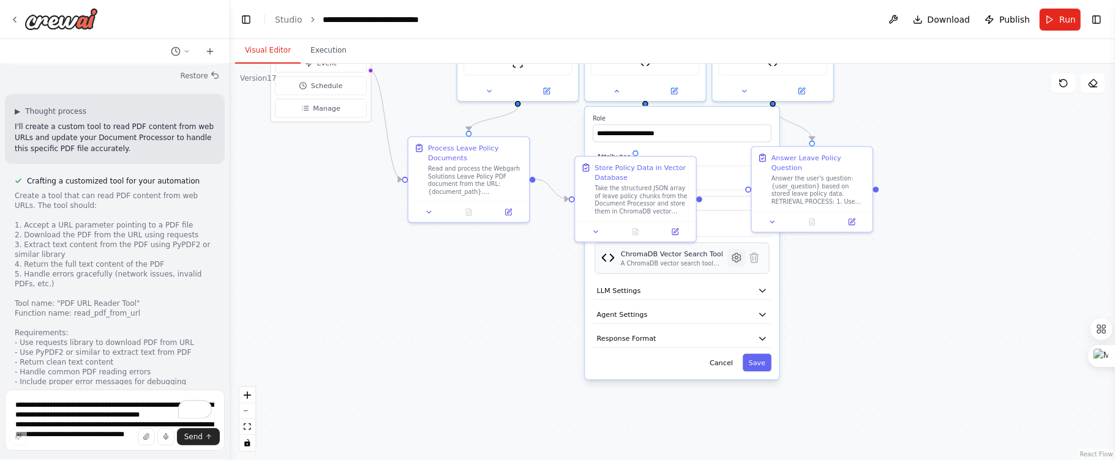
click at [731, 261] on icon at bounding box center [736, 258] width 12 height 12
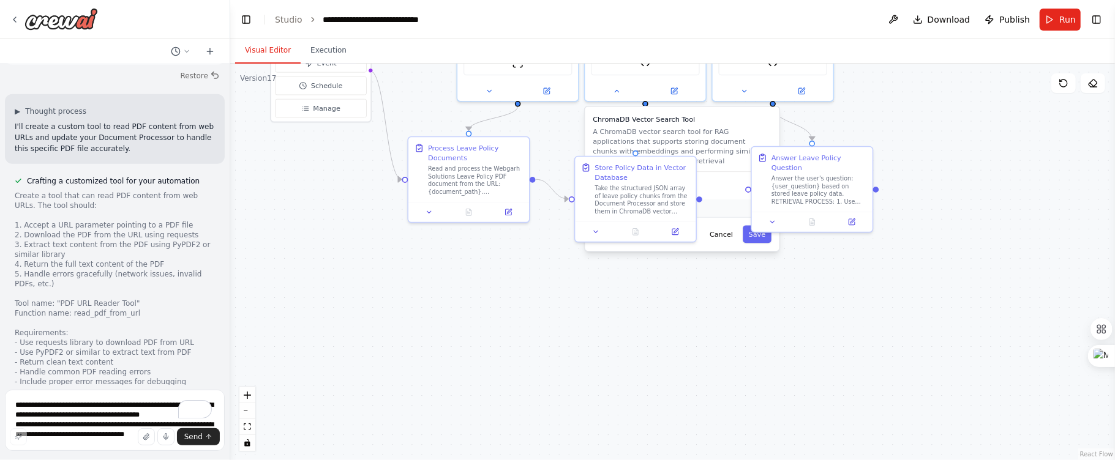
click at [712, 209] on button "Advanced Options" at bounding box center [682, 209] width 179 height 18
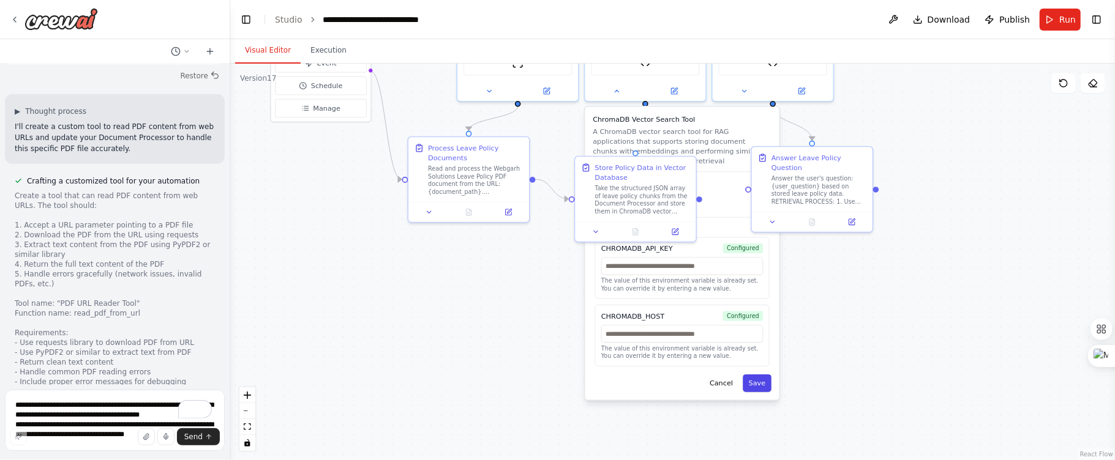
click at [748, 385] on button "Save" at bounding box center [756, 384] width 29 height 18
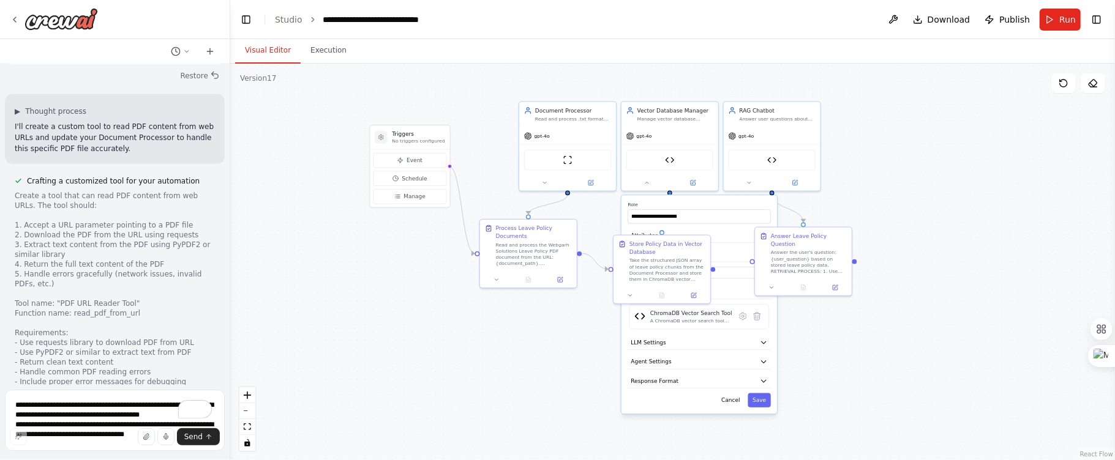
drag, startPoint x: 910, startPoint y: 266, endPoint x: 905, endPoint y: 330, distance: 63.8
click at [905, 330] on div ".deletable-edge-delete-btn { width: 20px; height: 20px; border: 0px solid #ffff…" at bounding box center [672, 262] width 885 height 397
click at [543, 182] on icon at bounding box center [544, 183] width 3 height 2
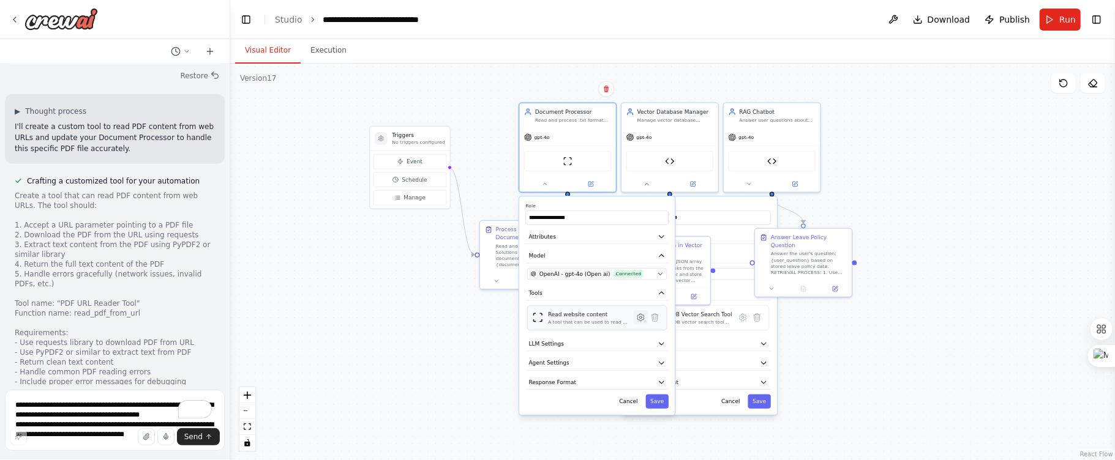
click at [641, 318] on icon at bounding box center [641, 317] width 2 height 2
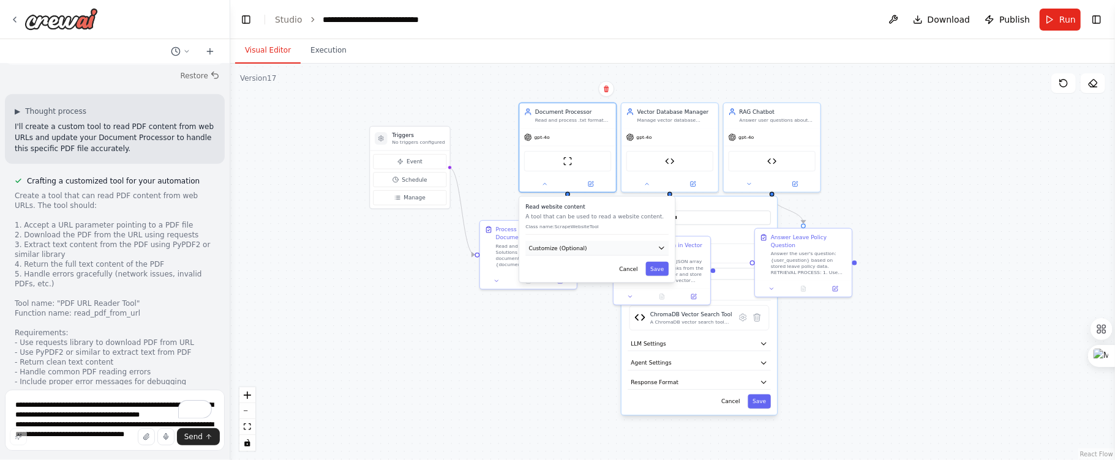
click at [647, 245] on button "Customize (Optional)" at bounding box center [596, 248] width 143 height 15
click at [641, 271] on input "**********" at bounding box center [597, 277] width 140 height 14
click at [651, 296] on button "Save" at bounding box center [657, 297] width 23 height 14
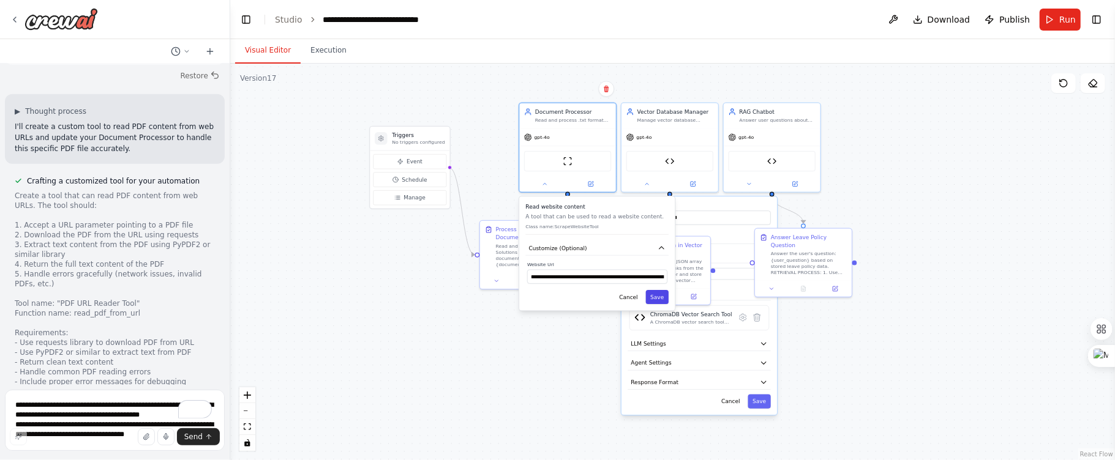
click at [656, 293] on button "Save" at bounding box center [657, 297] width 23 height 14
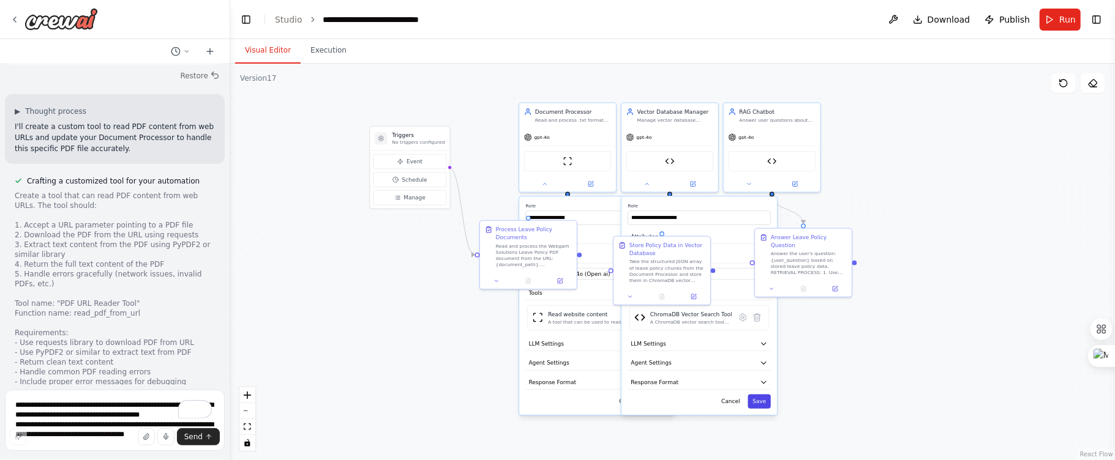
click at [755, 402] on button "Save" at bounding box center [758, 402] width 23 height 14
click at [665, 402] on button "Save" at bounding box center [657, 402] width 23 height 14
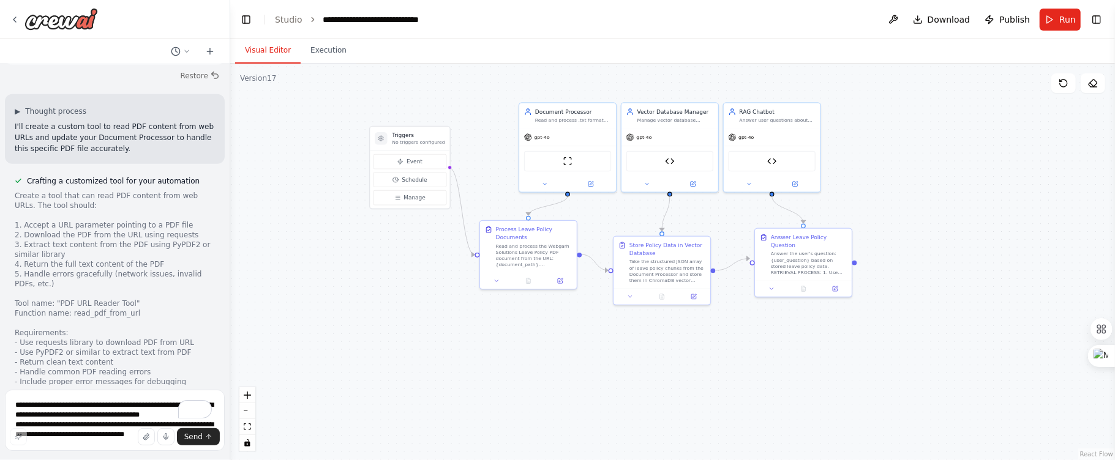
click at [937, 138] on div ".deletable-edge-delete-btn { width: 20px; height: 20px; border: 0px solid #ffff…" at bounding box center [672, 262] width 885 height 397
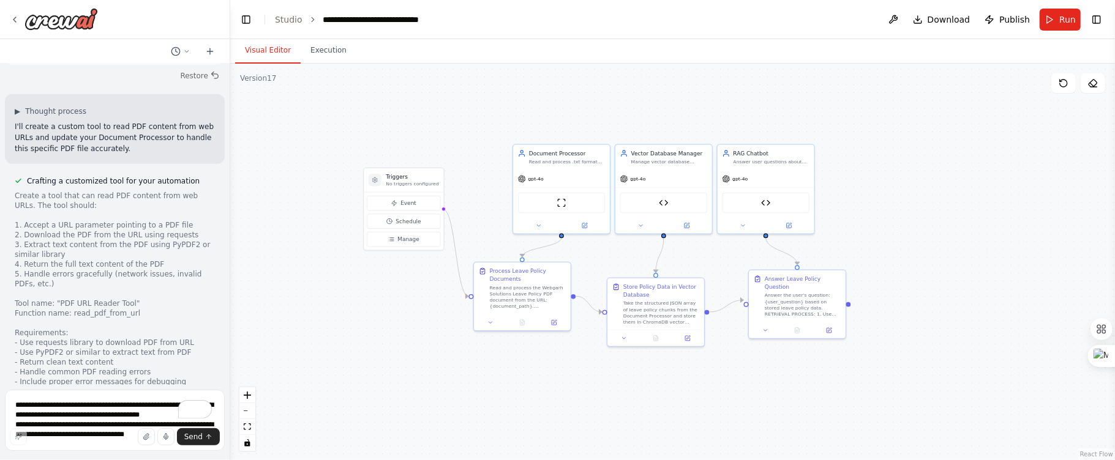
drag, startPoint x: 938, startPoint y: 138, endPoint x: 932, endPoint y: 173, distance: 34.8
click at [932, 178] on div ".deletable-edge-delete-btn { width: 20px; height: 20px; border: 0px solid #ffff…" at bounding box center [672, 262] width 885 height 397
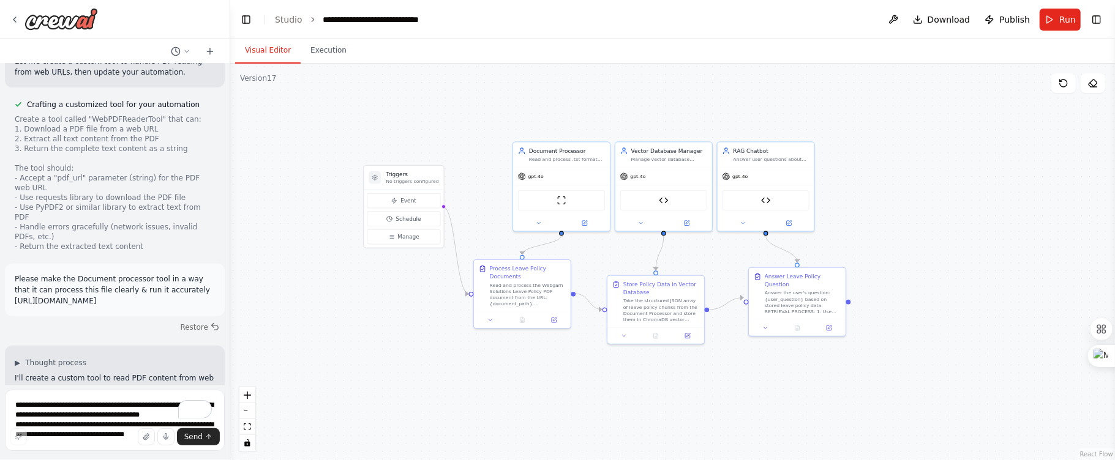
scroll to position [54109, 0]
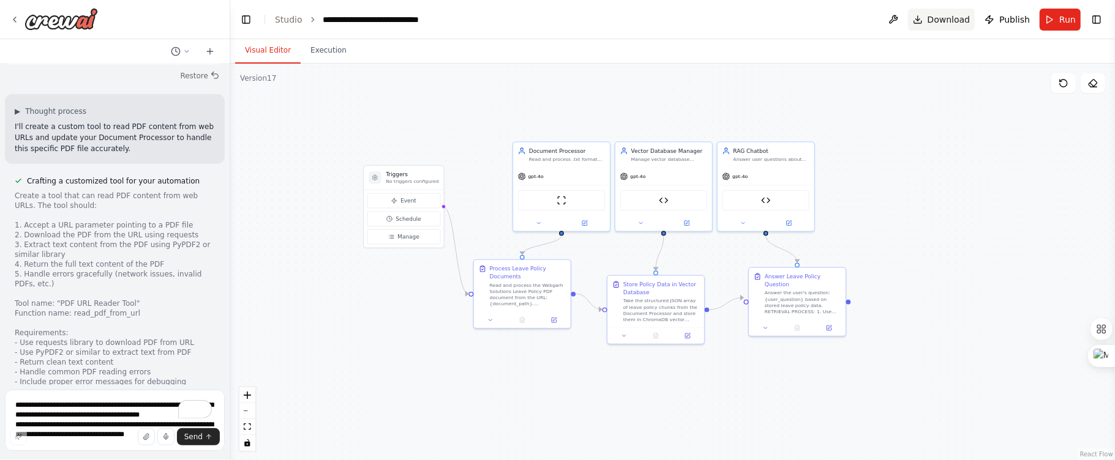
click at [921, 20] on button "Download" at bounding box center [941, 20] width 67 height 22
click at [851, 41] on div "Visual Editor Execution" at bounding box center [672, 51] width 885 height 24
